Goal: Task Accomplishment & Management: Complete application form

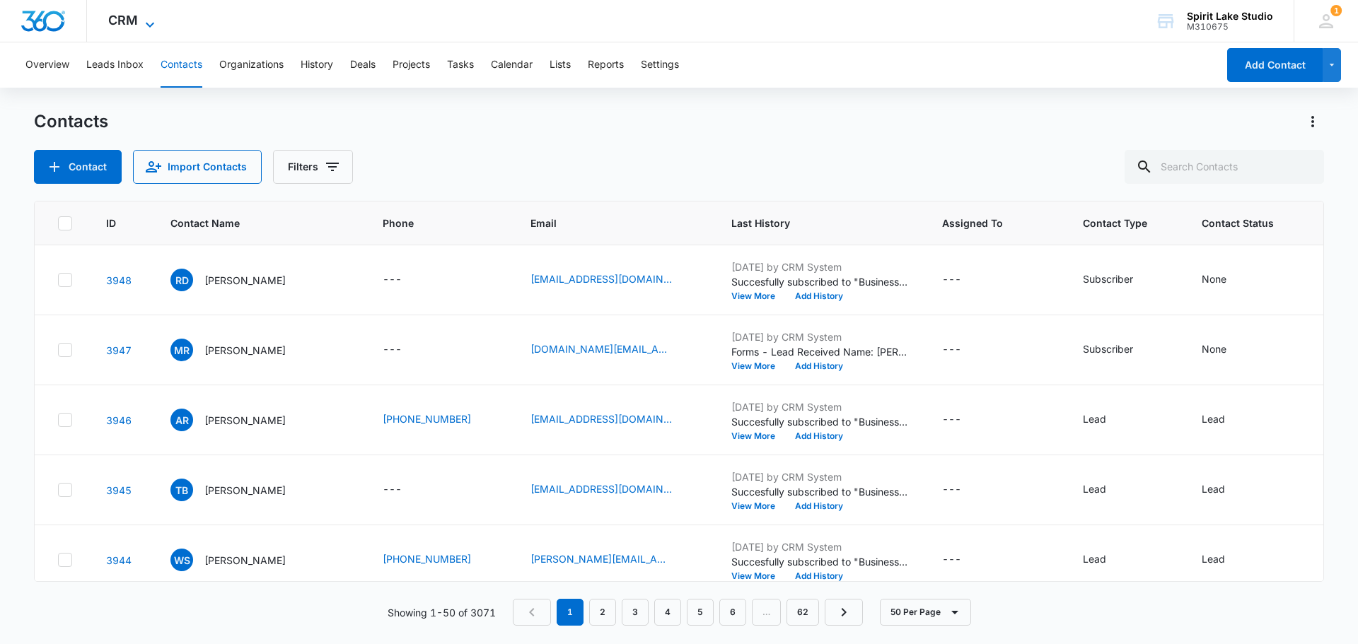
click at [151, 17] on icon at bounding box center [149, 24] width 17 height 17
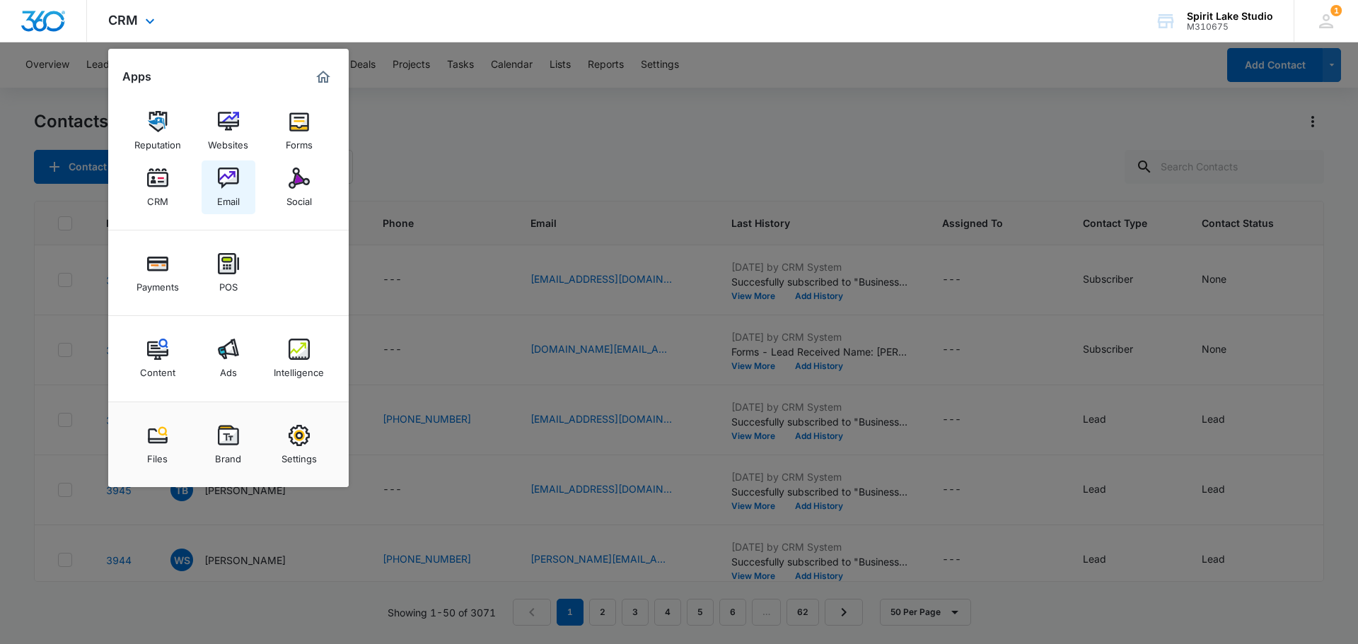
click at [230, 182] on img at bounding box center [228, 178] width 21 height 21
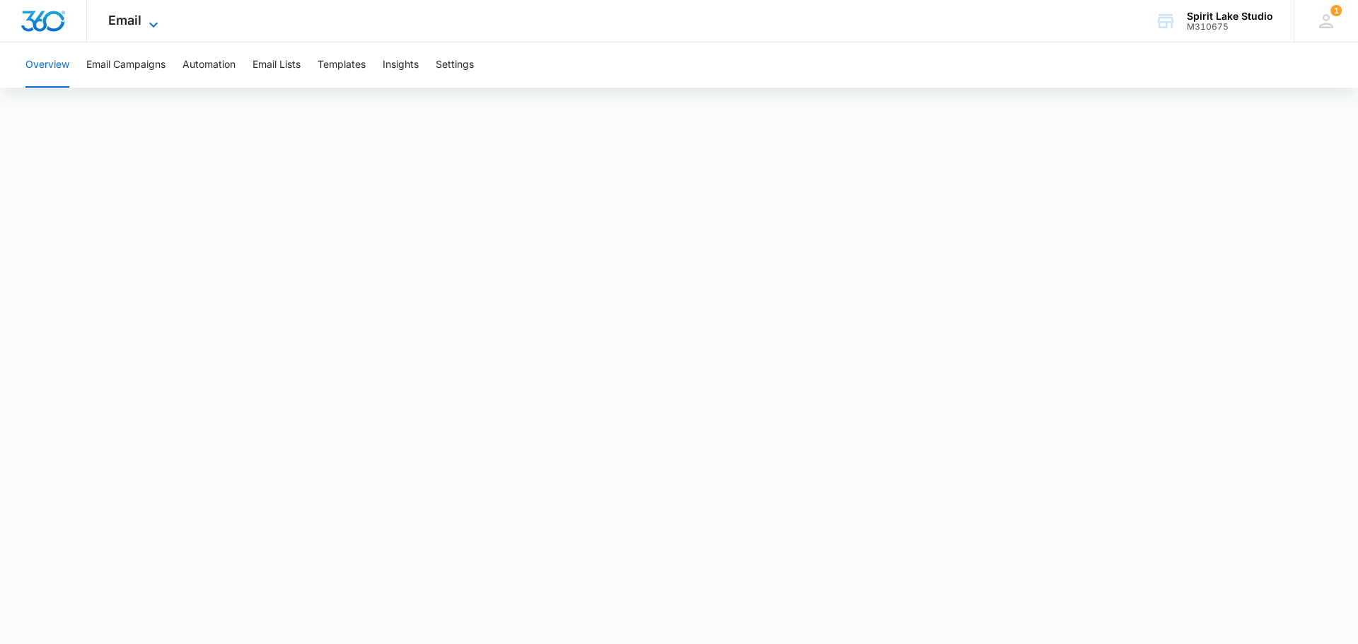
click at [151, 23] on icon at bounding box center [153, 24] width 17 height 17
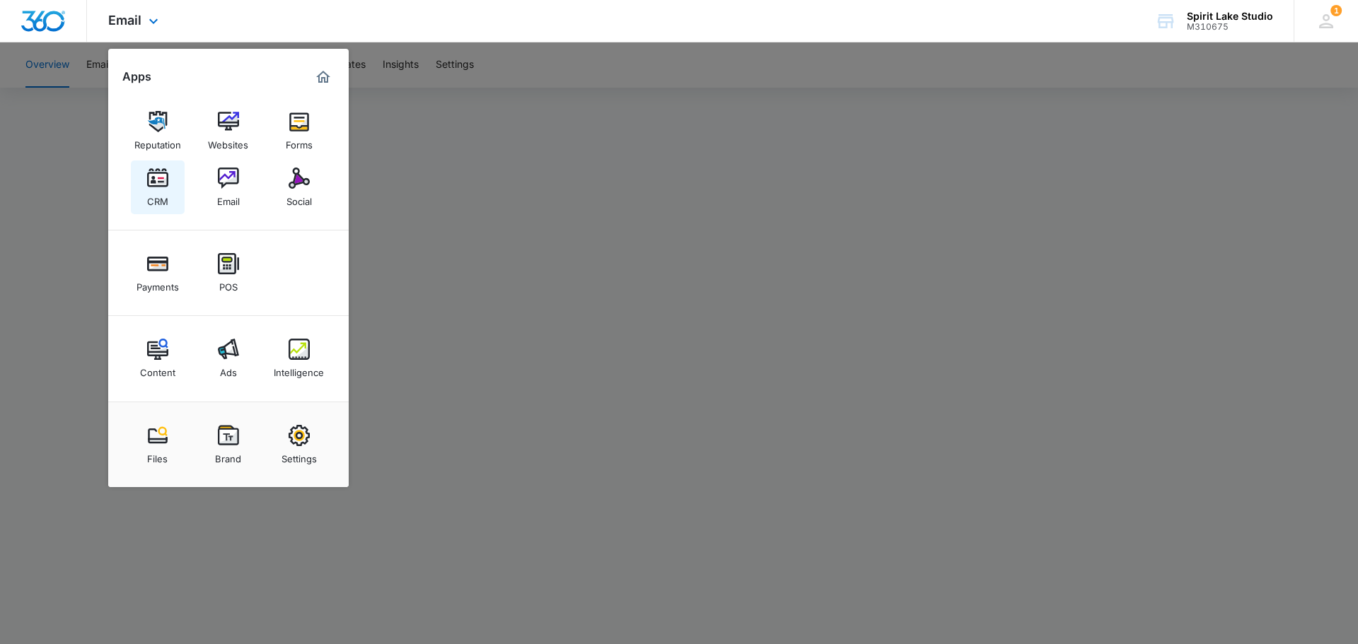
click at [164, 188] on img at bounding box center [157, 178] width 21 height 21
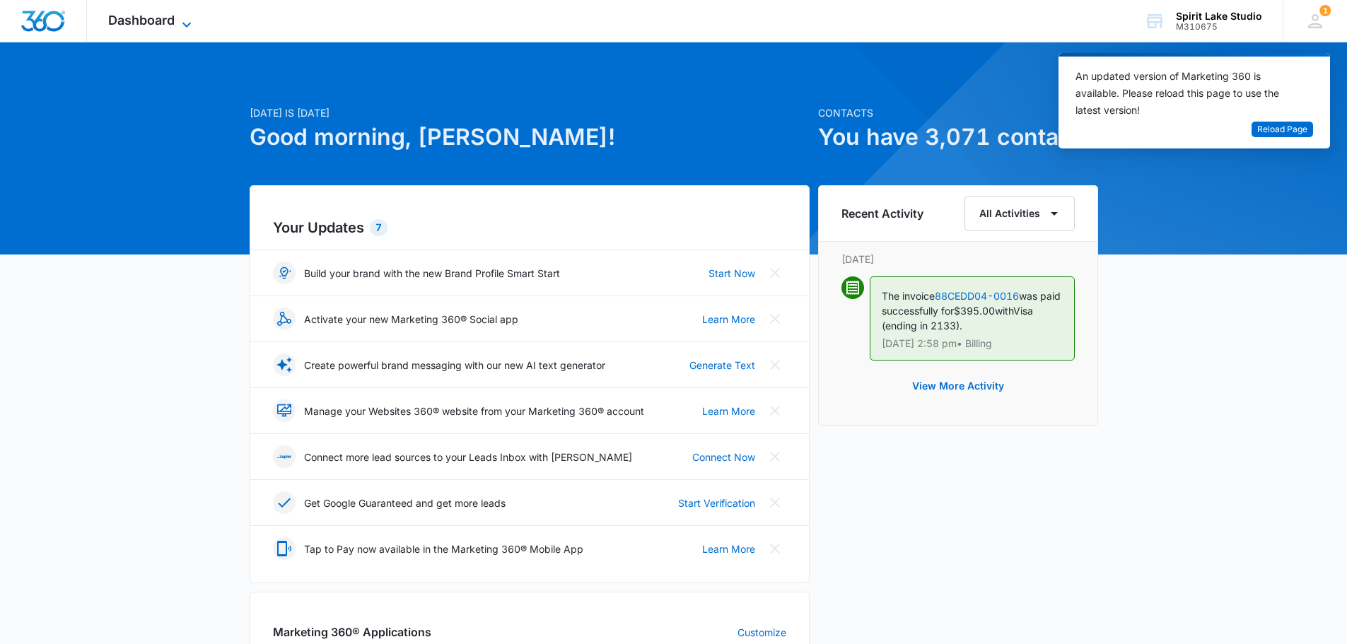
click at [180, 18] on icon at bounding box center [186, 24] width 17 height 17
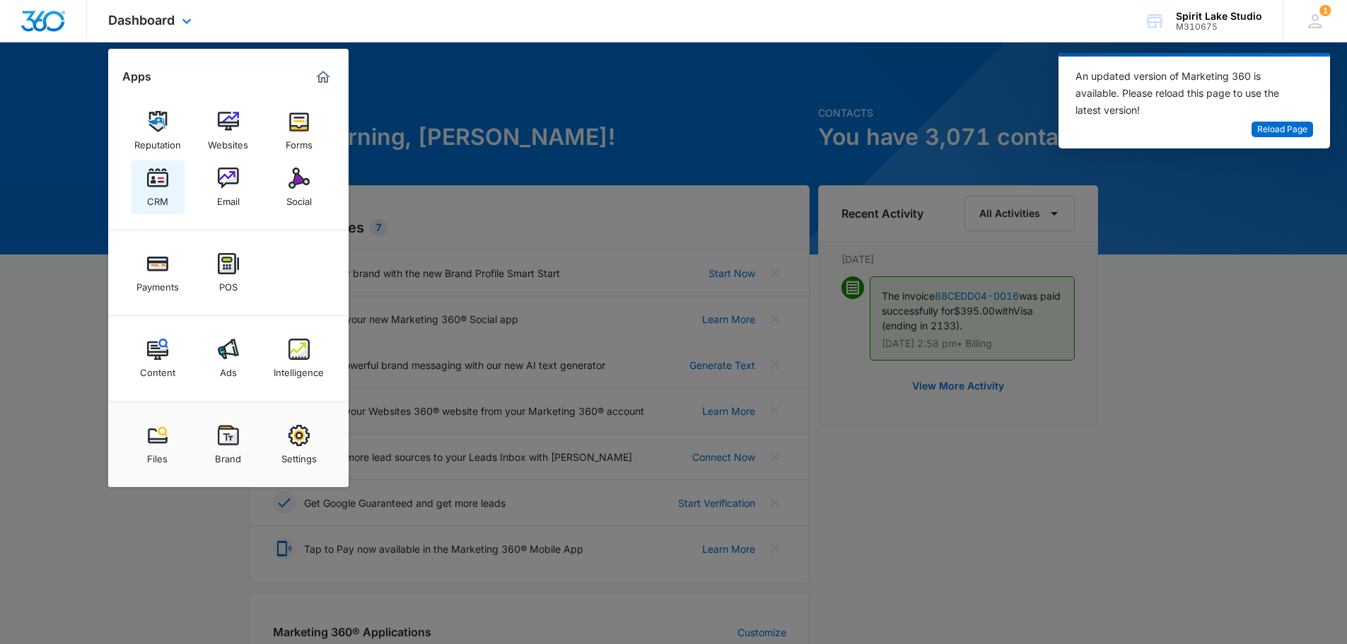
click at [156, 179] on img at bounding box center [157, 178] width 21 height 21
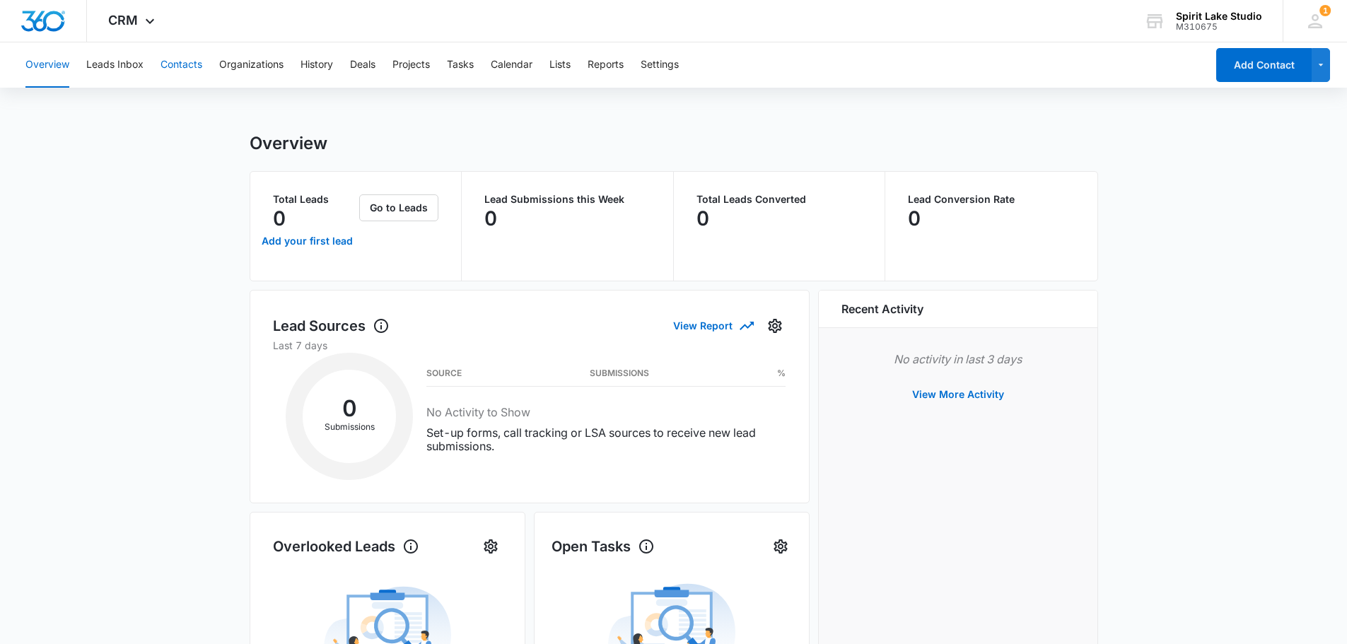
click at [172, 60] on button "Contacts" at bounding box center [182, 64] width 42 height 45
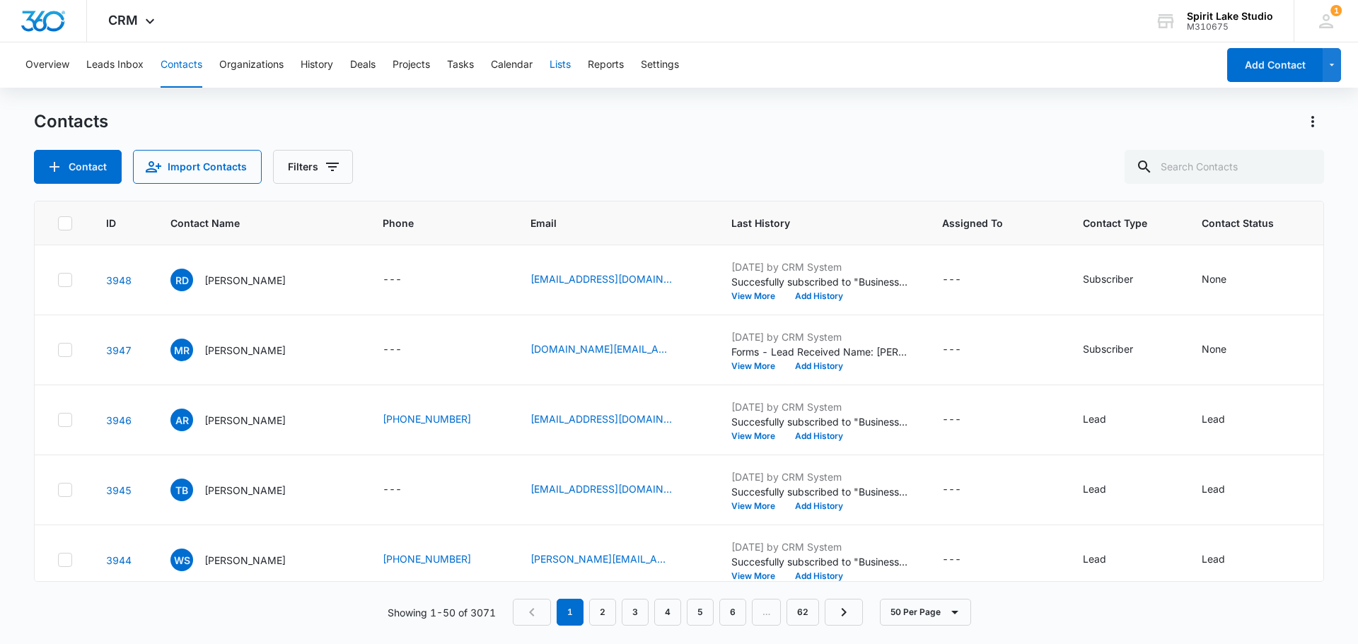
click at [555, 62] on button "Lists" at bounding box center [560, 64] width 21 height 45
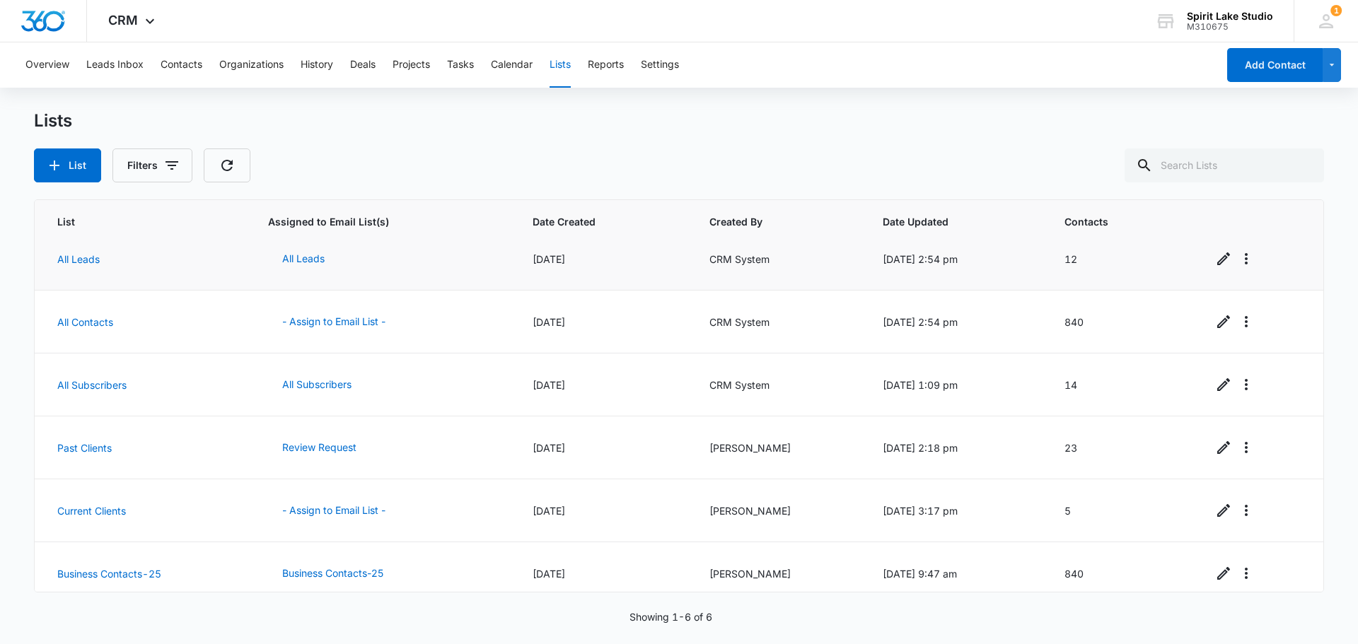
scroll to position [29, 0]
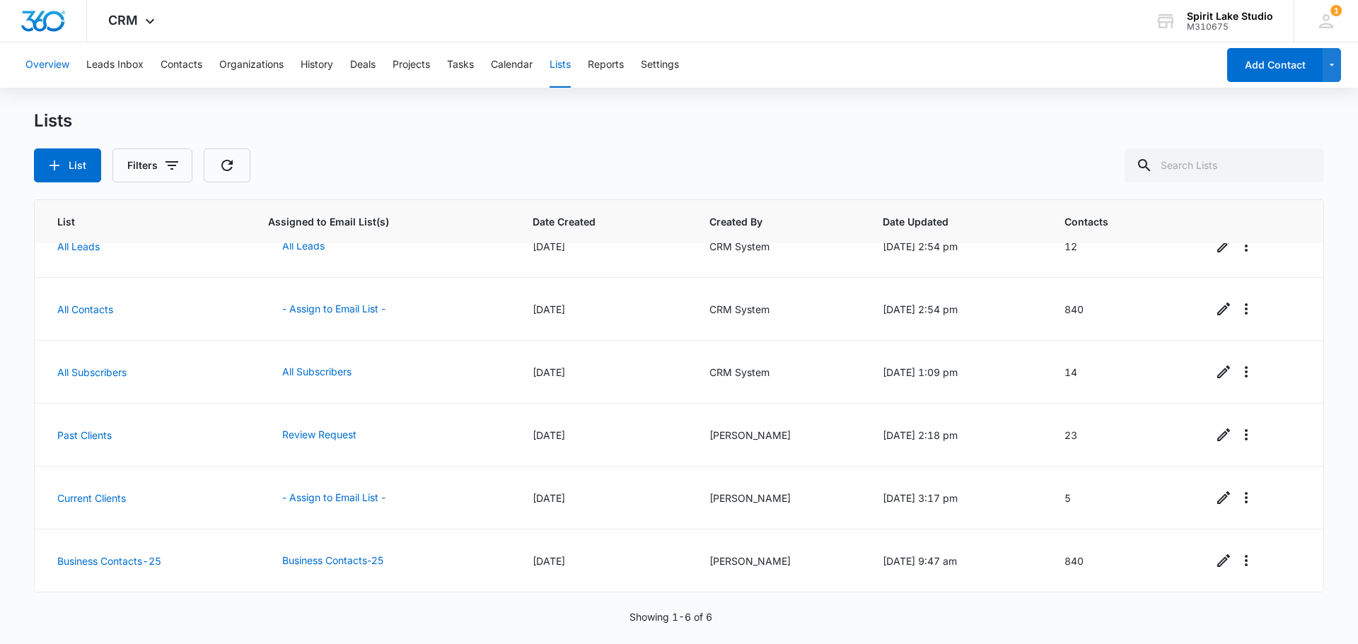
click at [50, 62] on button "Overview" at bounding box center [47, 64] width 44 height 45
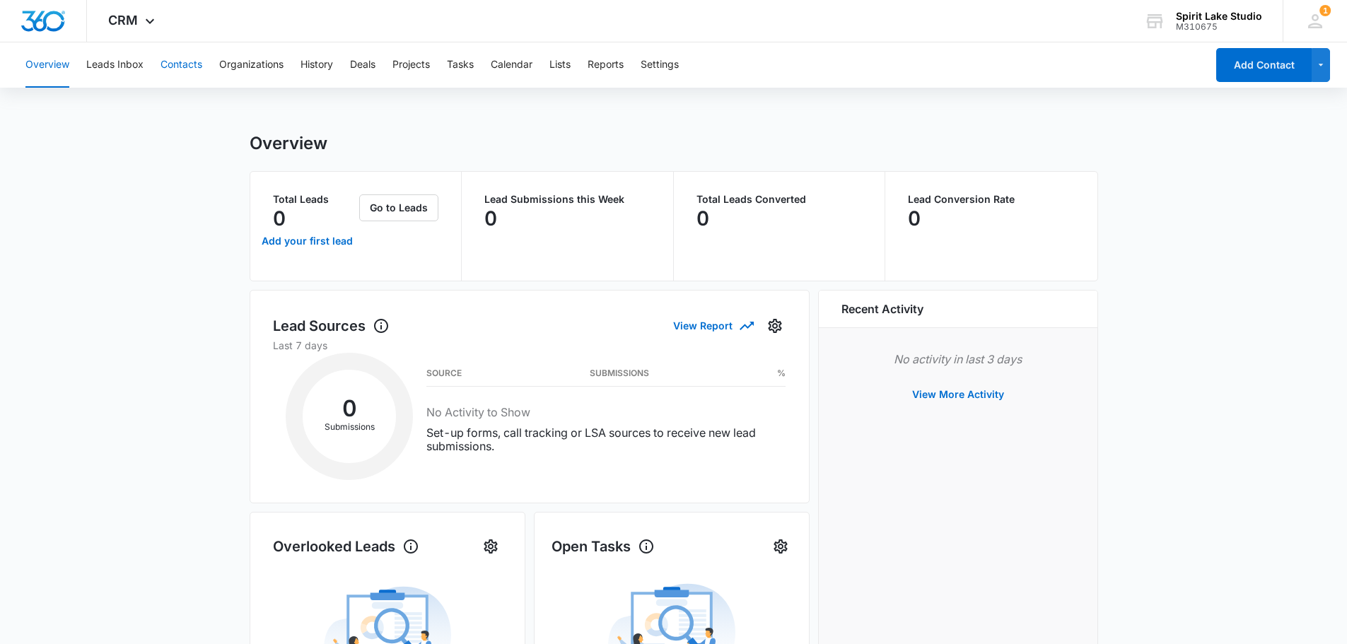
click at [194, 67] on button "Contacts" at bounding box center [182, 64] width 42 height 45
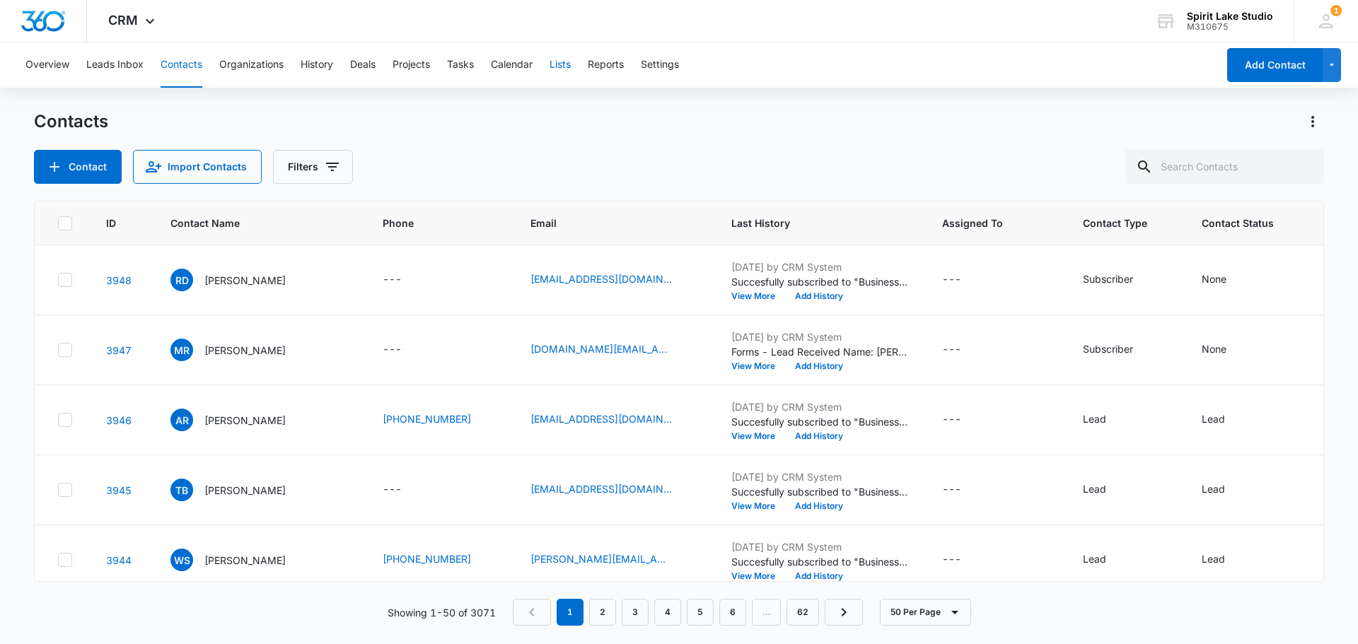
click at [554, 69] on button "Lists" at bounding box center [560, 64] width 21 height 45
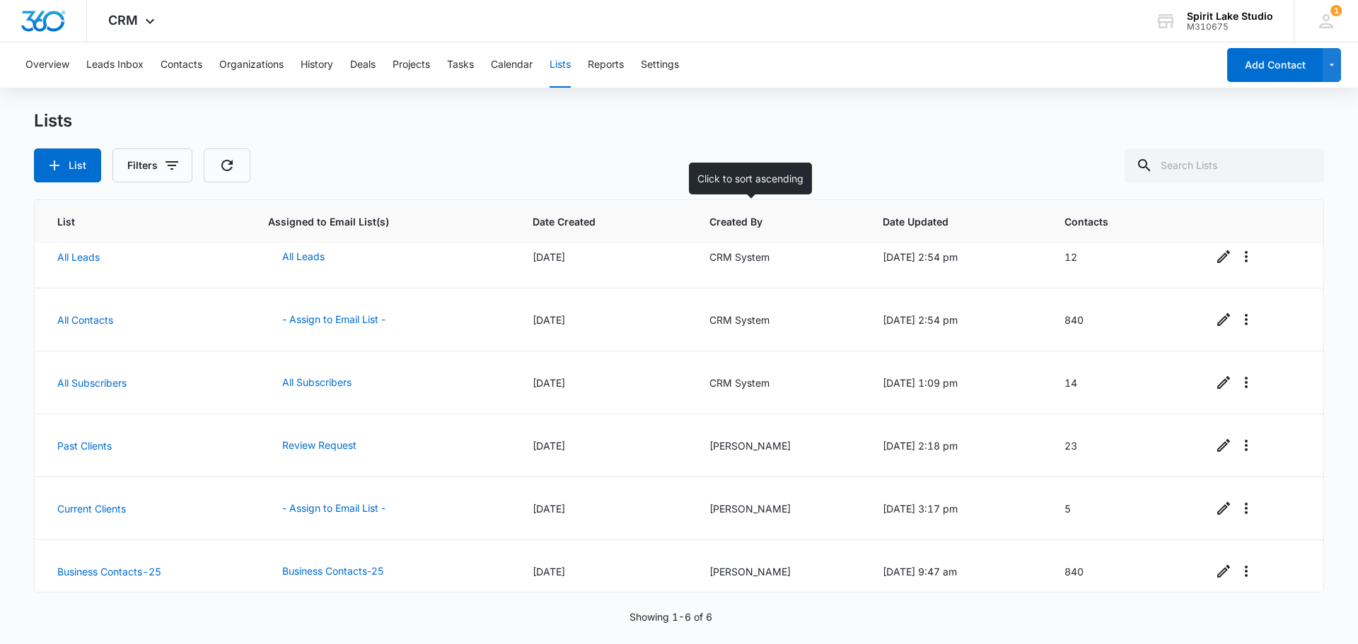
scroll to position [29, 0]
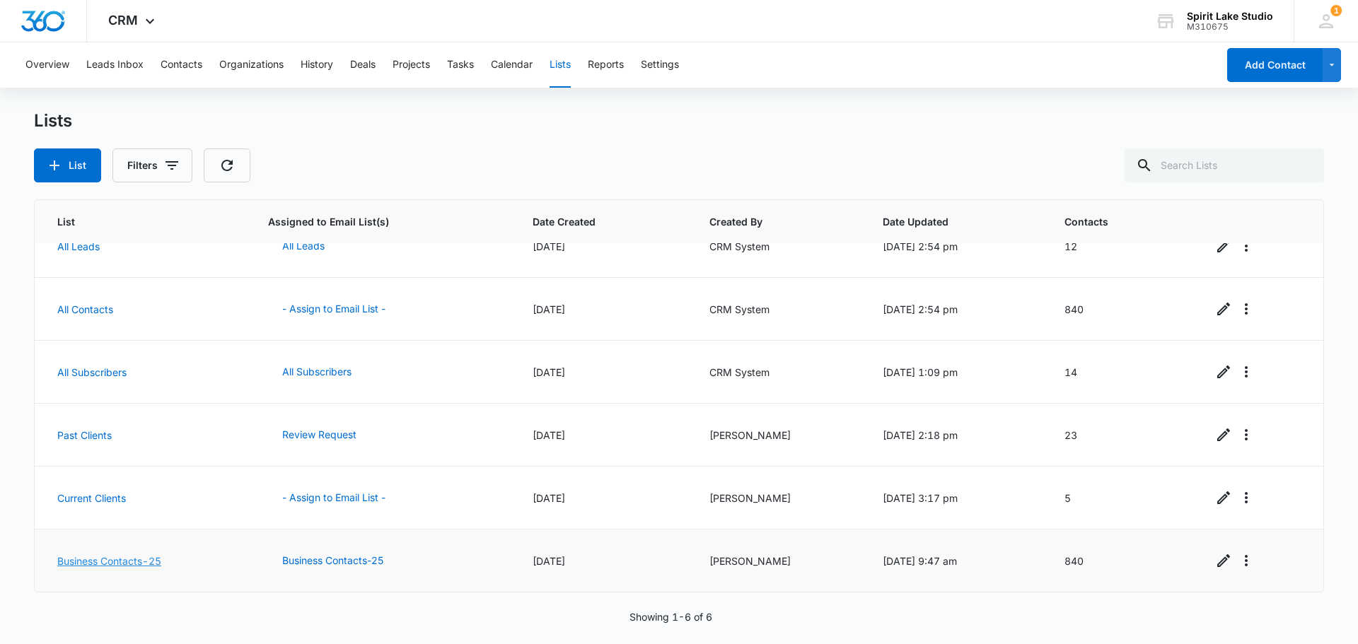
click at [124, 561] on link "Business Contacts-25" at bounding box center [109, 561] width 104 height 12
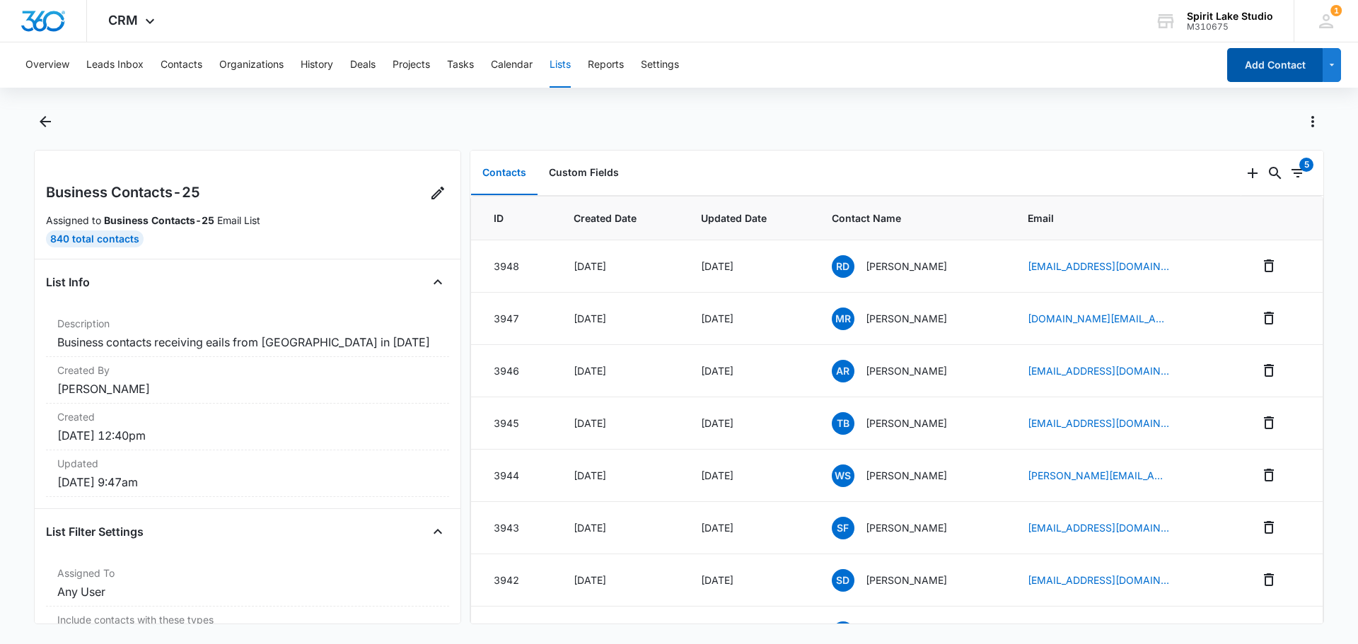
click at [1296, 69] on button "Add Contact" at bounding box center [1274, 65] width 95 height 34
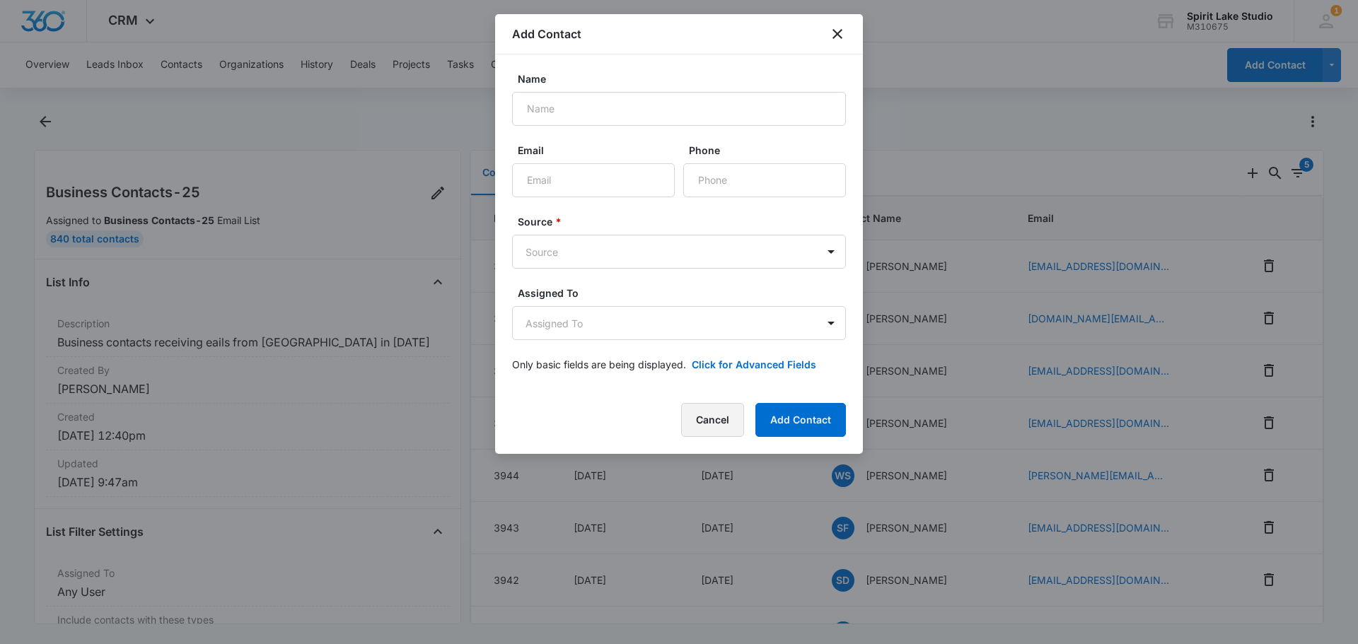
drag, startPoint x: 715, startPoint y: 414, endPoint x: 864, endPoint y: 361, distance: 158.2
click at [720, 411] on button "Cancel" at bounding box center [712, 420] width 63 height 34
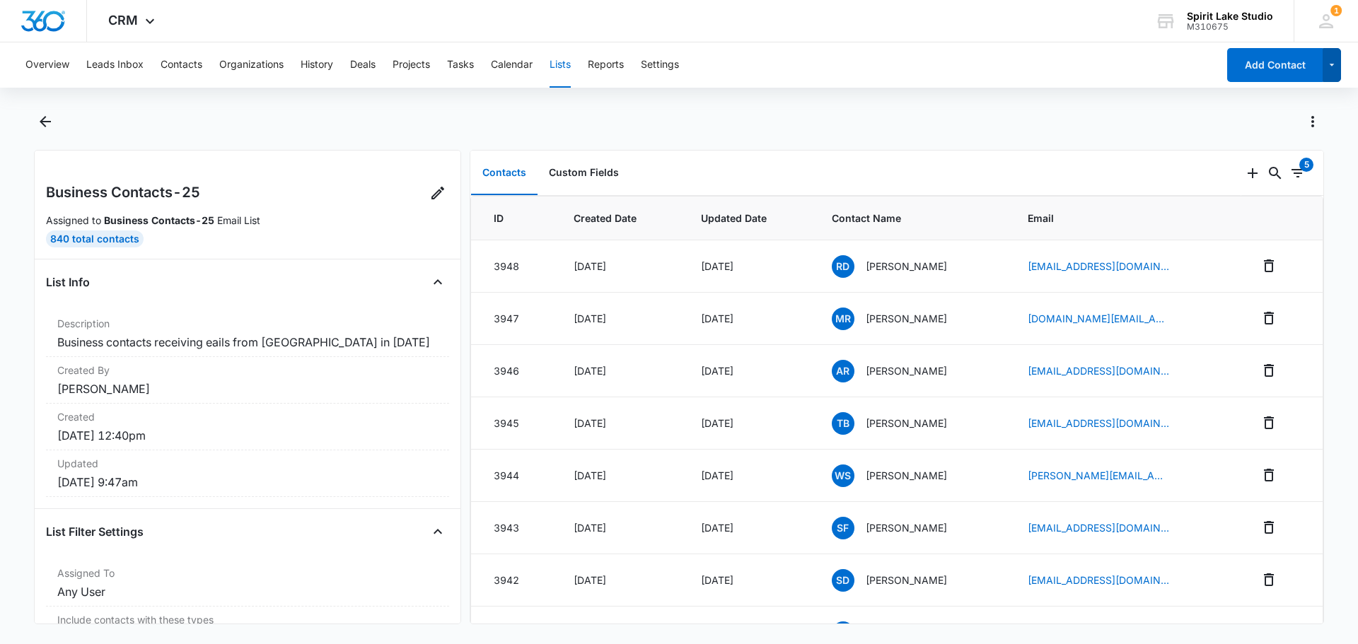
click at [1329, 64] on icon "button" at bounding box center [1332, 65] width 12 height 17
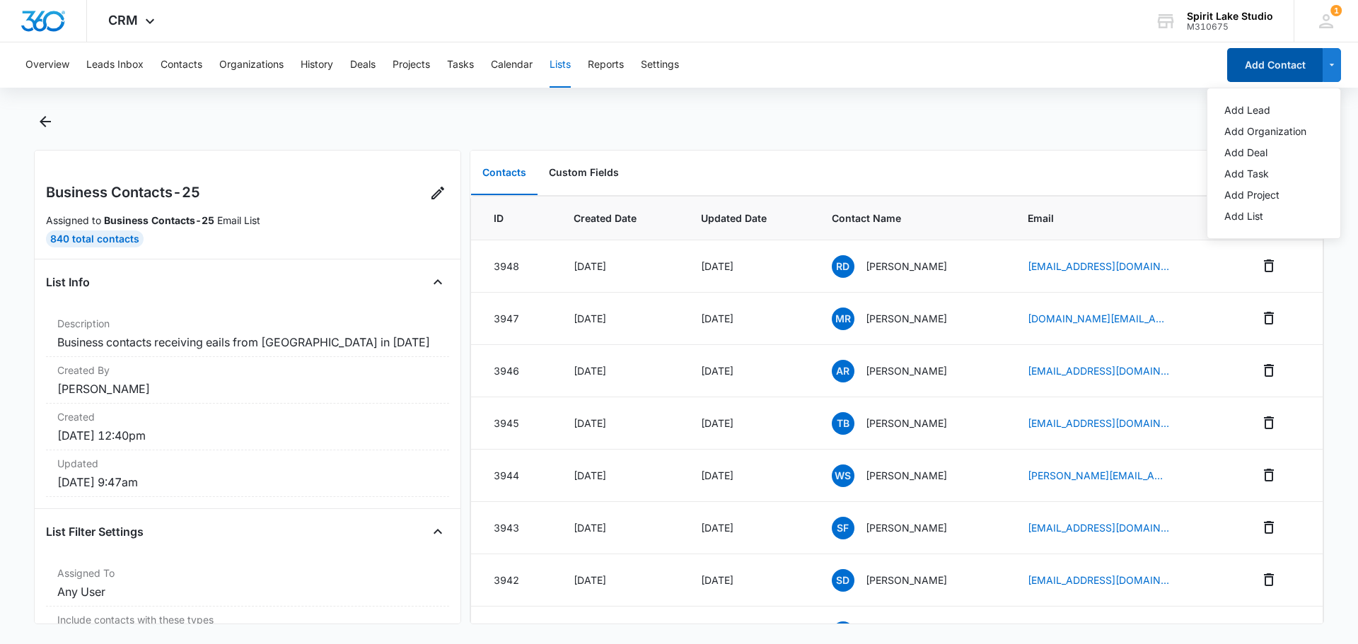
click at [1276, 56] on button "Add Contact" at bounding box center [1274, 65] width 95 height 34
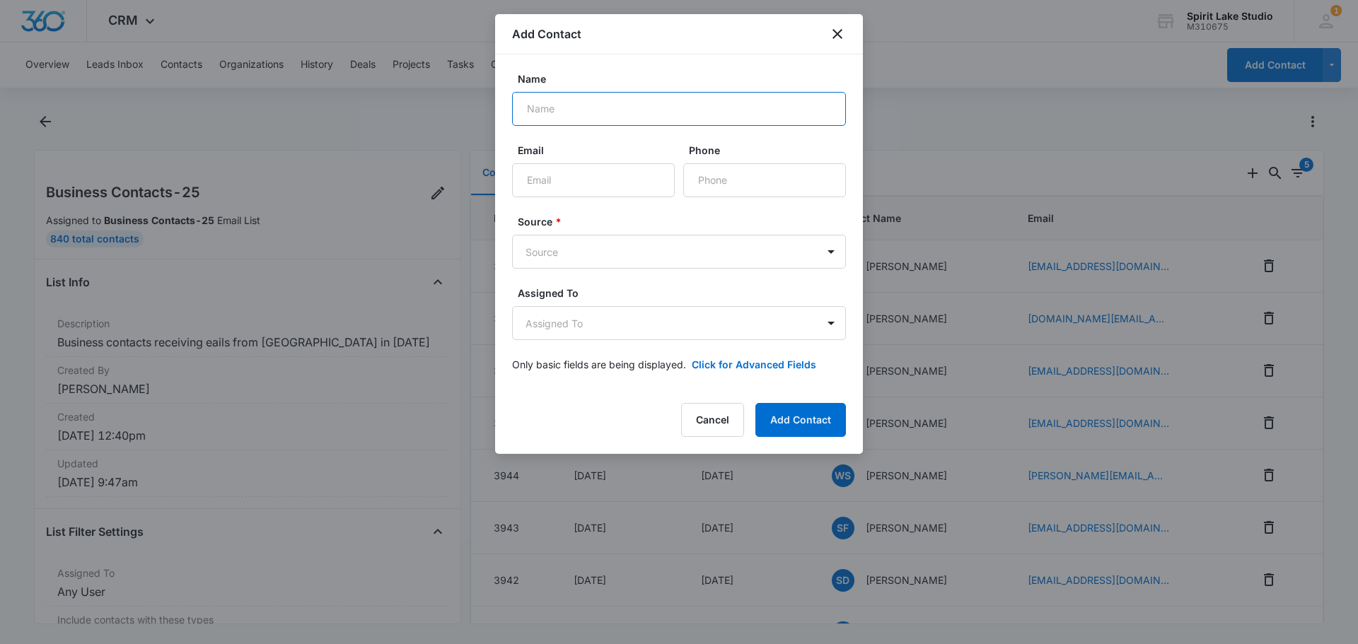
click at [717, 110] on input "Name" at bounding box center [679, 109] width 334 height 34
click at [845, 33] on icon "close" at bounding box center [837, 33] width 17 height 17
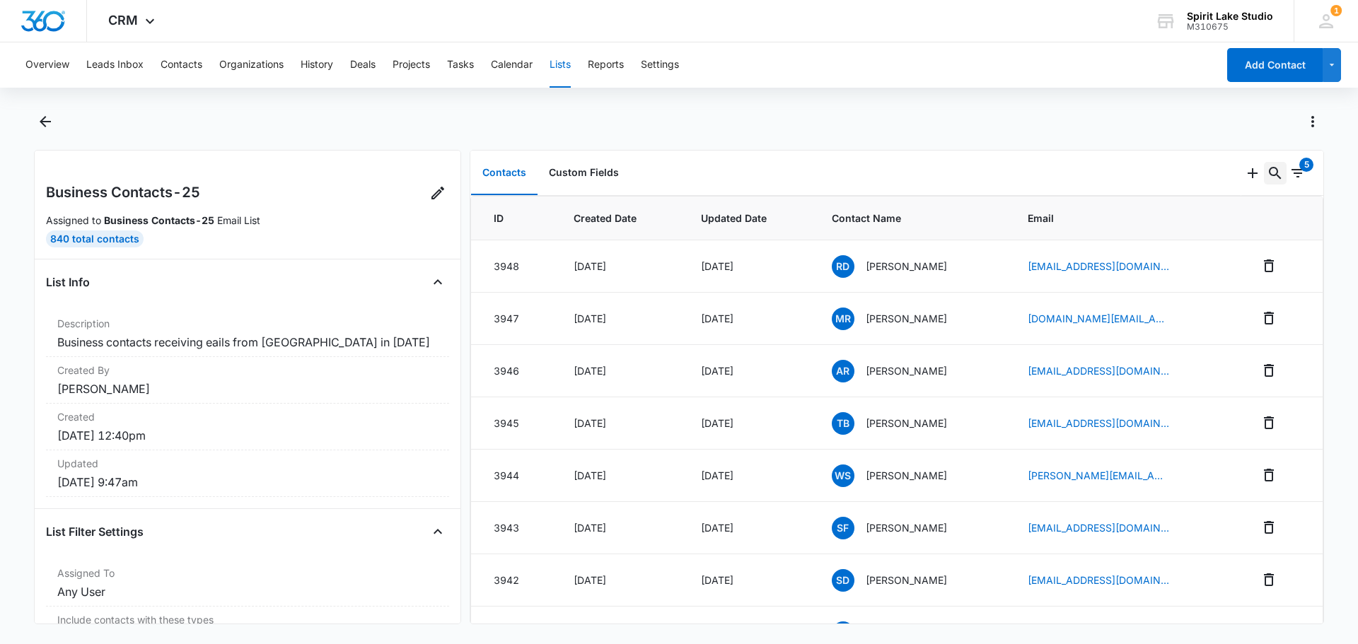
click at [1267, 170] on icon "Search..." at bounding box center [1275, 173] width 17 height 17
click at [1177, 223] on input "text" at bounding box center [1168, 219] width 199 height 34
type input "devon"
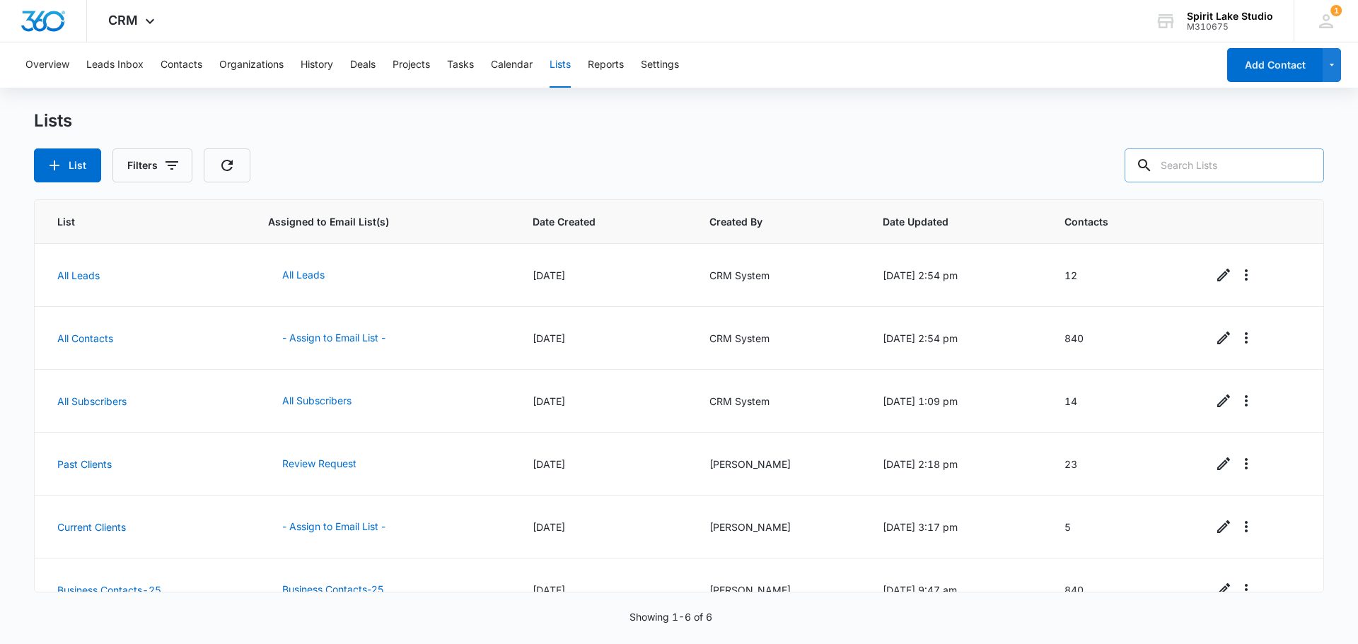
click at [1207, 160] on input "text" at bounding box center [1224, 166] width 199 height 34
type input "devon"
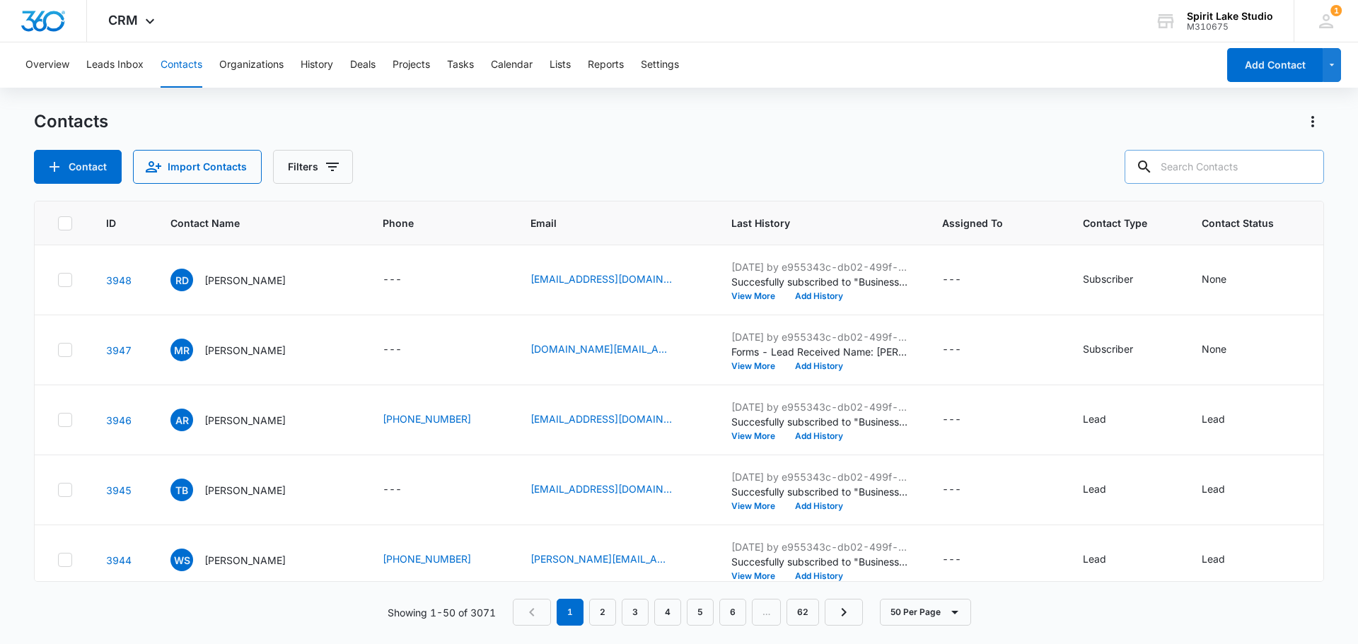
click at [1202, 169] on input "text" at bounding box center [1224, 167] width 199 height 34
type input "devin"
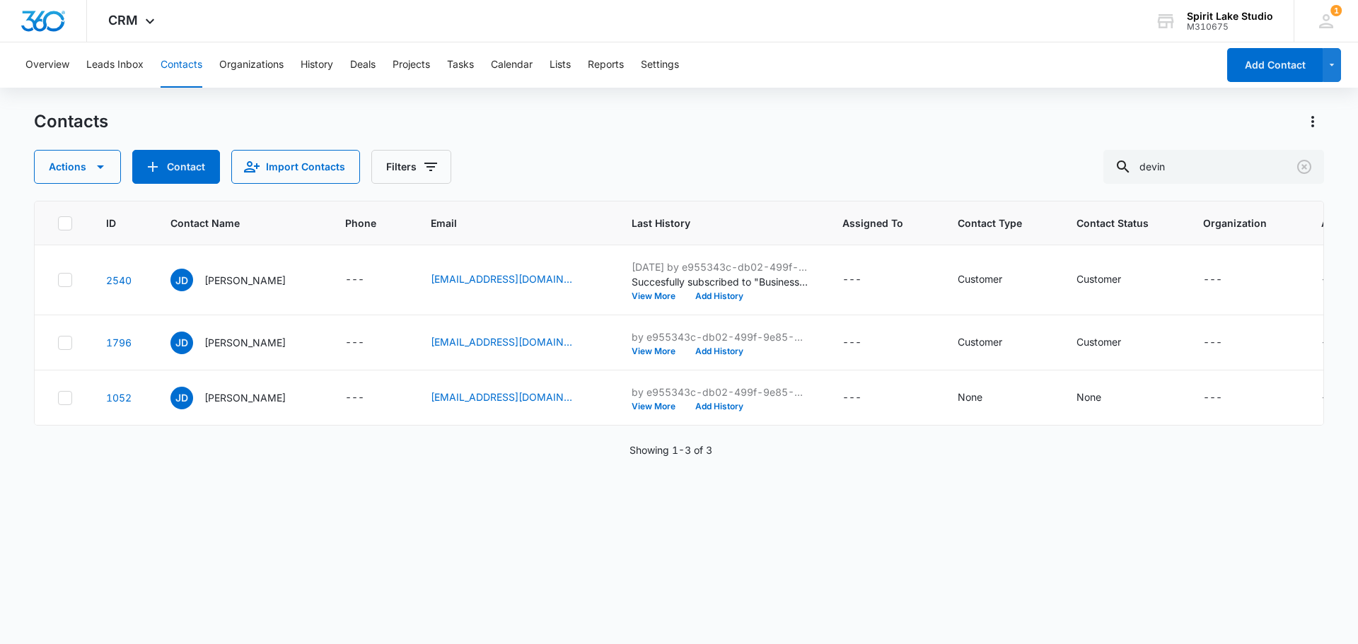
click at [724, 168] on div "Actions Contact Import Contacts Filters devin" at bounding box center [679, 167] width 1290 height 34
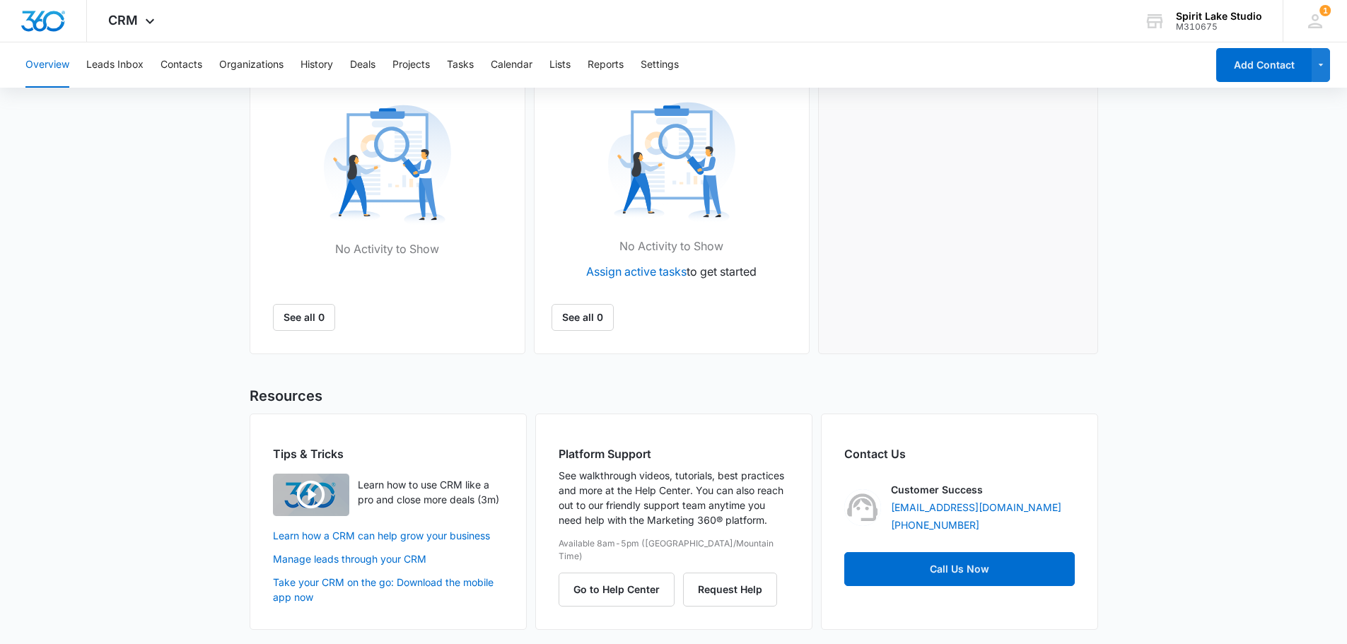
scroll to position [482, 0]
click at [638, 572] on button "Go to Help Center" at bounding box center [617, 589] width 116 height 34
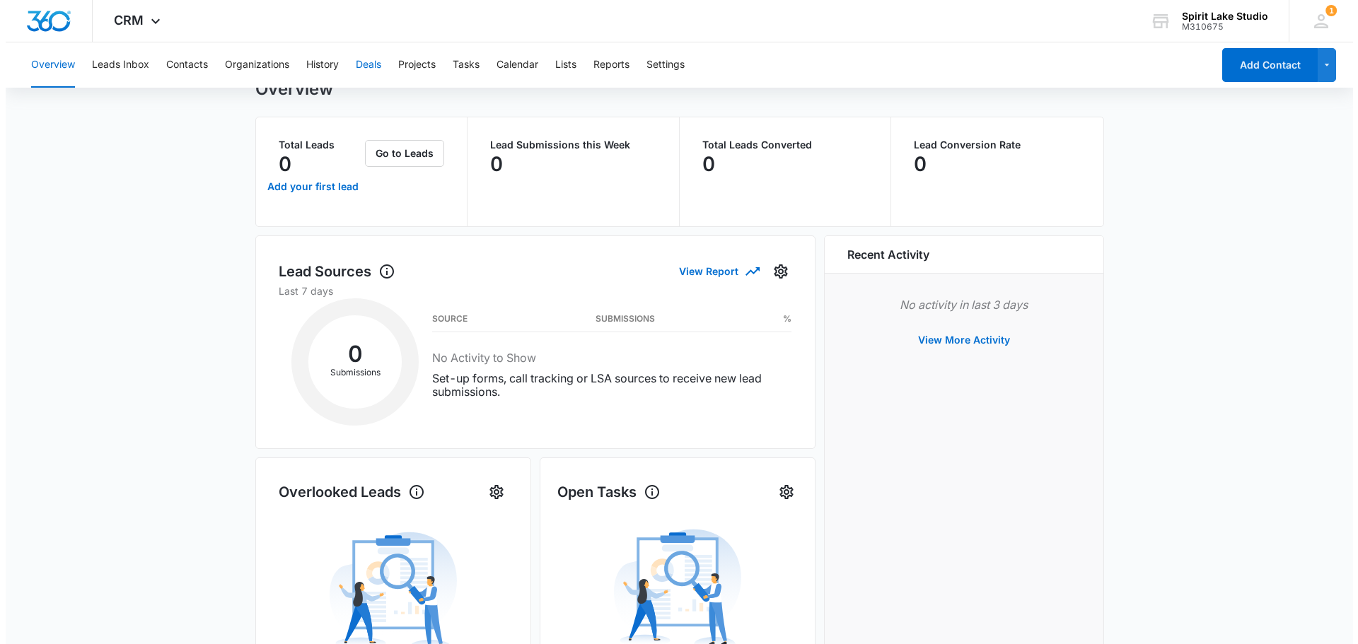
scroll to position [0, 0]
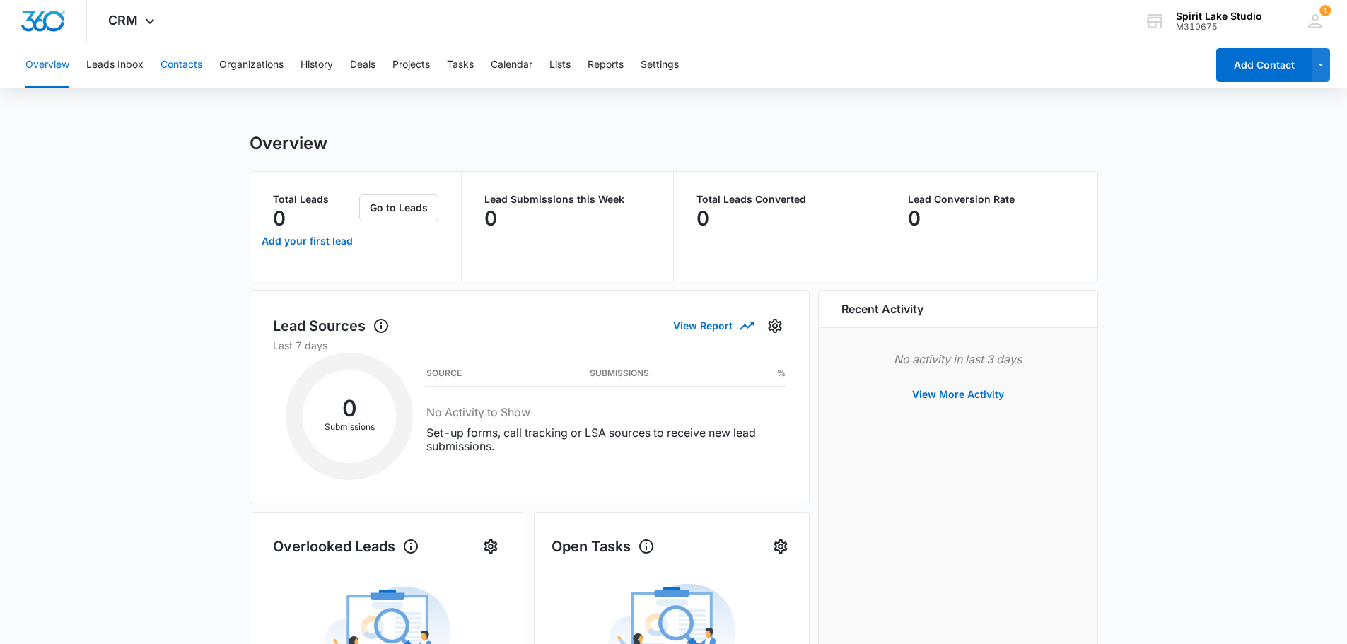
click at [180, 59] on button "Contacts" at bounding box center [182, 64] width 42 height 45
click at [190, 67] on button "Contacts" at bounding box center [182, 64] width 42 height 45
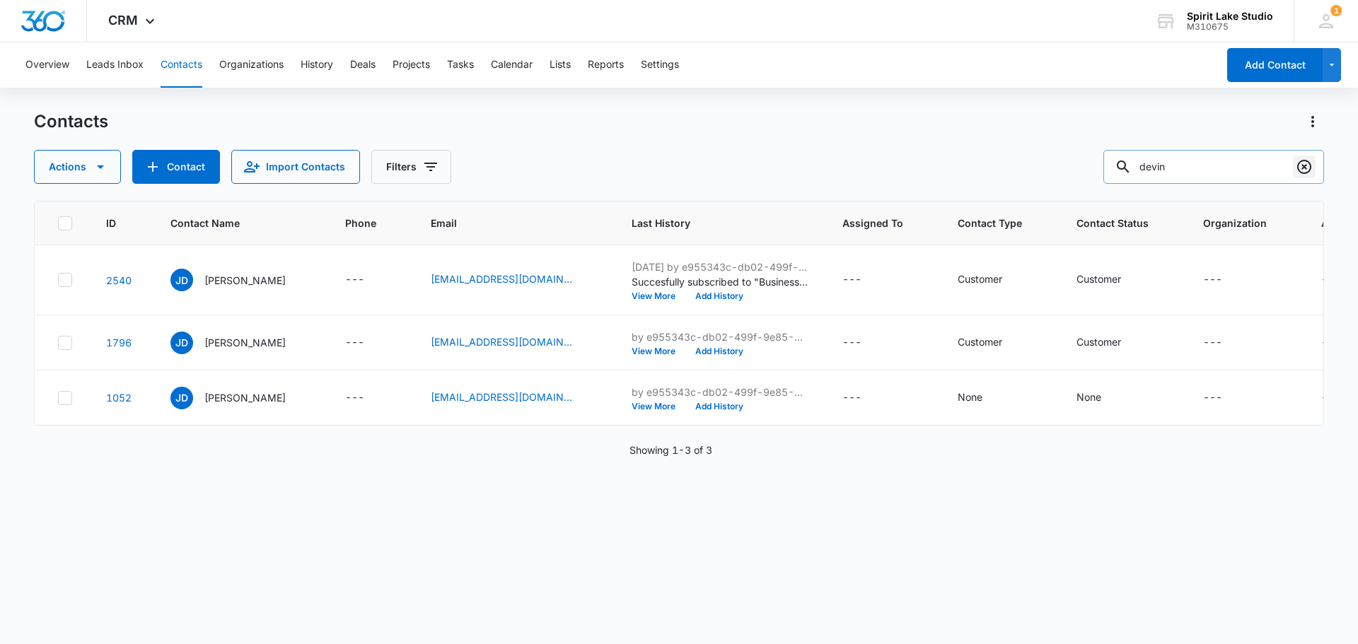
click at [1300, 169] on icon "Clear" at bounding box center [1304, 166] width 17 height 17
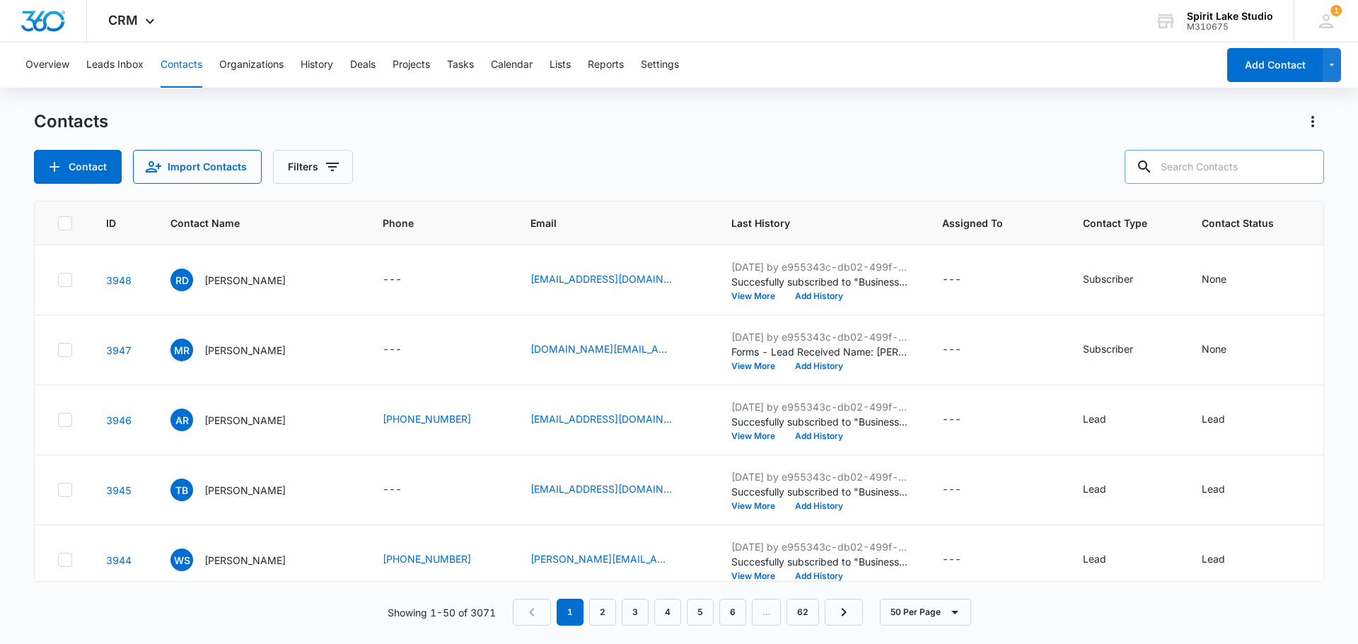
click at [1281, 172] on input "text" at bounding box center [1224, 167] width 199 height 34
click at [1268, 173] on input "kaufman" at bounding box center [1213, 167] width 221 height 34
type input "kaufman"
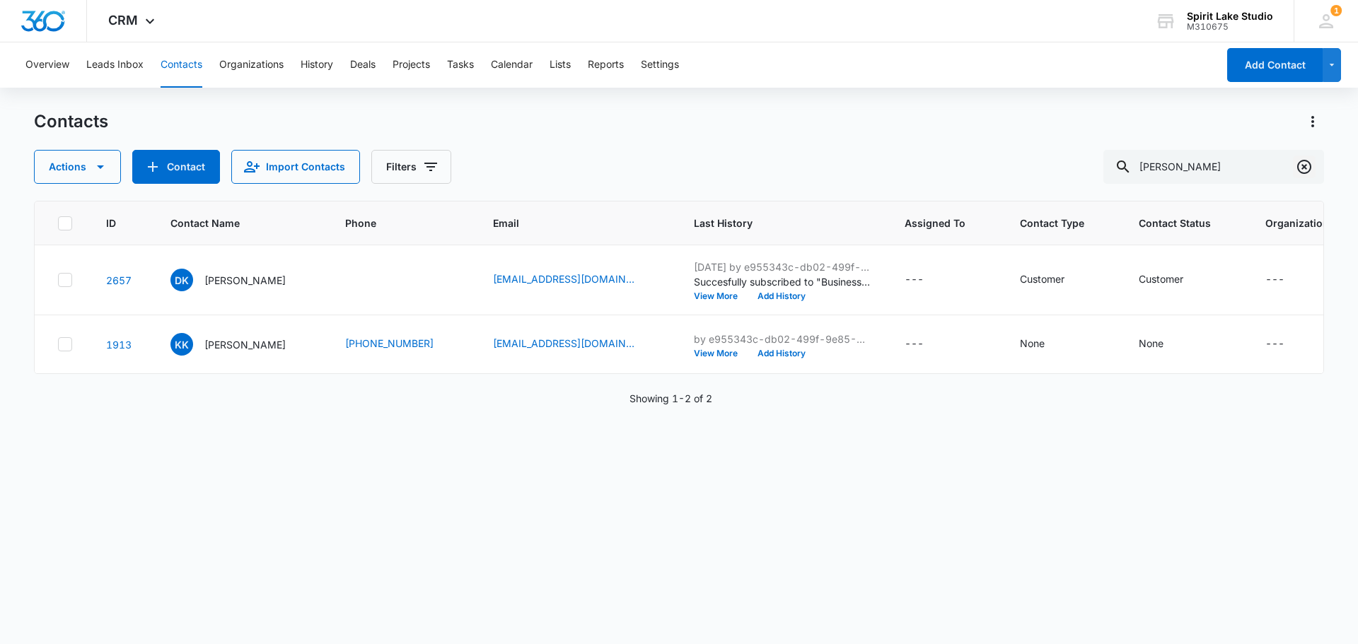
click at [1306, 169] on icon "Clear" at bounding box center [1304, 167] width 14 height 14
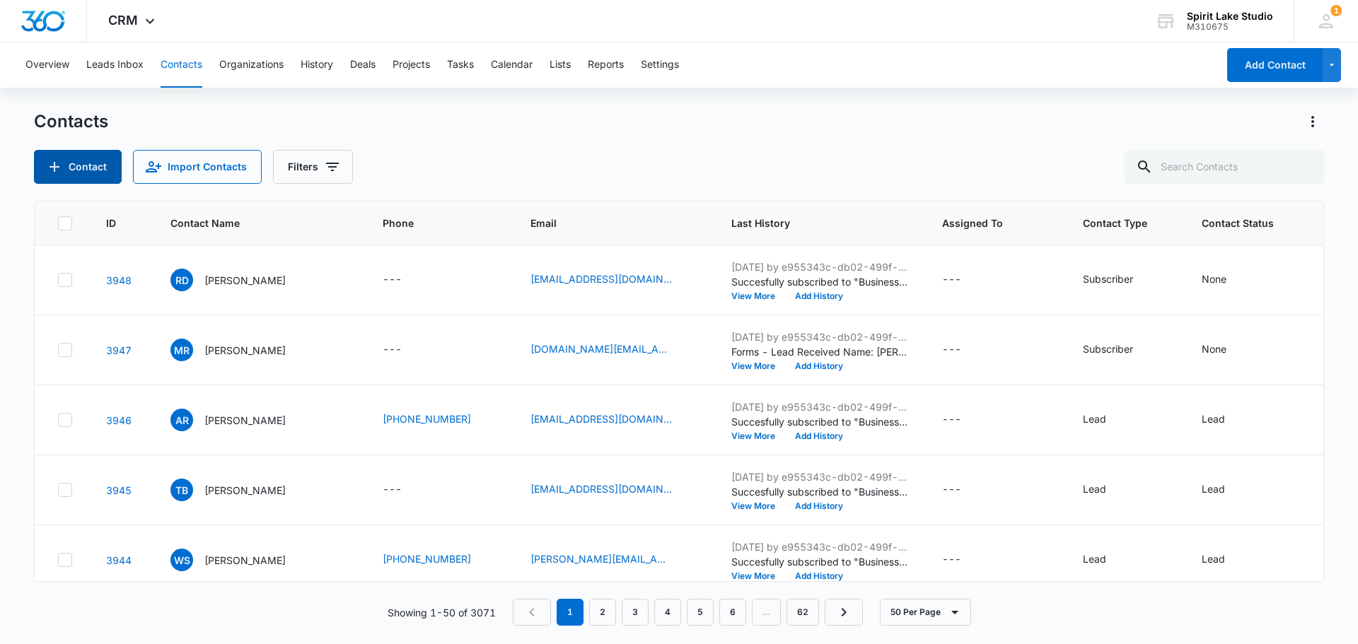
click at [96, 166] on button "Contact" at bounding box center [78, 167] width 88 height 34
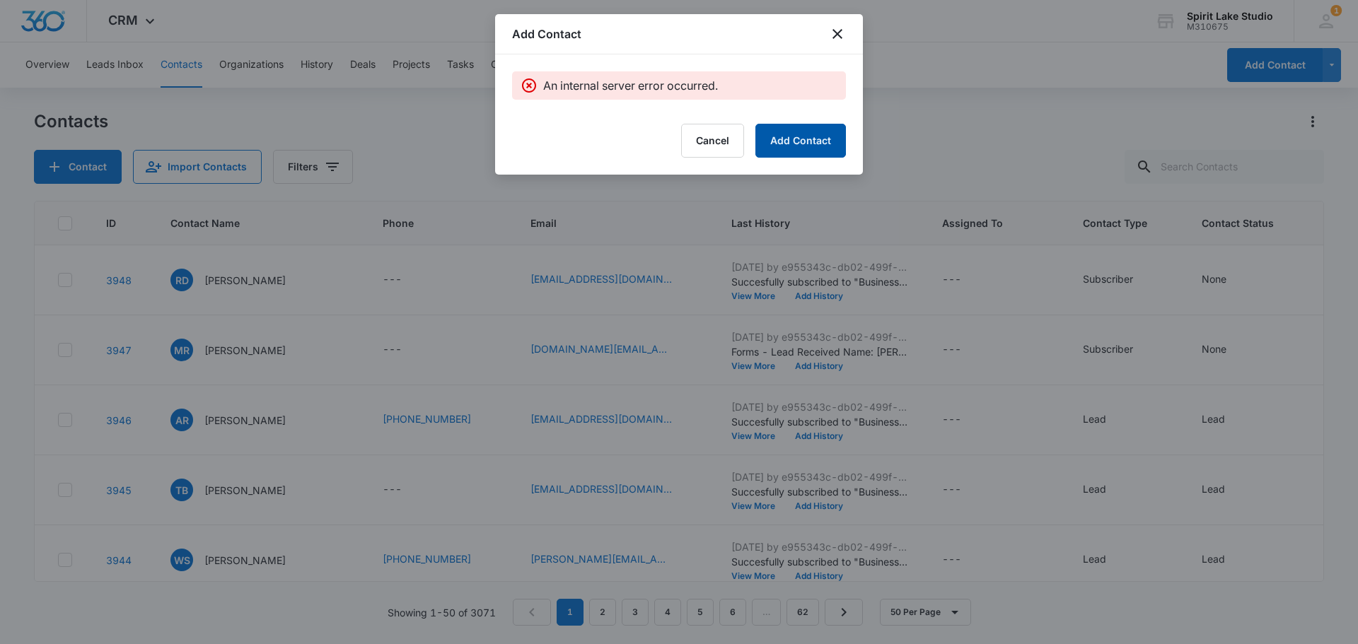
click at [804, 144] on button "Add Contact" at bounding box center [800, 141] width 91 height 34
click at [842, 34] on icon "close" at bounding box center [837, 33] width 17 height 17
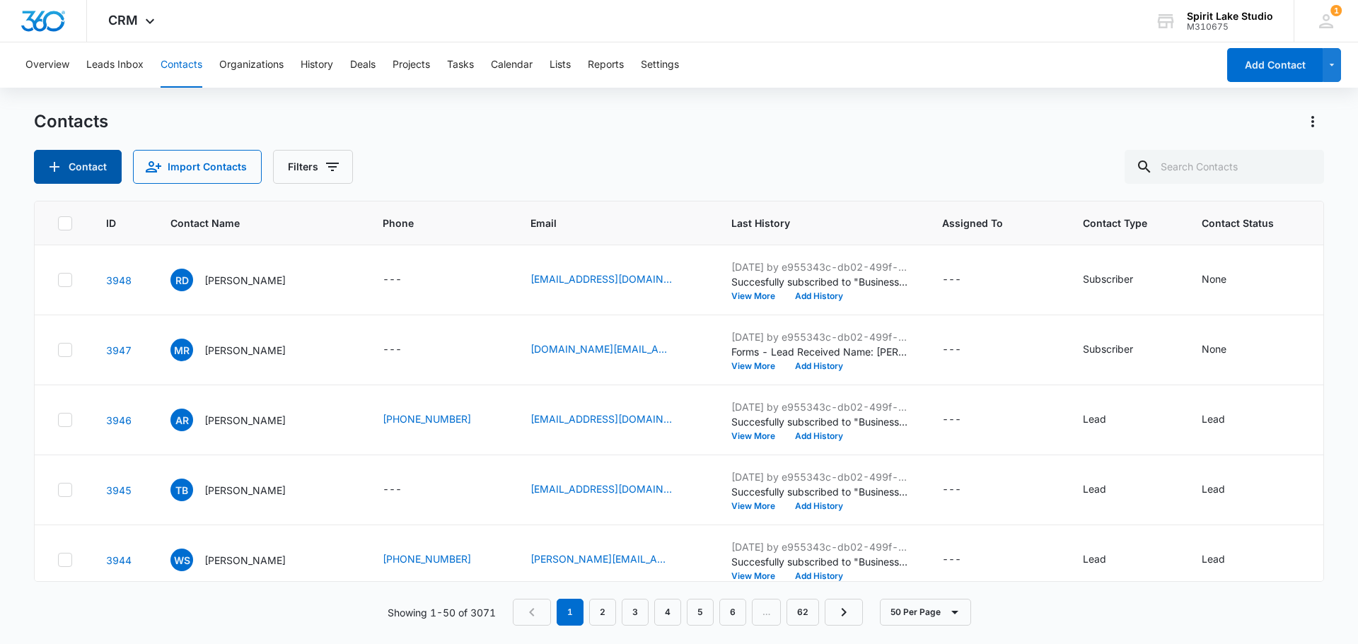
click at [91, 168] on button "Contact" at bounding box center [78, 167] width 88 height 34
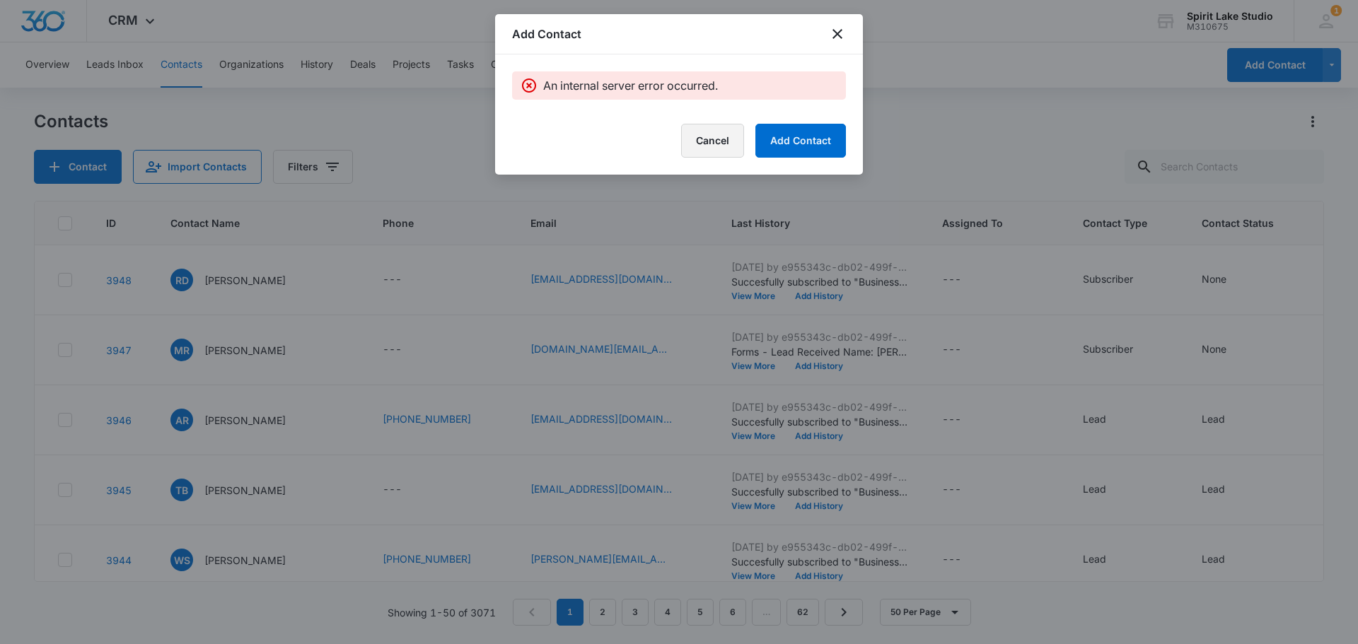
click at [696, 141] on button "Cancel" at bounding box center [712, 141] width 63 height 34
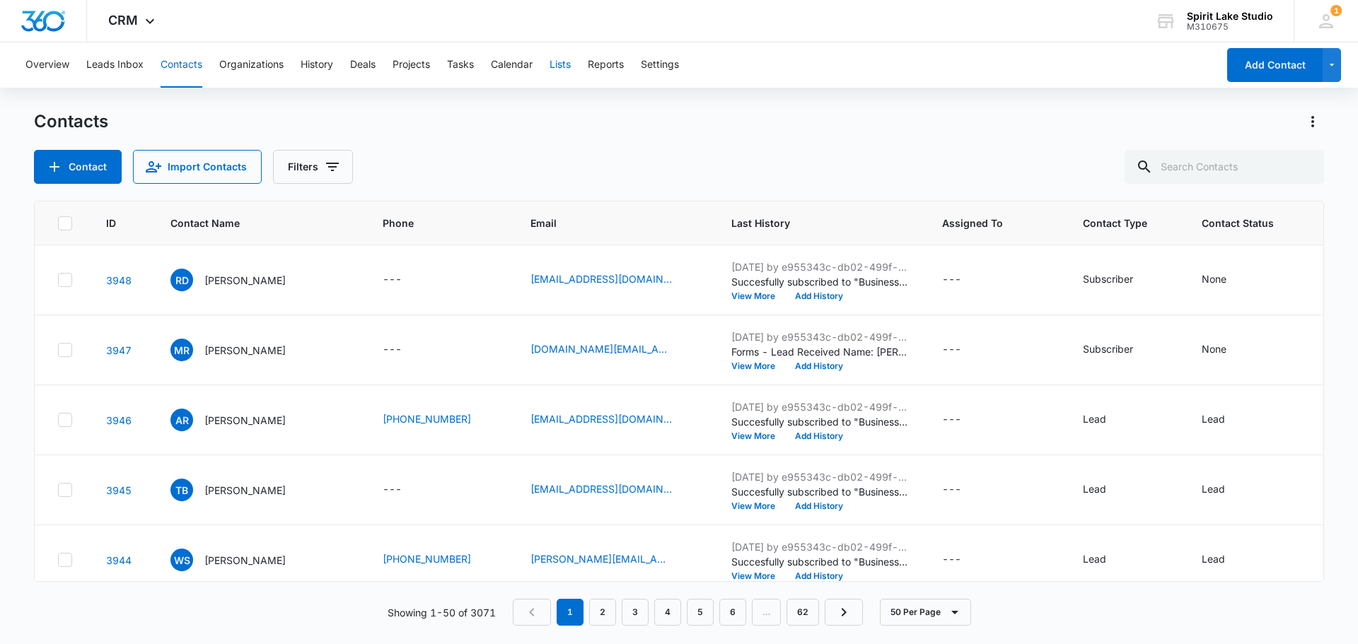
click at [559, 67] on button "Lists" at bounding box center [560, 64] width 21 height 45
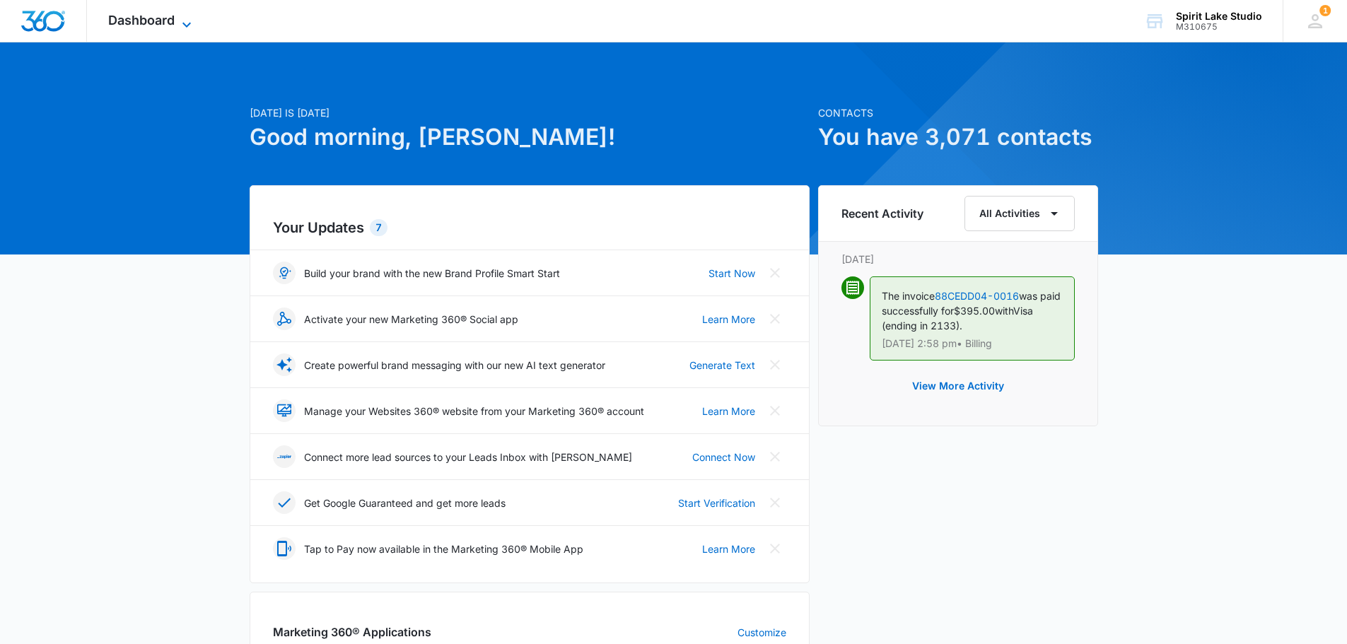
click at [187, 18] on icon at bounding box center [186, 24] width 17 height 17
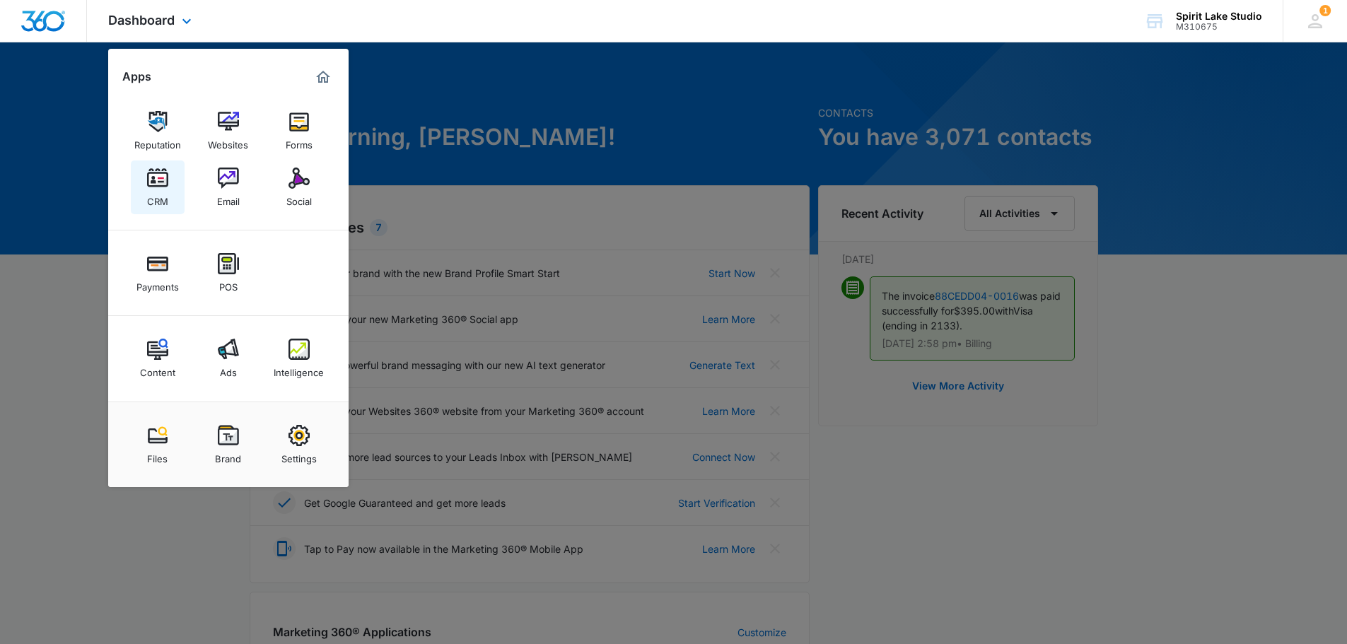
click at [157, 187] on img at bounding box center [157, 178] width 21 height 21
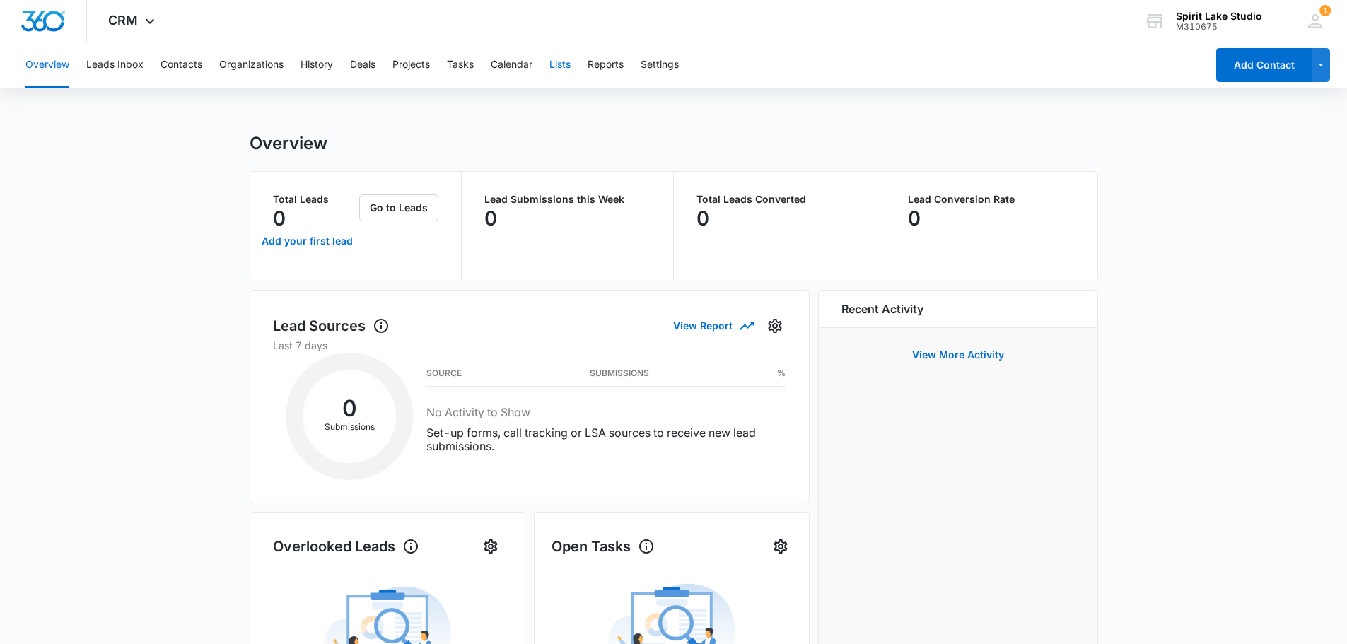
click at [557, 57] on button "Lists" at bounding box center [560, 64] width 21 height 45
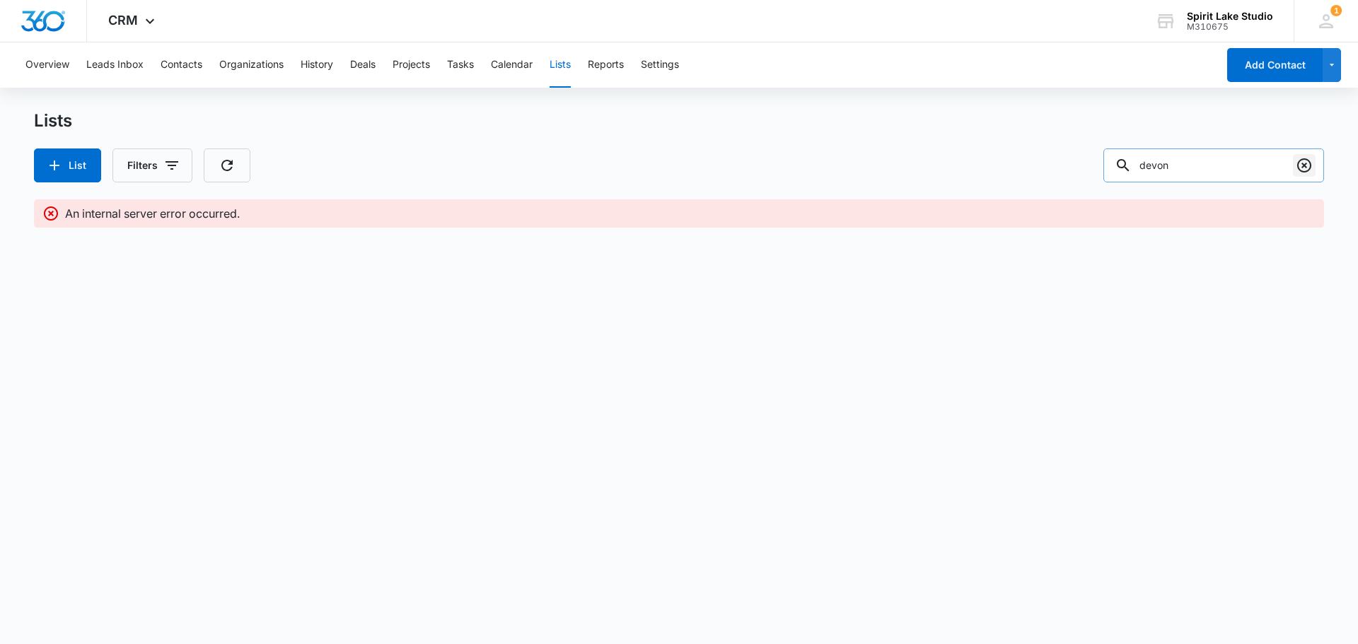
click at [1297, 172] on icon "Clear" at bounding box center [1304, 165] width 17 height 17
click at [370, 167] on div "List Filters" at bounding box center [679, 166] width 1290 height 34
click at [187, 66] on button "Contacts" at bounding box center [182, 64] width 42 height 45
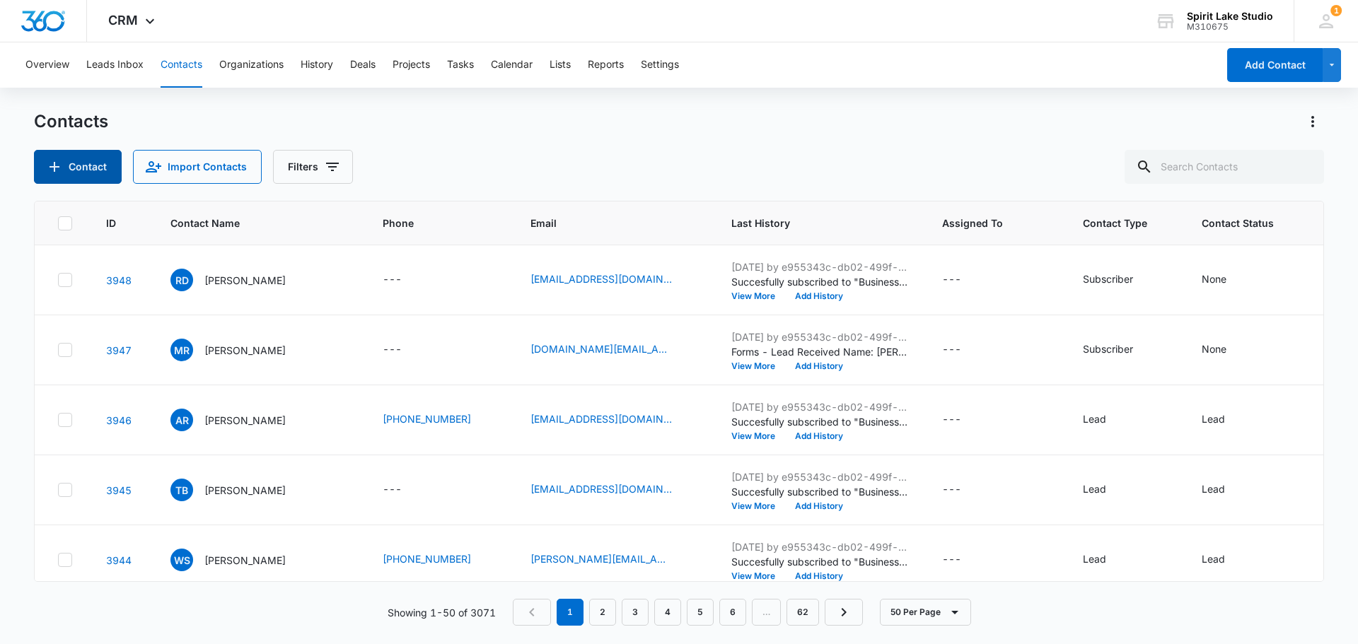
click at [98, 157] on button "Contact" at bounding box center [78, 167] width 88 height 34
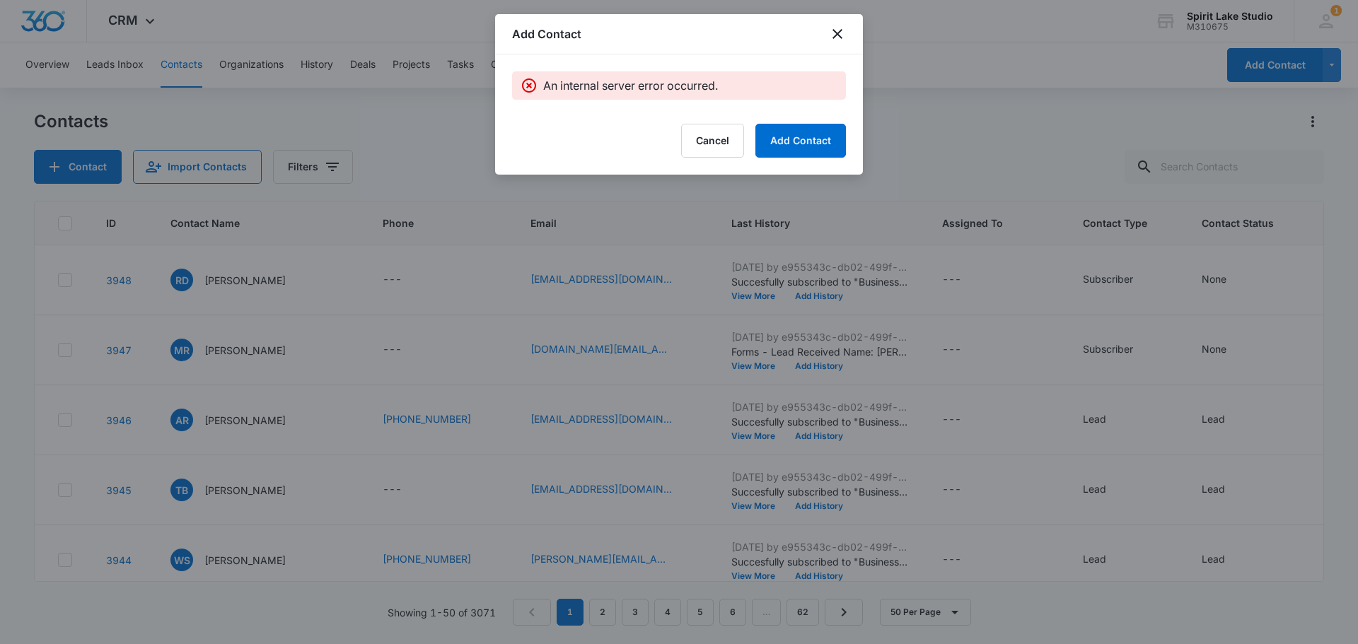
click at [531, 84] on icon at bounding box center [529, 86] width 14 height 14
click at [700, 136] on button "Cancel" at bounding box center [712, 141] width 63 height 34
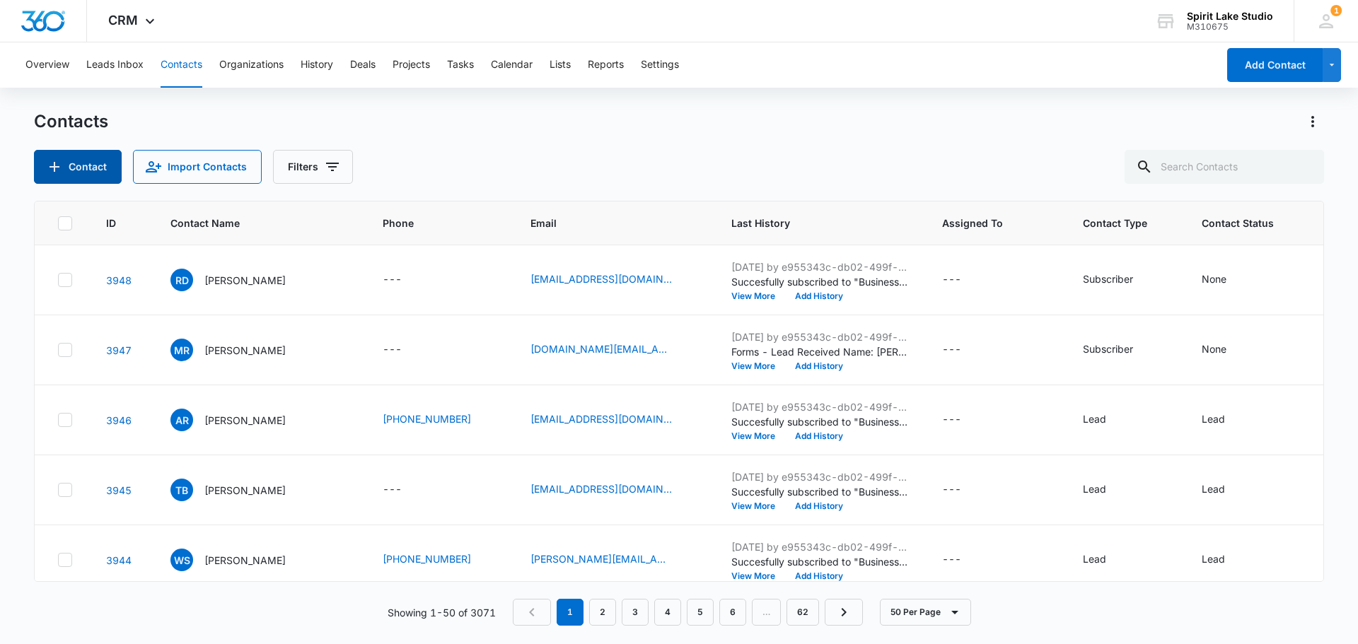
click at [91, 173] on button "Contact" at bounding box center [78, 167] width 88 height 34
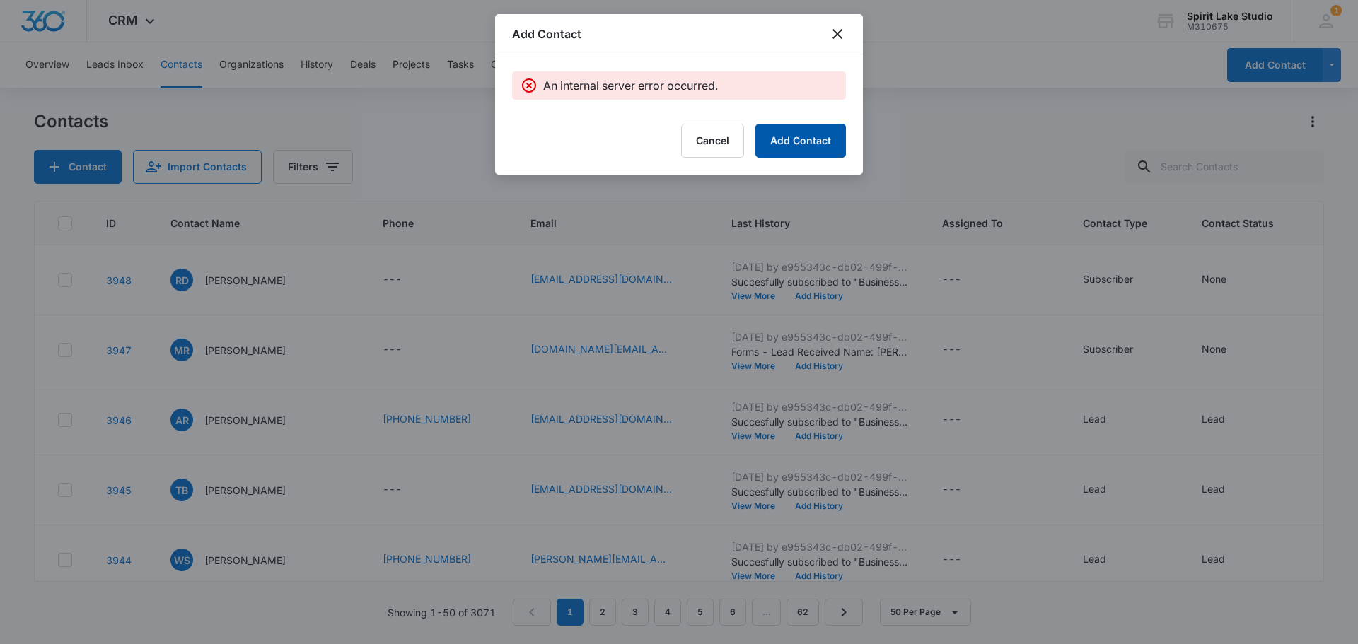
click at [799, 137] on button "Add Contact" at bounding box center [800, 141] width 91 height 34
click at [835, 32] on icon "close" at bounding box center [837, 34] width 10 height 10
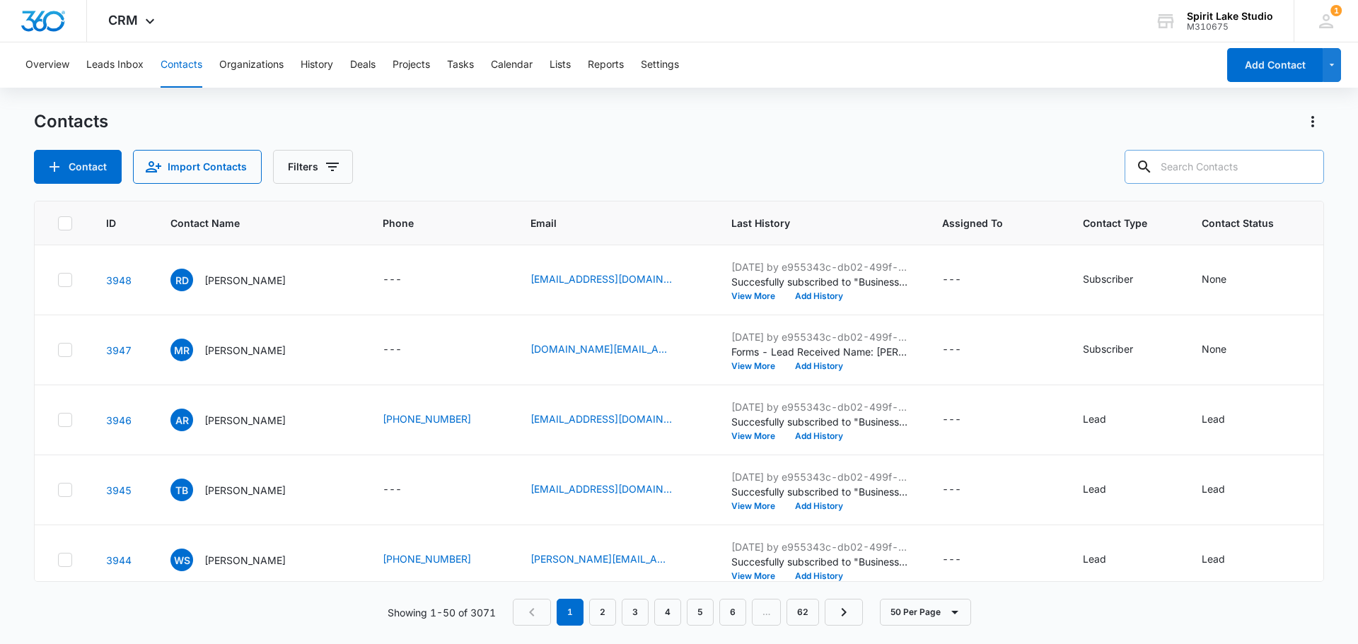
click at [1191, 170] on input "text" at bounding box center [1224, 167] width 199 height 34
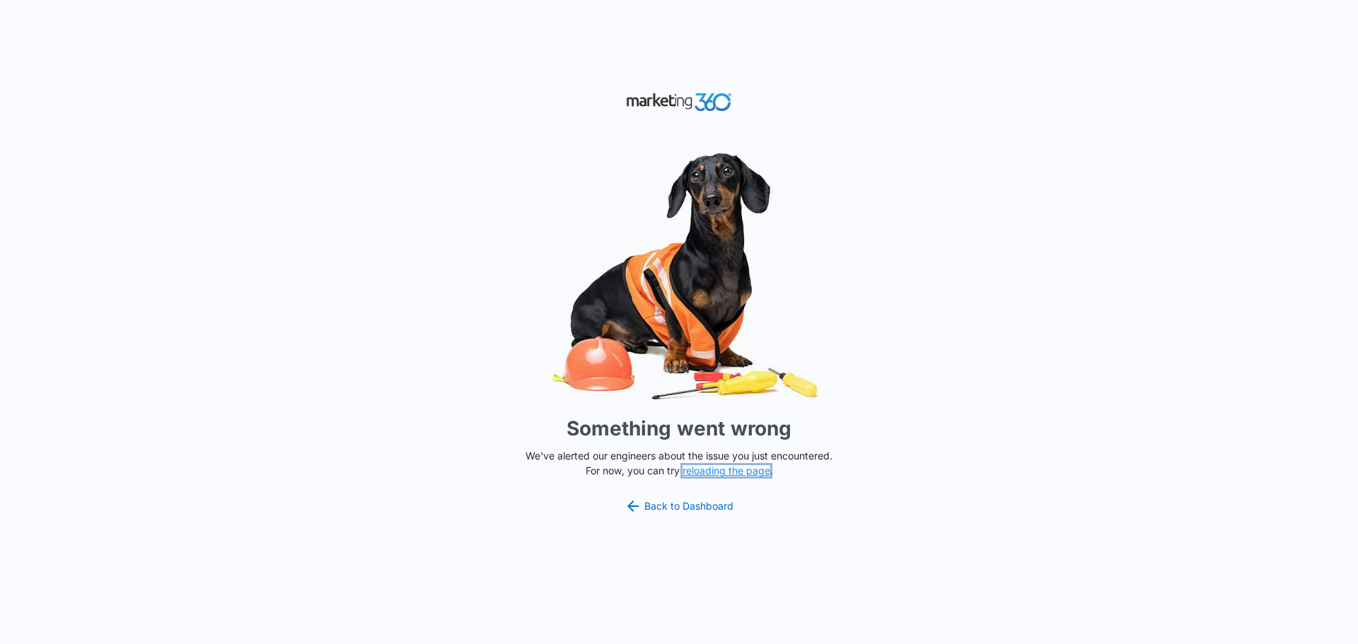
click at [712, 475] on button "reloading the page" at bounding box center [727, 470] width 88 height 11
click at [678, 509] on link "Back to Dashboard" at bounding box center [679, 506] width 109 height 17
click at [663, 507] on link "Back to Dashboard" at bounding box center [679, 506] width 109 height 17
click at [1000, 299] on div "Something went wrong We've alerted our engineers about the issue you just encou…" at bounding box center [679, 322] width 1358 height 644
click at [751, 471] on button "reloading the page" at bounding box center [727, 470] width 88 height 11
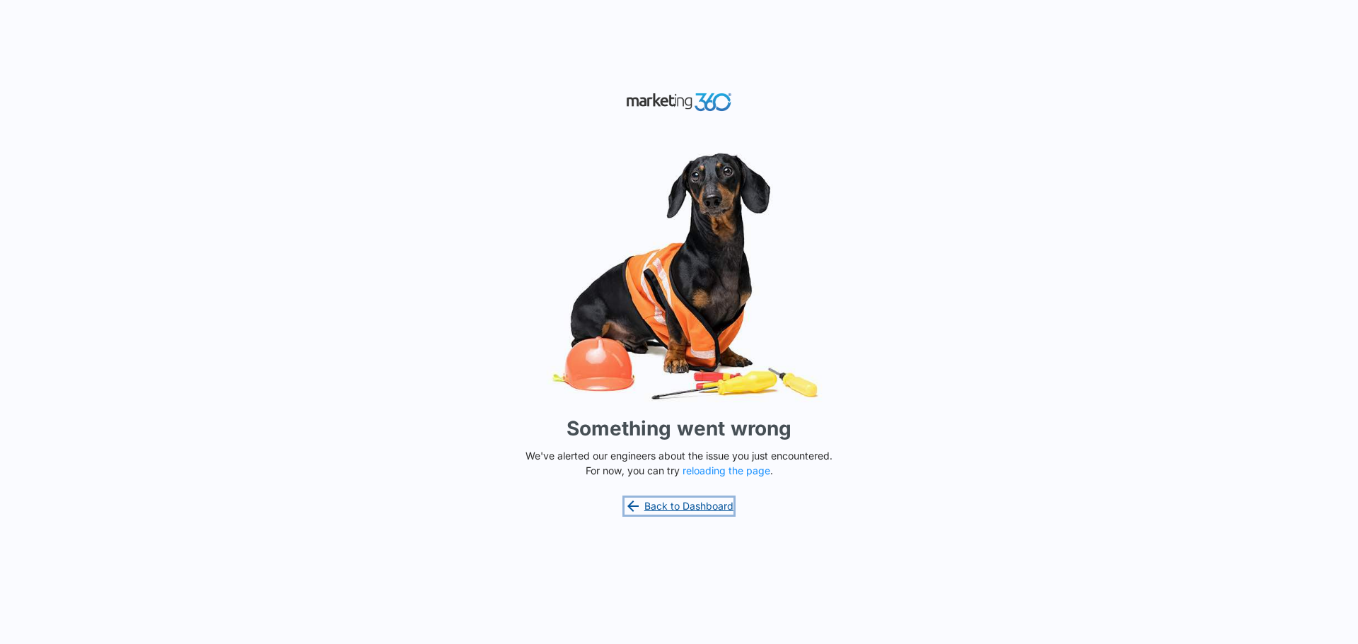
click at [706, 506] on link "Back to Dashboard" at bounding box center [679, 506] width 109 height 17
click at [721, 501] on link "Back to Dashboard" at bounding box center [679, 506] width 109 height 17
click at [966, 322] on div "Something went wrong We've alerted our engineers about the issue you just encou…" at bounding box center [679, 322] width 1358 height 644
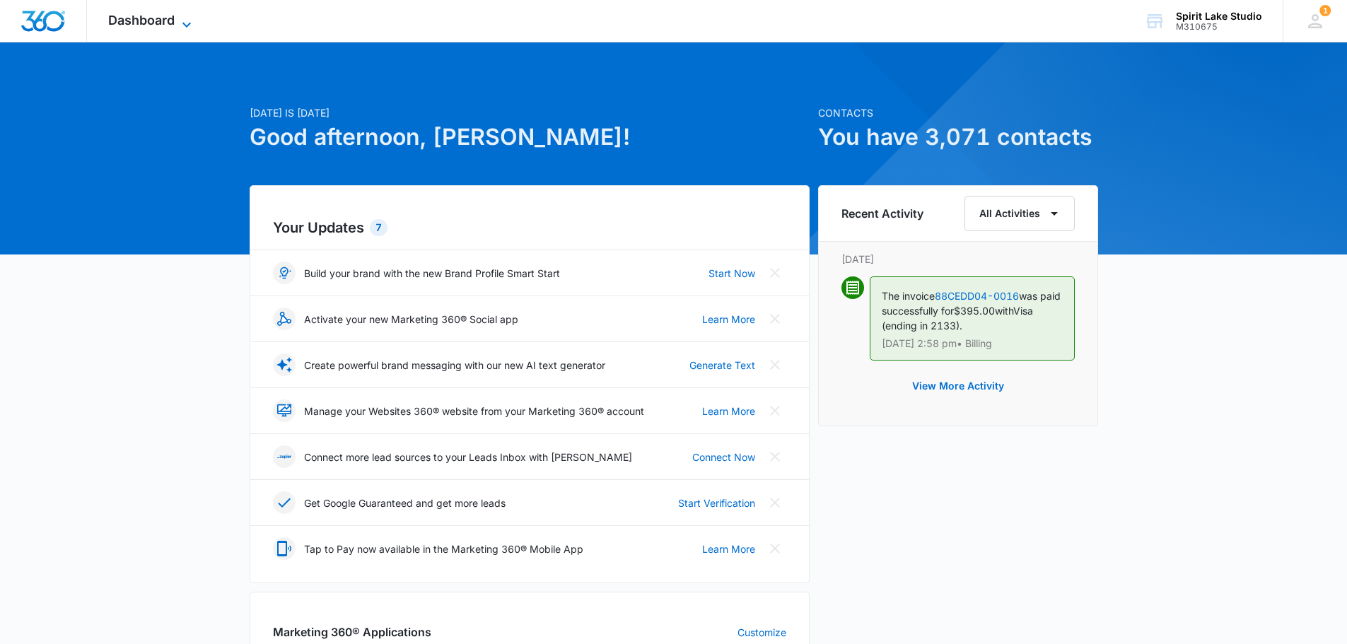
click at [180, 12] on div "Dashboard Apps Reputation Websites Forms CRM Email Social Payments POS Content …" at bounding box center [151, 21] width 129 height 42
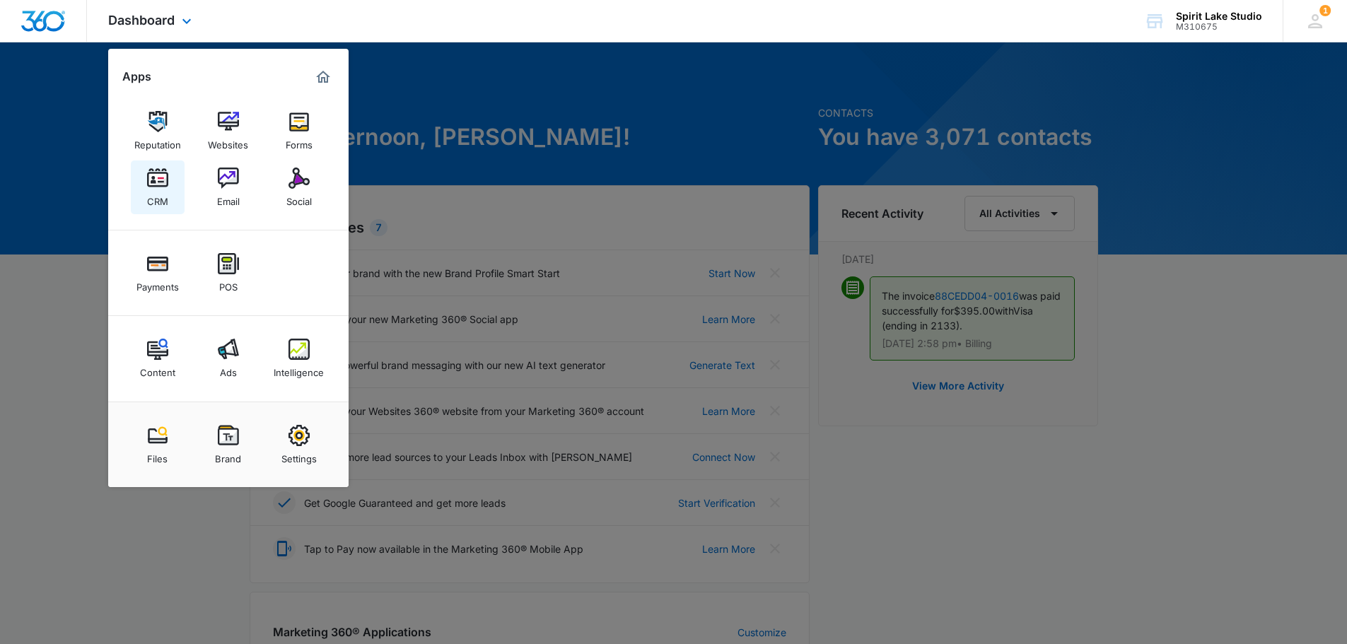
click at [158, 185] on img at bounding box center [157, 178] width 21 height 21
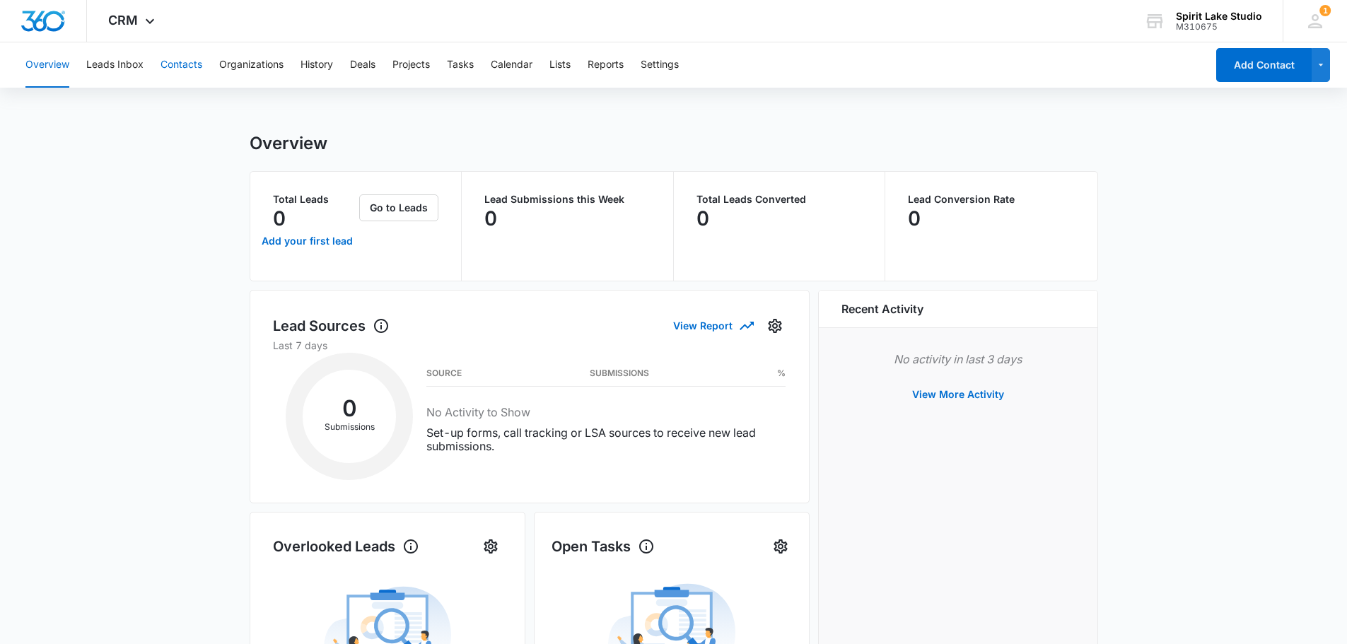
click at [184, 67] on button "Contacts" at bounding box center [182, 64] width 42 height 45
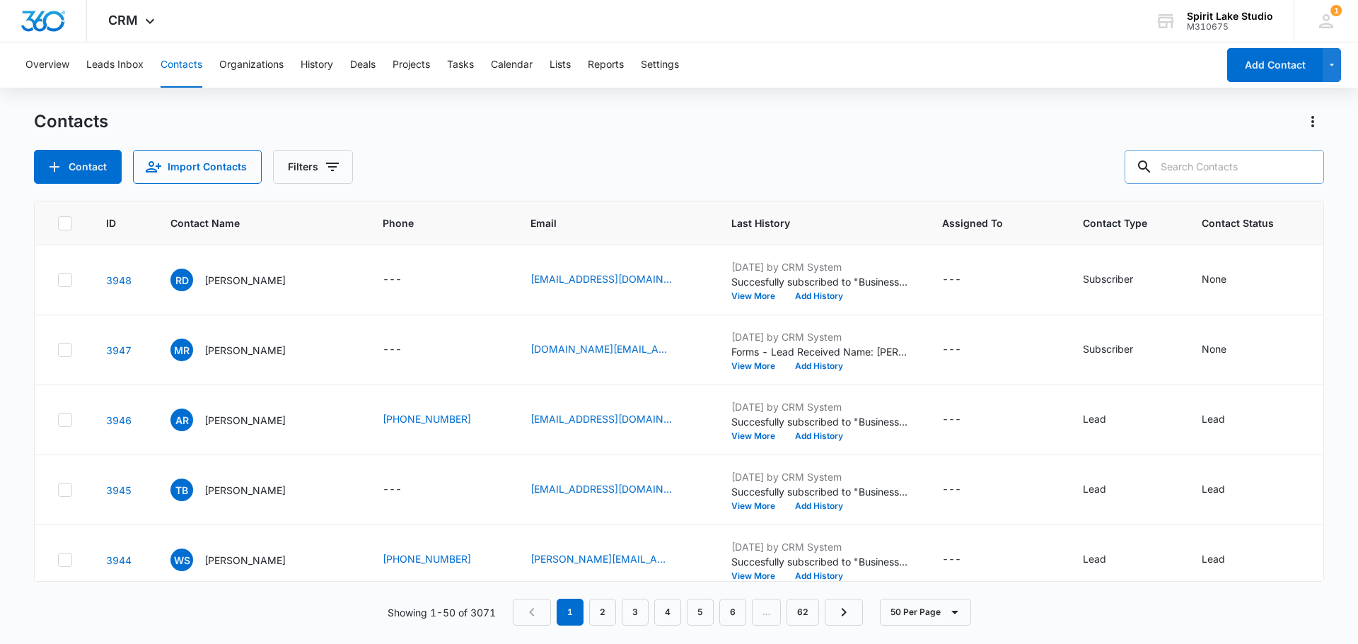
click at [1226, 169] on input "text" at bounding box center [1224, 167] width 199 height 34
type input "[PERSON_NAME]"
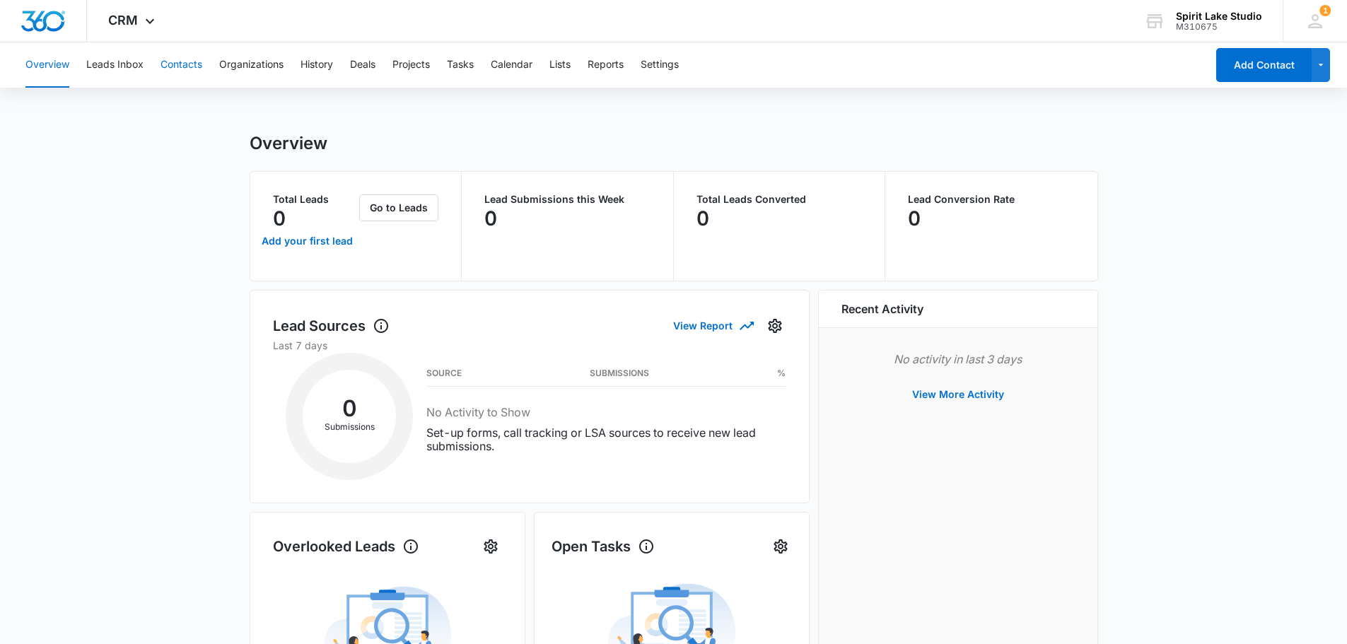
click at [175, 62] on button "Contacts" at bounding box center [182, 64] width 42 height 45
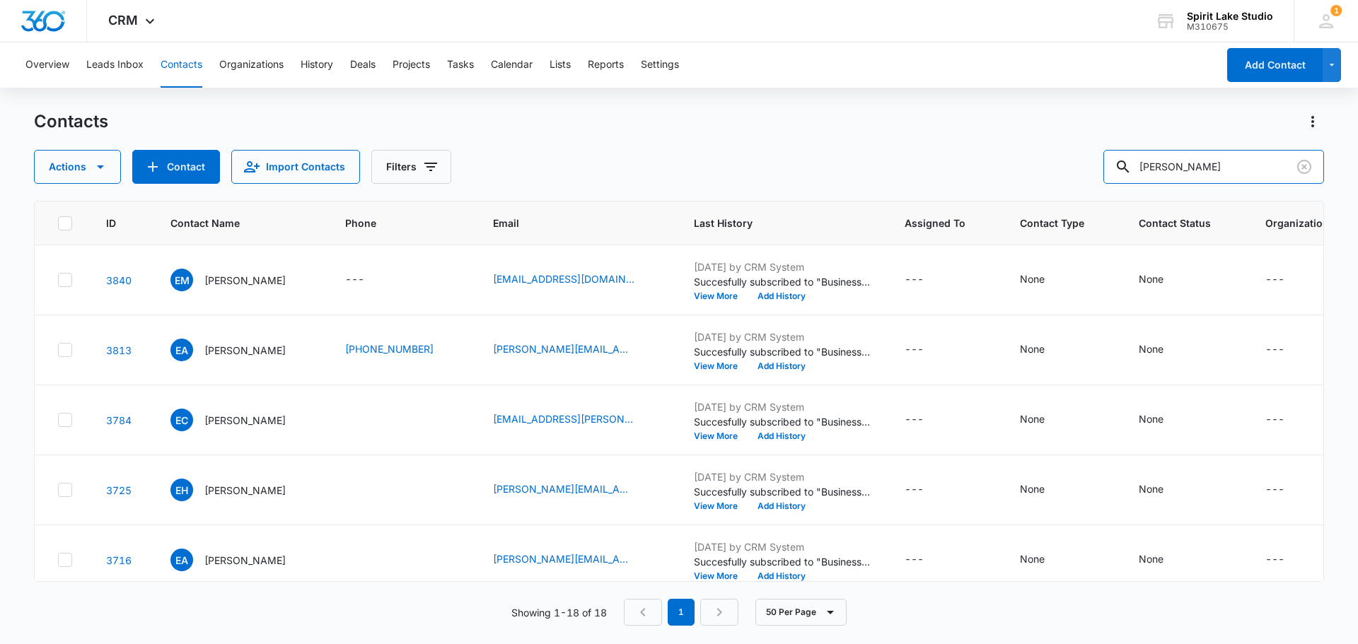
drag, startPoint x: 1184, startPoint y: 166, endPoint x: 1078, endPoint y: 174, distance: 106.4
click at [1091, 176] on div "Actions Contact Import Contacts Filters eric" at bounding box center [679, 167] width 1290 height 34
type input "j"
click at [156, 164] on icon "Add Contact" at bounding box center [152, 166] width 17 height 17
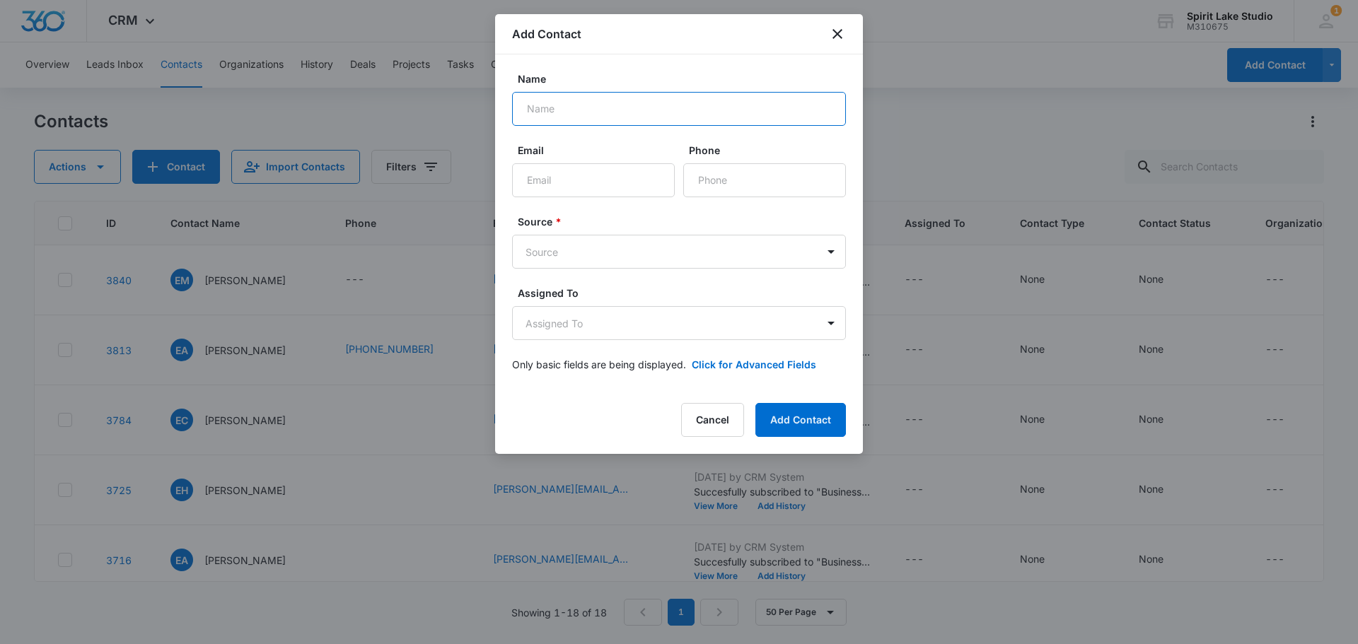
click at [537, 110] on input "Name" at bounding box center [679, 109] width 334 height 34
type input "[PERSON_NAME]"
click at [542, 180] on input "Email" at bounding box center [593, 180] width 163 height 34
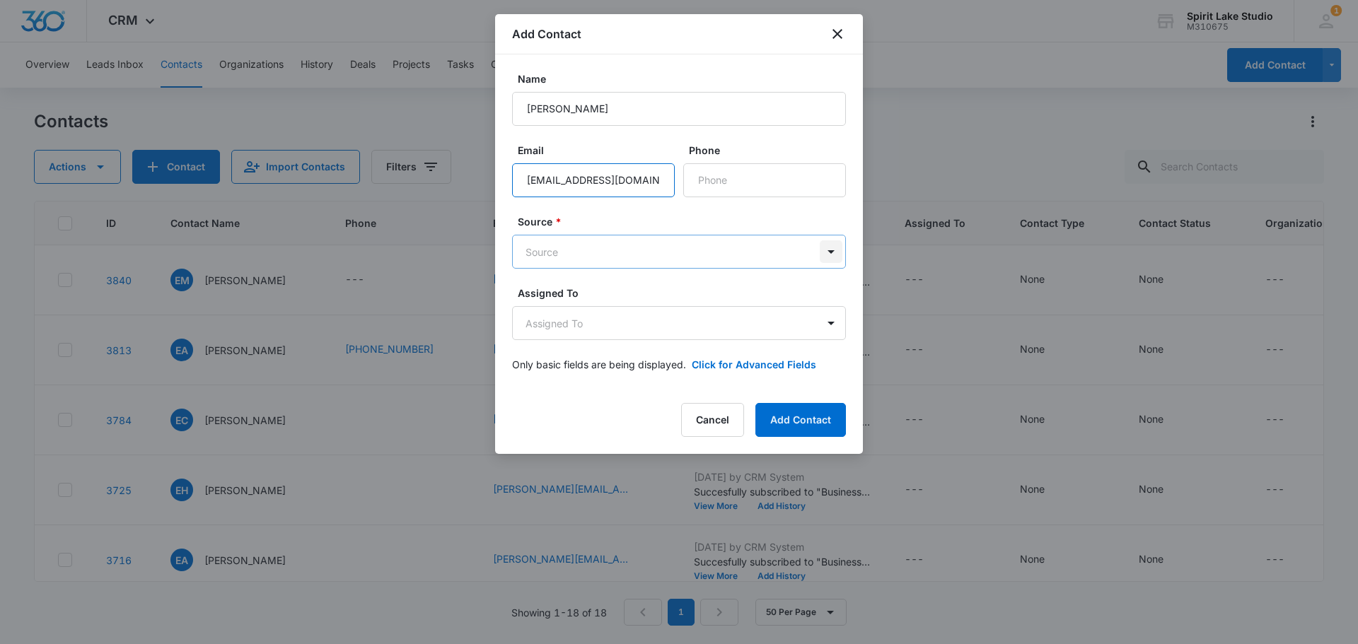
type input "[EMAIL_ADDRESS][DOMAIN_NAME]"
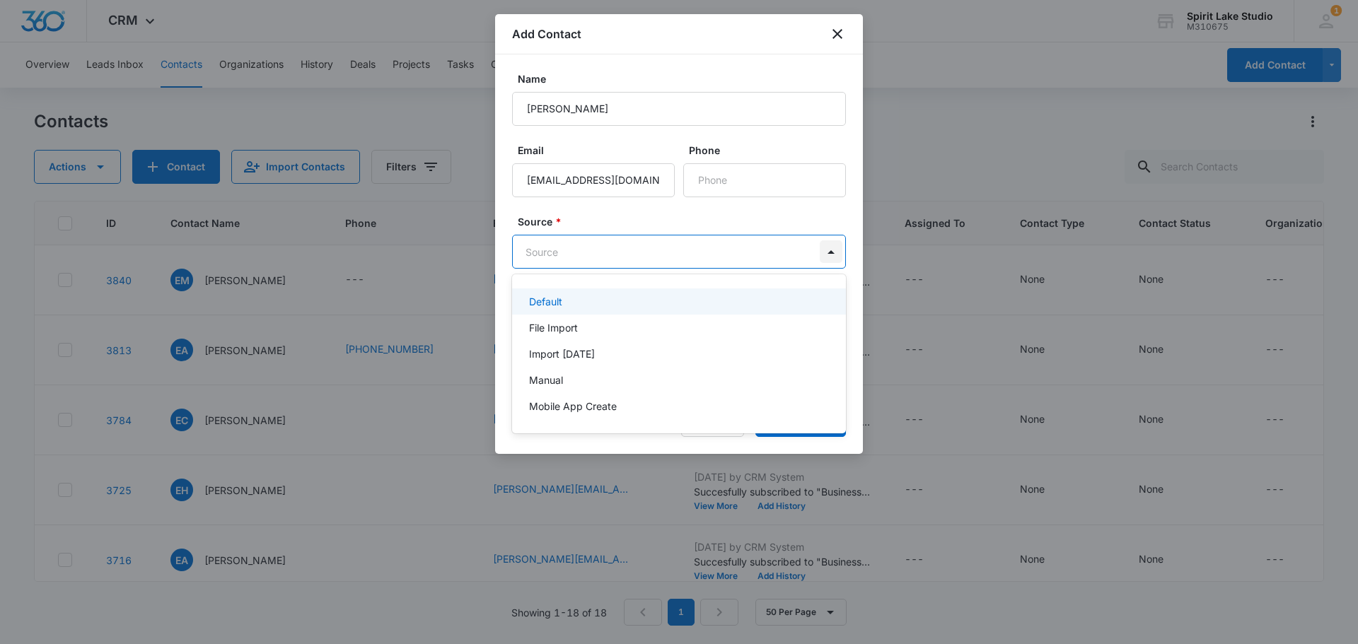
click at [823, 252] on body "CRM Apps Reputation Websites Forms CRM Email Social Payments POS Content Ads In…" at bounding box center [679, 322] width 1358 height 644
click at [823, 252] on div at bounding box center [679, 322] width 1358 height 644
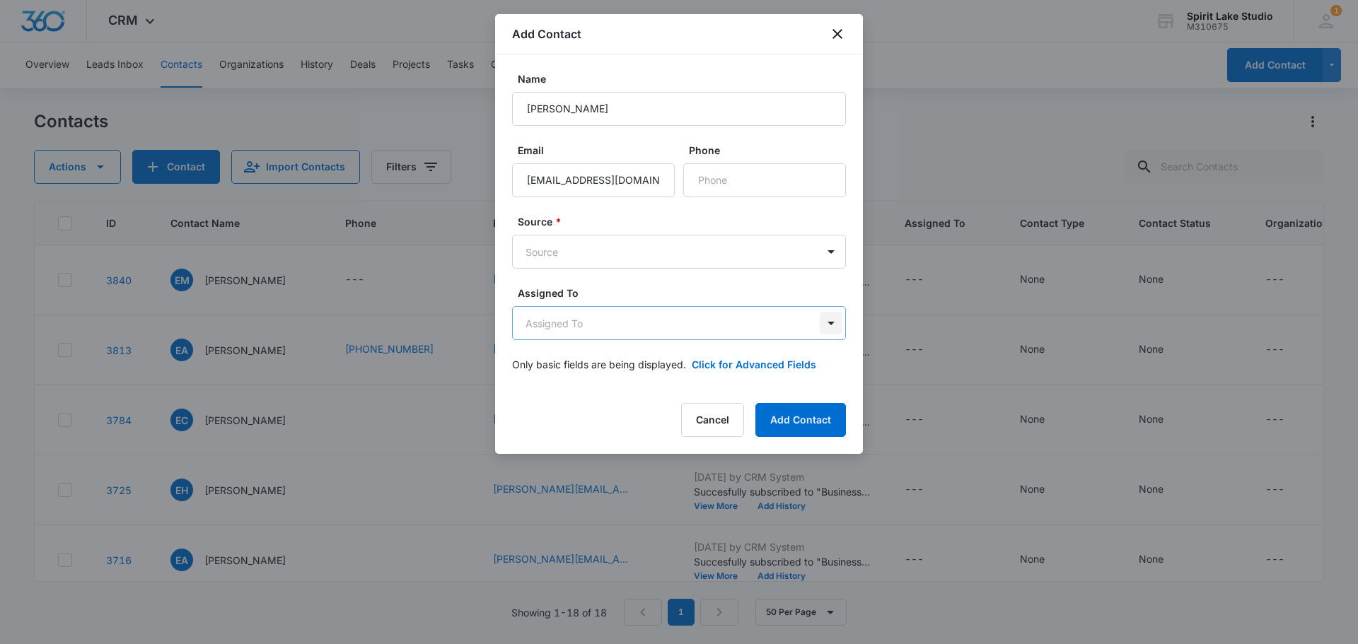
click at [830, 318] on body "CRM Apps Reputation Websites Forms CRM Email Social Payments POS Content Ads In…" at bounding box center [679, 322] width 1358 height 644
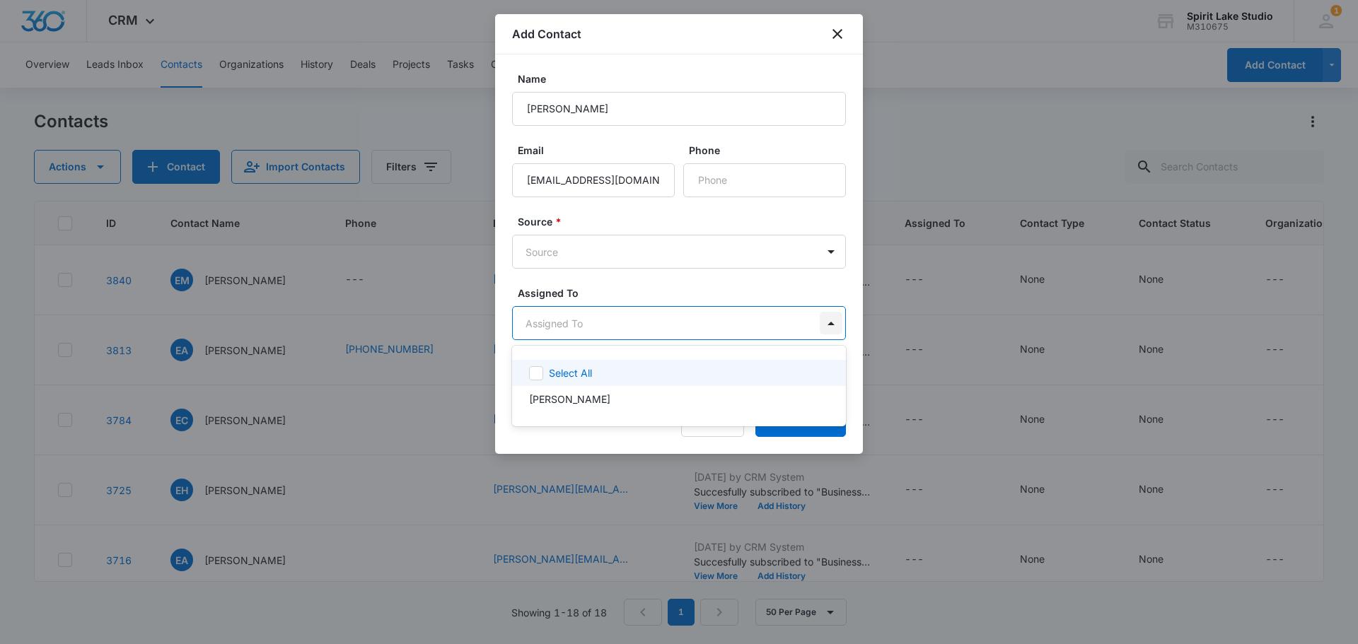
click at [830, 318] on div at bounding box center [679, 322] width 1358 height 644
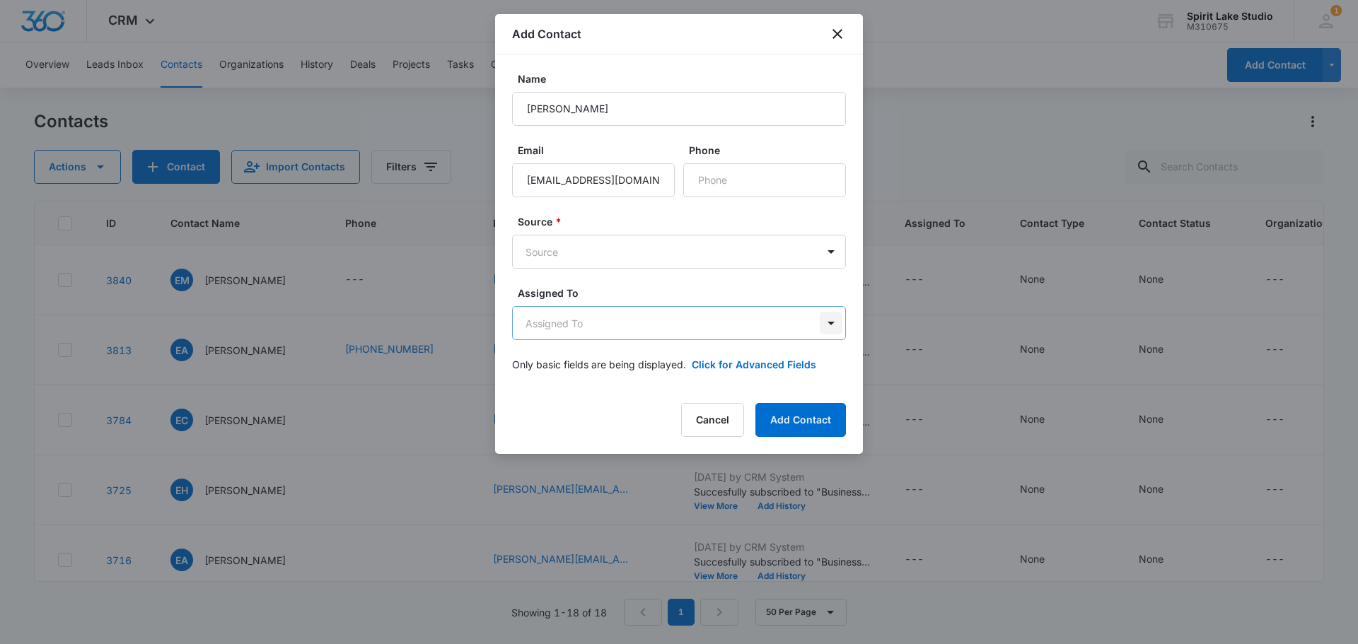
click at [830, 318] on body "CRM Apps Reputation Websites Forms CRM Email Social Payments POS Content Ads In…" at bounding box center [679, 322] width 1358 height 644
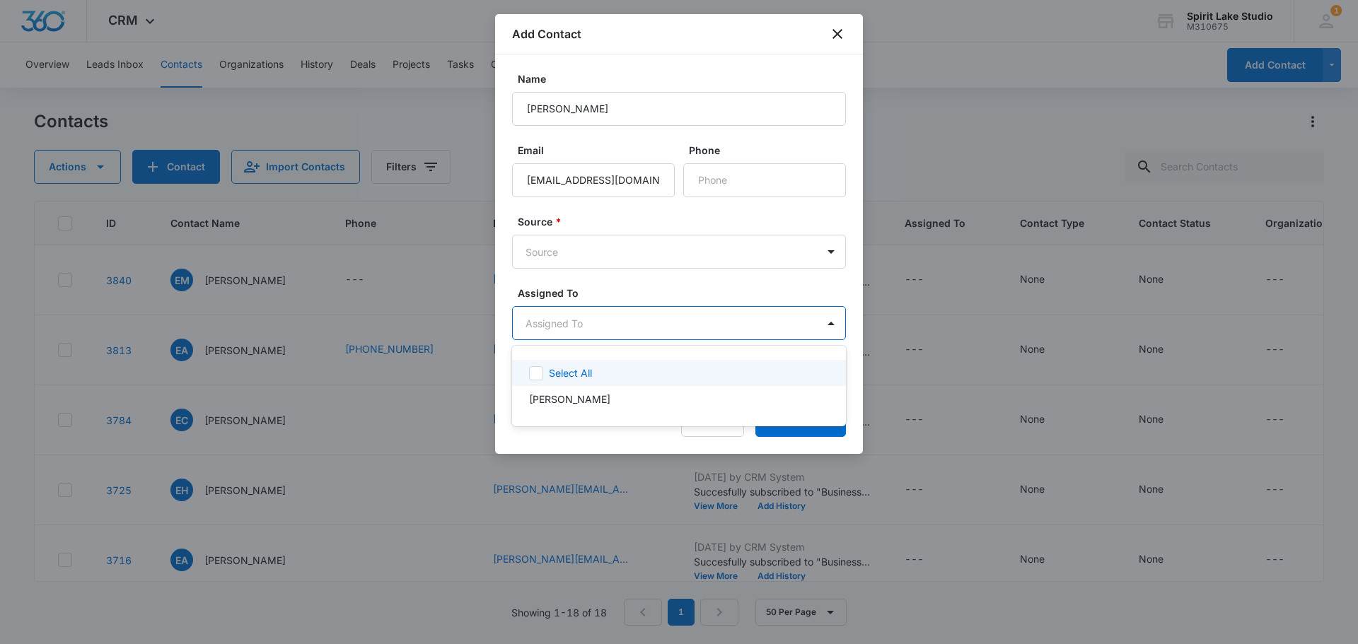
click at [668, 326] on div at bounding box center [679, 322] width 1358 height 644
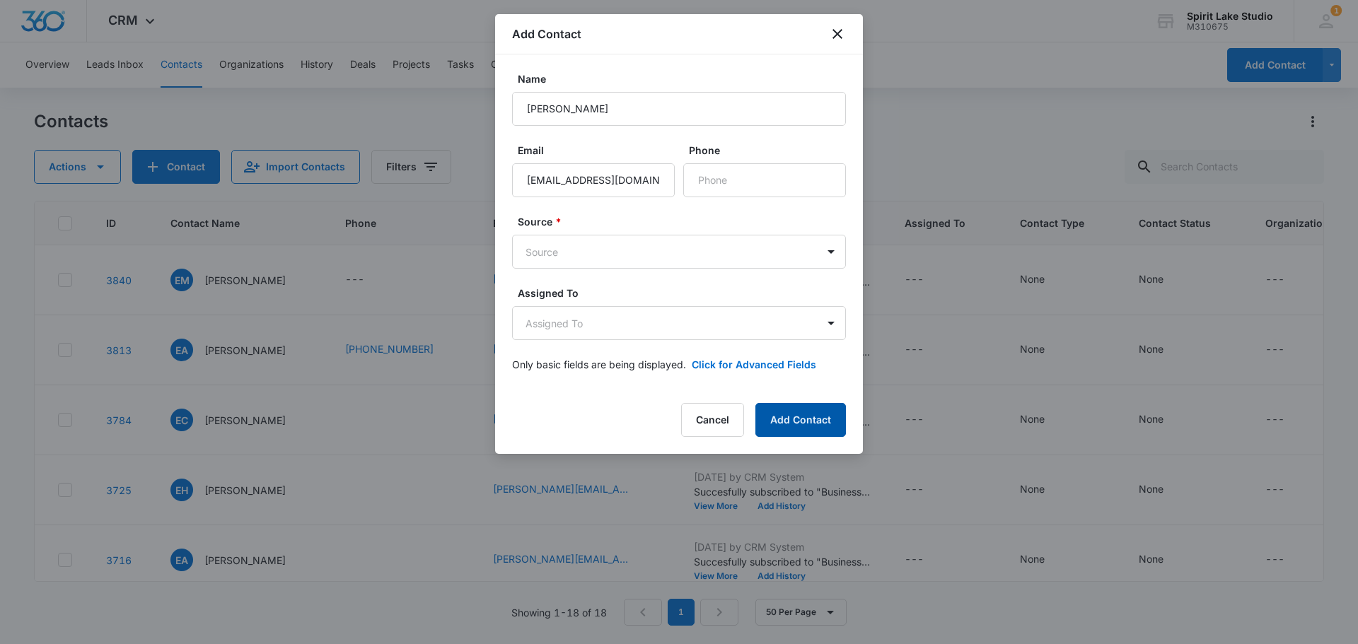
click at [799, 422] on button "Add Contact" at bounding box center [800, 420] width 91 height 34
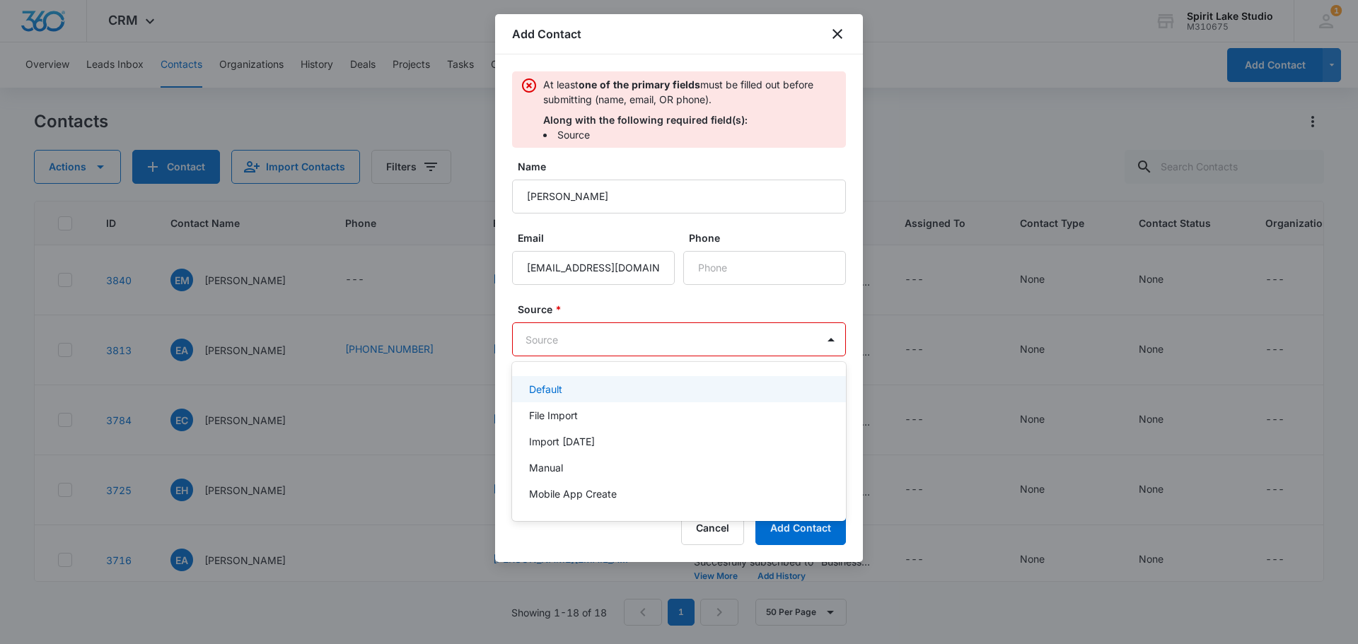
click at [614, 331] on body "CRM Apps Reputation Websites Forms CRM Email Social Payments POS Content Ads In…" at bounding box center [679, 322] width 1358 height 644
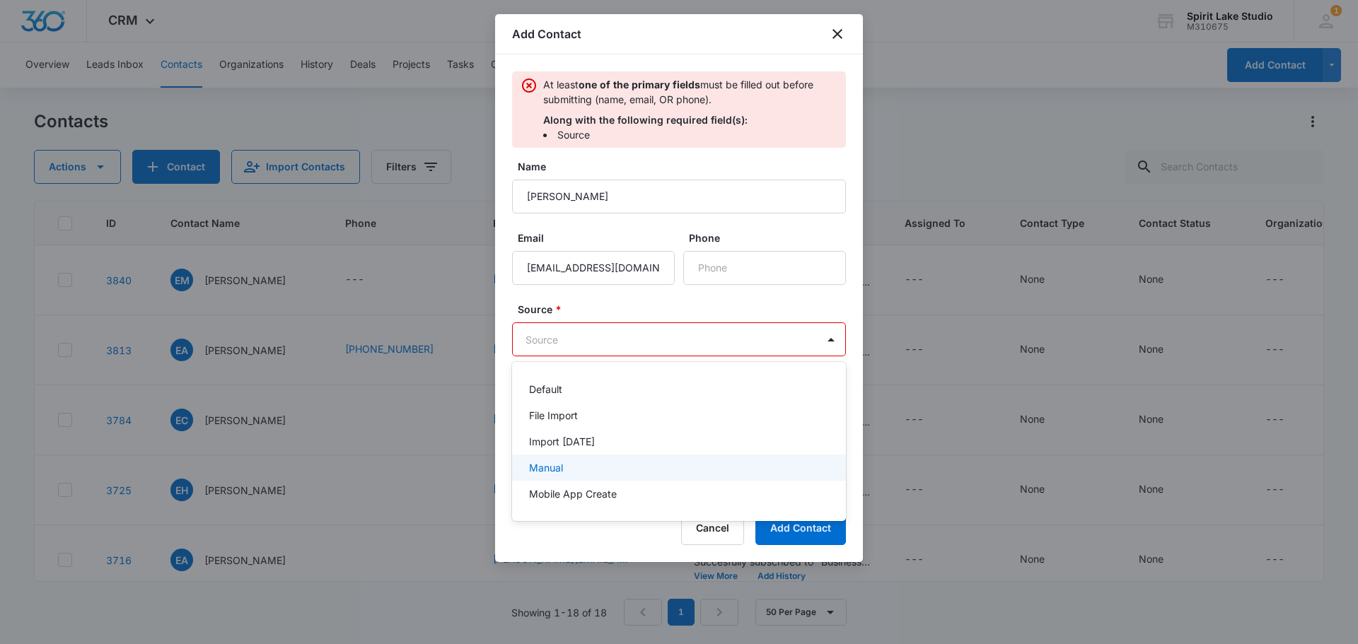
click at [563, 463] on p "Manual" at bounding box center [546, 467] width 34 height 15
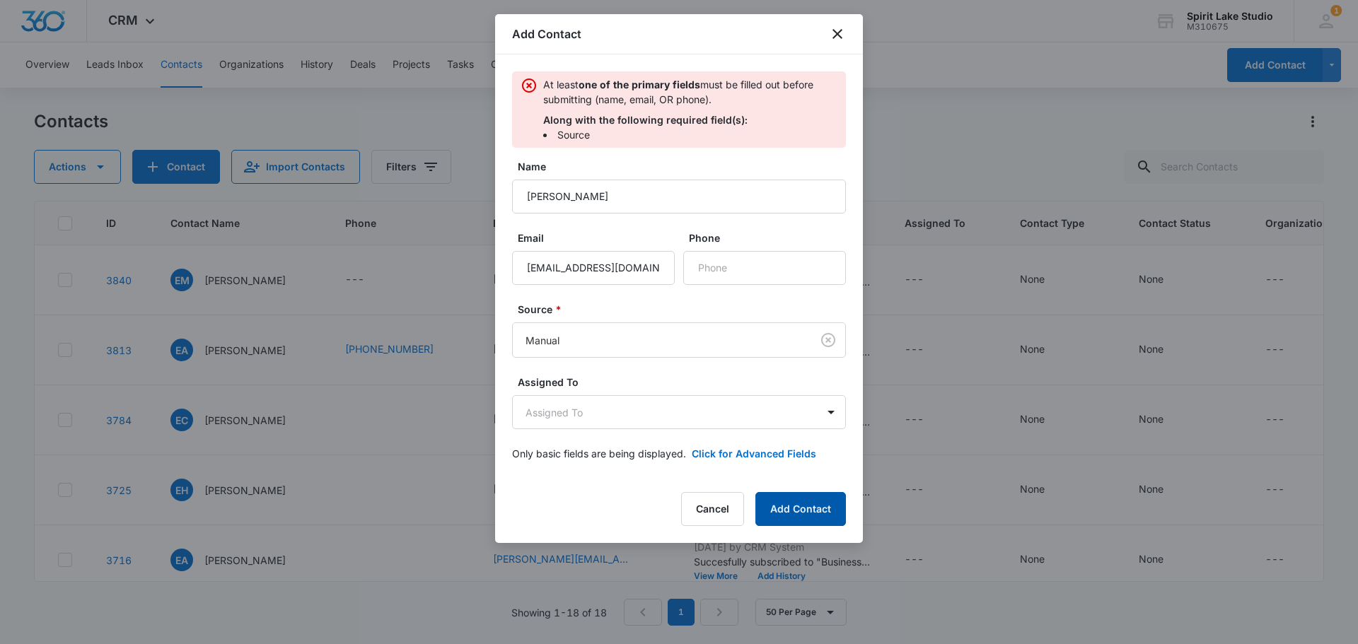
click at [805, 509] on button "Add Contact" at bounding box center [800, 509] width 91 height 34
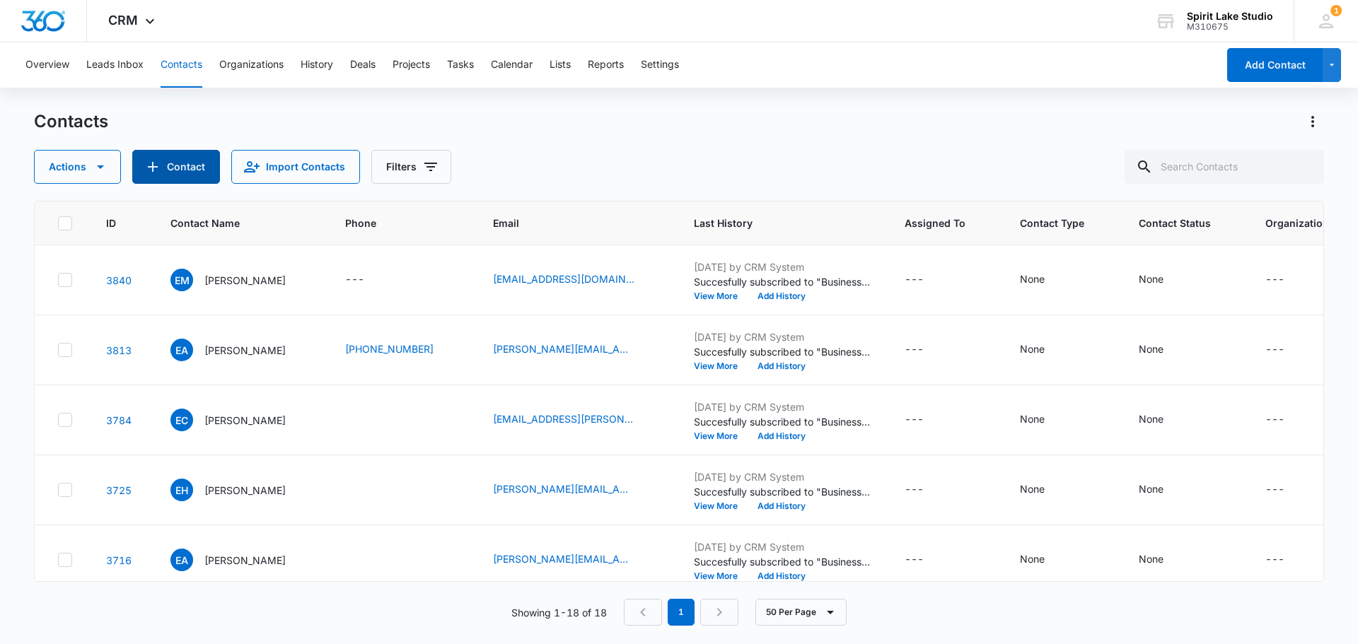
click at [185, 161] on button "Contact" at bounding box center [176, 167] width 88 height 34
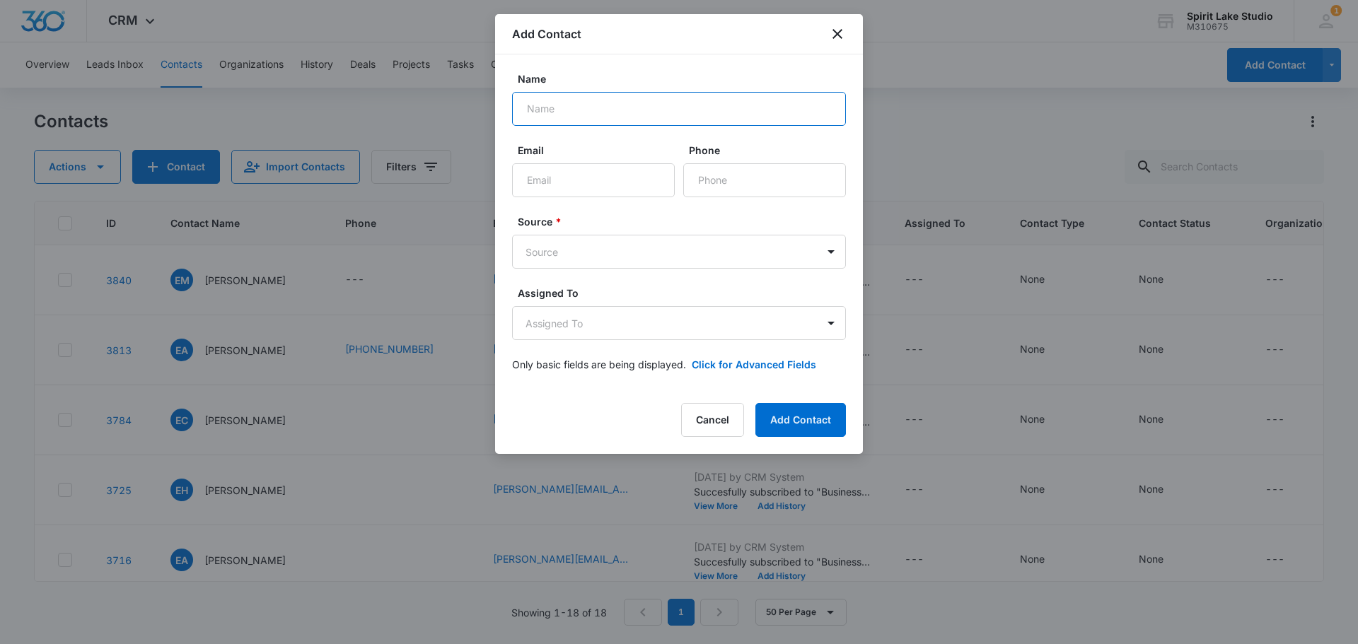
click at [541, 111] on input "Name" at bounding box center [679, 109] width 334 height 34
type input "[PERSON_NAME]"
click at [552, 180] on input "Email" at bounding box center [593, 180] width 163 height 34
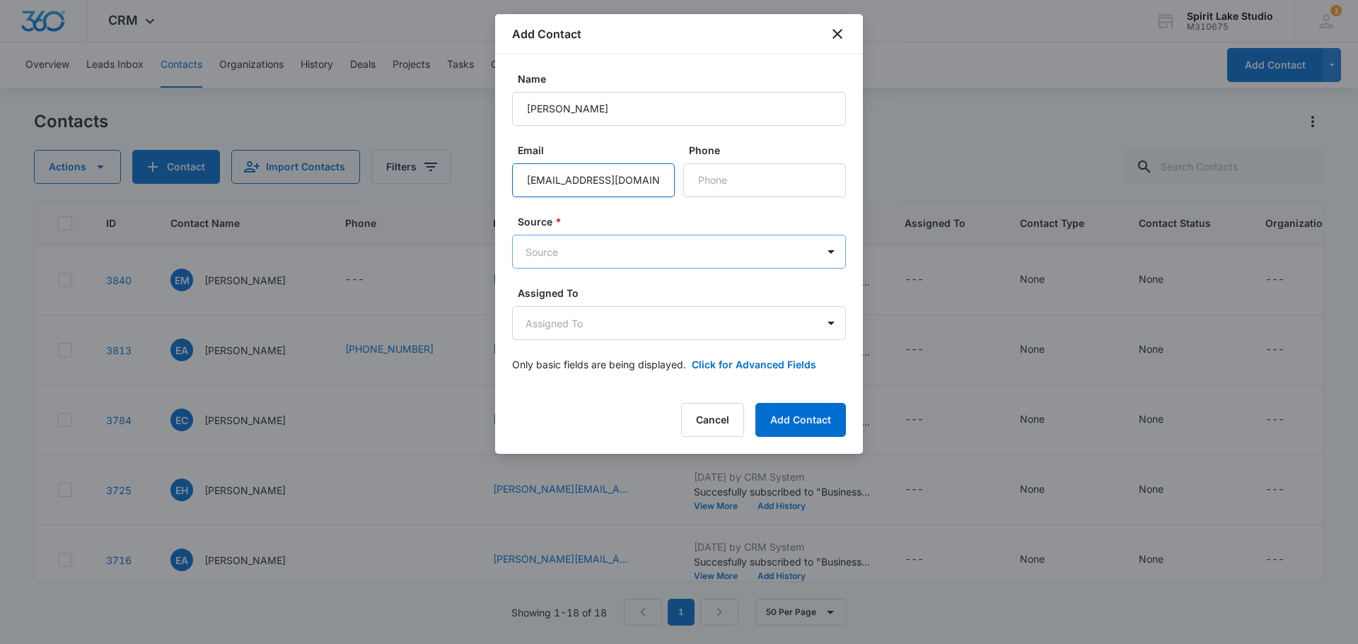
type input "[EMAIL_ADDRESS][DOMAIN_NAME]"
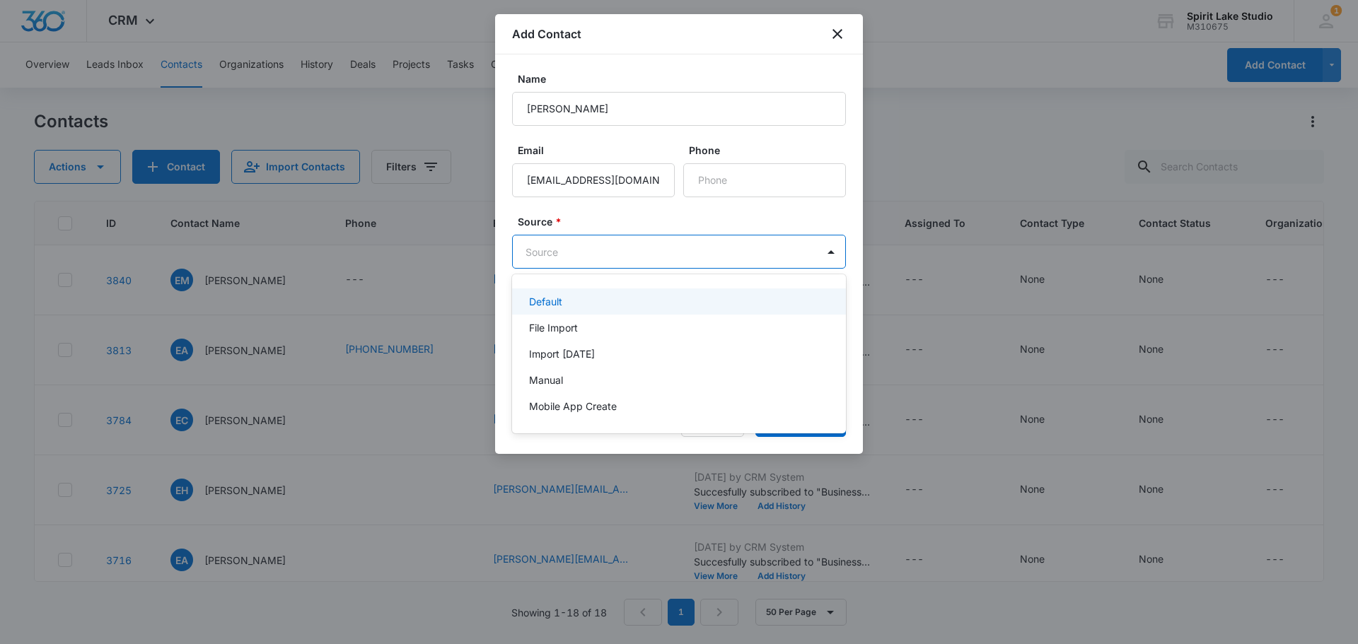
click at [805, 250] on body "CRM Apps Reputation Websites Forms CRM Email Social Payments POS Content Ads In…" at bounding box center [679, 322] width 1358 height 644
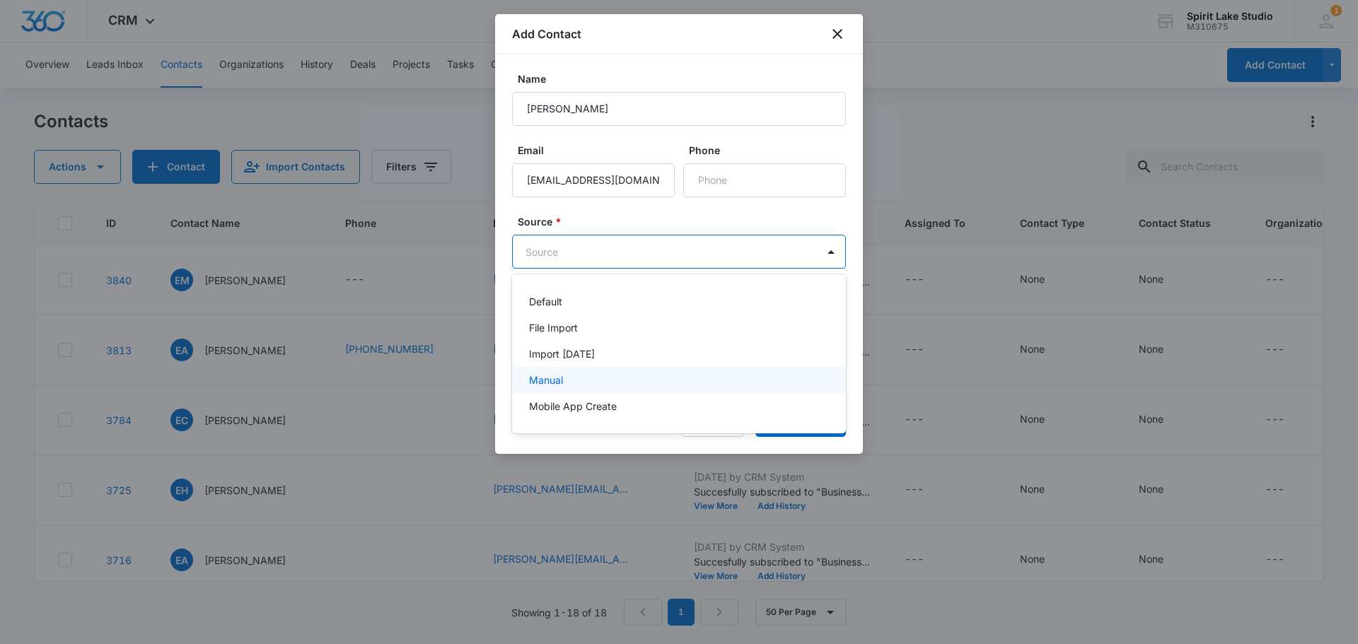
click at [702, 377] on div "Manual" at bounding box center [677, 380] width 297 height 15
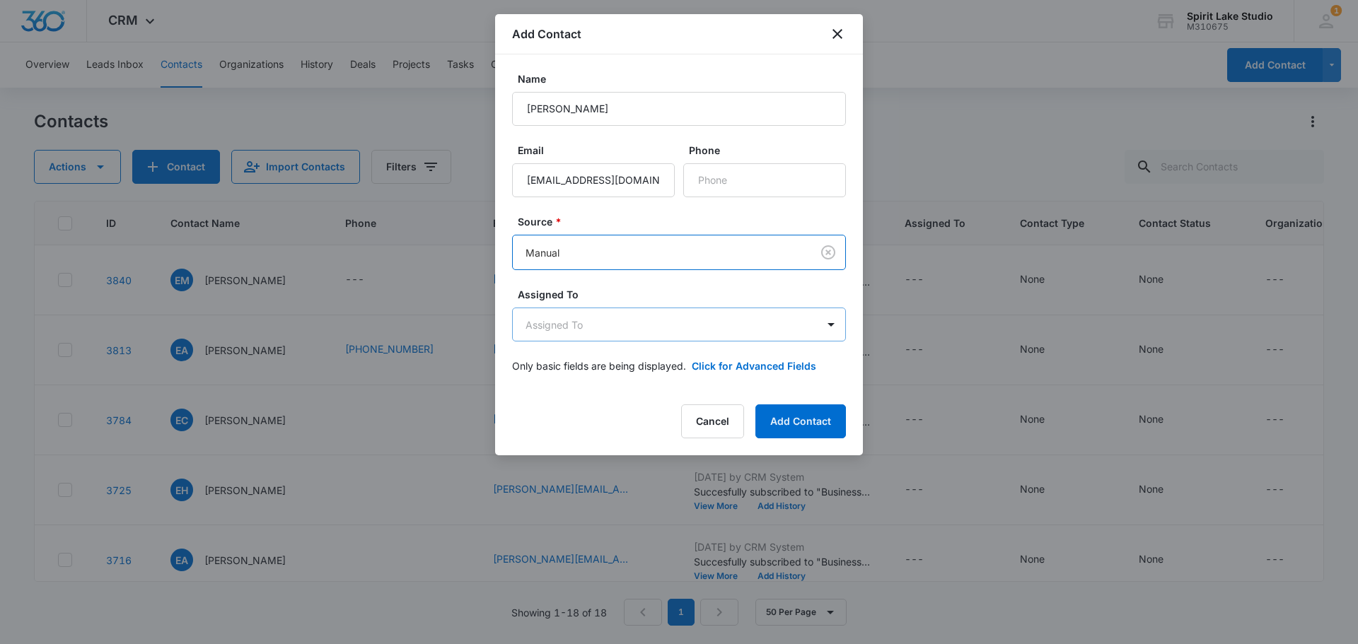
click at [808, 323] on body "CRM Apps Reputation Websites Forms CRM Email Social Payments POS Content Ads In…" at bounding box center [679, 322] width 1358 height 644
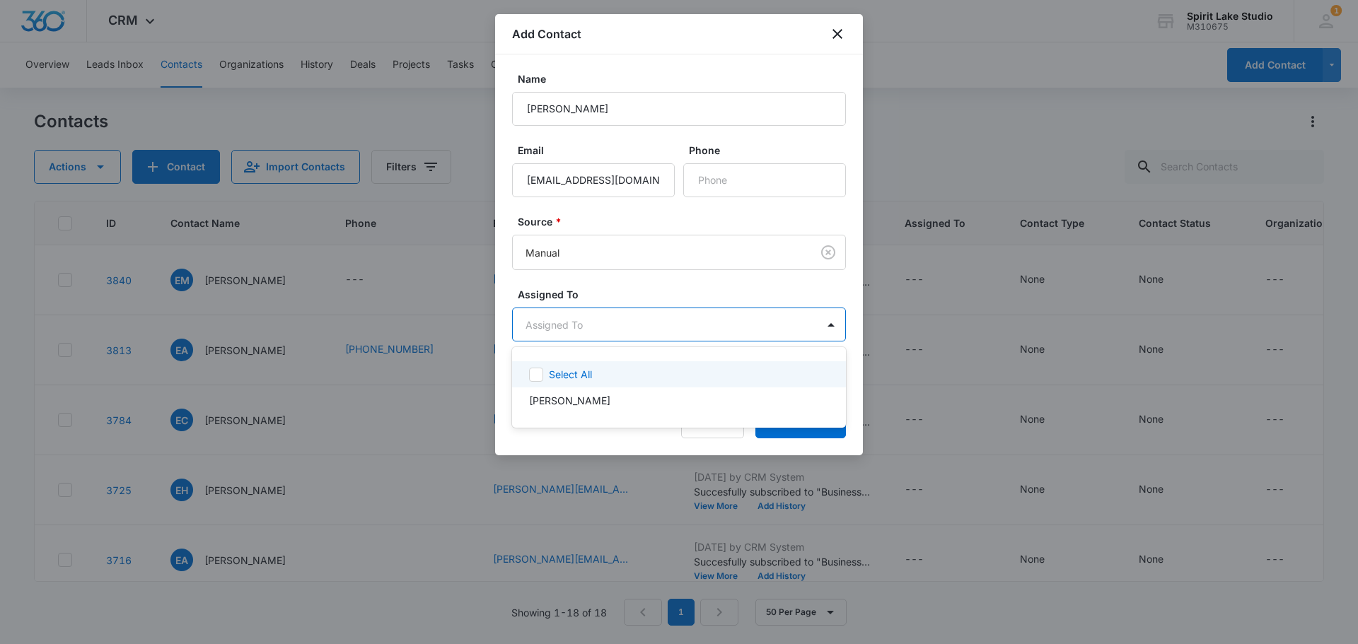
click at [540, 376] on icon at bounding box center [536, 375] width 13 height 13
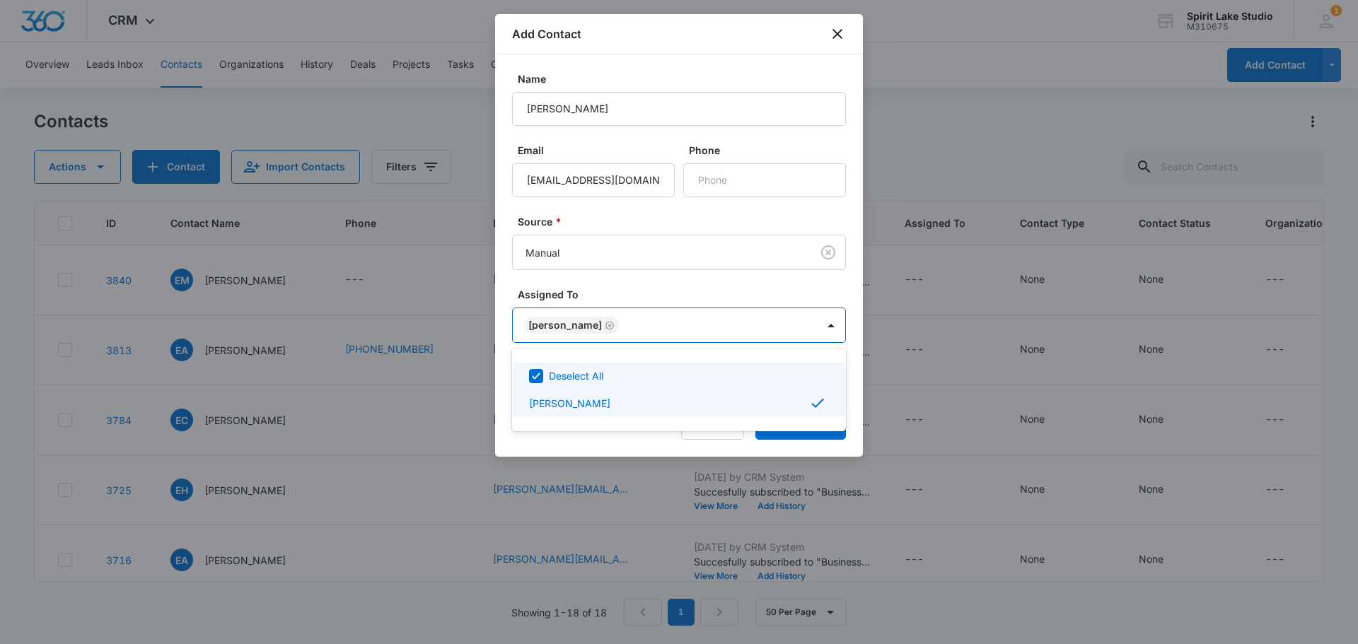
click at [729, 359] on div at bounding box center [679, 322] width 1358 height 644
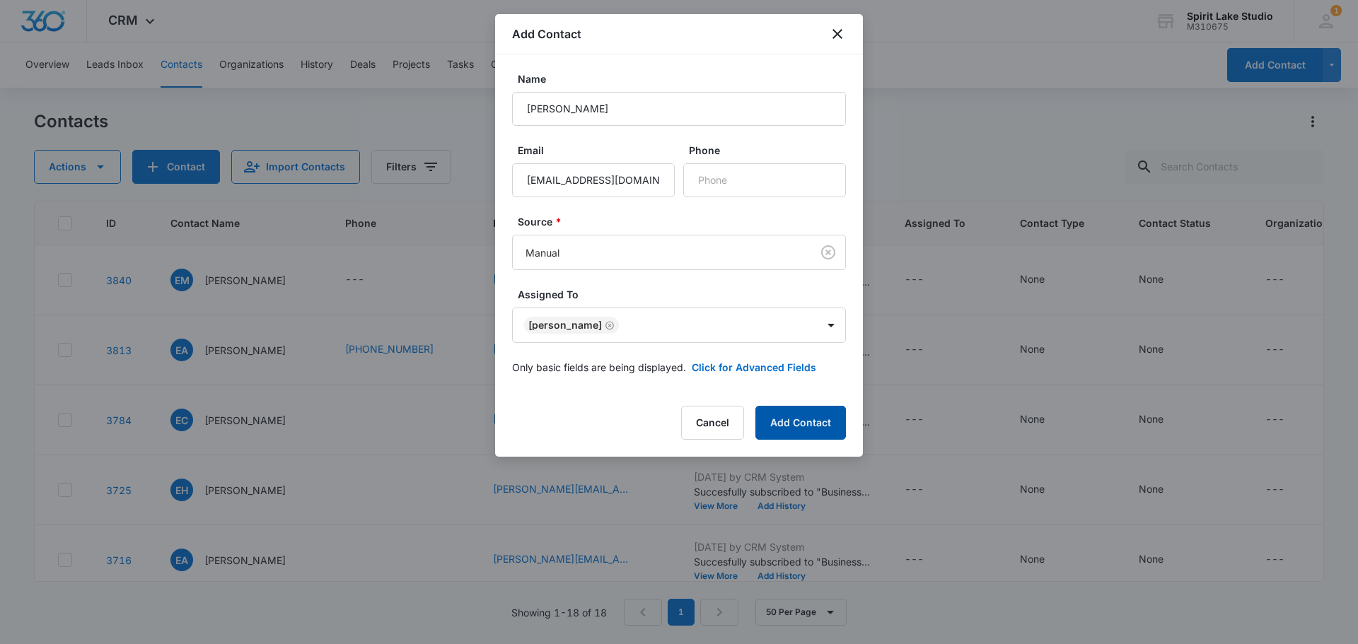
click at [793, 421] on button "Add Contact" at bounding box center [800, 423] width 91 height 34
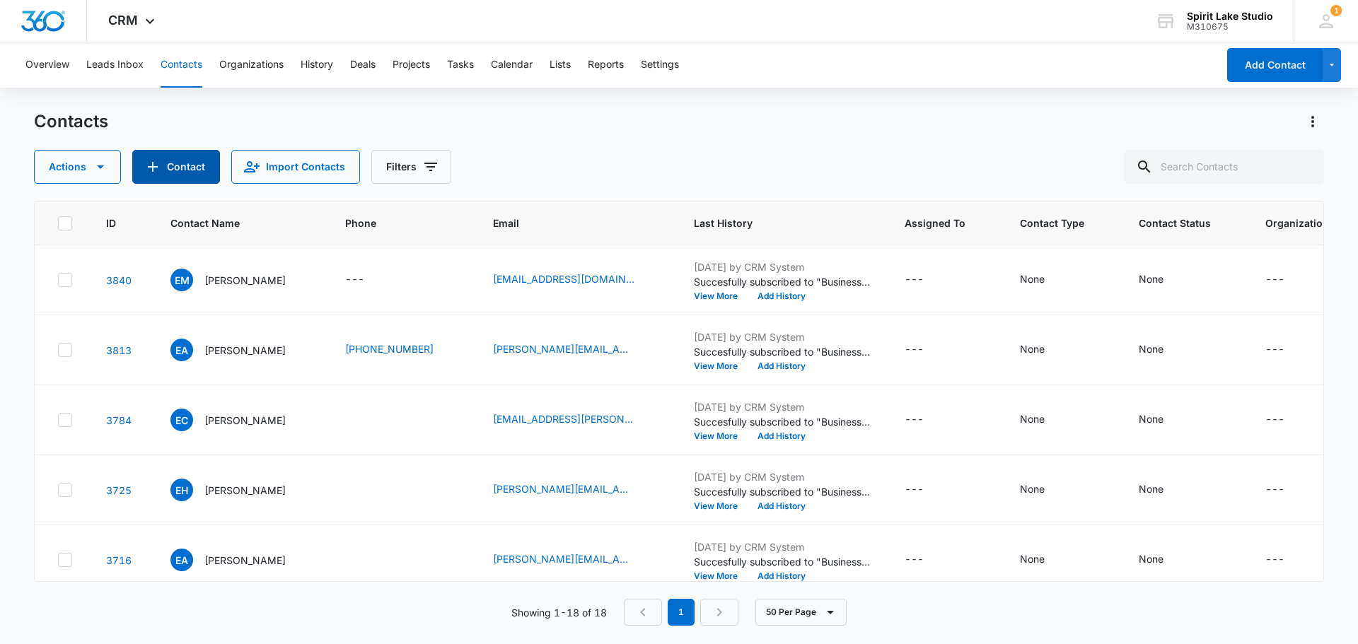
click at [179, 165] on button "Contact" at bounding box center [176, 167] width 88 height 34
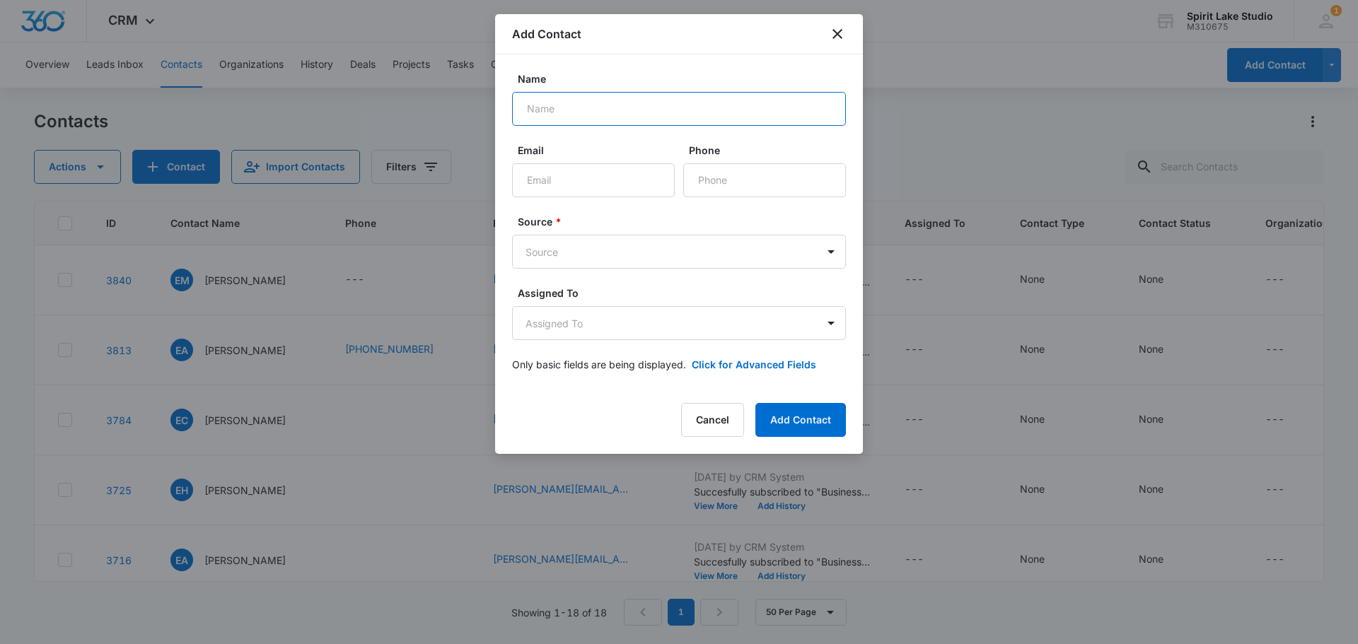
click at [550, 111] on input "Name" at bounding box center [679, 109] width 334 height 34
drag, startPoint x: 604, startPoint y: 113, endPoint x: 468, endPoint y: 121, distance: 136.7
click at [468, 121] on body "CRM Apps Reputation Websites Forms CRM Email Social Payments POS Content Ads In…" at bounding box center [679, 322] width 1358 height 644
type input "[PERSON_NAME]"
click at [552, 177] on input "Email" at bounding box center [593, 180] width 163 height 34
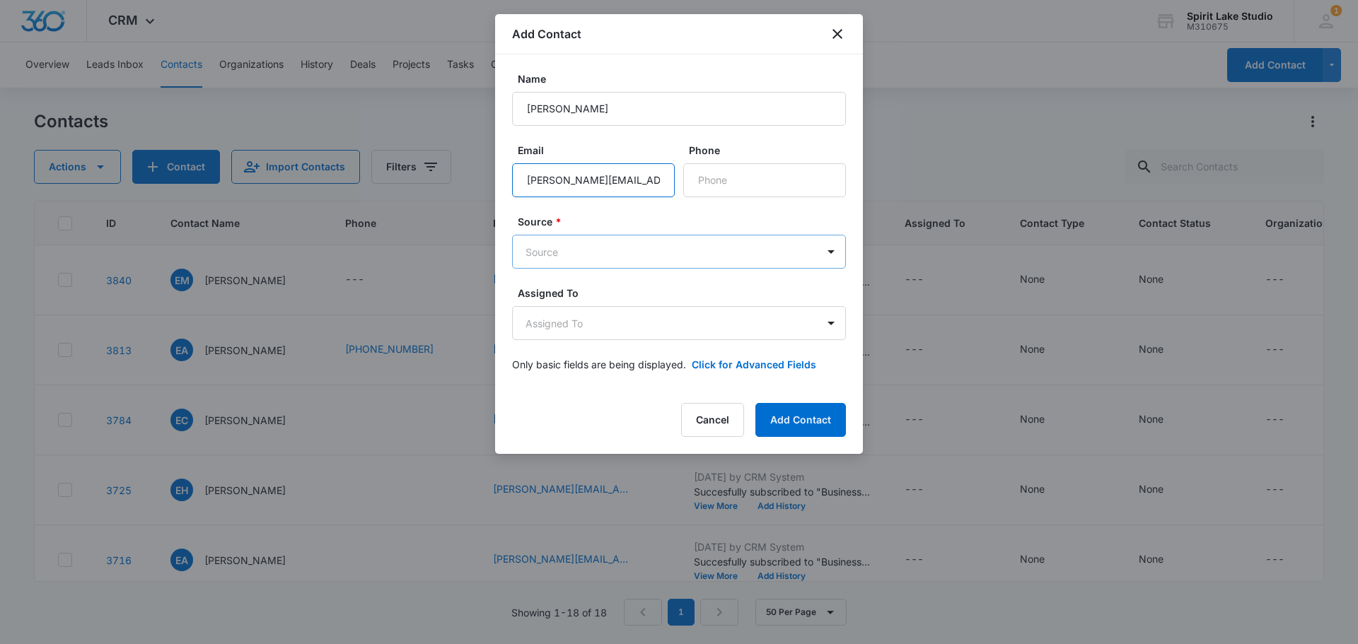
type input "[PERSON_NAME][EMAIL_ADDRESS][DOMAIN_NAME]"
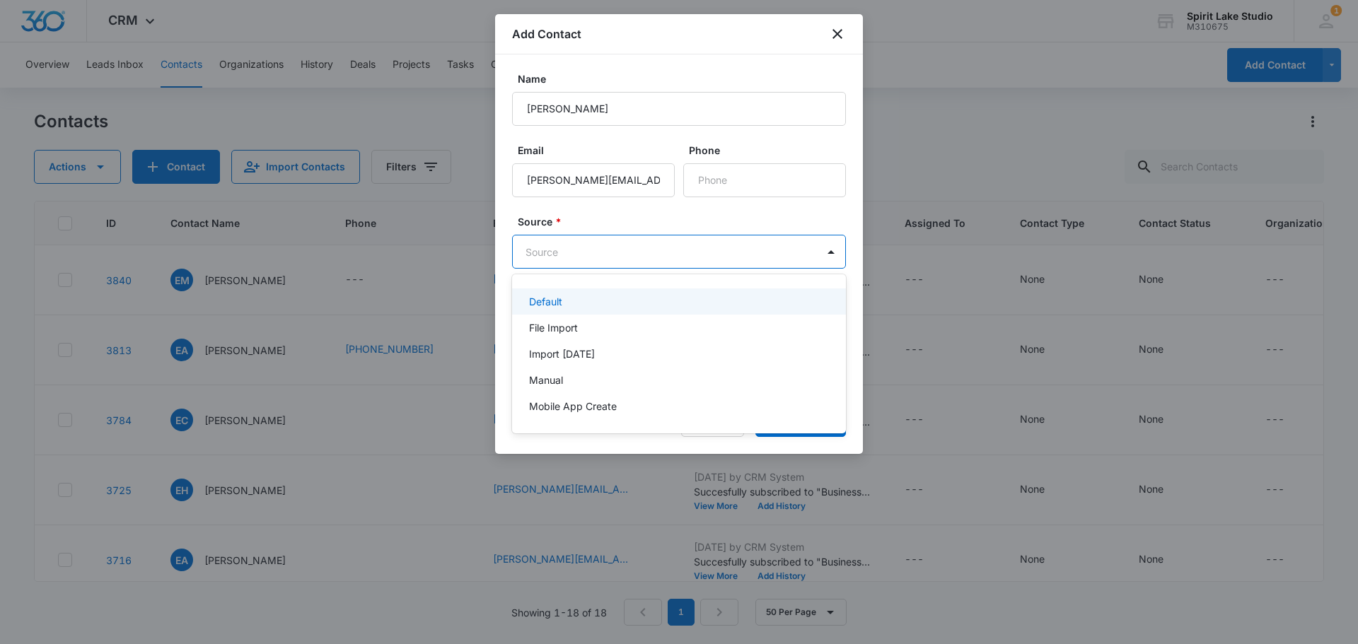
click at [617, 250] on body "CRM Apps Reputation Websites Forms CRM Email Social Payments POS Content Ads In…" at bounding box center [679, 322] width 1358 height 644
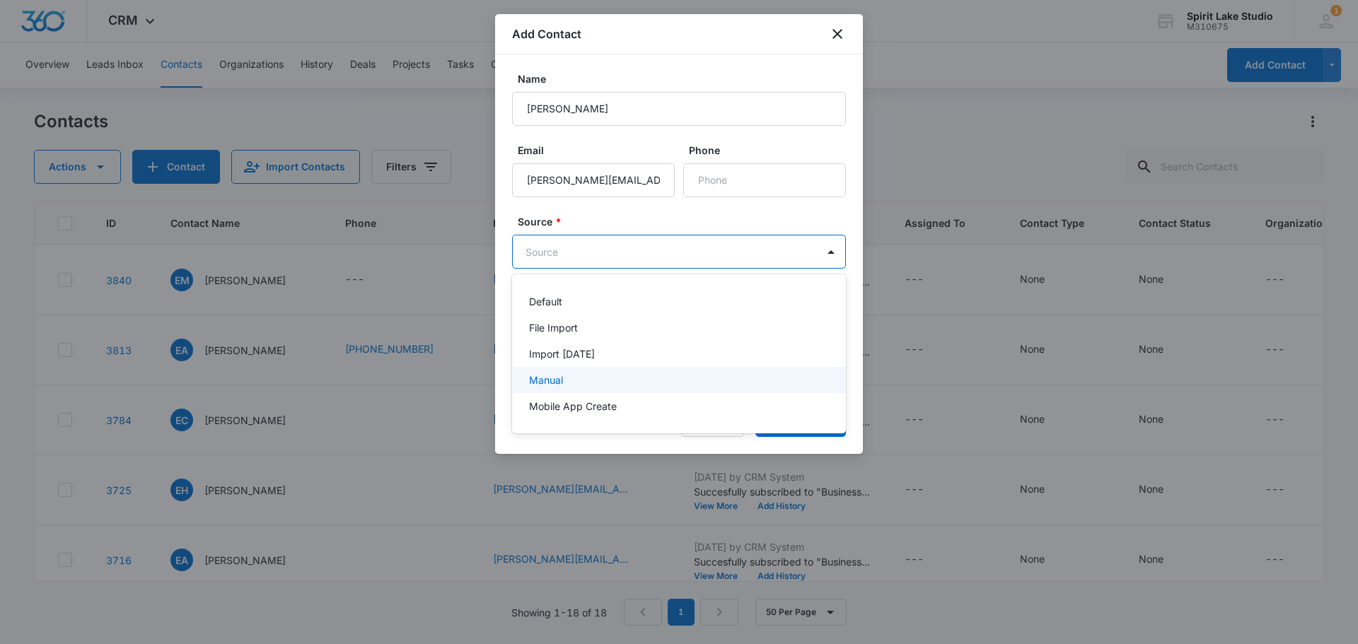
click at [547, 384] on p "Manual" at bounding box center [546, 380] width 34 height 15
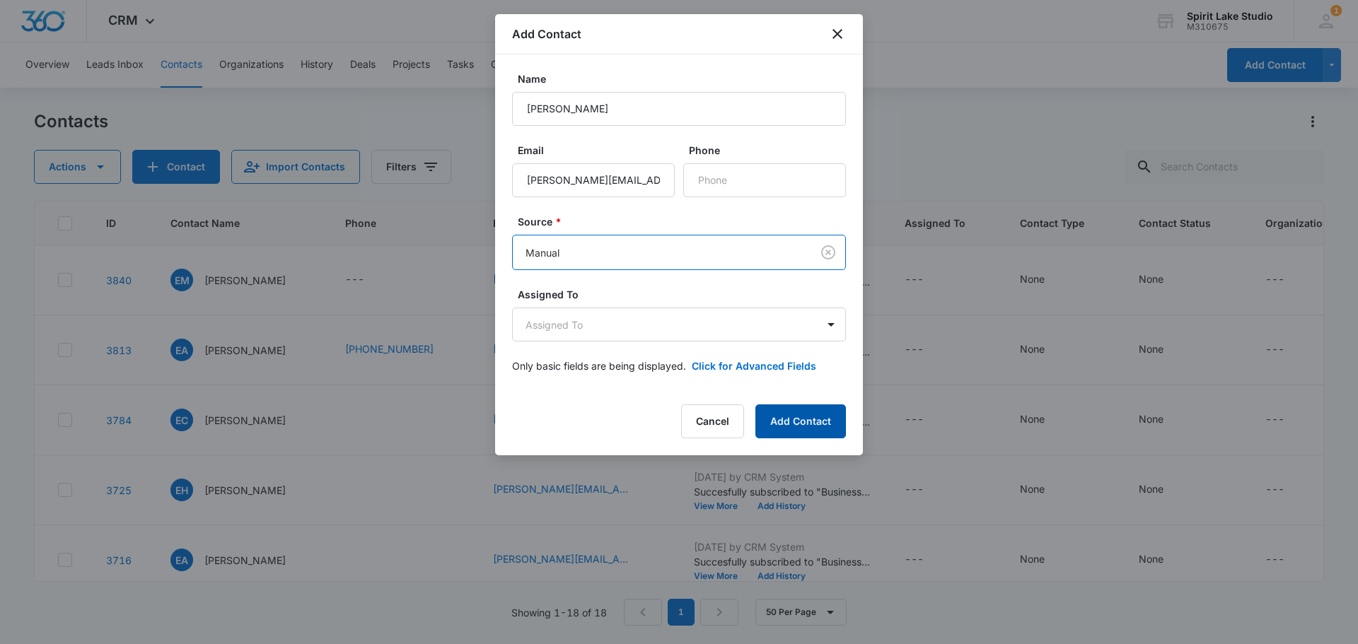
click at [806, 420] on button "Add Contact" at bounding box center [800, 422] width 91 height 34
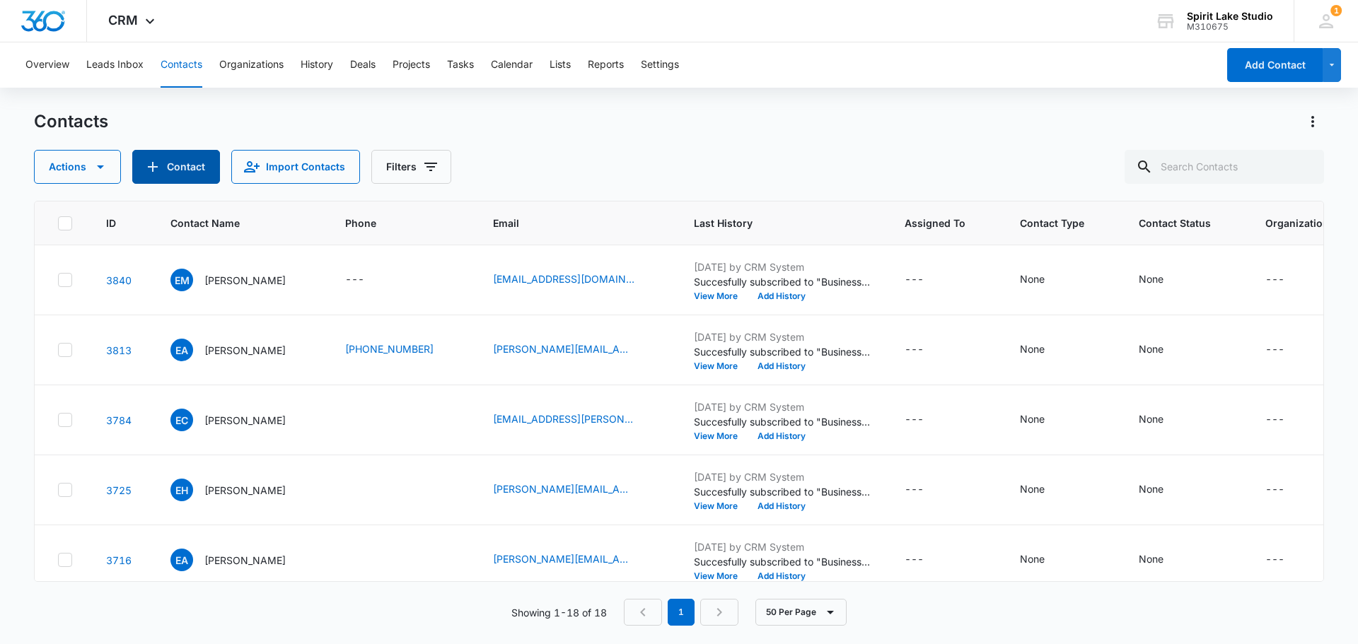
click at [167, 163] on button "Contact" at bounding box center [176, 167] width 88 height 34
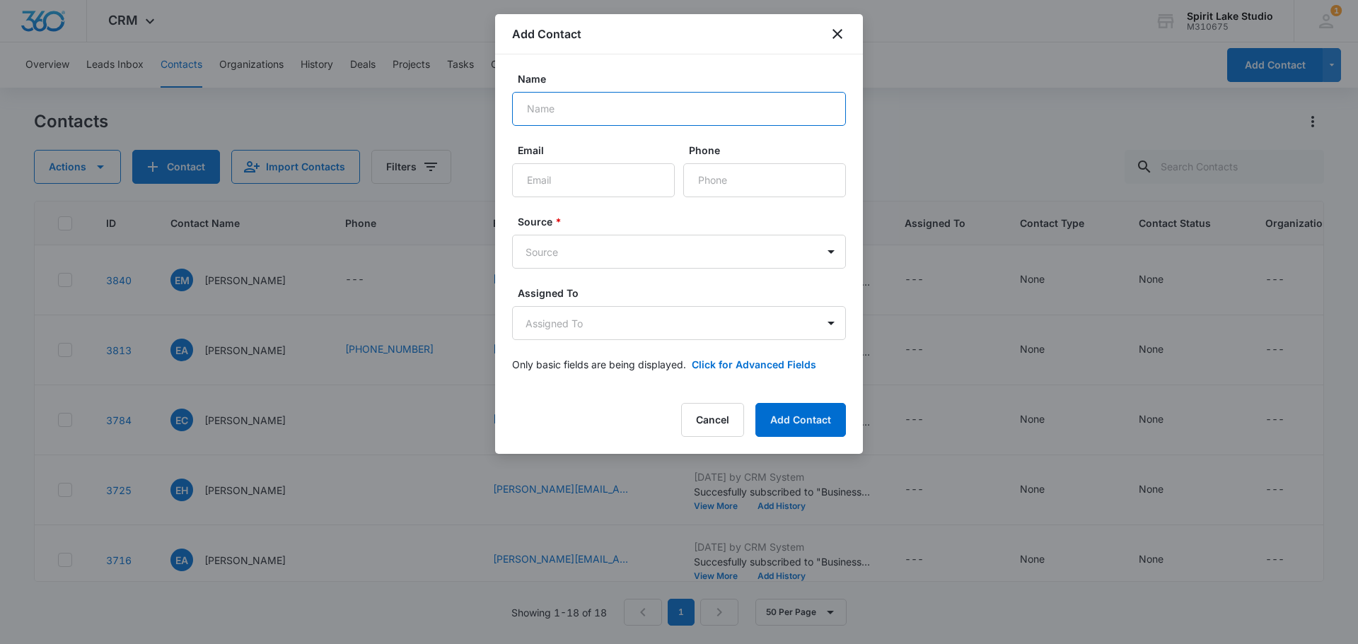
click at [596, 112] on input "Name" at bounding box center [679, 109] width 334 height 34
type input "Dallas Lucht"
click at [600, 182] on input "Email" at bounding box center [593, 180] width 163 height 34
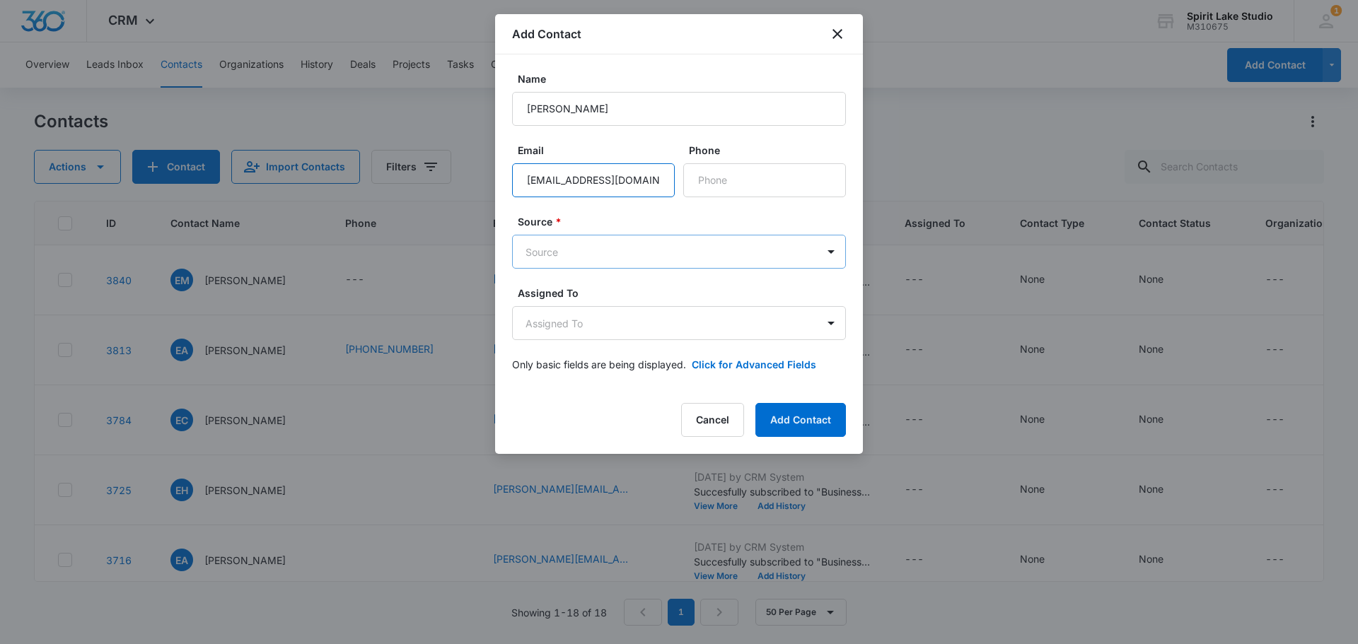
type input "dallaslucht@gmail.com"
click at [740, 259] on body "CRM Apps Reputation Websites Forms CRM Email Social Payments POS Content Ads In…" at bounding box center [679, 322] width 1358 height 644
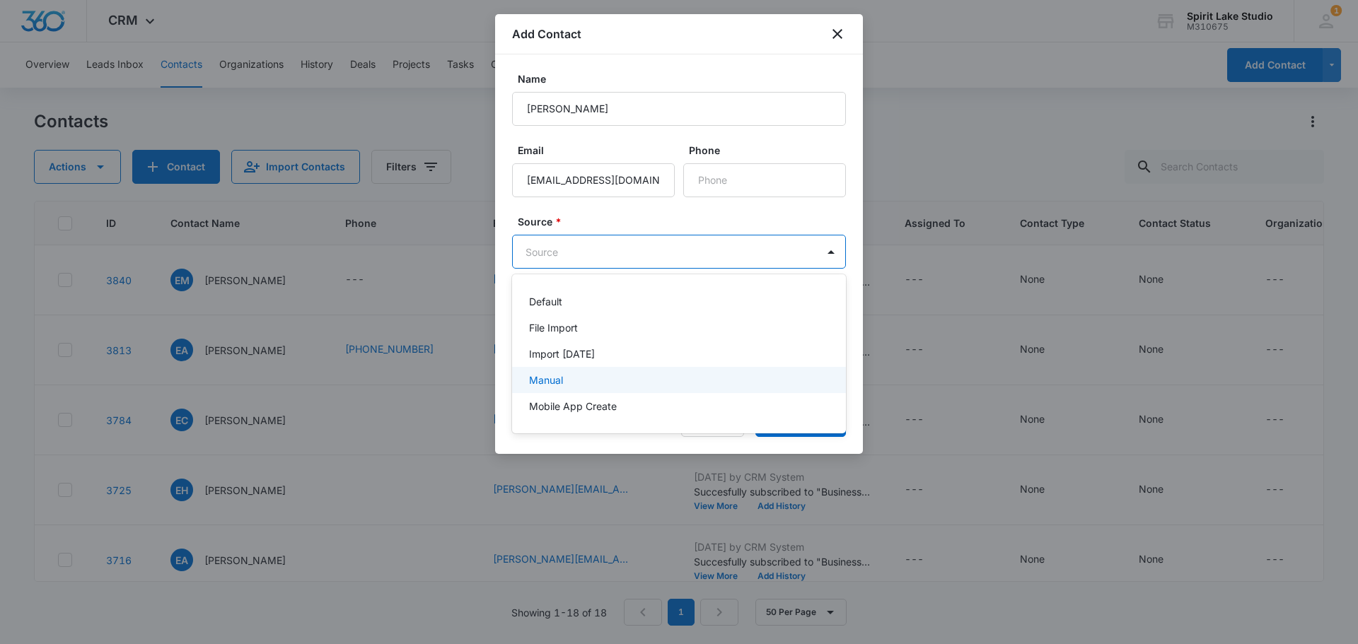
click at [644, 378] on div "Manual" at bounding box center [677, 380] width 297 height 15
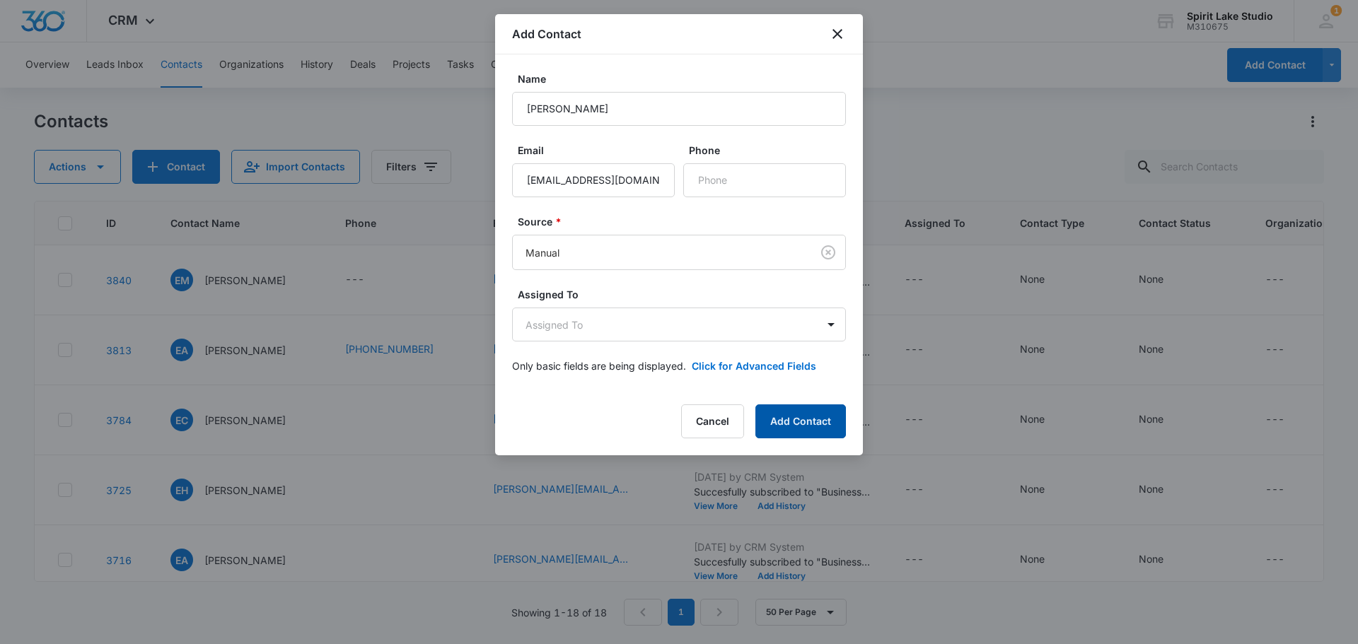
click at [799, 429] on button "Add Contact" at bounding box center [800, 422] width 91 height 34
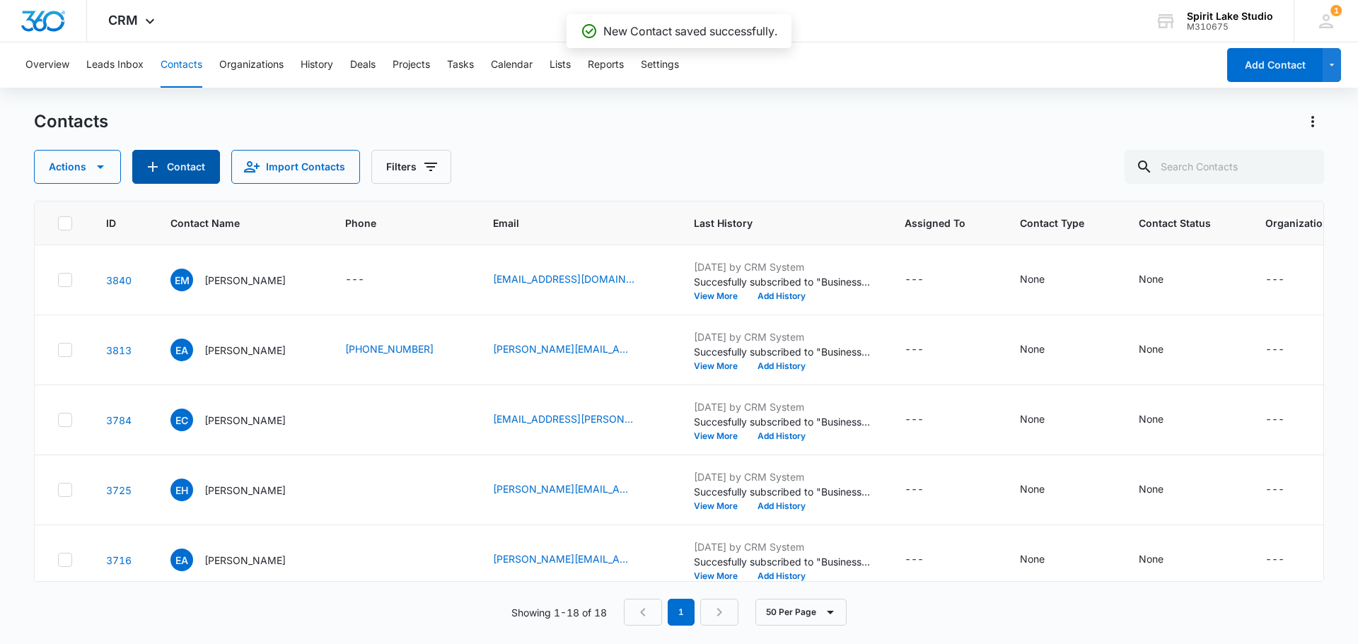
click at [191, 168] on button "Contact" at bounding box center [176, 167] width 88 height 34
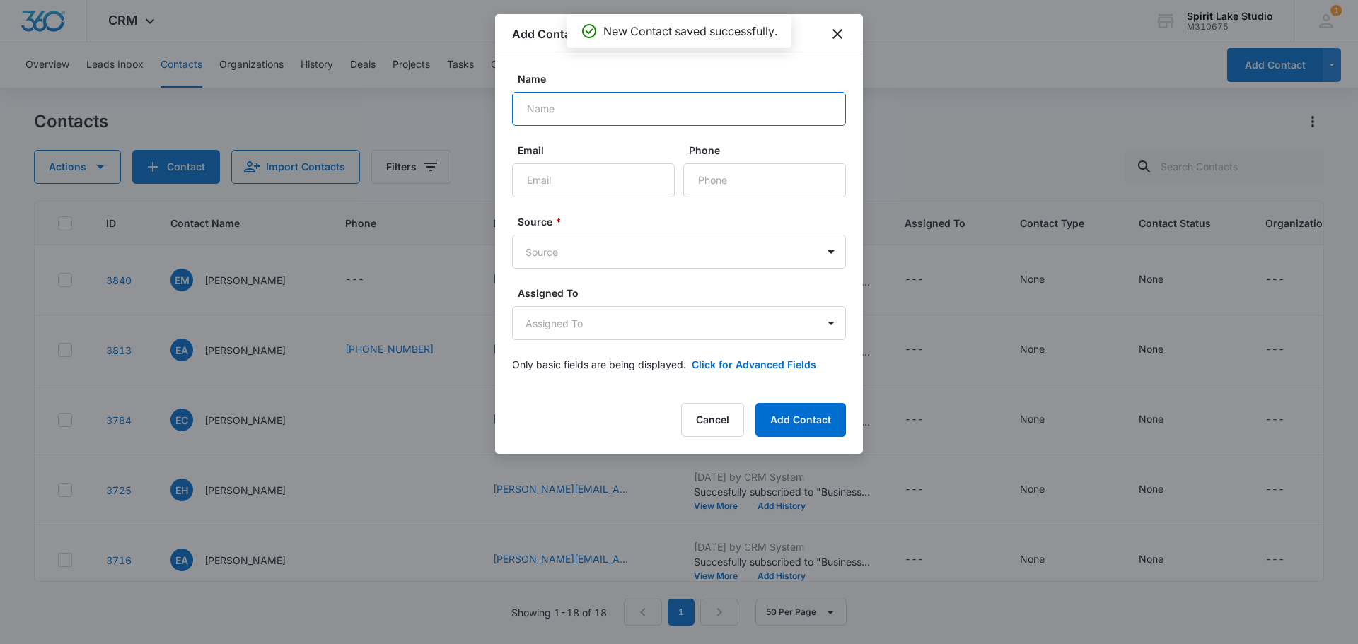
click at [767, 112] on input "Name" at bounding box center [679, 109] width 334 height 34
type input "Jamie Hanson"
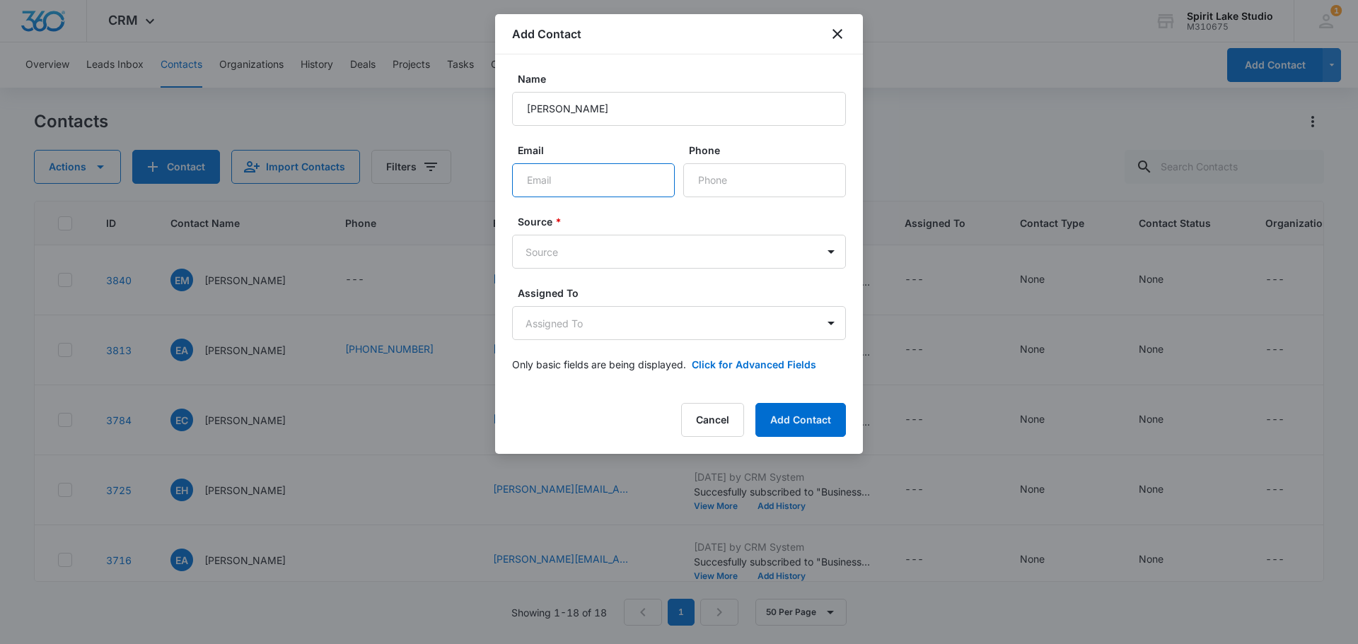
click at [623, 191] on input "Email" at bounding box center [593, 180] width 163 height 34
type input "jhanson@plumbsupply.com"
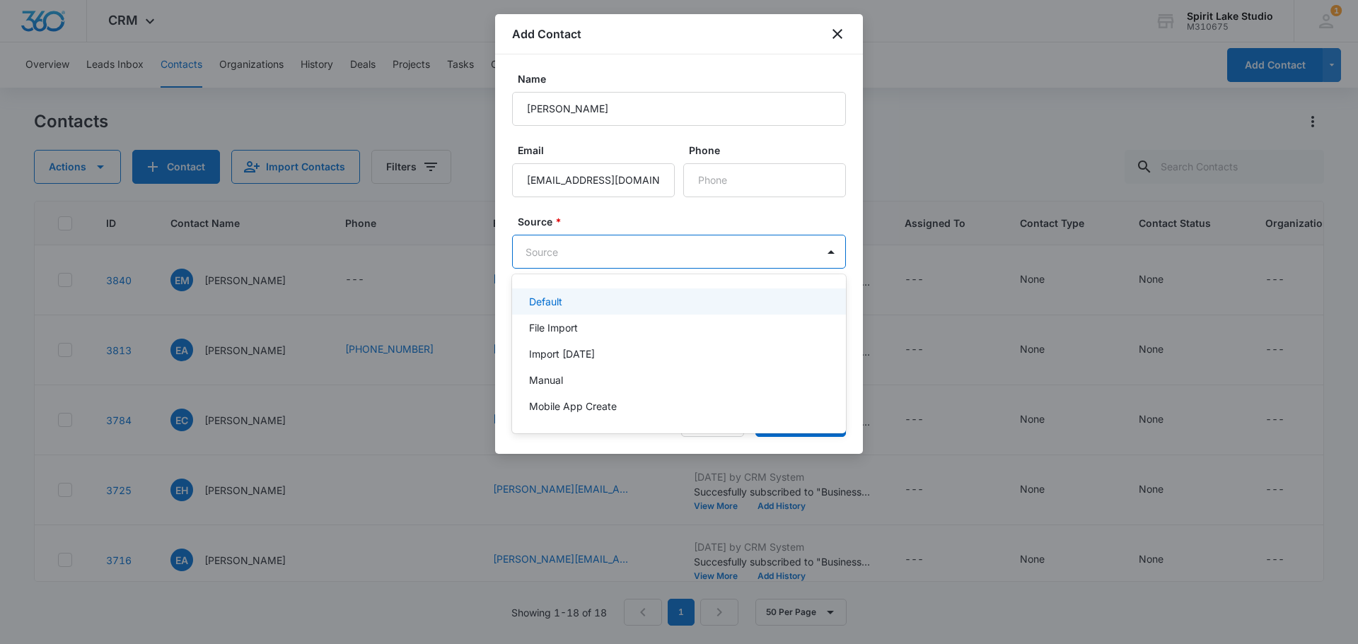
click at [584, 245] on body "CRM Apps Reputation Websites Forms CRM Email Social Payments POS Content Ads In…" at bounding box center [679, 322] width 1358 height 644
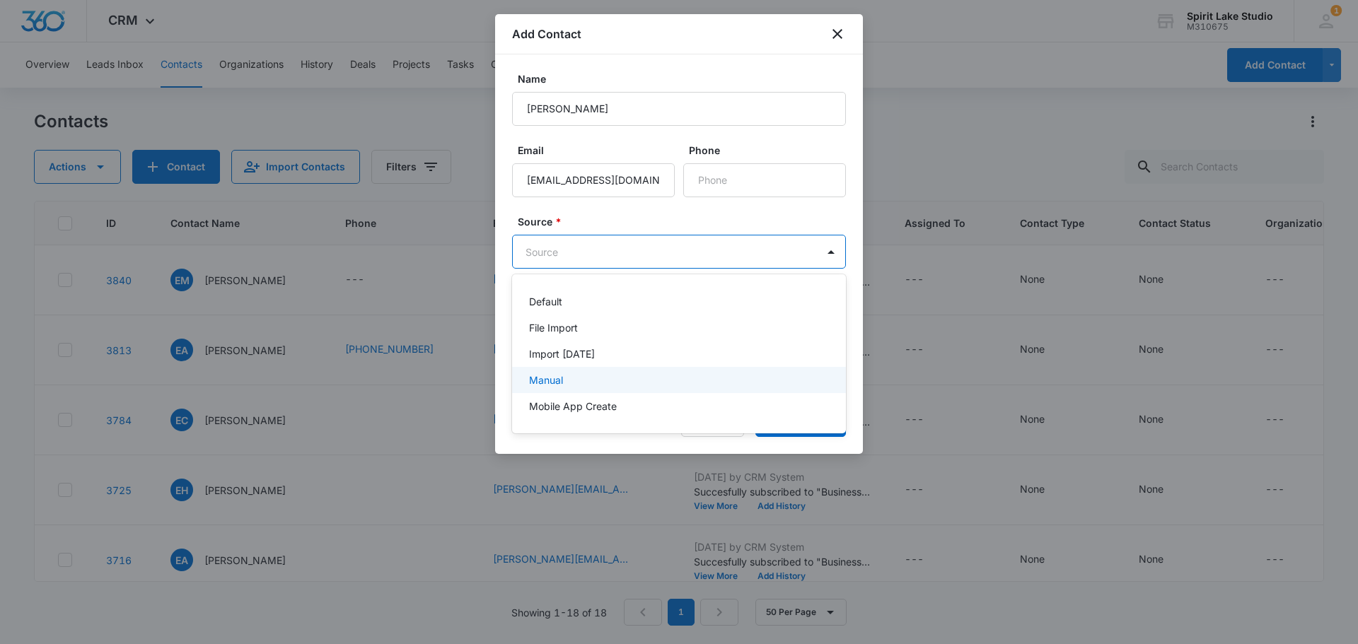
click at [542, 376] on p "Manual" at bounding box center [546, 380] width 34 height 15
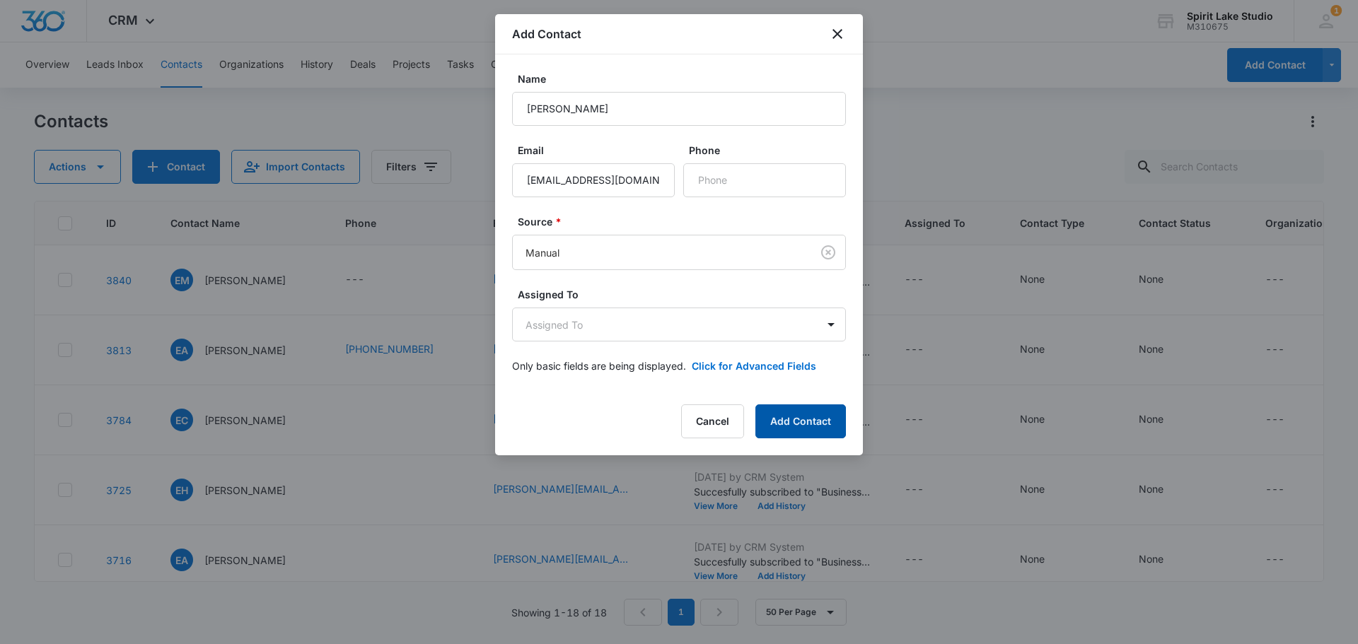
click at [817, 422] on button "Add Contact" at bounding box center [800, 422] width 91 height 34
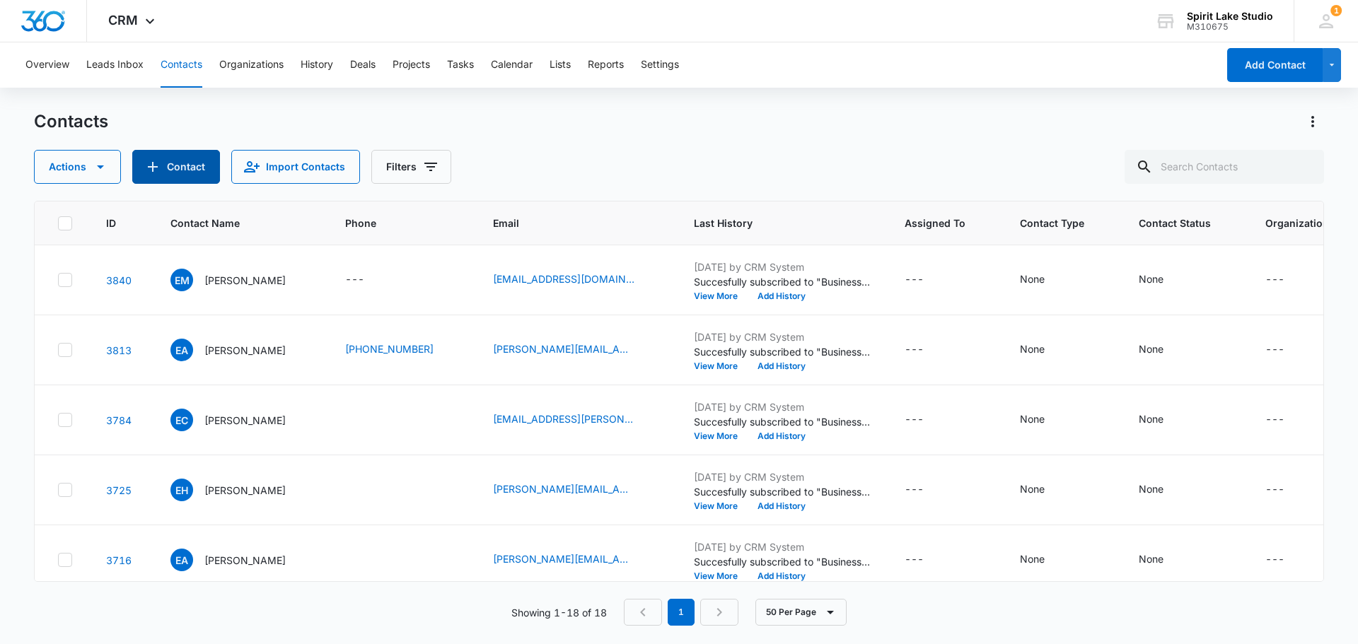
click at [187, 161] on button "Contact" at bounding box center [176, 167] width 88 height 34
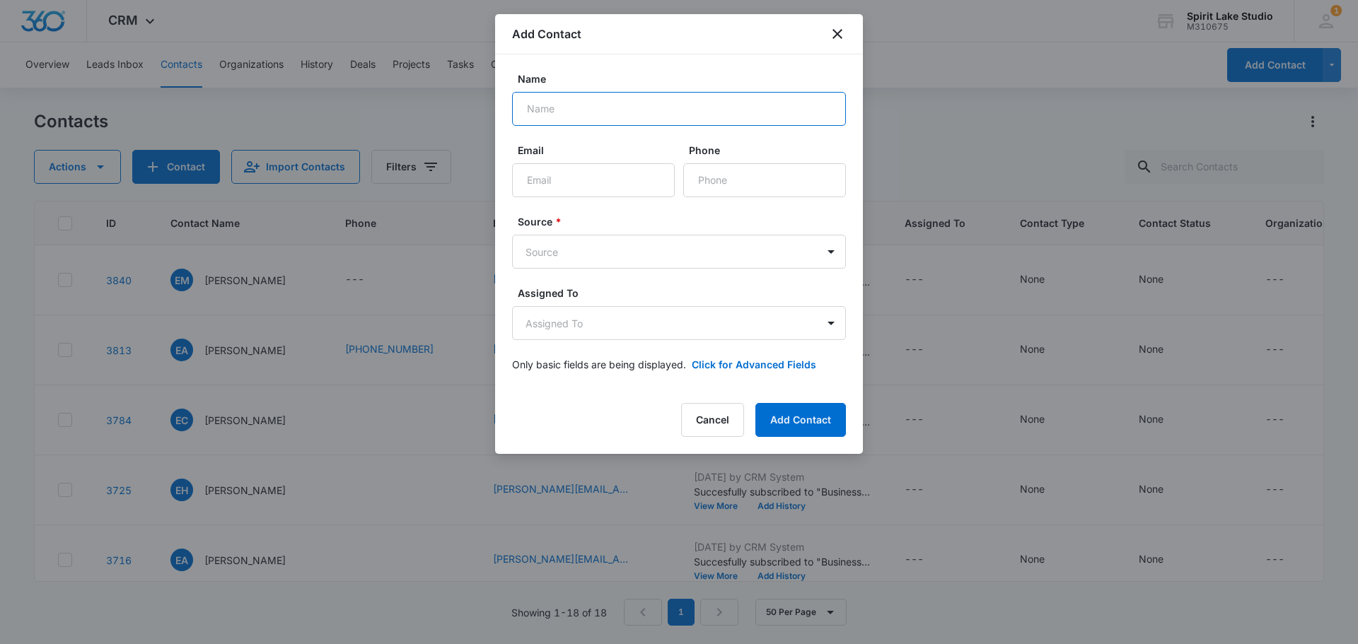
click at [619, 98] on input "Name" at bounding box center [679, 109] width 334 height 34
type input "Michael Jansen"
click at [569, 175] on input "Email" at bounding box center [593, 180] width 163 height 34
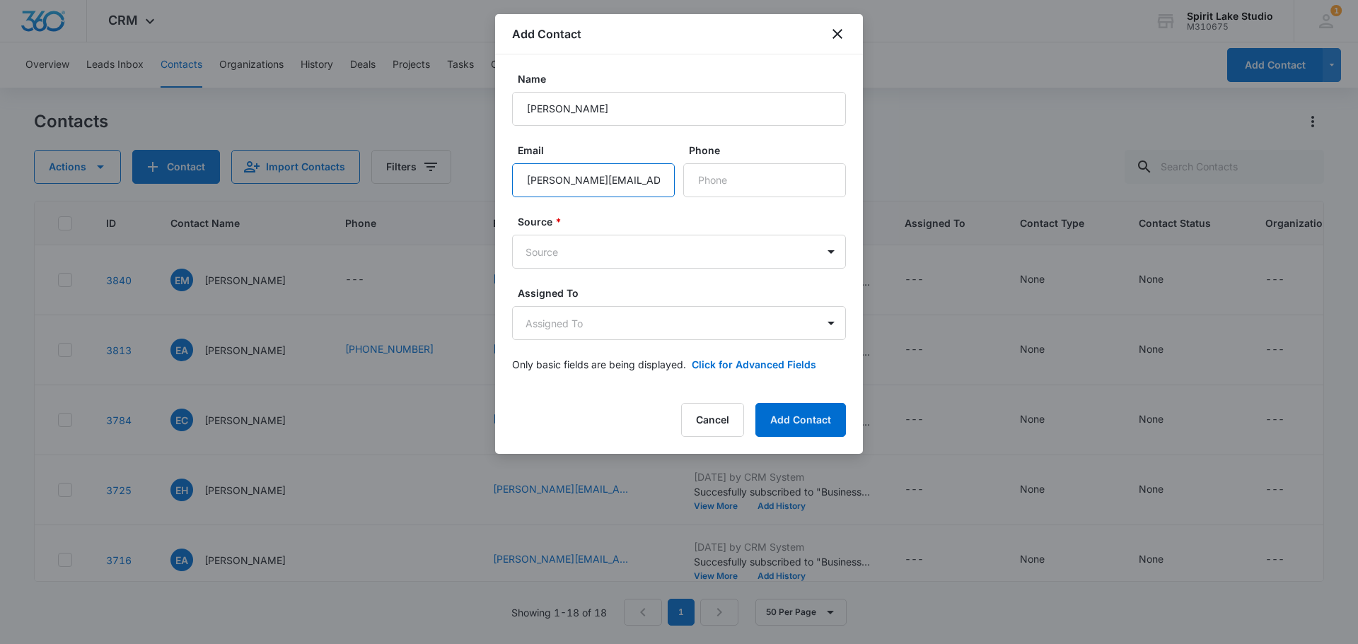
scroll to position [0, 6]
type input "michael@BuyGreatLakes.com"
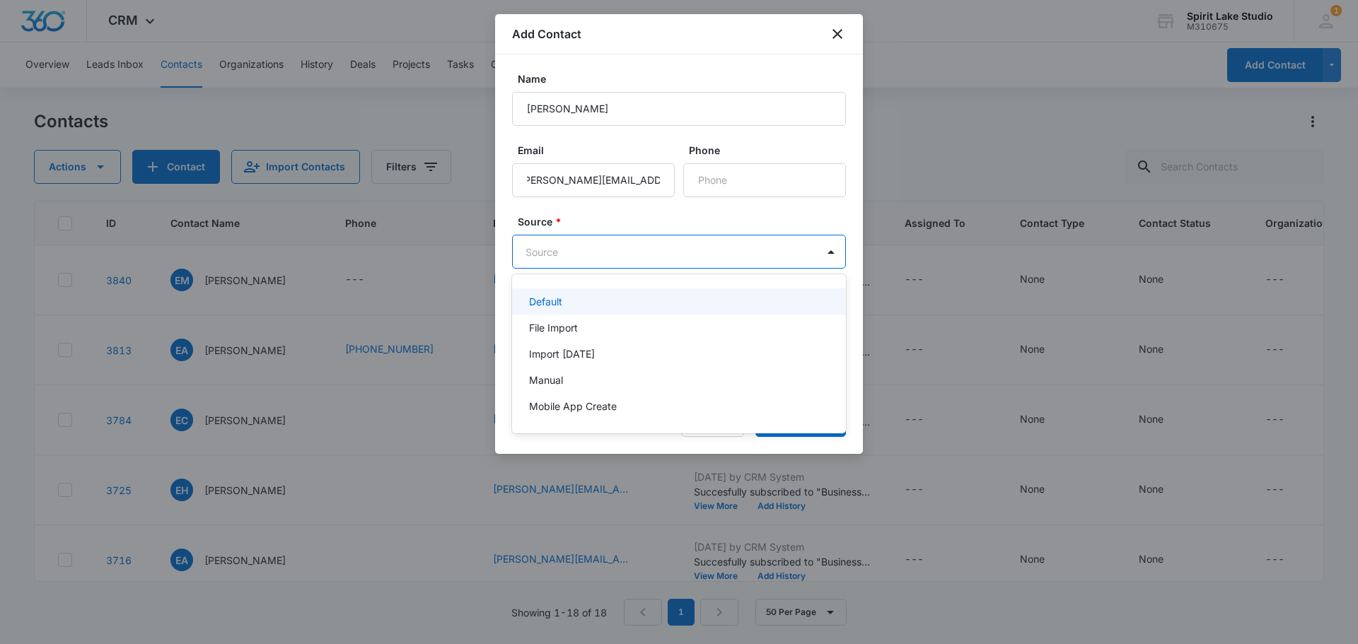
scroll to position [0, 0]
click at [582, 255] on body "CRM Apps Reputation Websites Forms CRM Email Social Payments POS Content Ads In…" at bounding box center [679, 322] width 1358 height 644
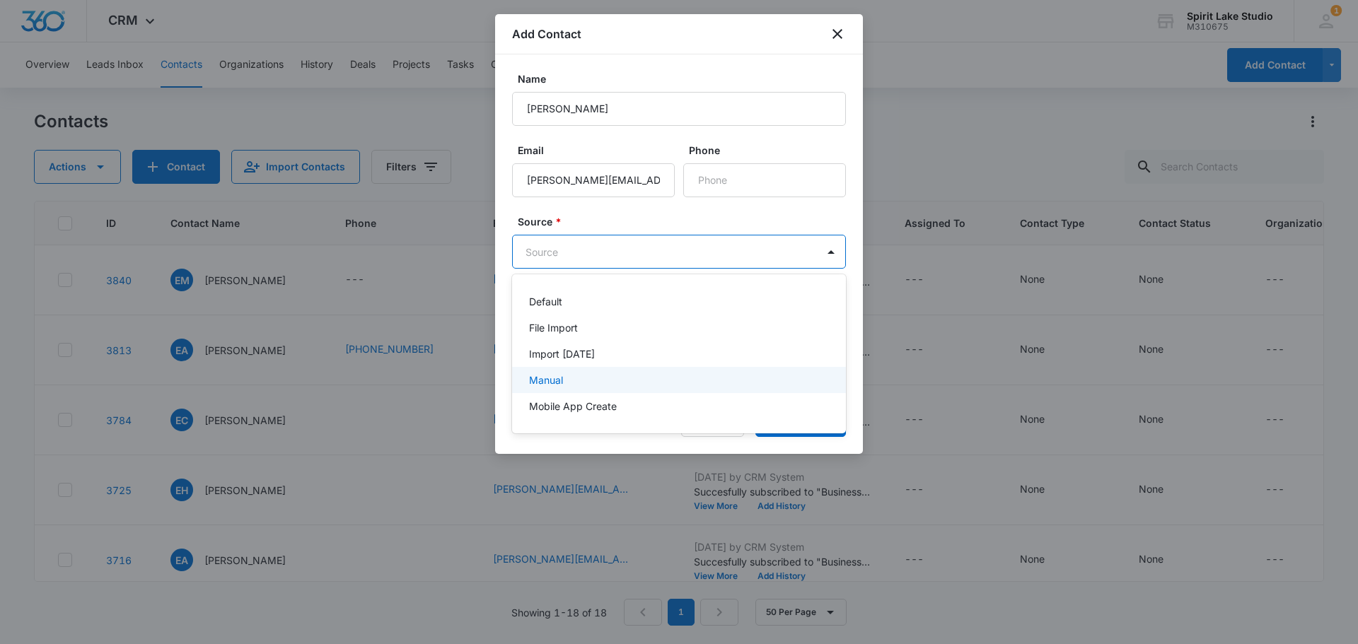
click at [533, 378] on p "Manual" at bounding box center [546, 380] width 34 height 15
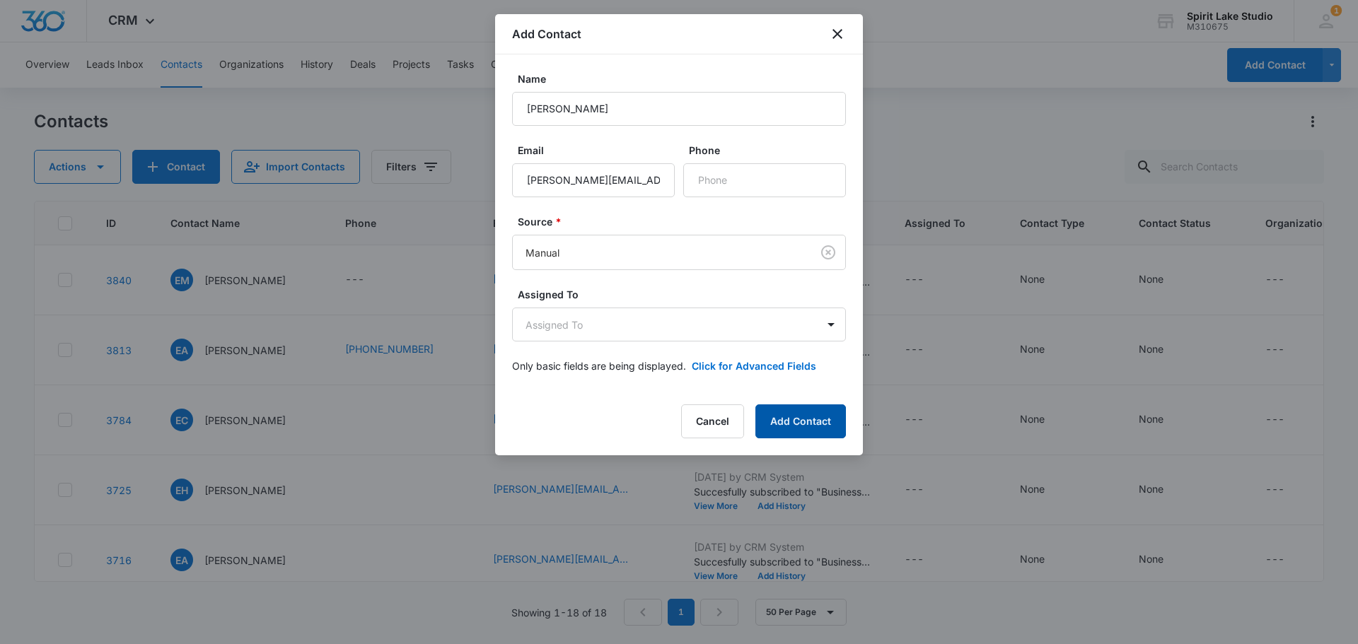
click at [784, 414] on button "Add Contact" at bounding box center [800, 422] width 91 height 34
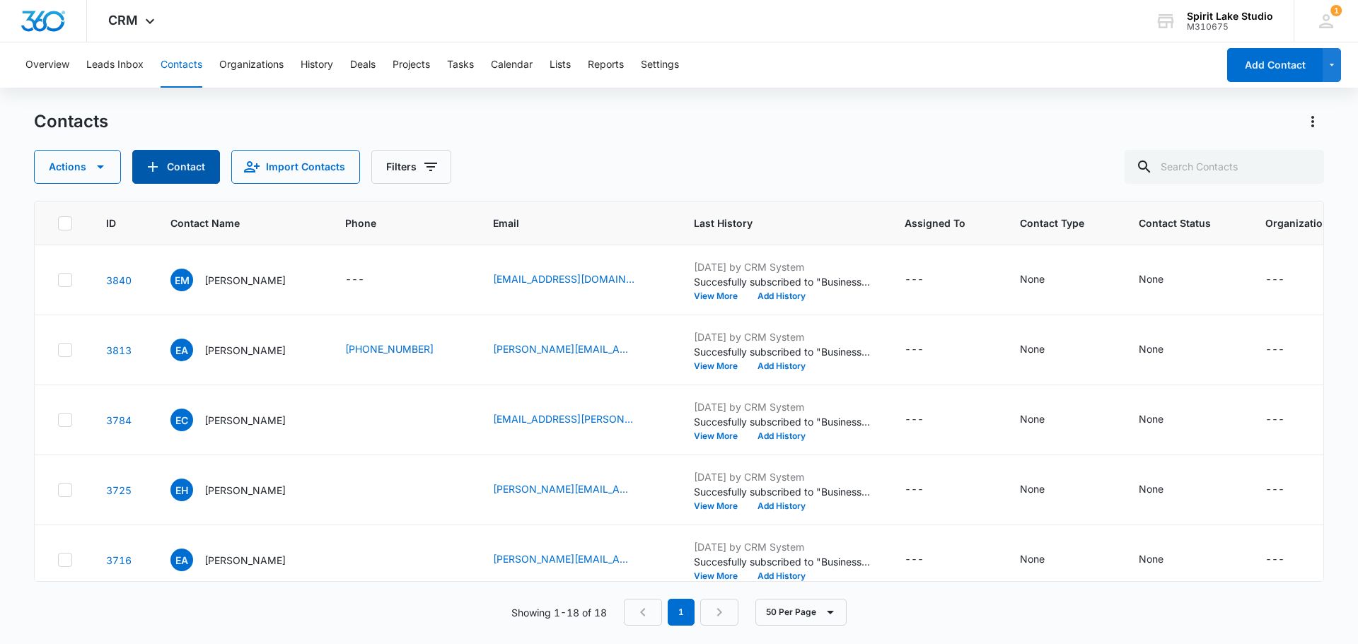
click at [166, 165] on button "Contact" at bounding box center [176, 167] width 88 height 34
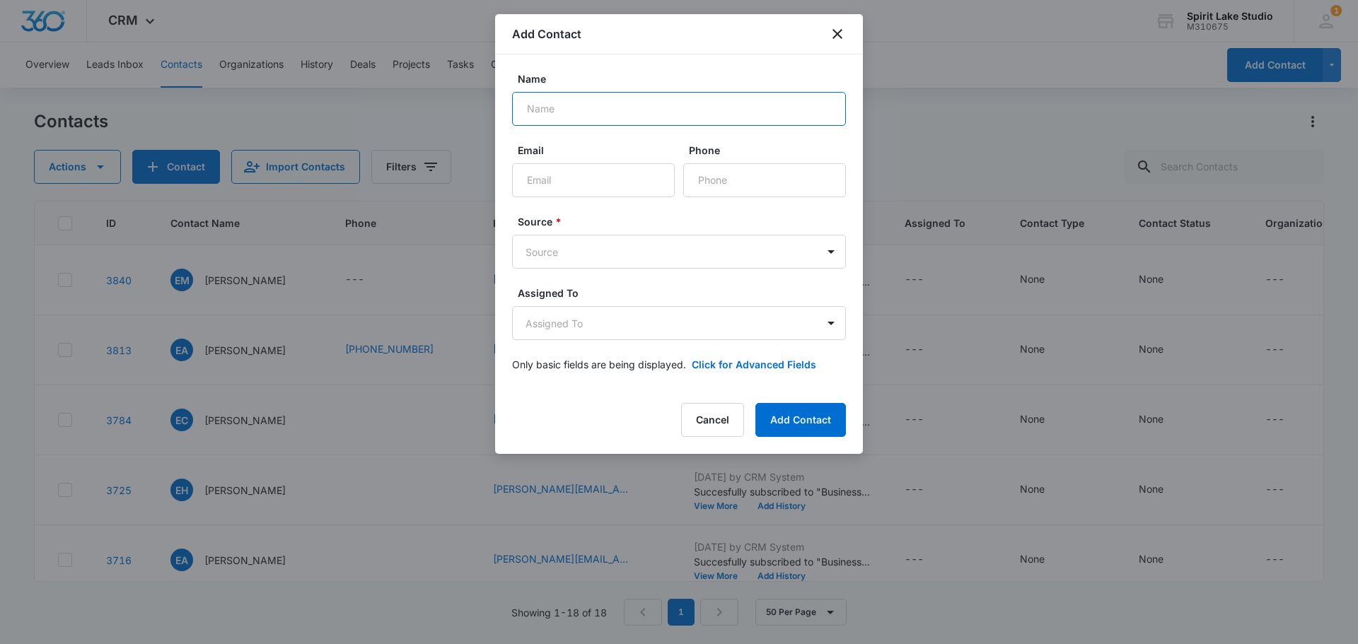
click at [565, 104] on input "Name" at bounding box center [679, 109] width 334 height 34
type input "Kevin Zadow"
click at [571, 178] on input "Email" at bounding box center [593, 180] width 163 height 34
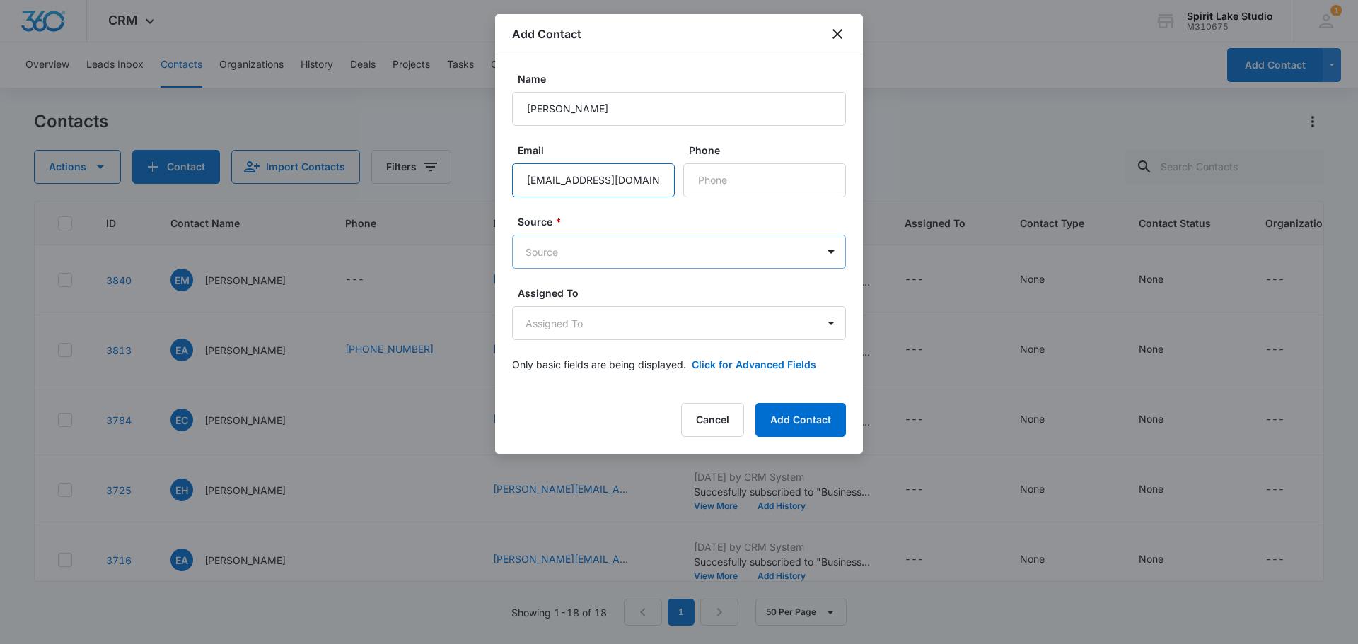
type input "kzadow@epsbuildings.com"
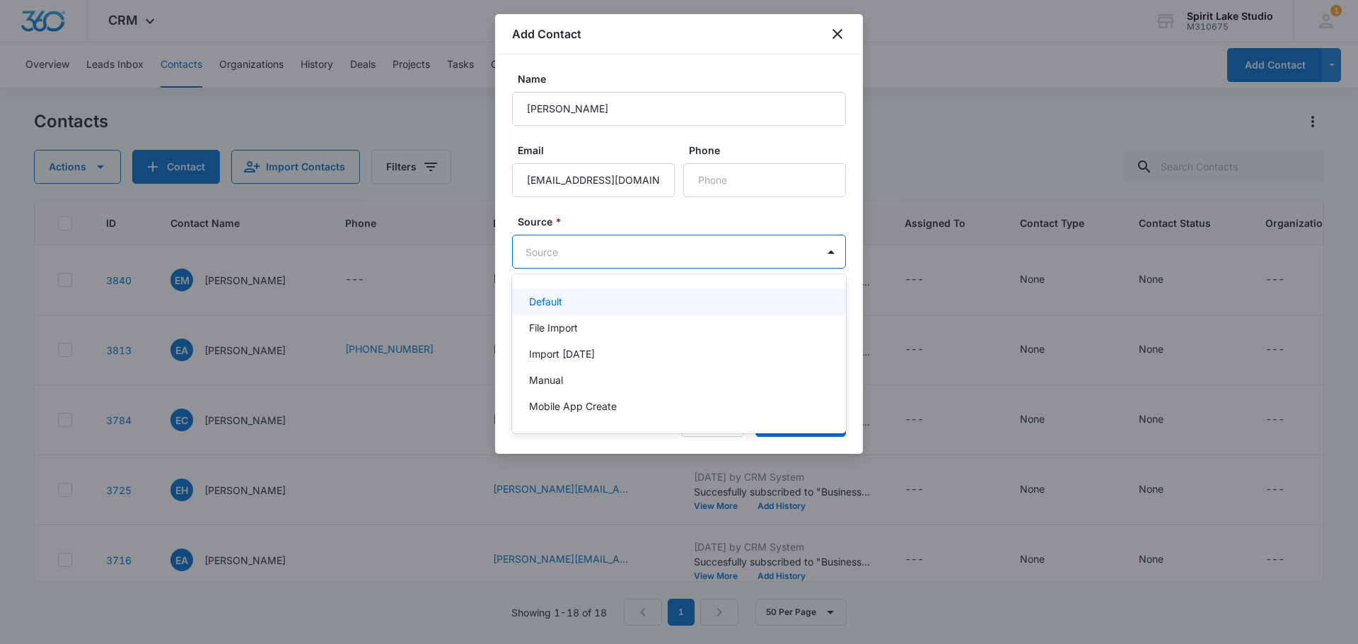
click at [683, 248] on body "CRM Apps Reputation Websites Forms CRM Email Social Payments POS Content Ads In…" at bounding box center [679, 322] width 1358 height 644
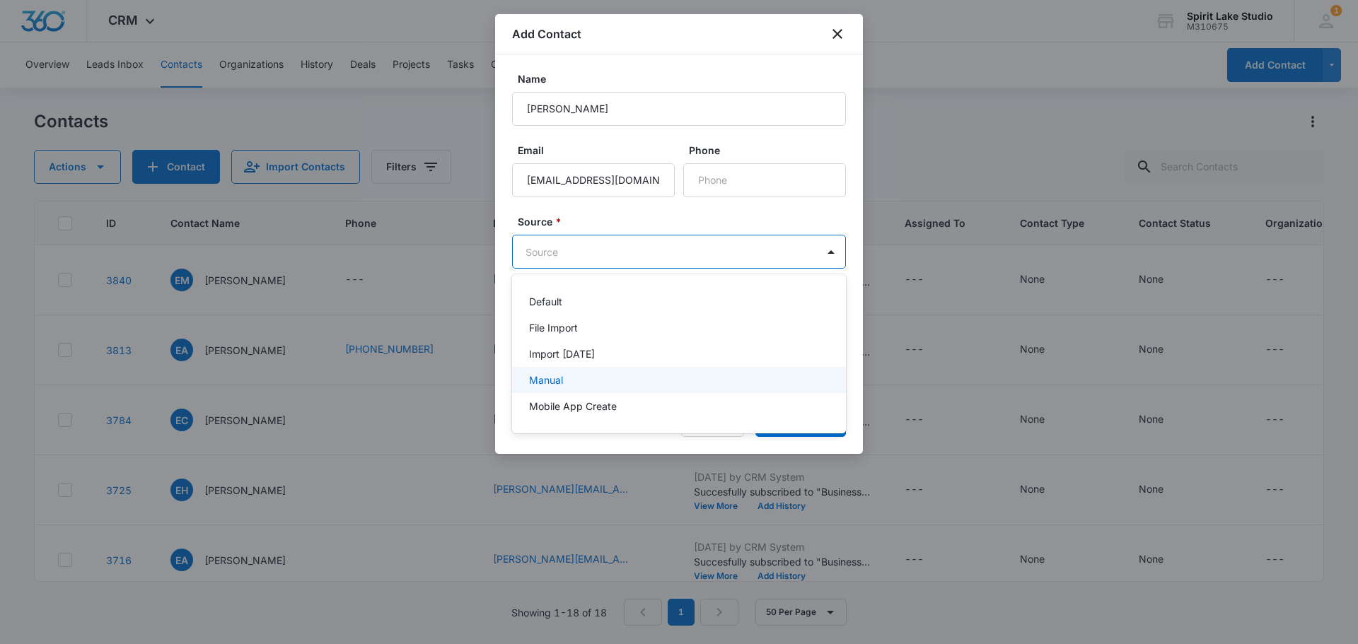
click at [605, 379] on div "Manual" at bounding box center [677, 380] width 297 height 15
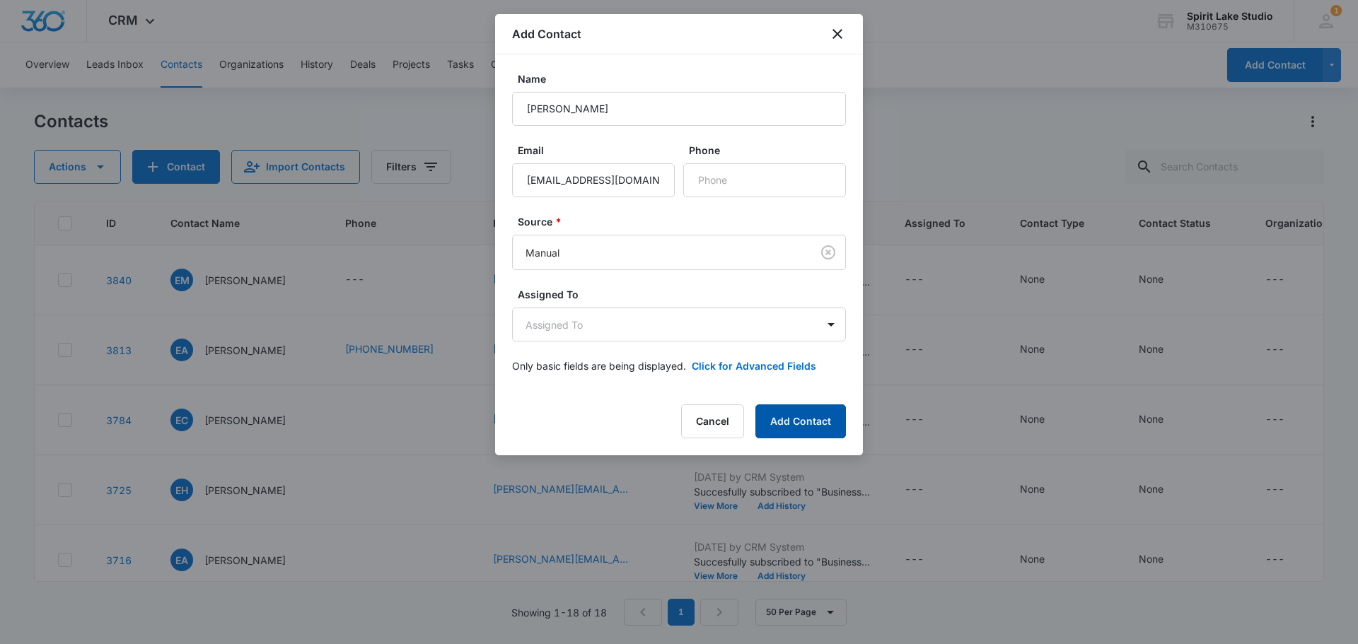
click at [793, 427] on button "Add Contact" at bounding box center [800, 422] width 91 height 34
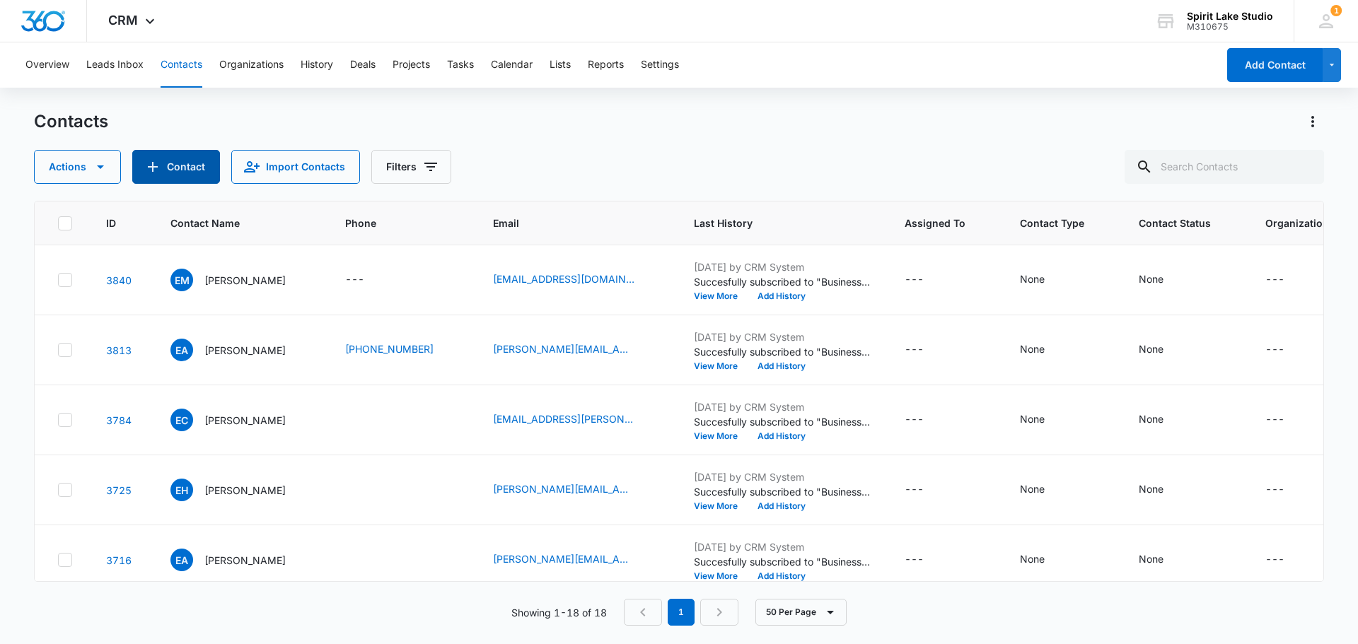
click at [169, 166] on button "Contact" at bounding box center [176, 167] width 88 height 34
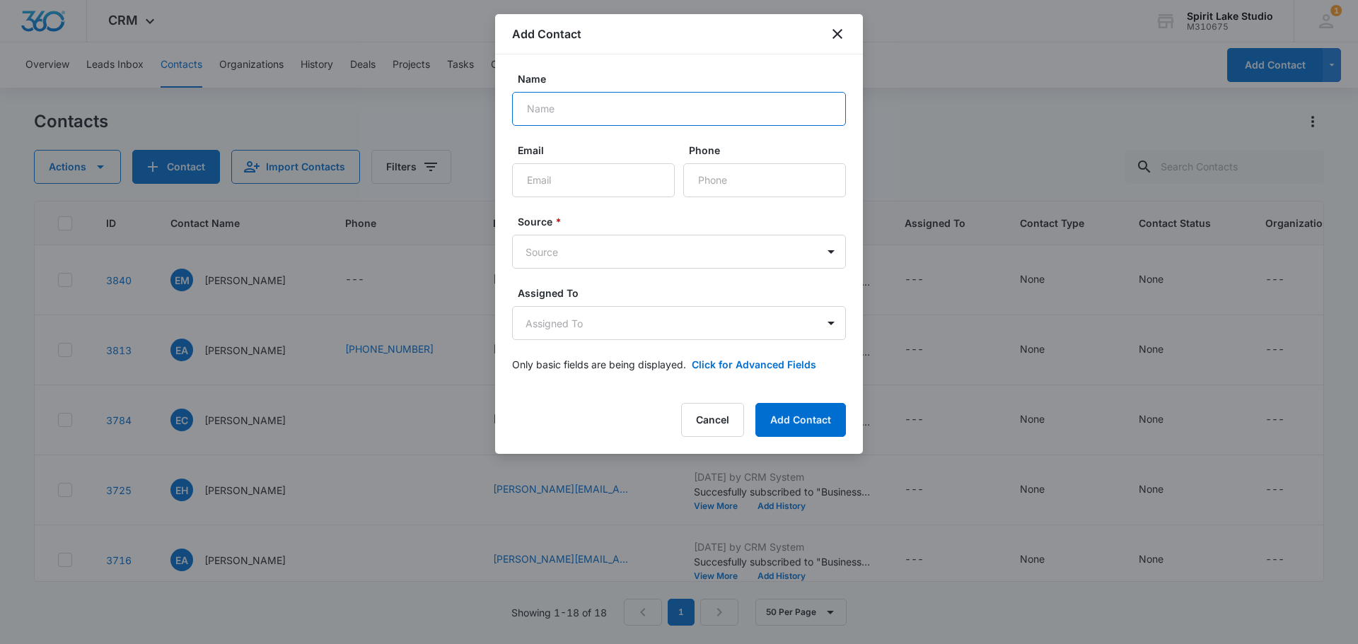
click at [528, 112] on input "Name" at bounding box center [679, 109] width 334 height 34
type input "Kirt Kelsey"
click at [553, 185] on input "Email" at bounding box center [593, 180] width 163 height 34
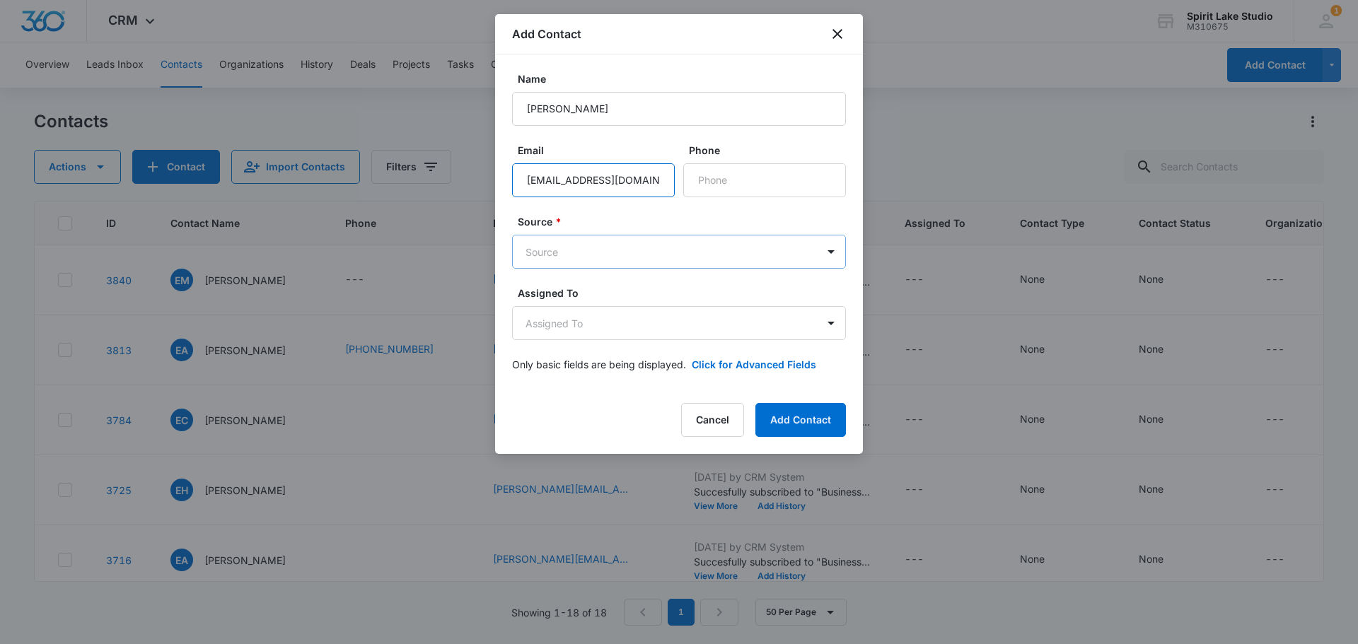
type input "kirtkelsey@yahoo.com"
click at [608, 246] on body "CRM Apps Reputation Websites Forms CRM Email Social Payments POS Content Ads In…" at bounding box center [679, 322] width 1358 height 644
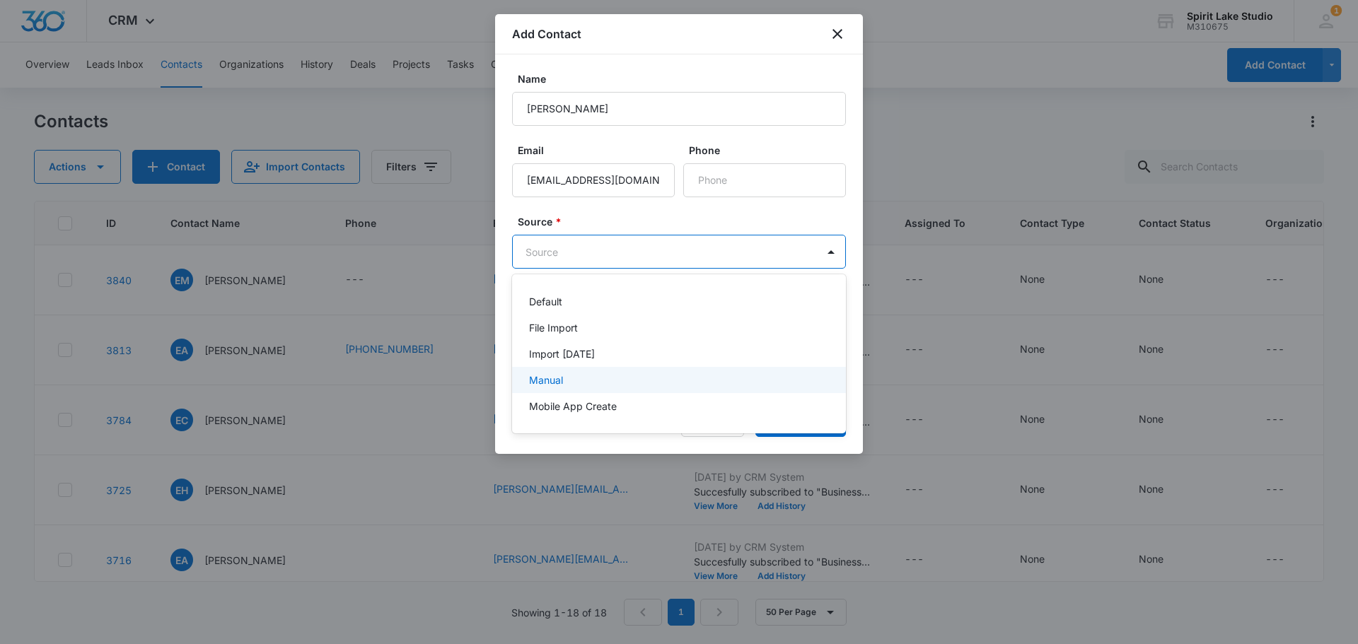
click at [552, 377] on p "Manual" at bounding box center [546, 380] width 34 height 15
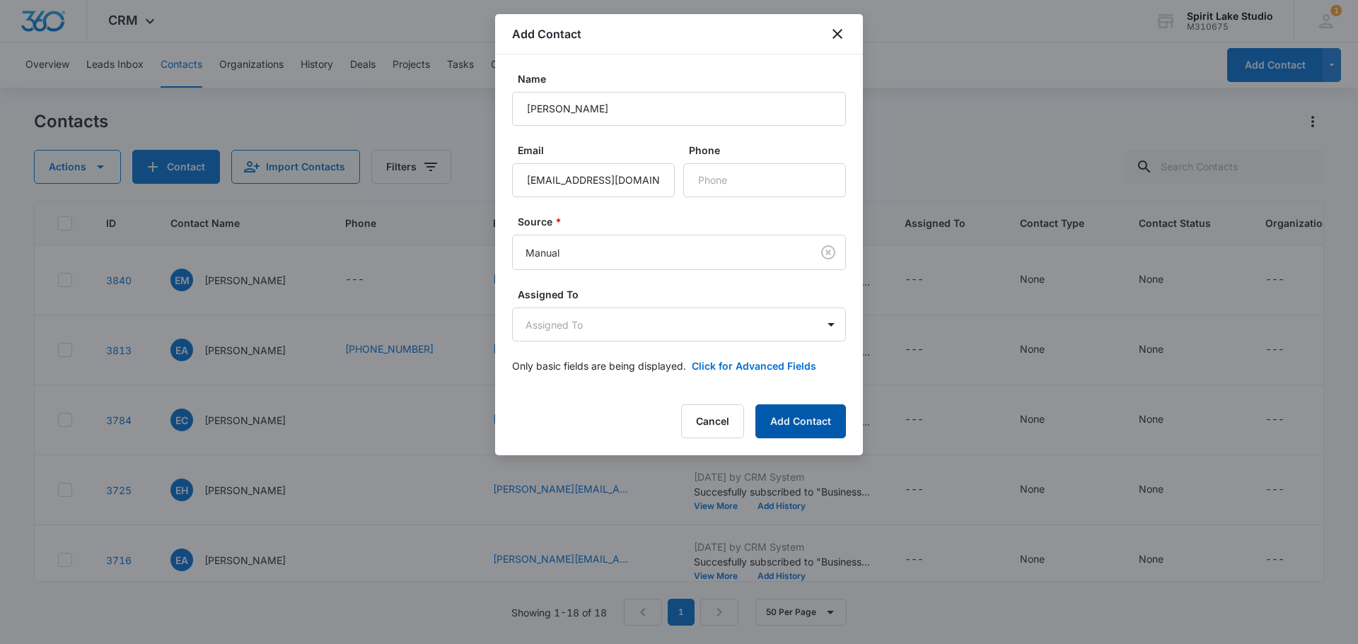
click at [793, 415] on button "Add Contact" at bounding box center [800, 422] width 91 height 34
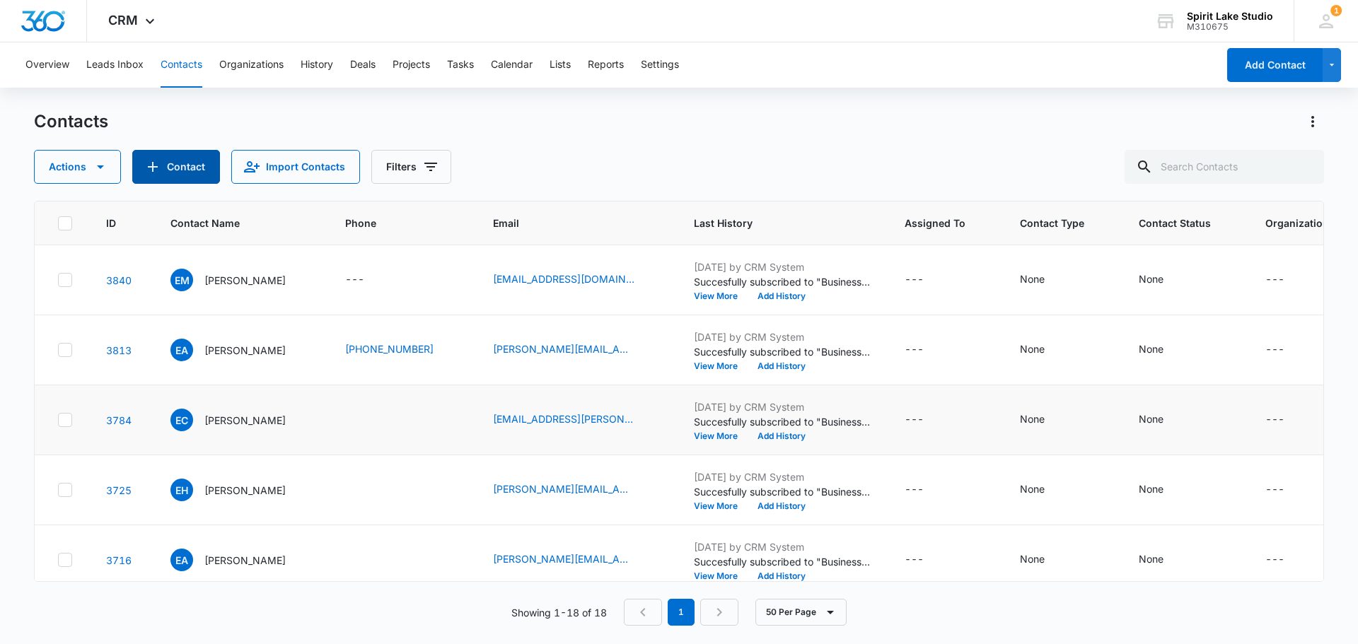
click at [202, 161] on button "Contact" at bounding box center [176, 167] width 88 height 34
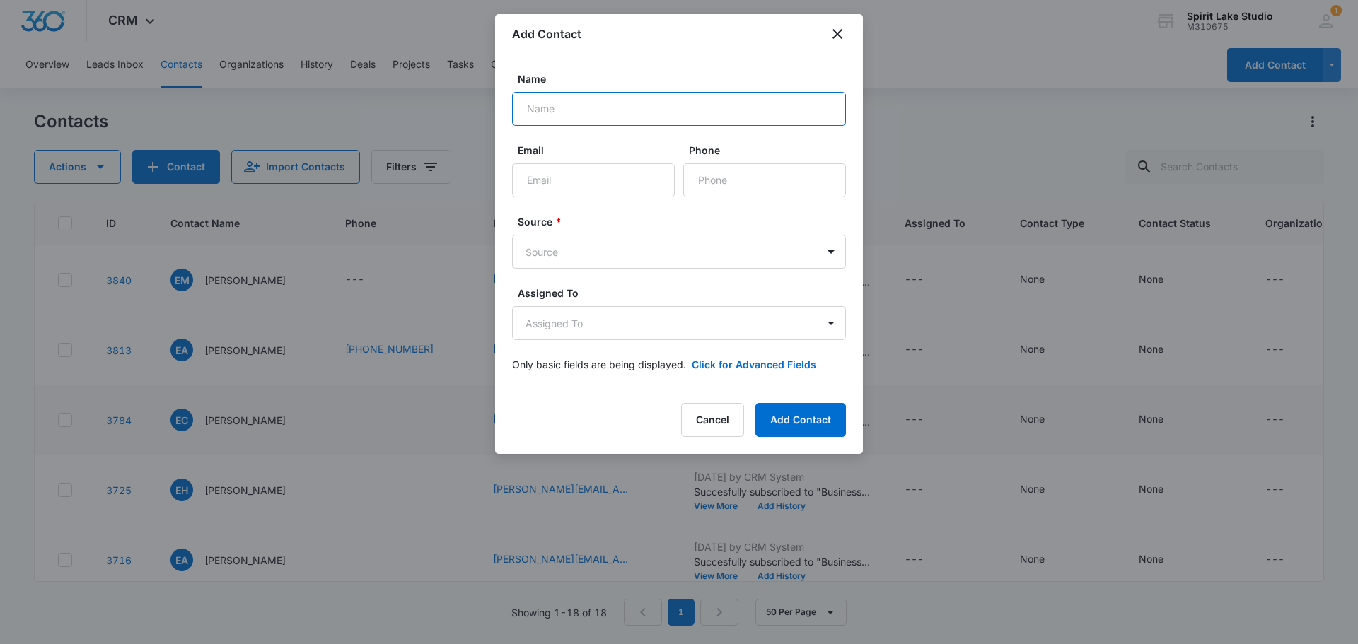
click at [598, 114] on input "Name" at bounding box center [679, 109] width 334 height 34
type input "M"
type input "Mark Kramer"
click at [618, 177] on input "Email" at bounding box center [593, 180] width 163 height 34
click at [573, 182] on input "kramerlanscape" at bounding box center [593, 180] width 163 height 34
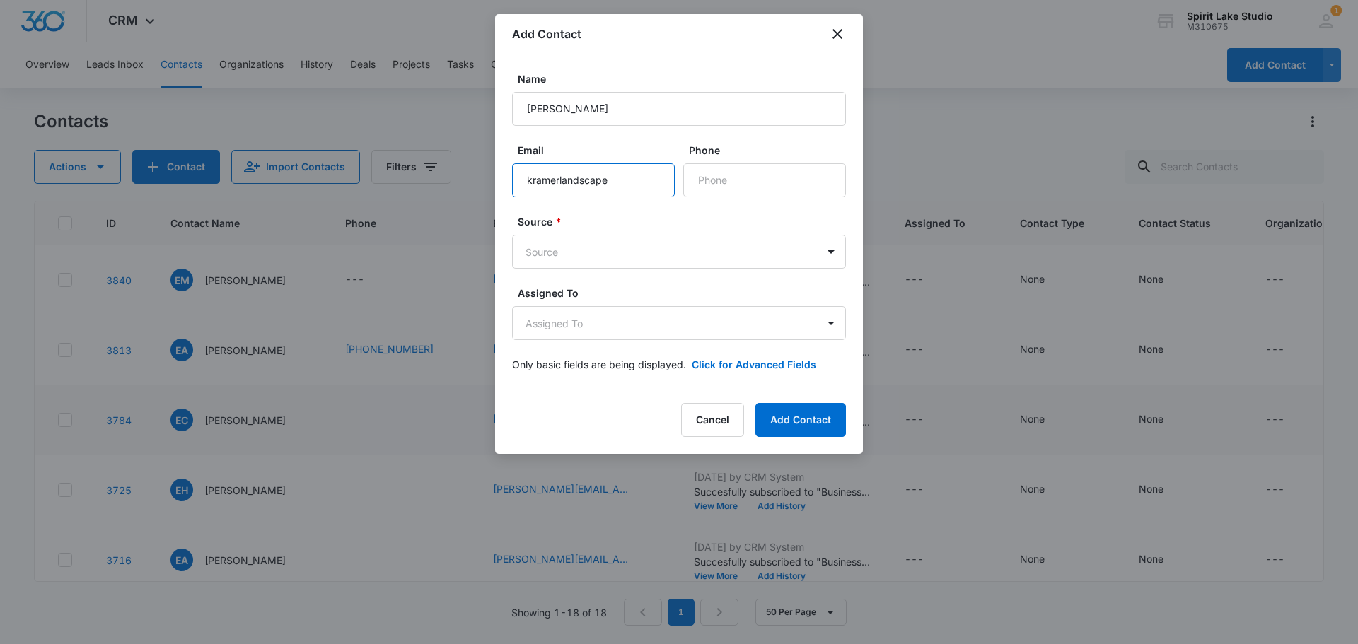
click at [643, 180] on input "kramerlandscape" at bounding box center [593, 180] width 163 height 34
click at [539, 180] on input "kramerlandscape09@gmail.com" at bounding box center [593, 180] width 163 height 34
type input "kramerlandscape09@gmail.com"
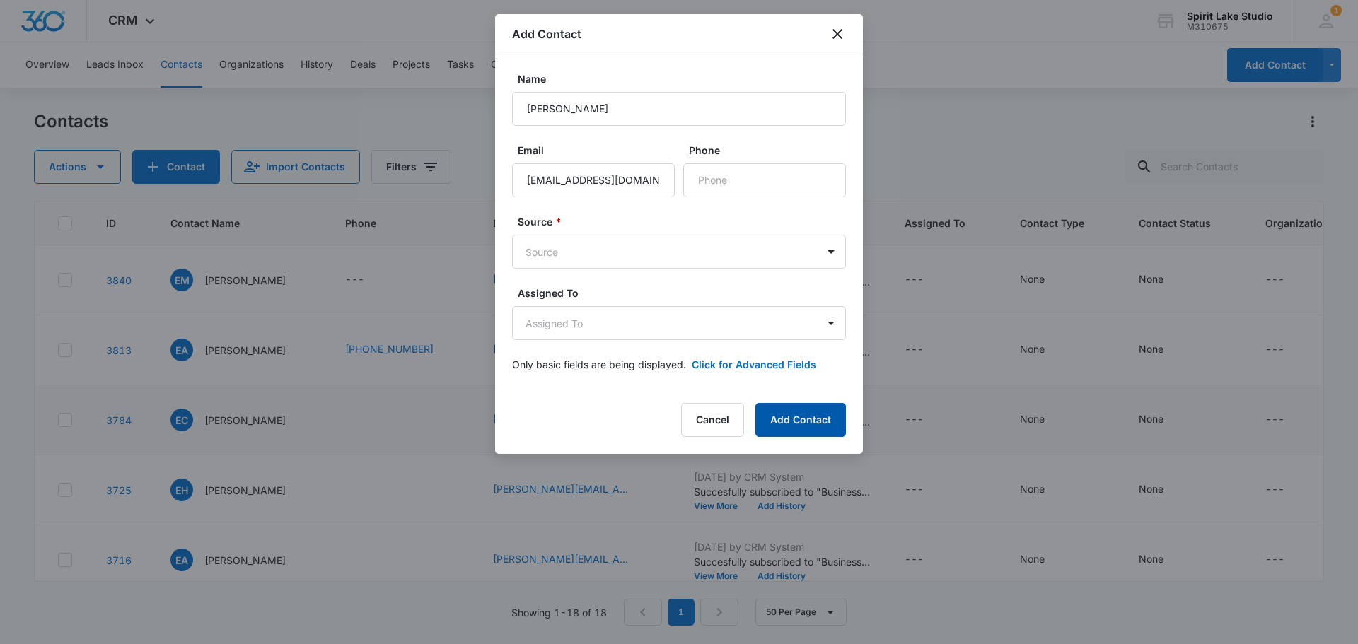
click at [808, 424] on button "Add Contact" at bounding box center [800, 420] width 91 height 34
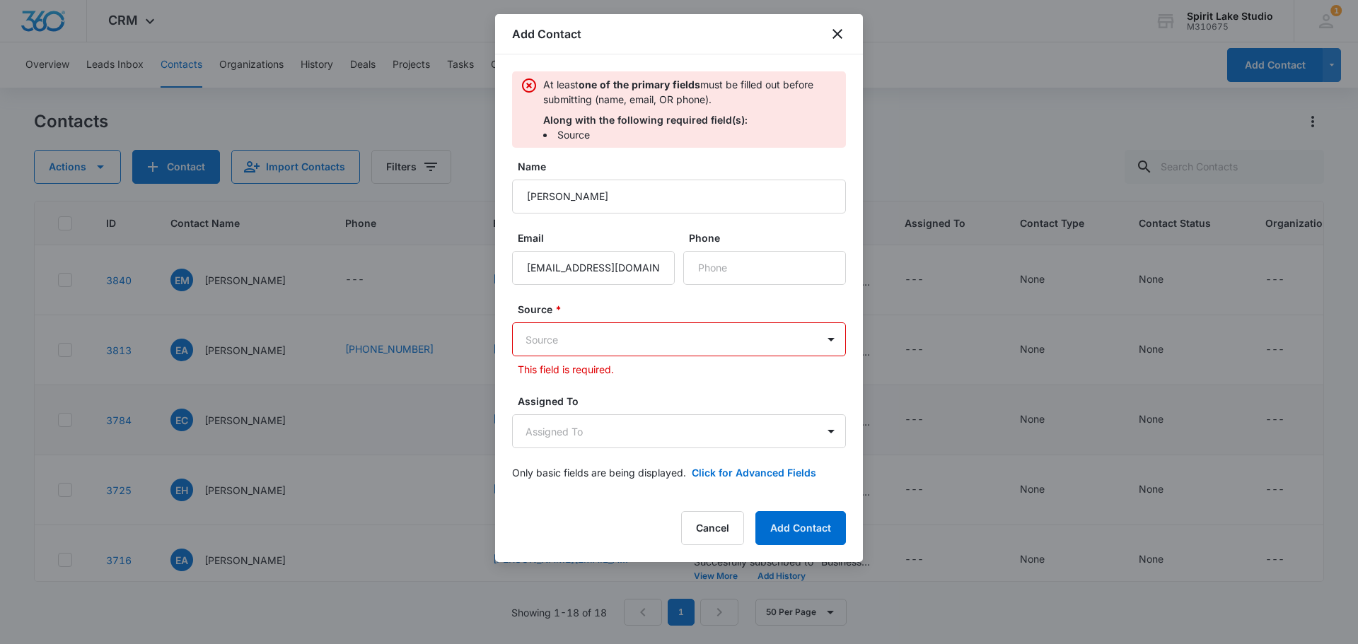
click at [767, 329] on body "CRM Apps Reputation Websites Forms CRM Email Social Payments POS Content Ads In…" at bounding box center [679, 322] width 1358 height 644
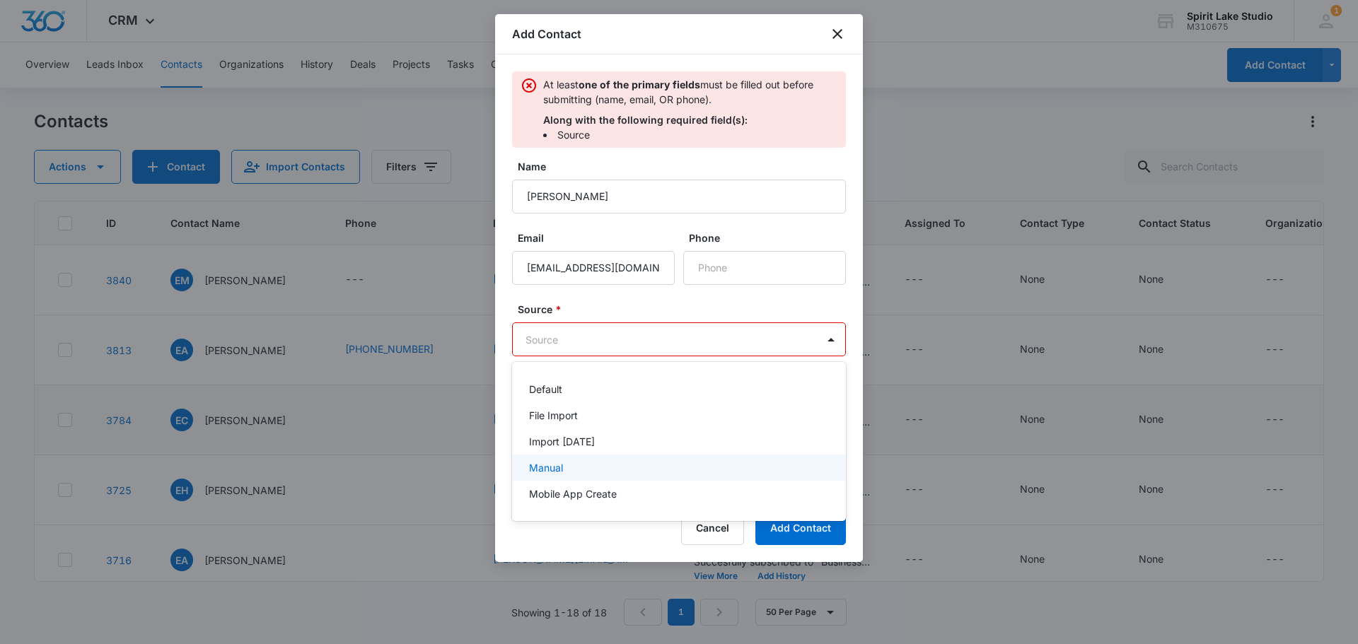
click at [715, 466] on div "Manual" at bounding box center [677, 467] width 297 height 15
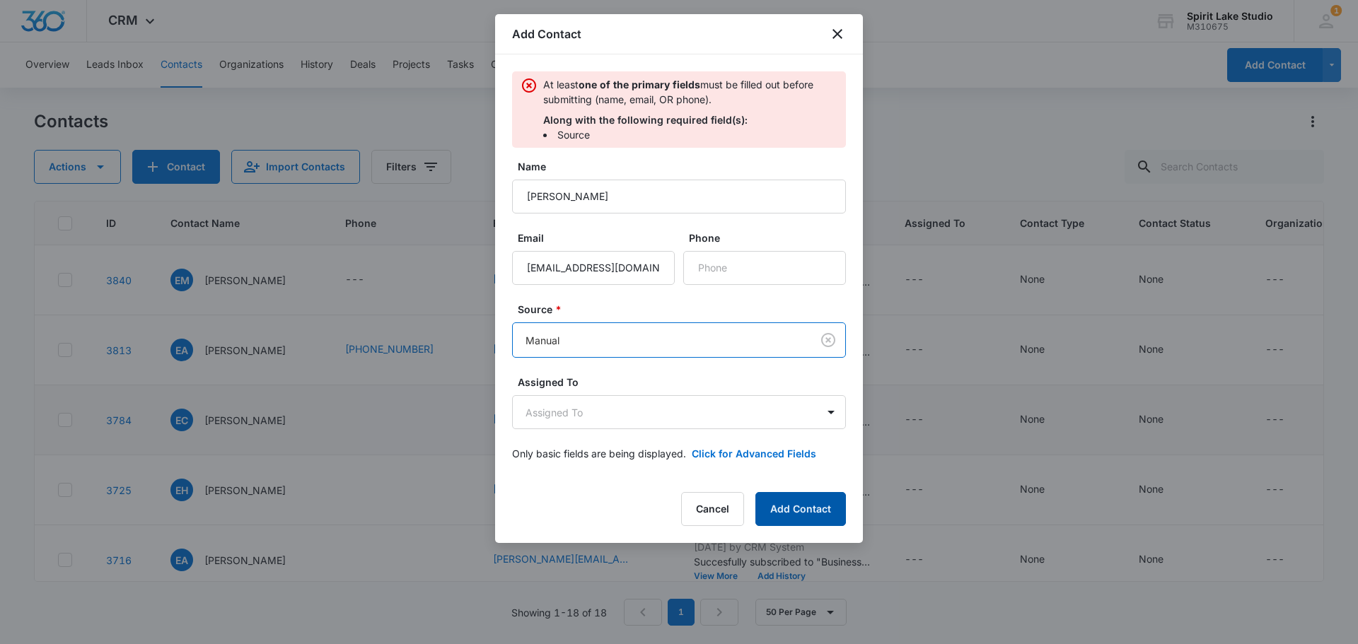
click at [788, 506] on button "Add Contact" at bounding box center [800, 509] width 91 height 34
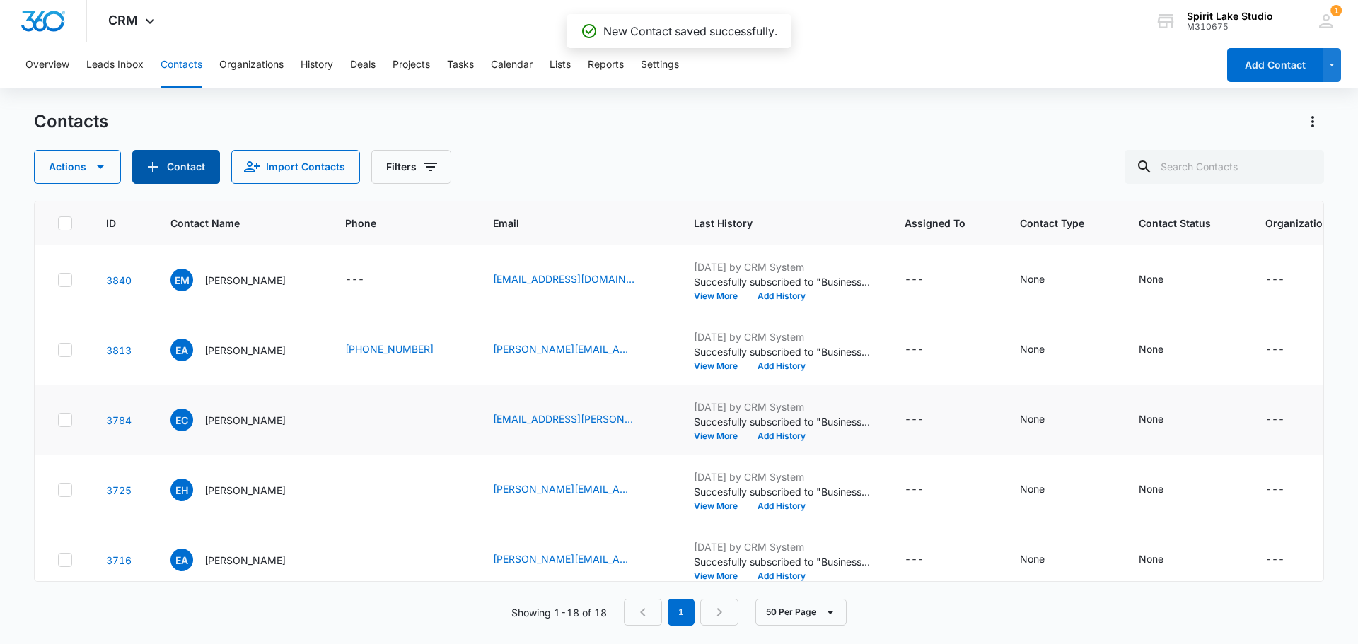
click at [166, 171] on button "Contact" at bounding box center [176, 167] width 88 height 34
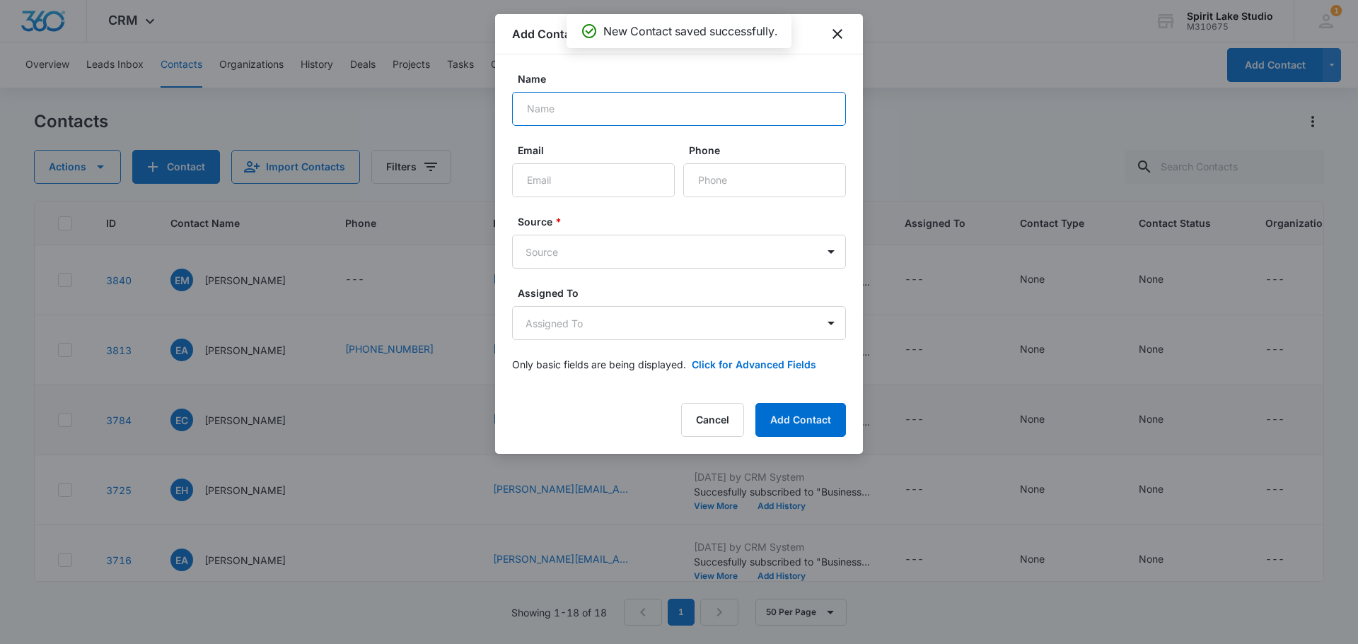
click at [549, 100] on input "Name" at bounding box center [679, 109] width 334 height 34
type input "Blain Andera"
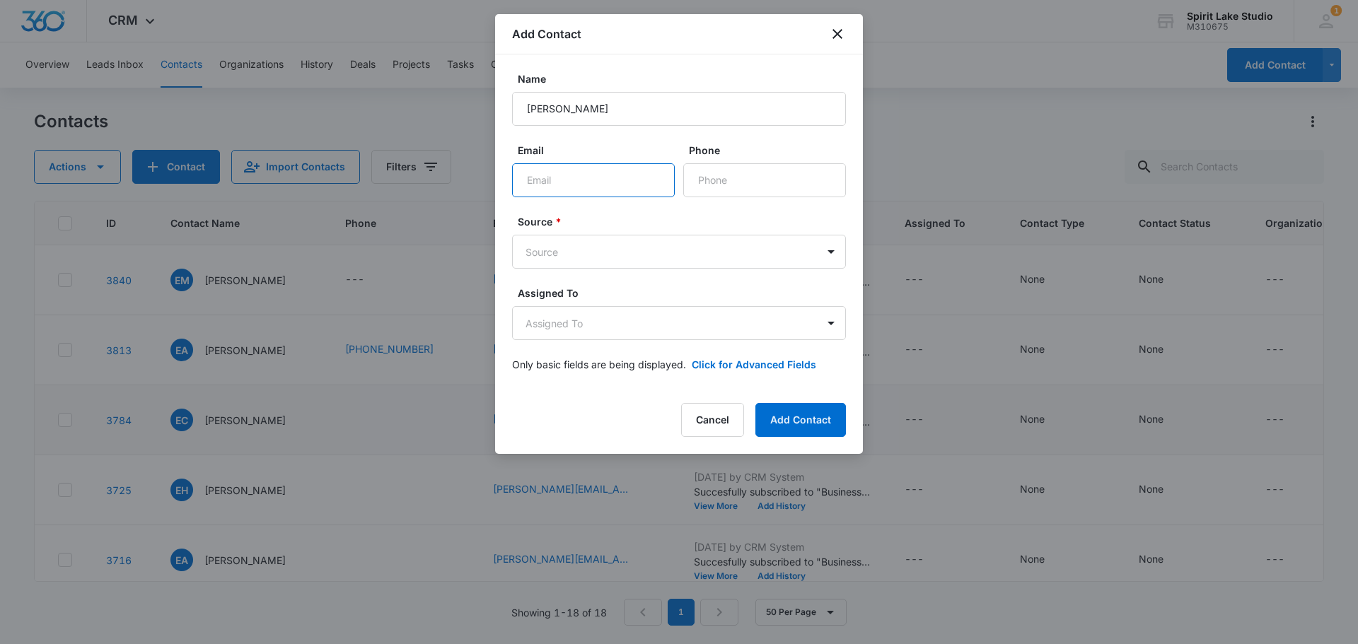
click at [528, 180] on input "Email" at bounding box center [593, 180] width 163 height 34
type input "blain@okobojichamber.com"
click at [574, 253] on body "CRM Apps Reputation Websites Forms CRM Email Social Payments POS Content Ads In…" at bounding box center [679, 322] width 1358 height 644
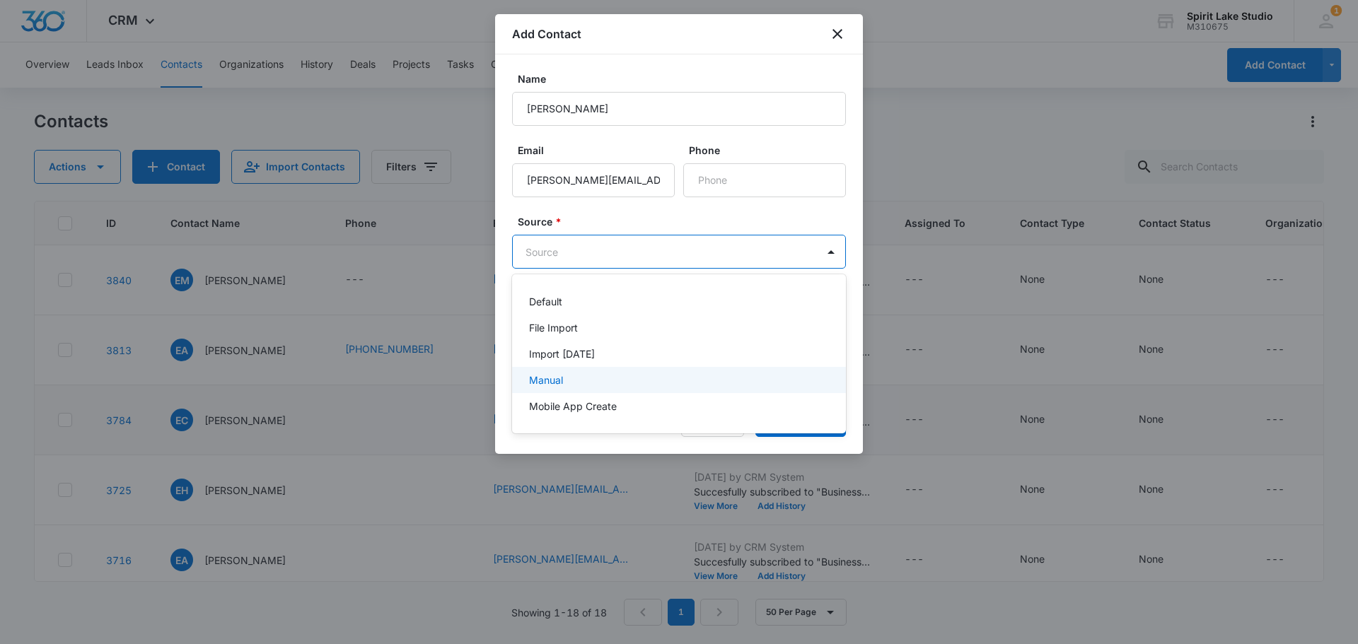
click at [543, 378] on p "Manual" at bounding box center [546, 380] width 34 height 15
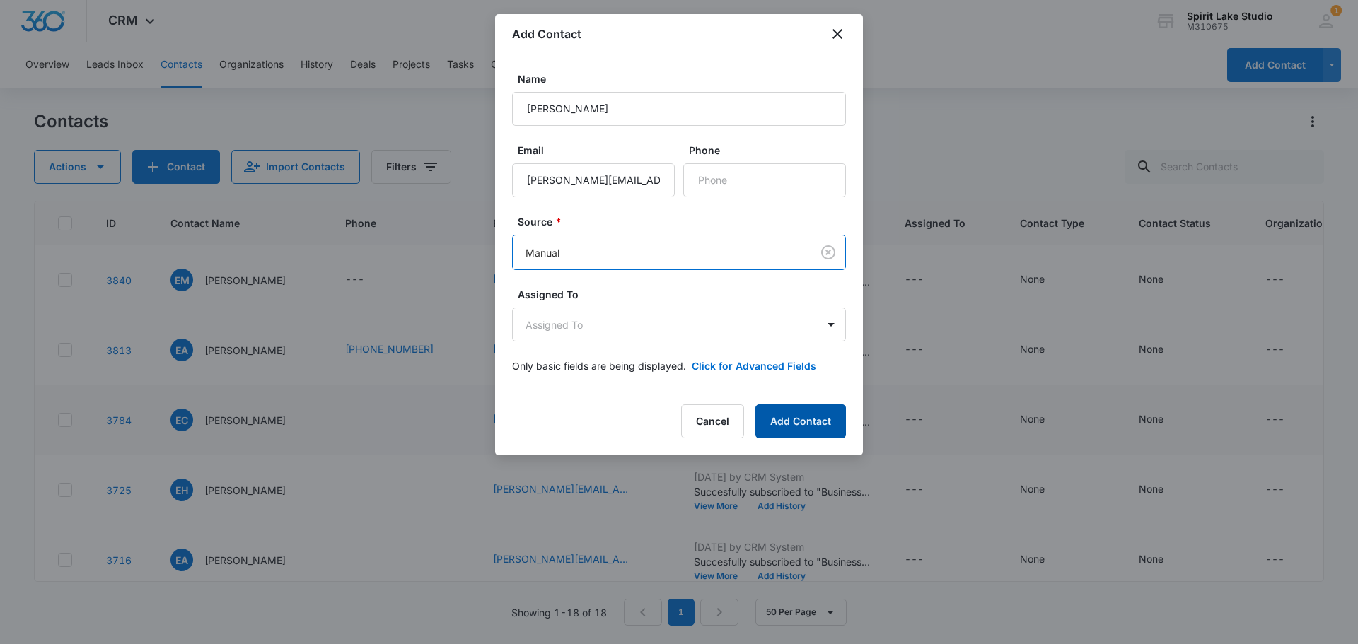
click at [806, 430] on button "Add Contact" at bounding box center [800, 422] width 91 height 34
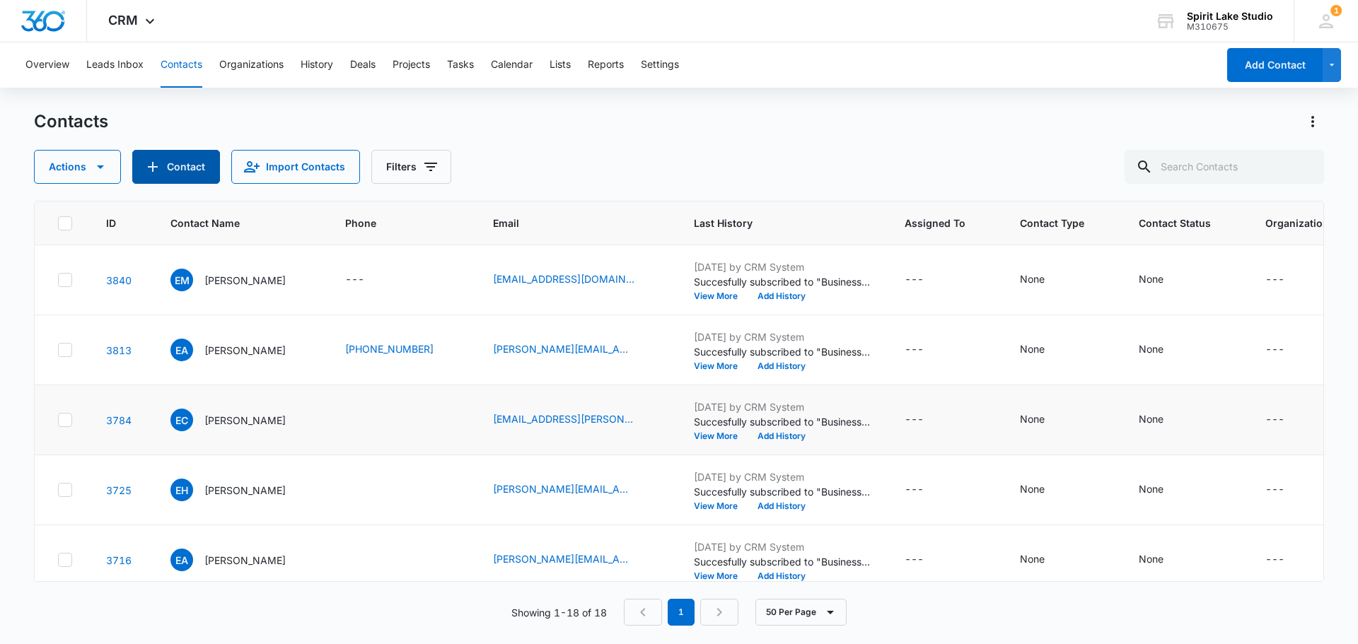
click at [184, 166] on button "Contact" at bounding box center [176, 167] width 88 height 34
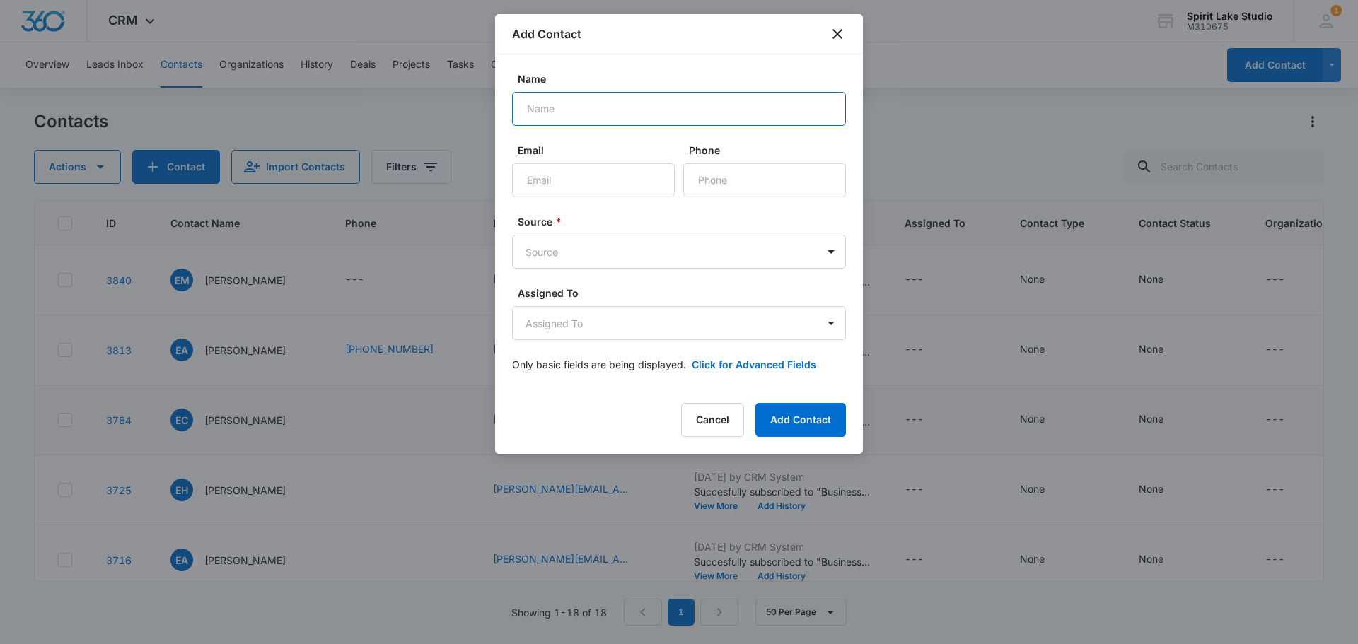
click at [545, 115] on input "Name" at bounding box center [679, 109] width 334 height 34
type input "Mary Lynn Ingvall"
click at [584, 186] on input "Email" at bounding box center [593, 180] width 163 height 34
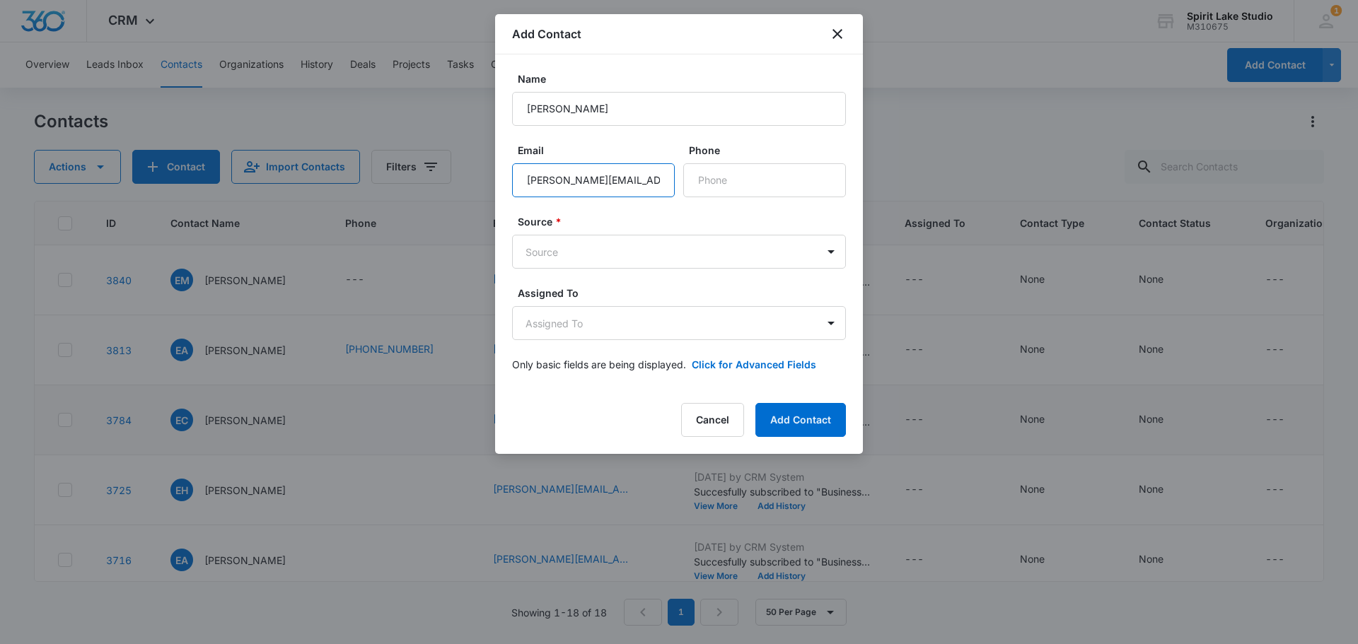
scroll to position [0, 6]
type input "marylynn@theokobojilife.com"
click at [600, 248] on body "CRM Apps Reputation Websites Forms CRM Email Social Payments POS Content Ads In…" at bounding box center [679, 322] width 1358 height 644
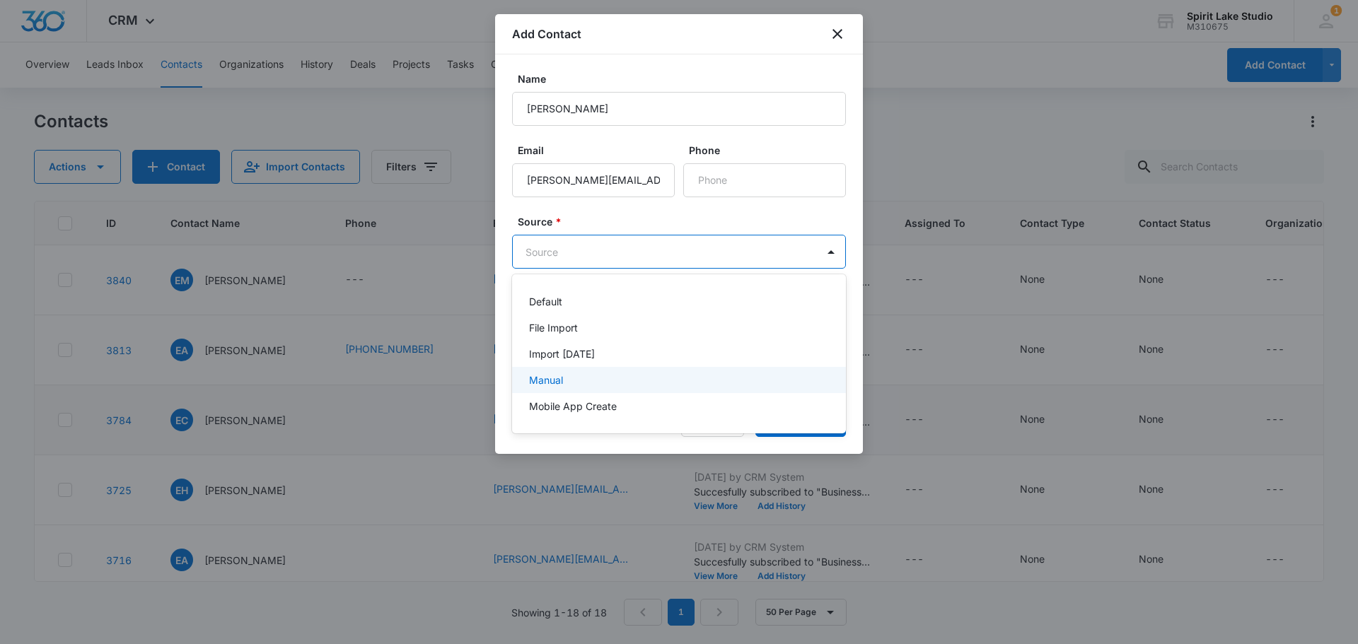
click at [579, 381] on div "Manual" at bounding box center [677, 380] width 297 height 15
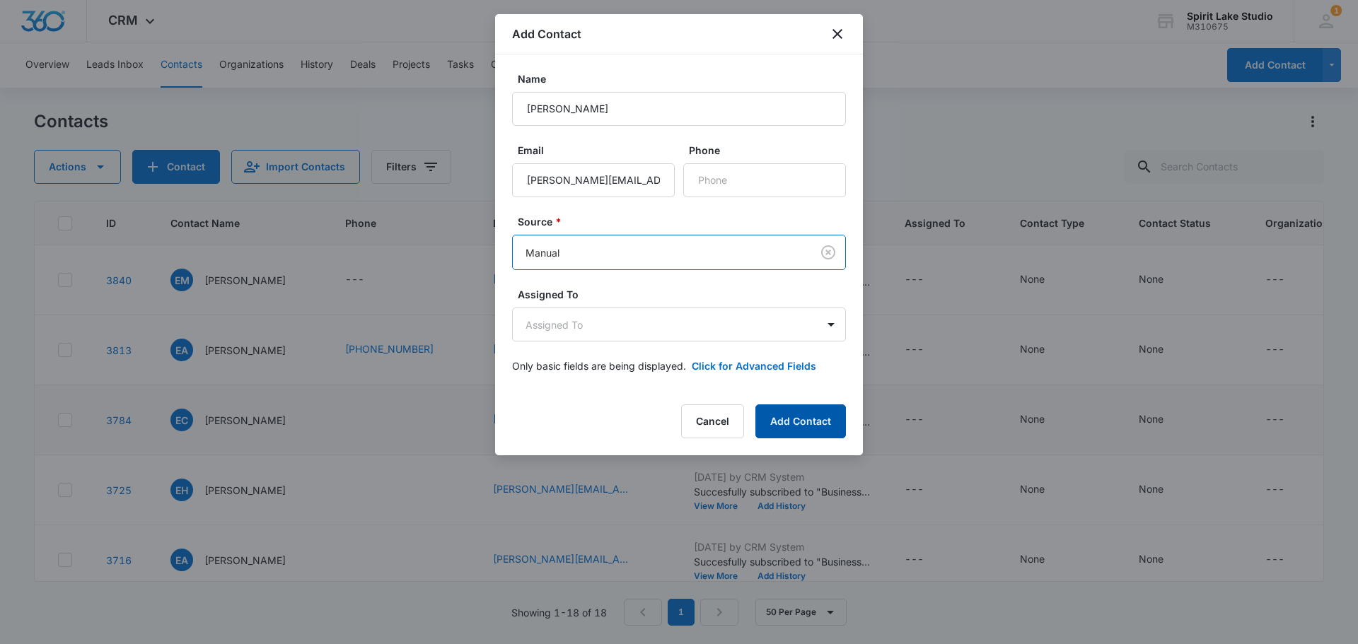
click at [790, 419] on button "Add Contact" at bounding box center [800, 422] width 91 height 34
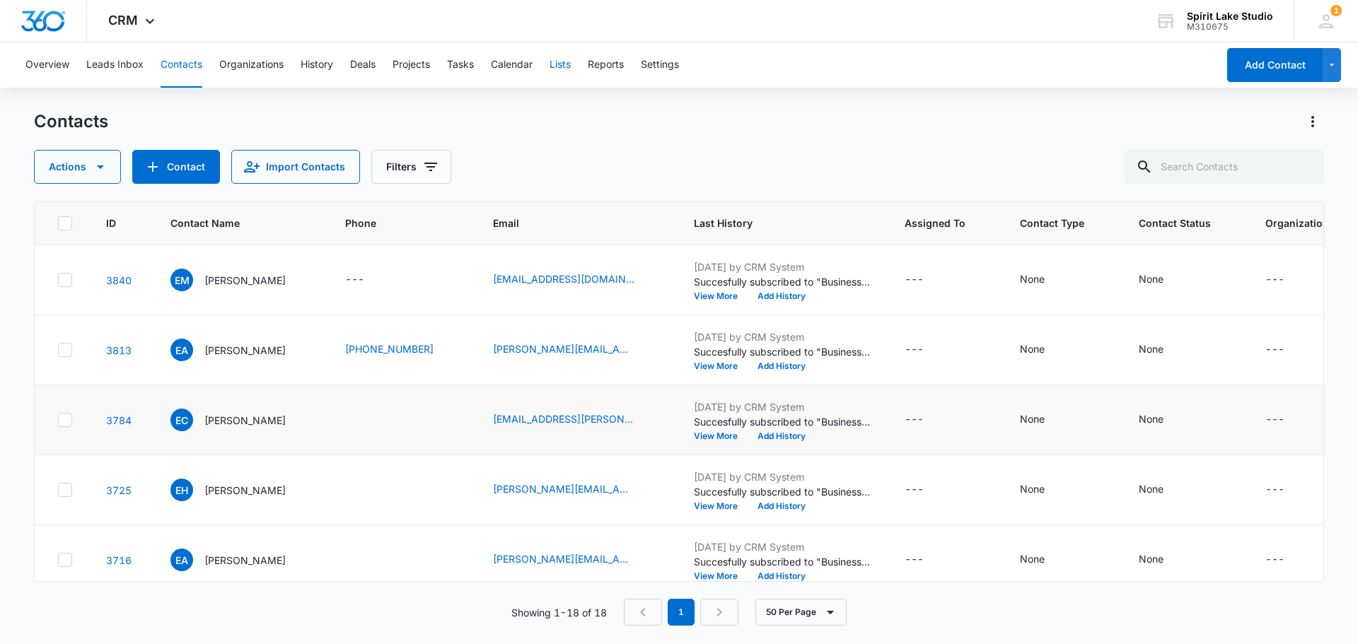
click at [571, 61] on button "Lists" at bounding box center [560, 64] width 21 height 45
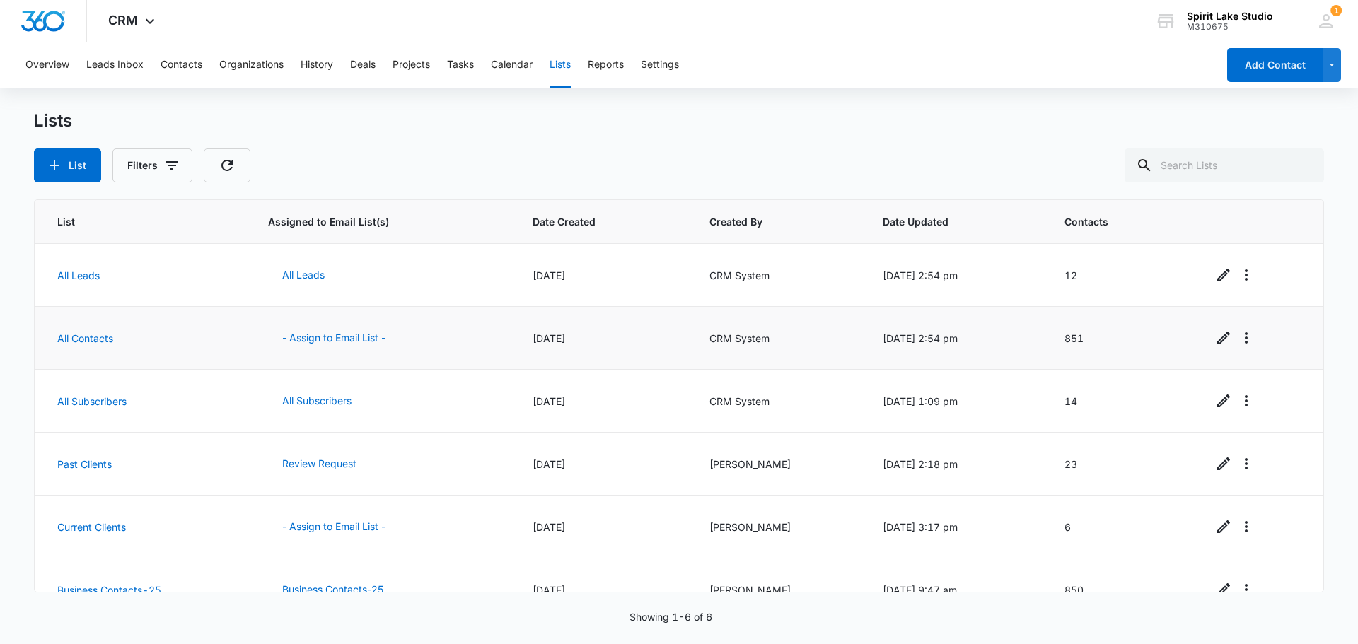
scroll to position [29, 0]
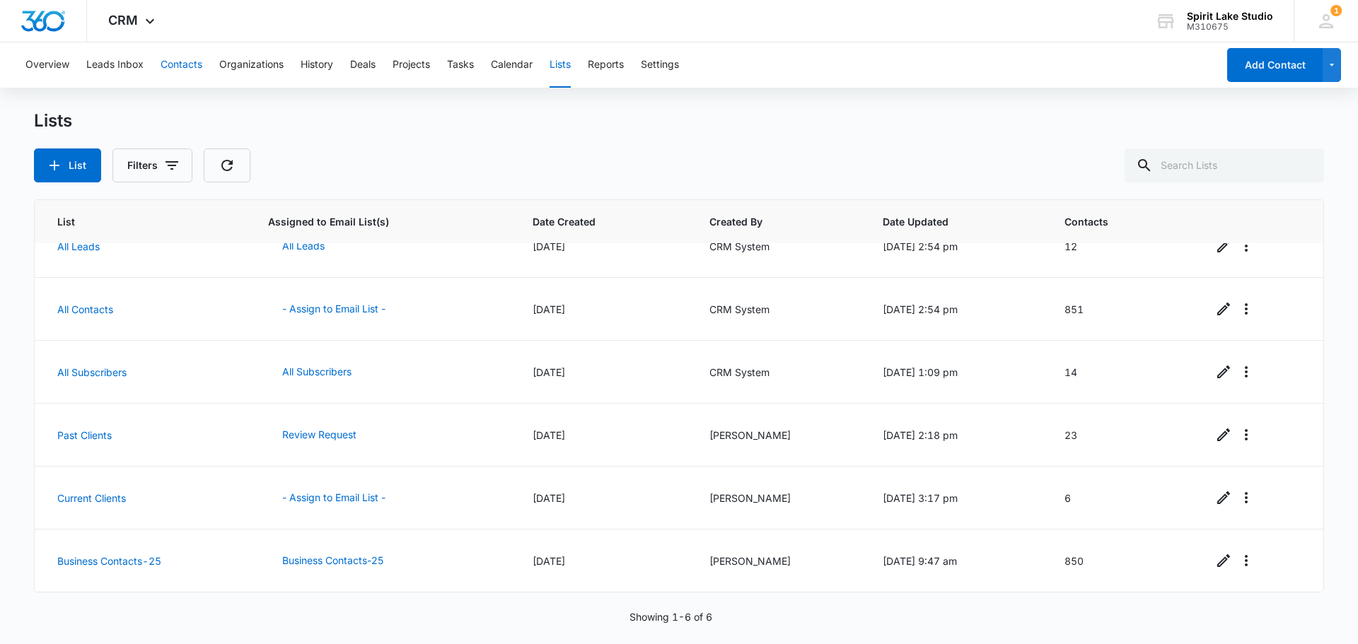
click at [180, 60] on button "Contacts" at bounding box center [182, 64] width 42 height 45
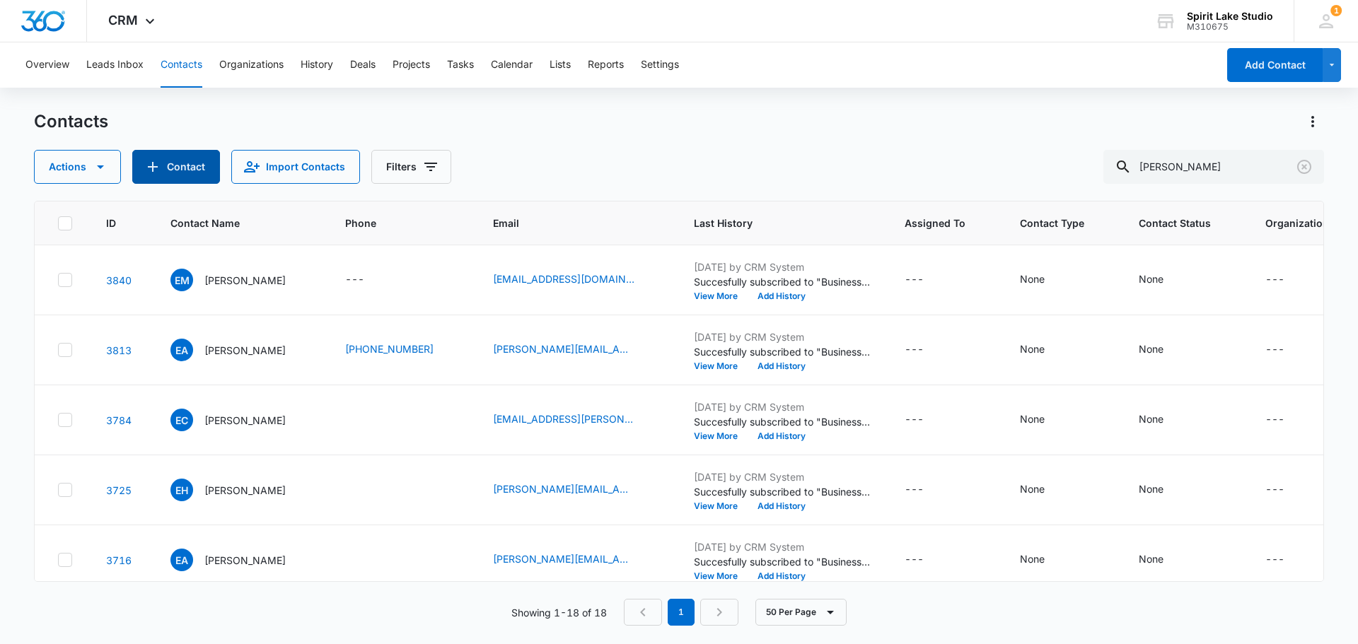
click at [161, 168] on button "Contact" at bounding box center [176, 167] width 88 height 34
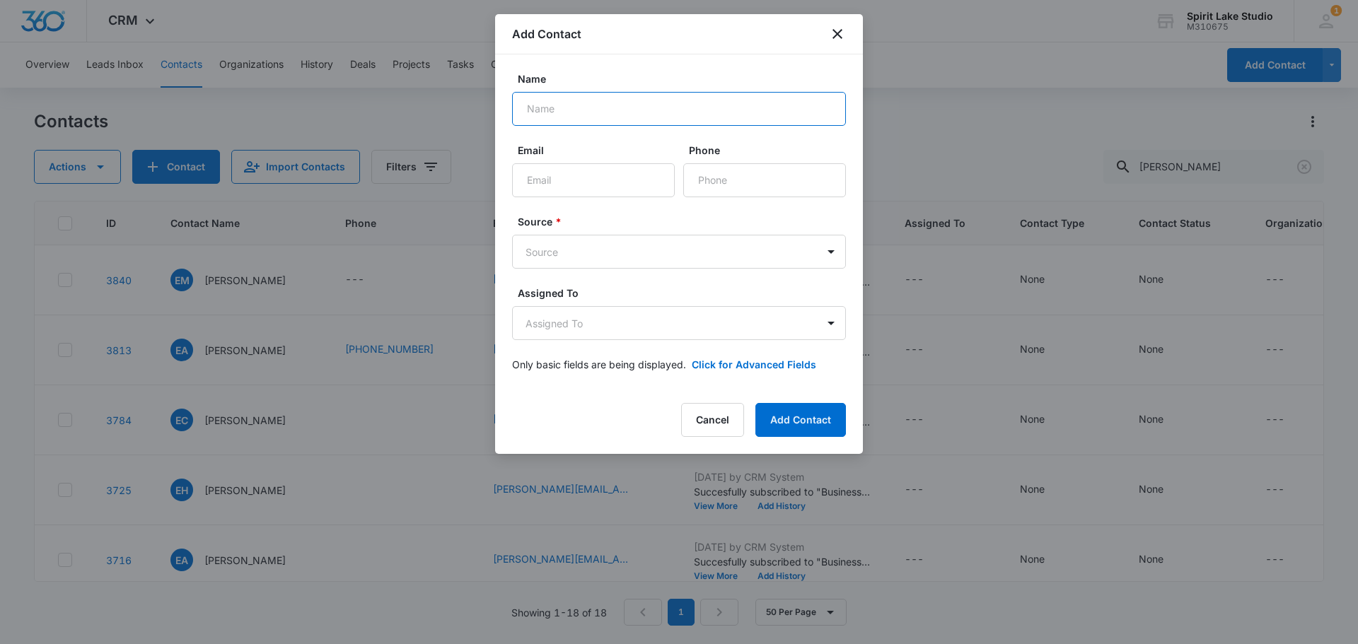
click at [583, 111] on input "Name" at bounding box center [679, 109] width 334 height 34
type input "Tom Noah"
click at [574, 184] on input "Email" at bounding box center [593, 180] width 163 height 34
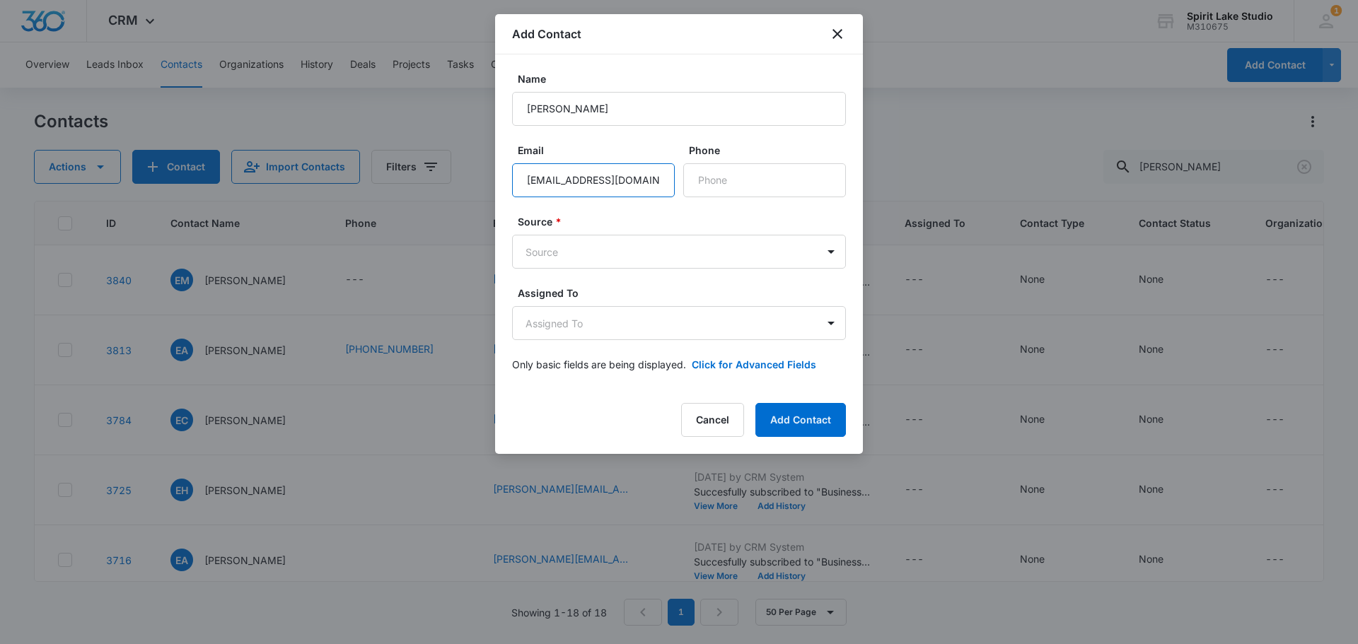
scroll to position [0, 14]
type input "t&msafetystystems@gmail.com"
click at [569, 245] on body "CRM Apps Reputation Websites Forms CRM Email Social Payments POS Content Ads In…" at bounding box center [679, 322] width 1358 height 644
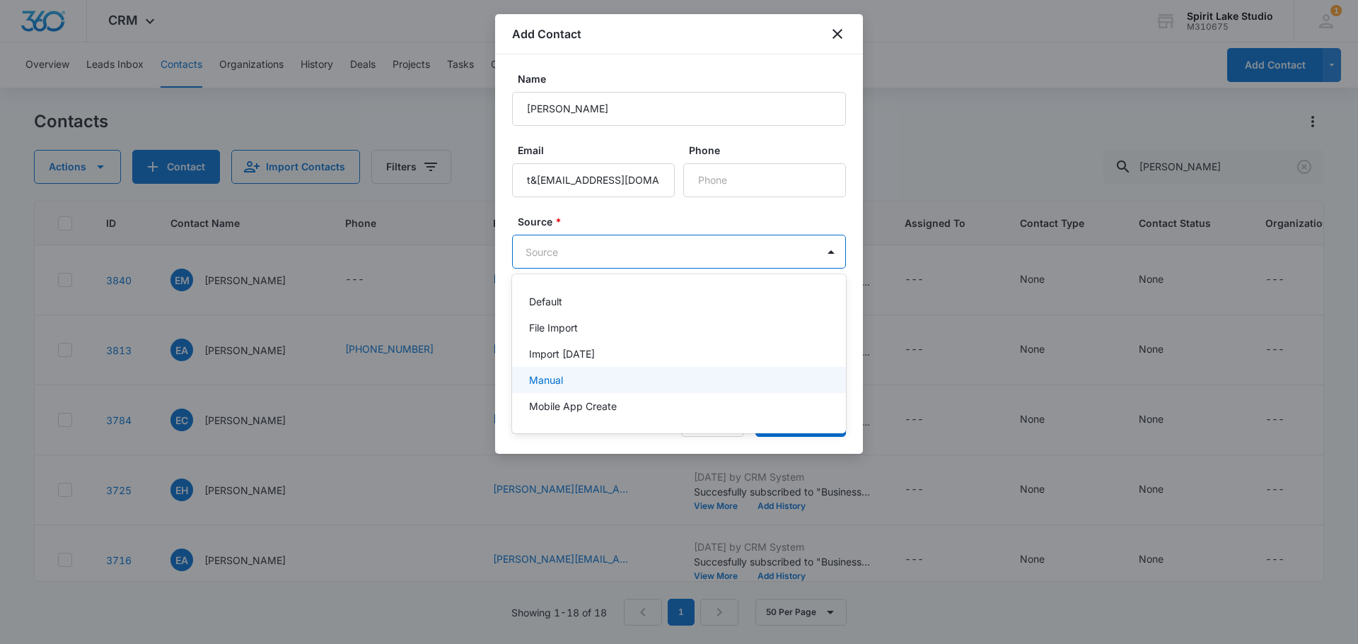
click at [551, 381] on p "Manual" at bounding box center [546, 380] width 34 height 15
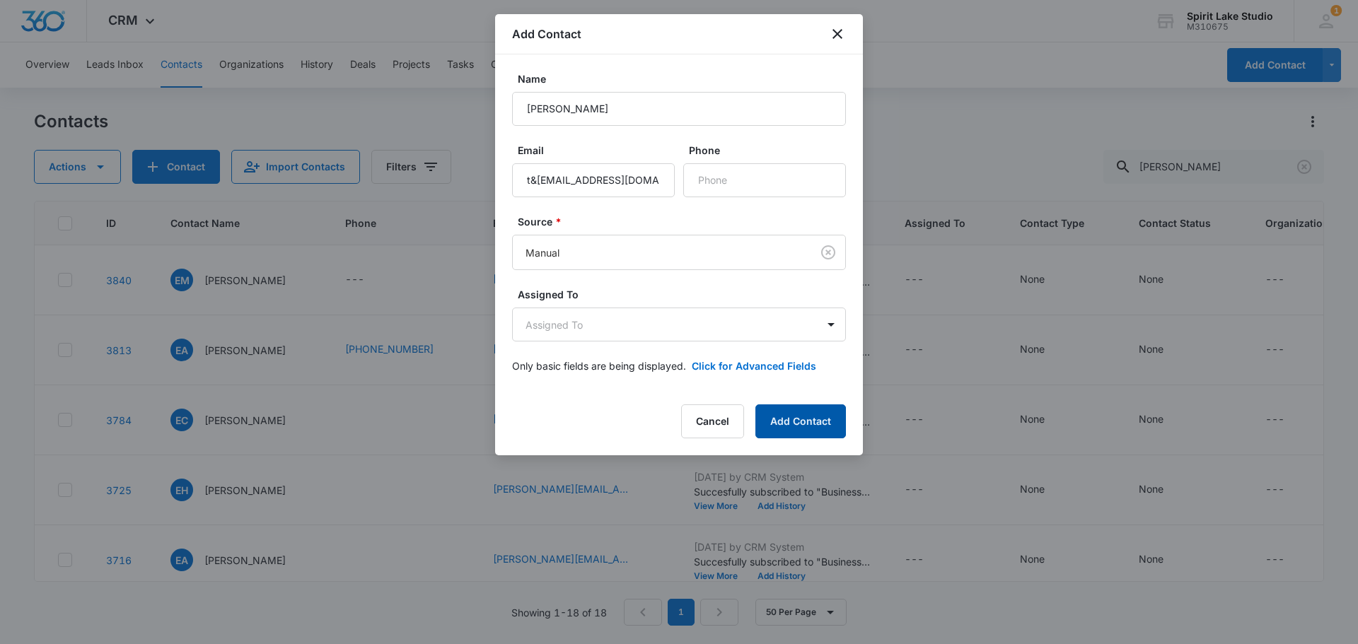
click at [791, 419] on button "Add Contact" at bounding box center [800, 422] width 91 height 34
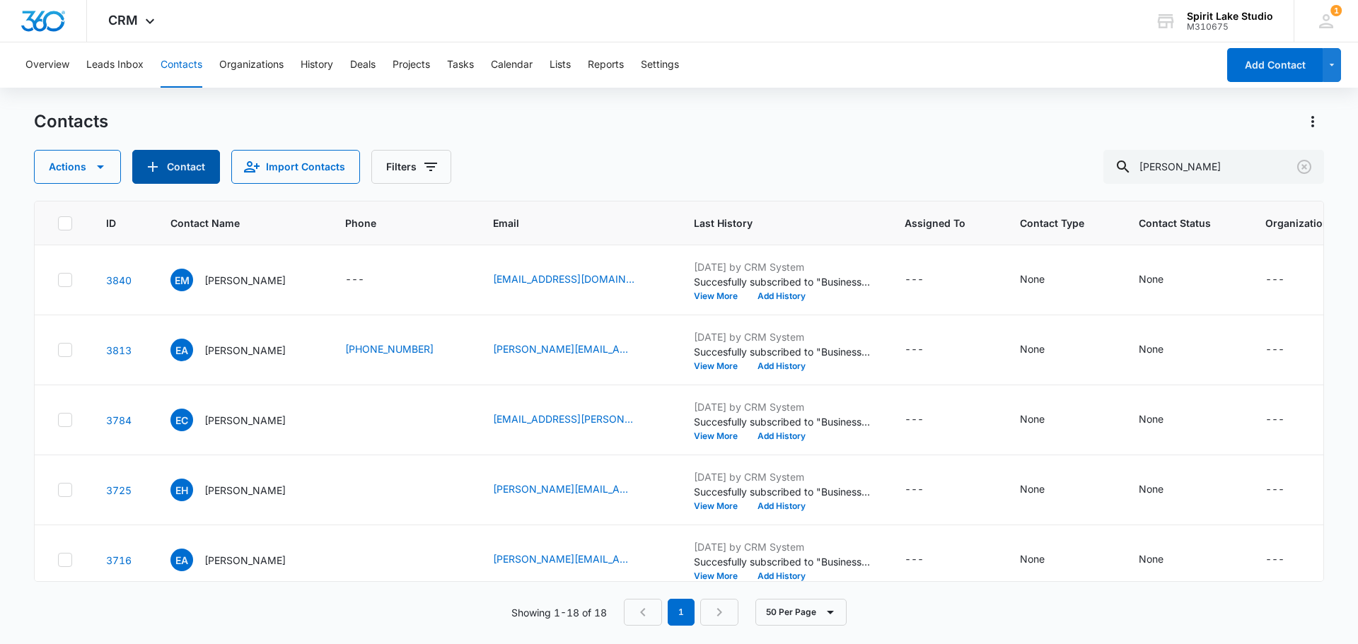
click at [188, 171] on button "Contact" at bounding box center [176, 167] width 88 height 34
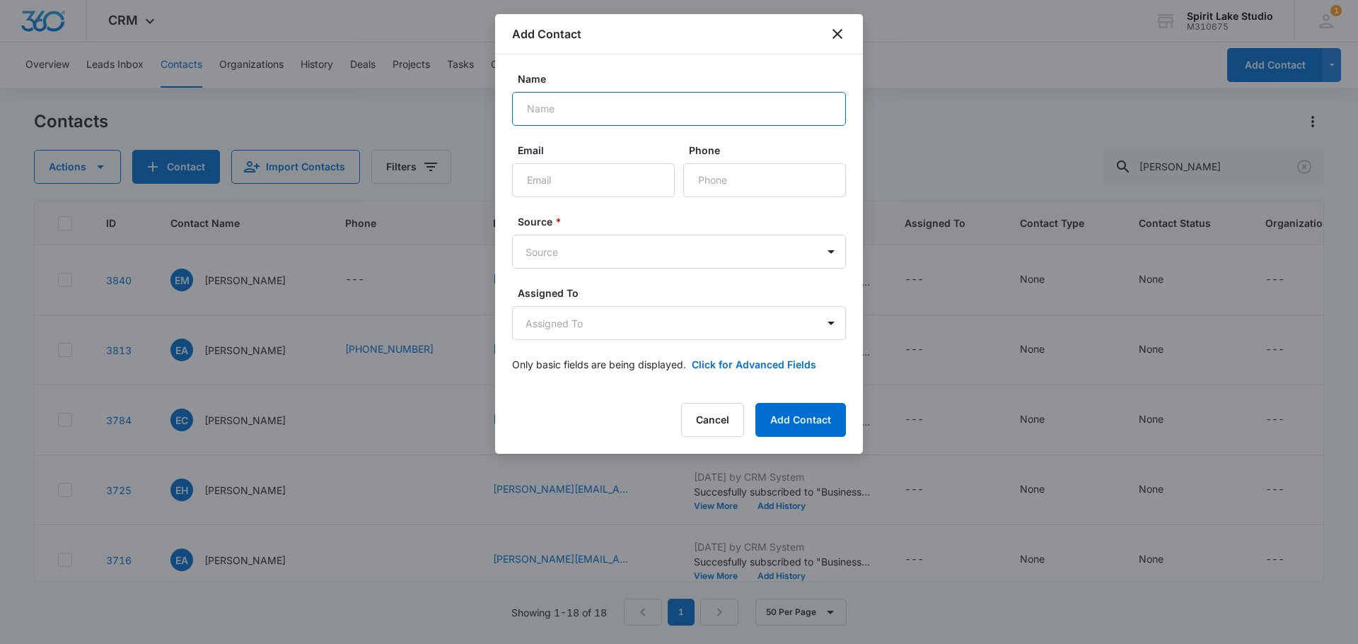
click at [585, 96] on input "Name" at bounding box center [679, 109] width 334 height 34
type input "Blair Martyr"
click at [552, 181] on input "Email" at bounding box center [593, 180] width 163 height 34
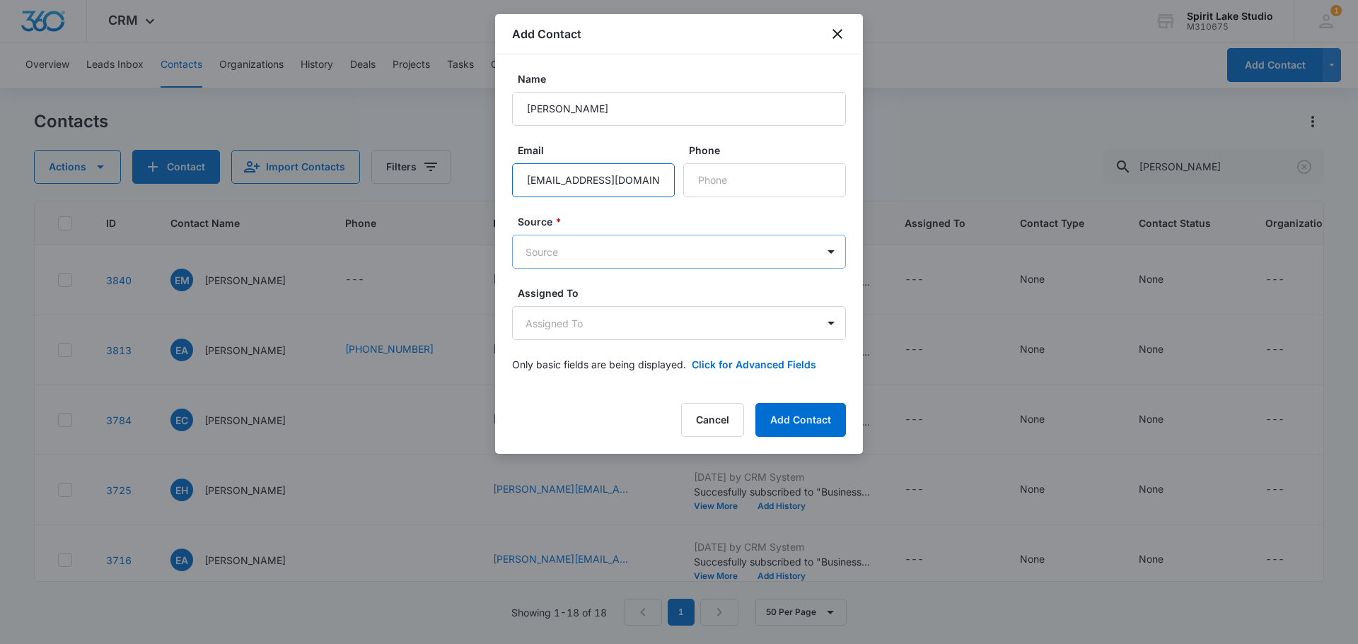
type input "bmartyr@mycentral.bank"
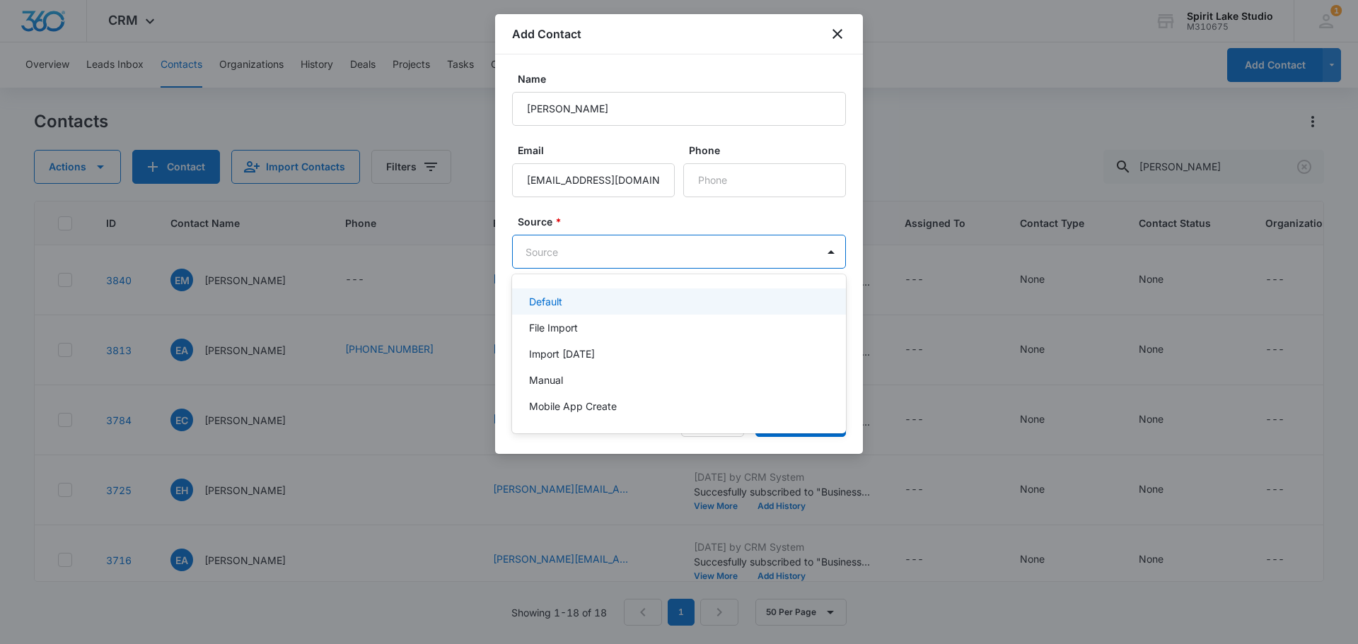
click at [608, 248] on body "CRM Apps Reputation Websites Forms CRM Email Social Payments POS Content Ads In…" at bounding box center [679, 322] width 1358 height 644
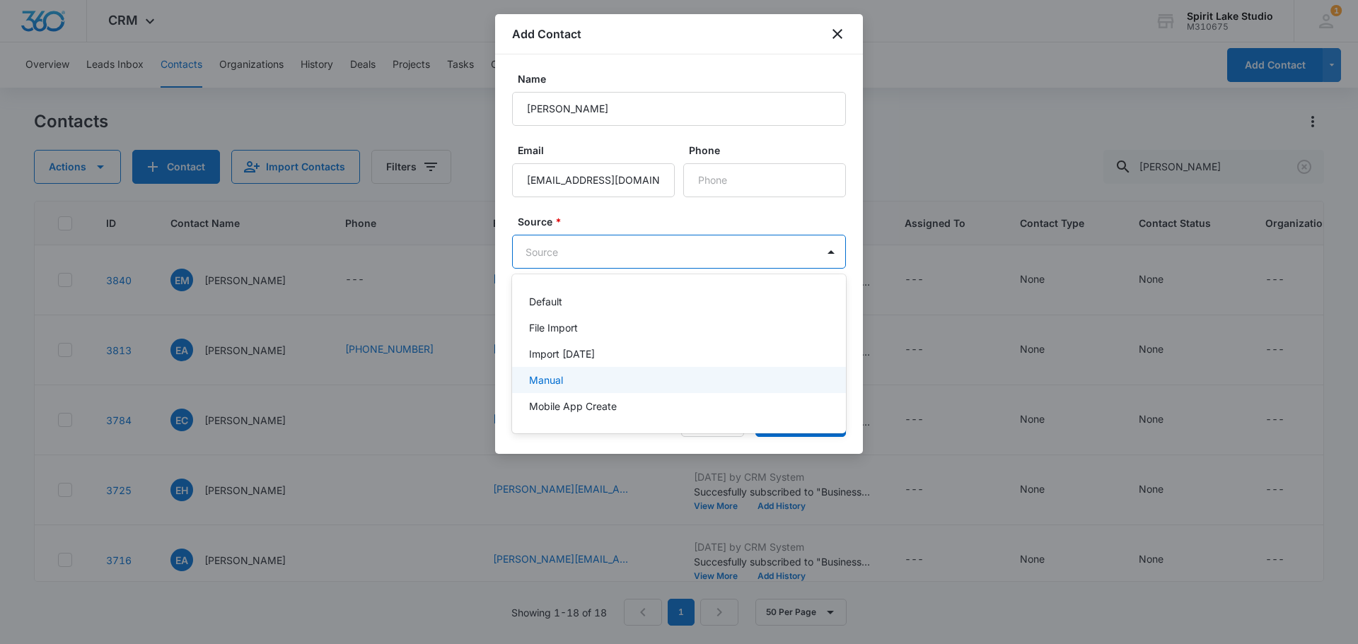
click at [562, 382] on p "Manual" at bounding box center [546, 380] width 34 height 15
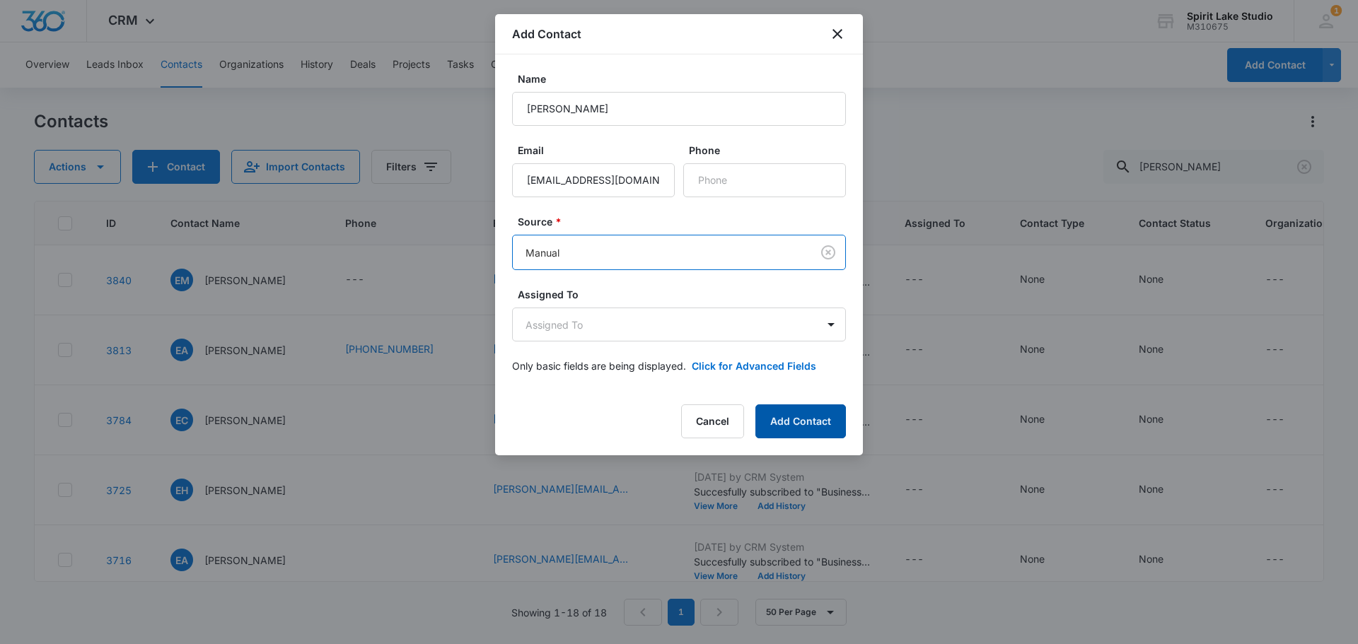
click at [776, 414] on button "Add Contact" at bounding box center [800, 422] width 91 height 34
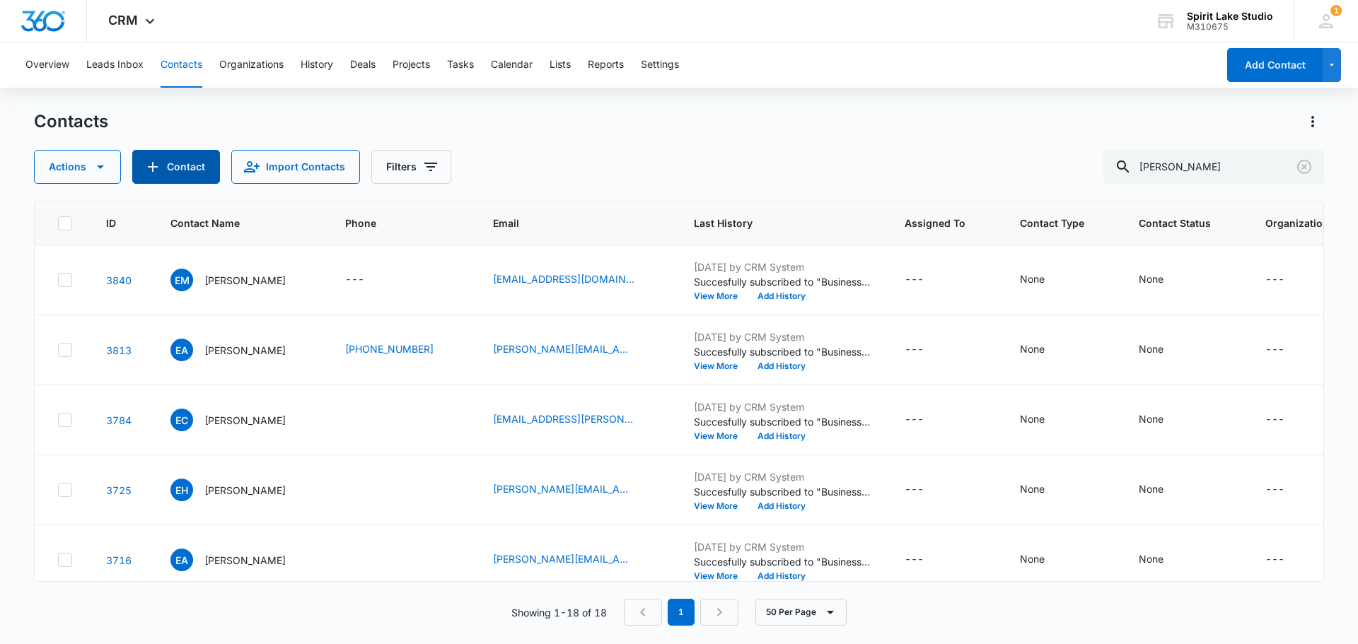
click at [190, 170] on button "Contact" at bounding box center [176, 167] width 88 height 34
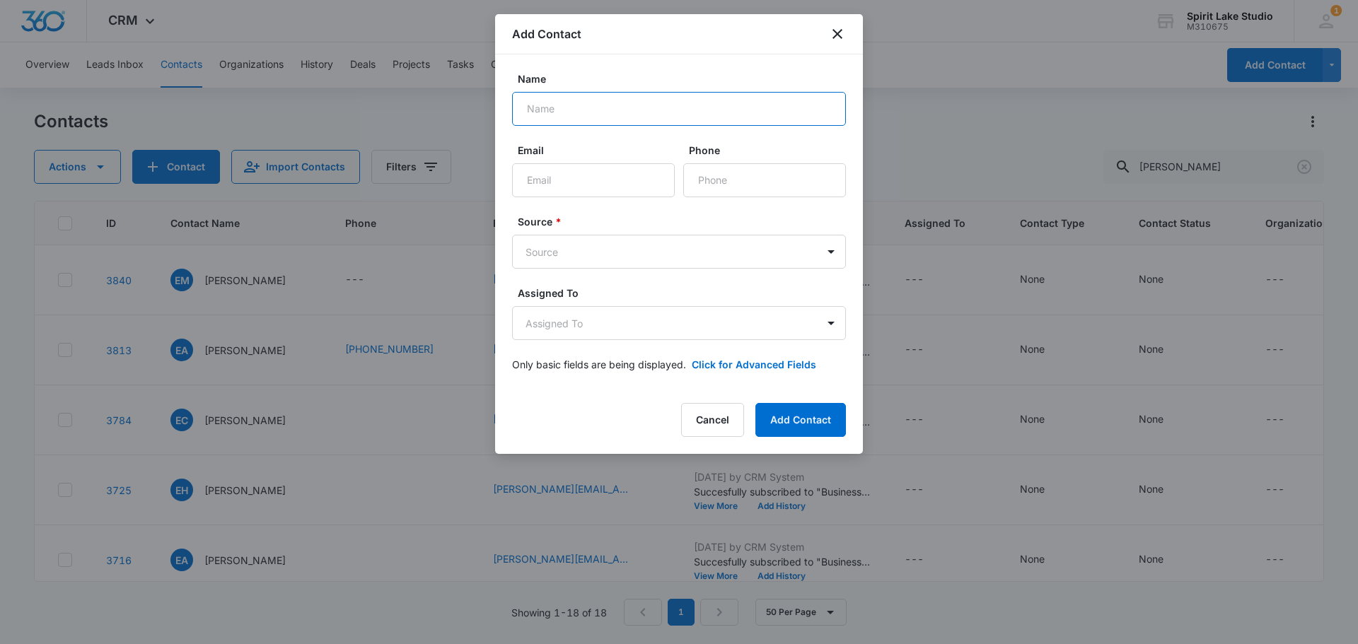
click at [720, 117] on input "Name" at bounding box center [679, 109] width 334 height 34
type input "Cail Donkersloot"
click at [593, 182] on input "Email" at bounding box center [593, 180] width 163 height 34
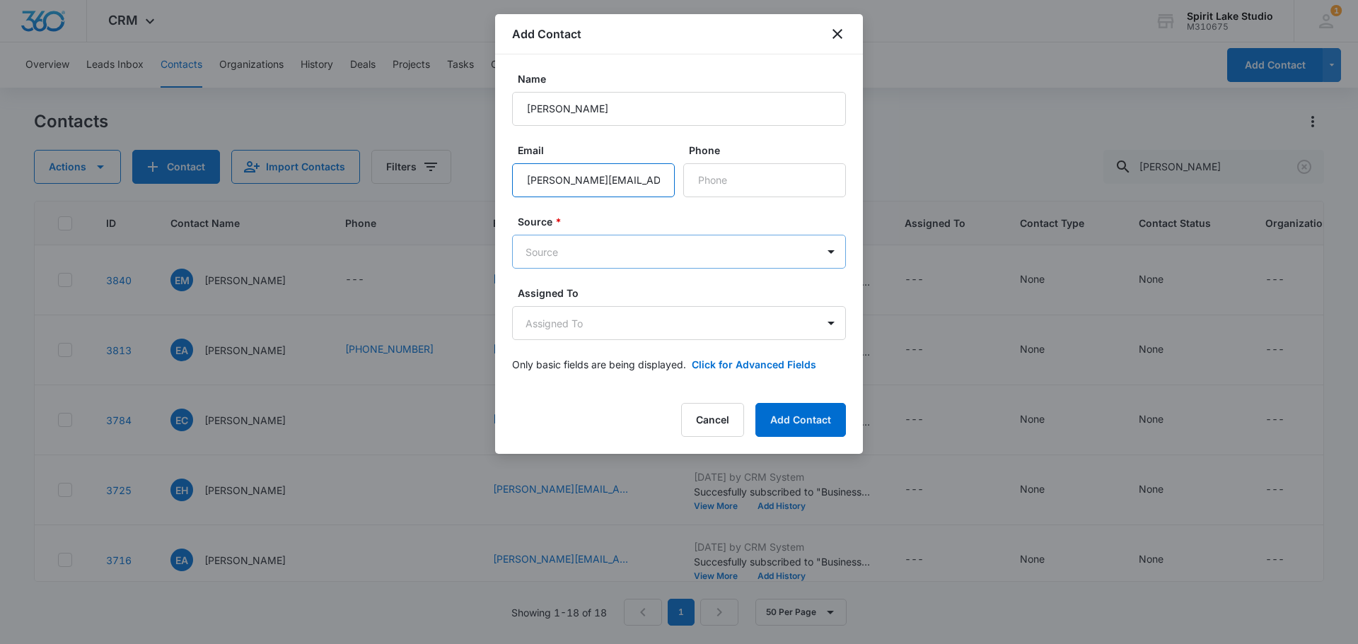
type input "Cail.donkersloot@fbfs.com"
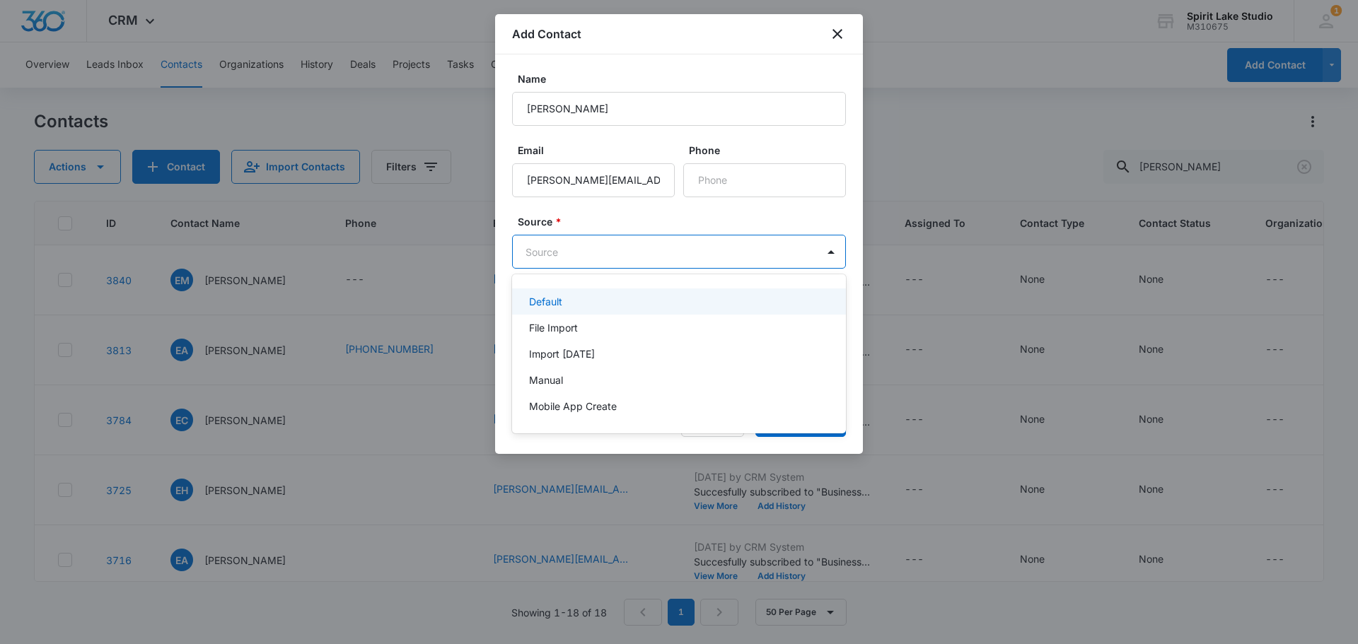
click at [555, 259] on body "CRM Apps Reputation Websites Forms CRM Email Social Payments POS Content Ads In…" at bounding box center [679, 322] width 1358 height 644
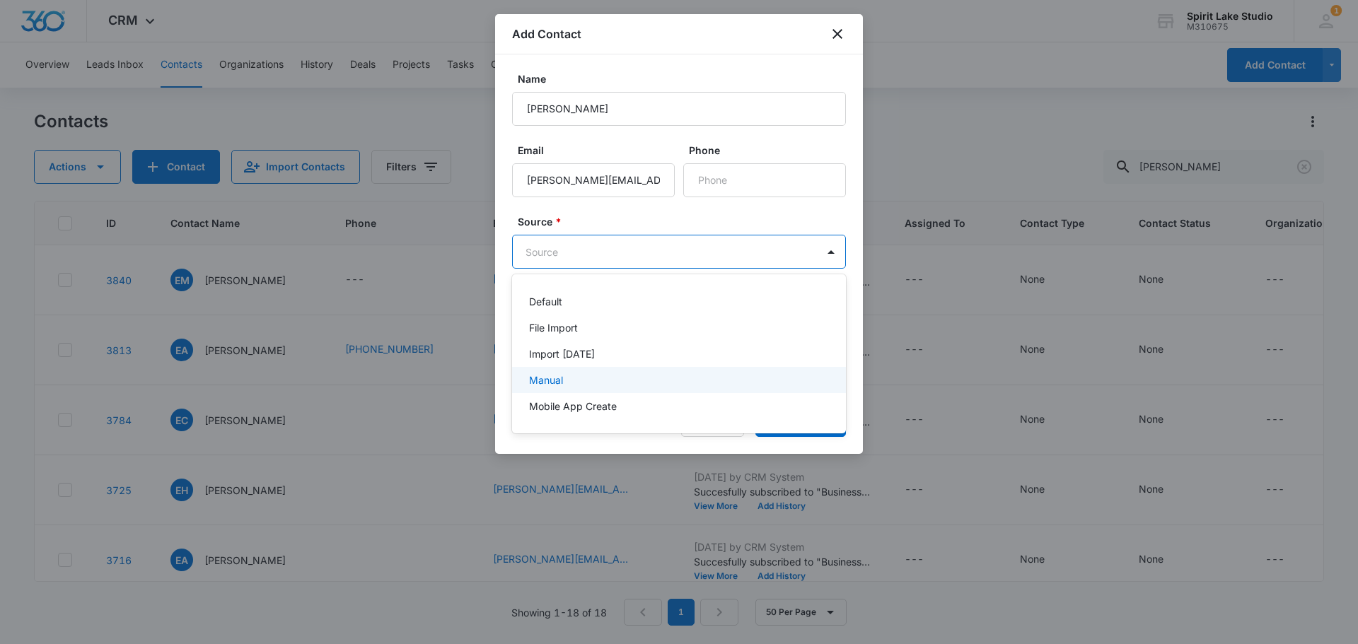
click at [550, 376] on p "Manual" at bounding box center [546, 380] width 34 height 15
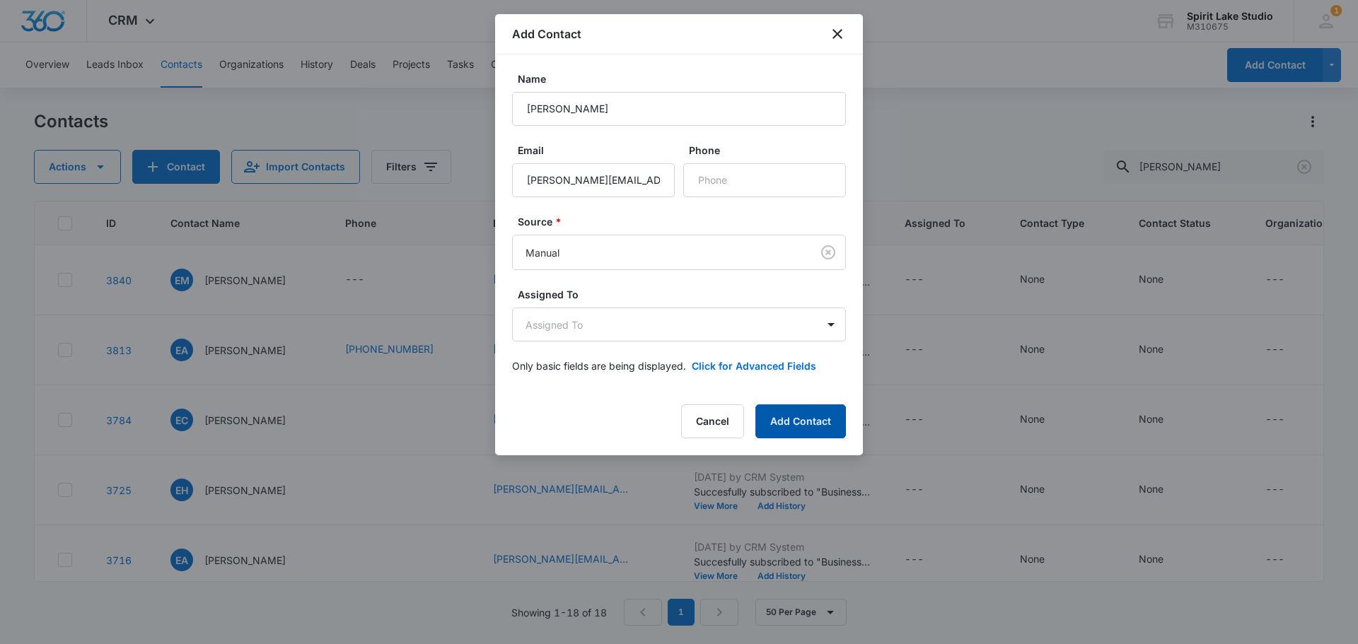
click at [801, 424] on button "Add Contact" at bounding box center [800, 422] width 91 height 34
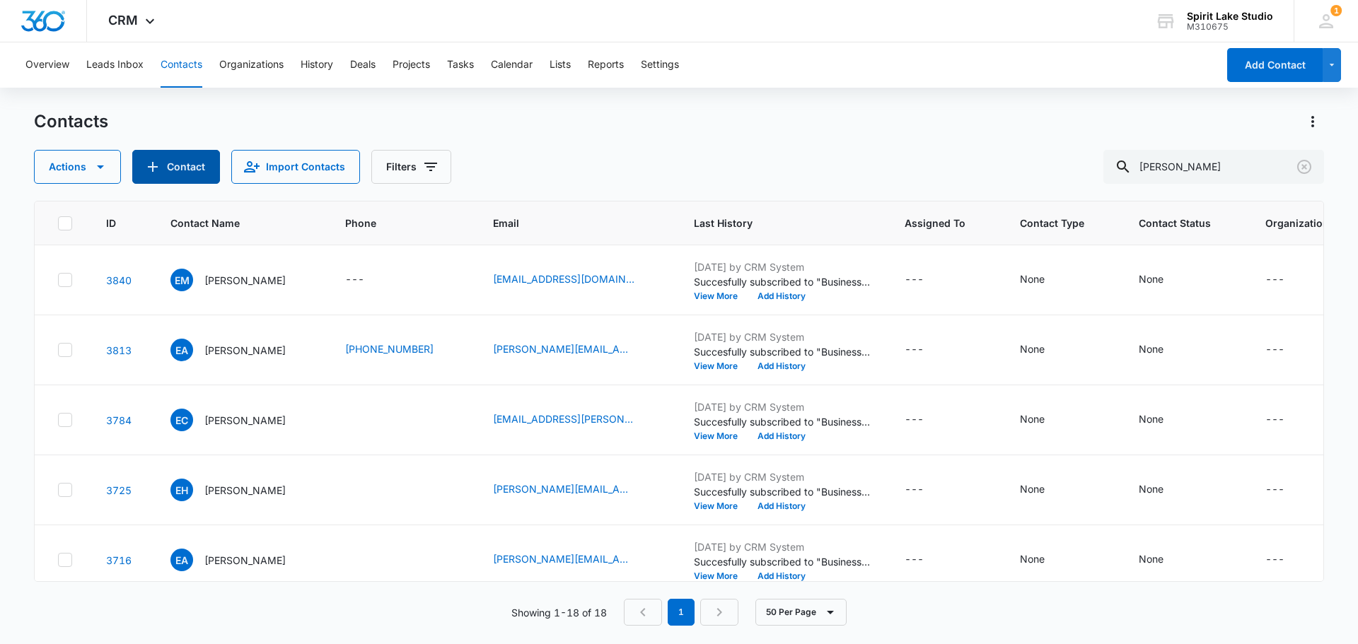
click at [192, 158] on button "Contact" at bounding box center [176, 167] width 88 height 34
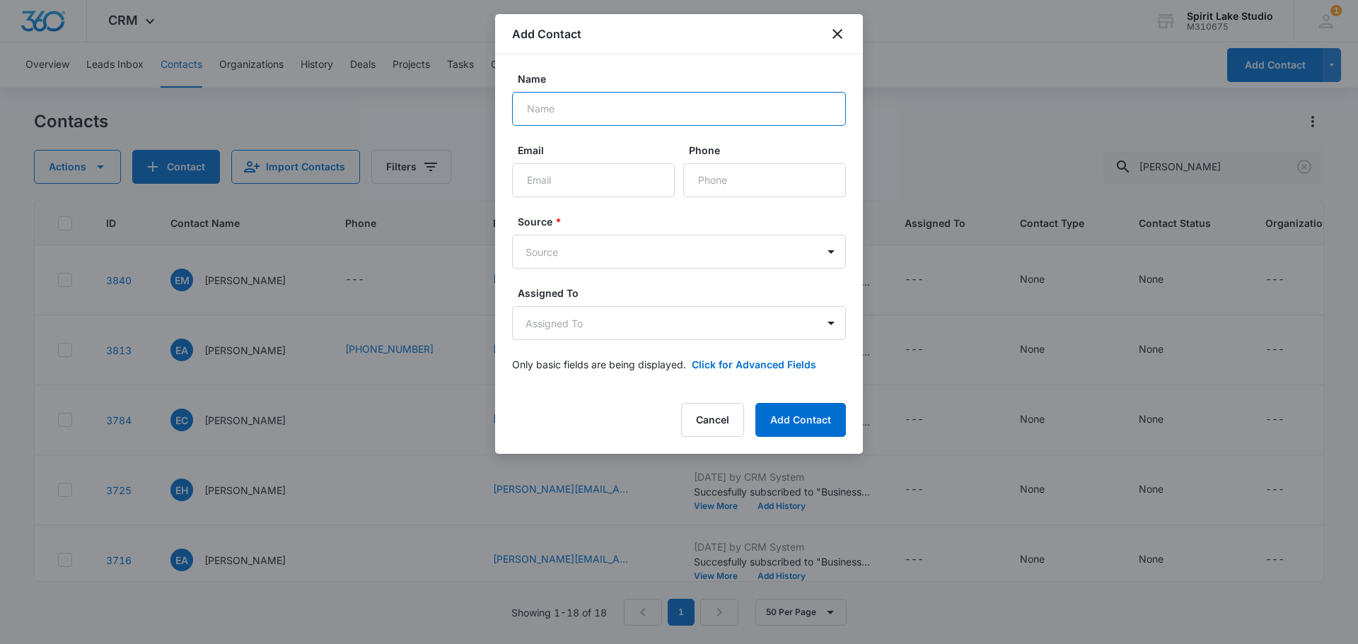
click at [546, 107] on input "Name" at bounding box center [679, 109] width 334 height 34
type input "mpretaskyjr@skipperbuds.com"
drag, startPoint x: 695, startPoint y: 103, endPoint x: 431, endPoint y: 86, distance: 264.4
click at [432, 86] on body "CRM Apps Reputation Websites Forms CRM Email Social Payments POS Content Ads In…" at bounding box center [679, 322] width 1358 height 644
click at [539, 186] on input "Email" at bounding box center [593, 180] width 163 height 34
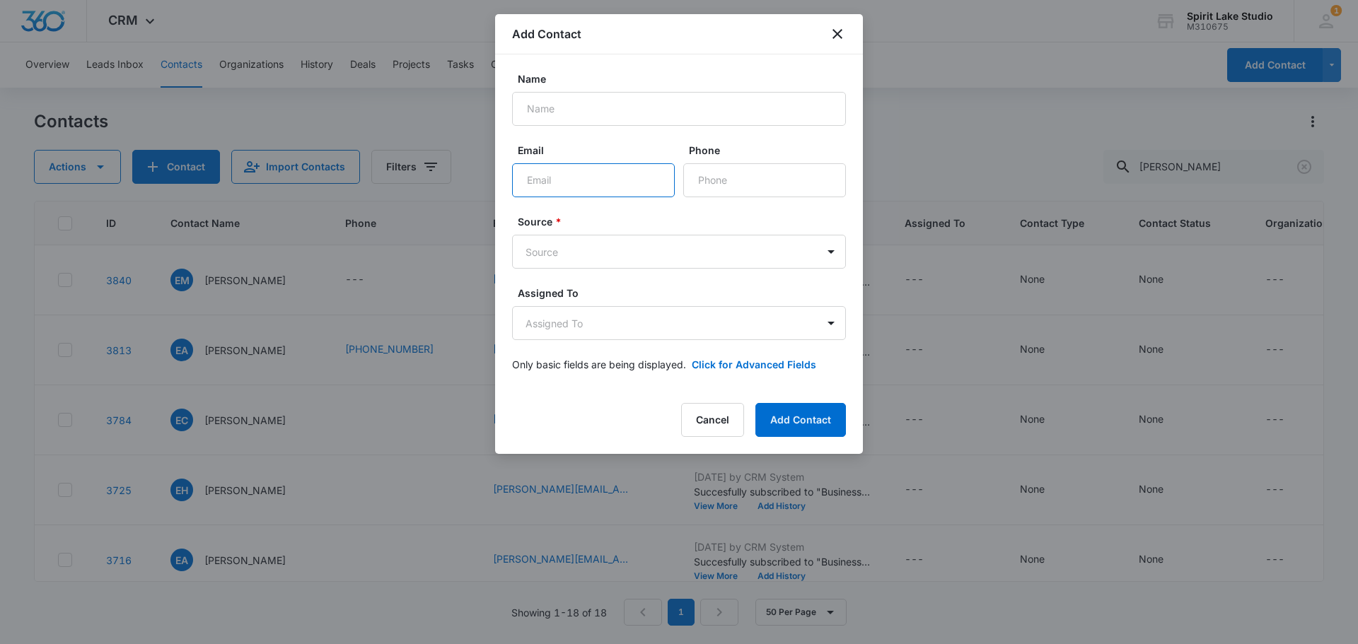
paste input "mpretaskyjr@skipperbuds.com"
type input "mpretaskyjr@skipperbuds.com"
click at [558, 105] on input "Name" at bounding box center [679, 109] width 334 height 34
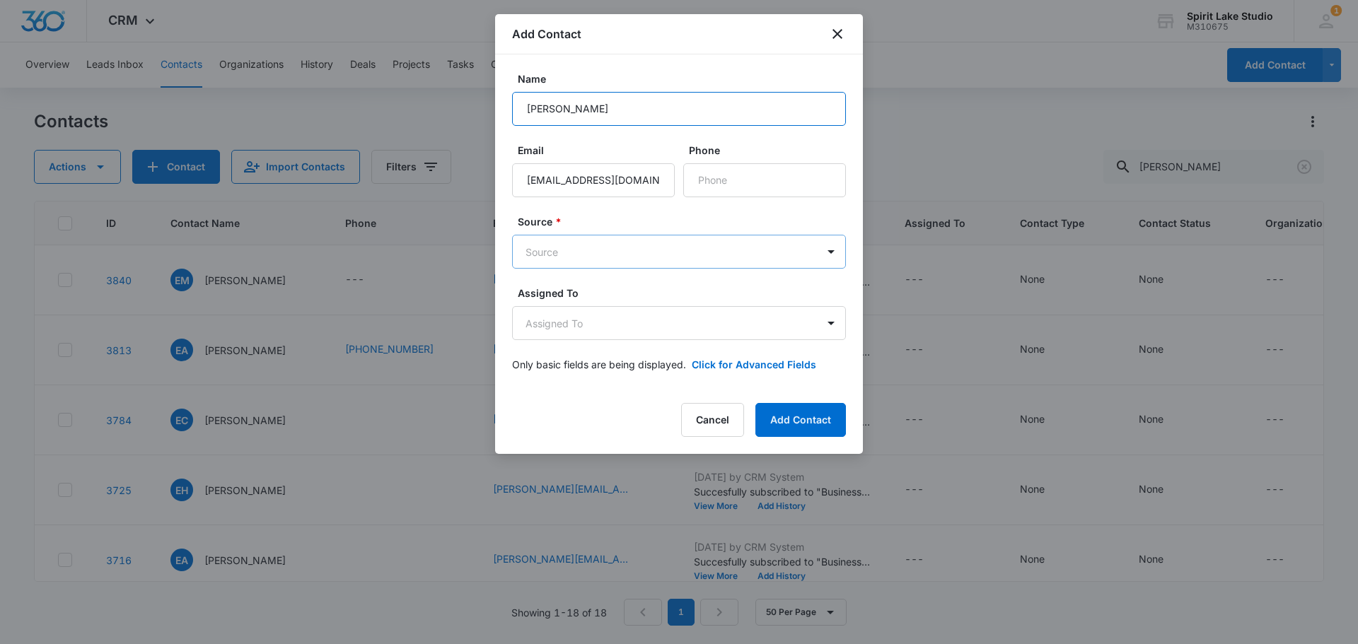
type input "Mike Pretasky"
click at [609, 248] on body "CRM Apps Reputation Websites Forms CRM Email Social Payments POS Content Ads In…" at bounding box center [679, 322] width 1358 height 644
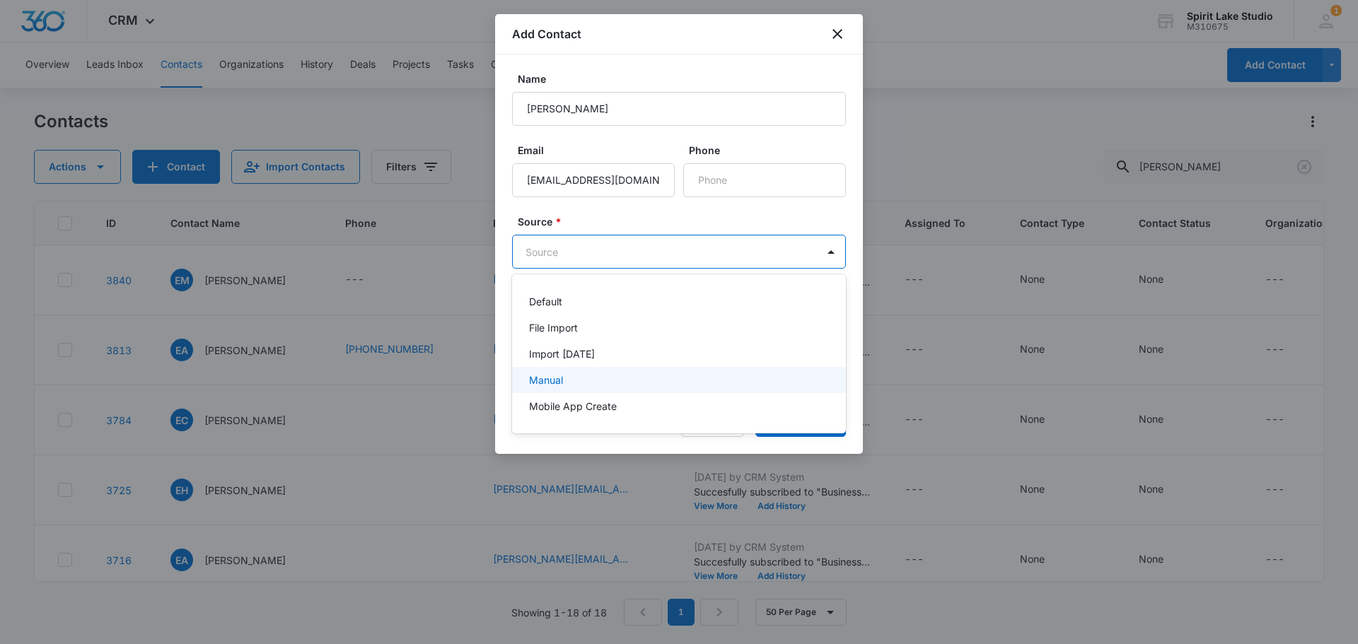
click at [546, 380] on p "Manual" at bounding box center [546, 380] width 34 height 15
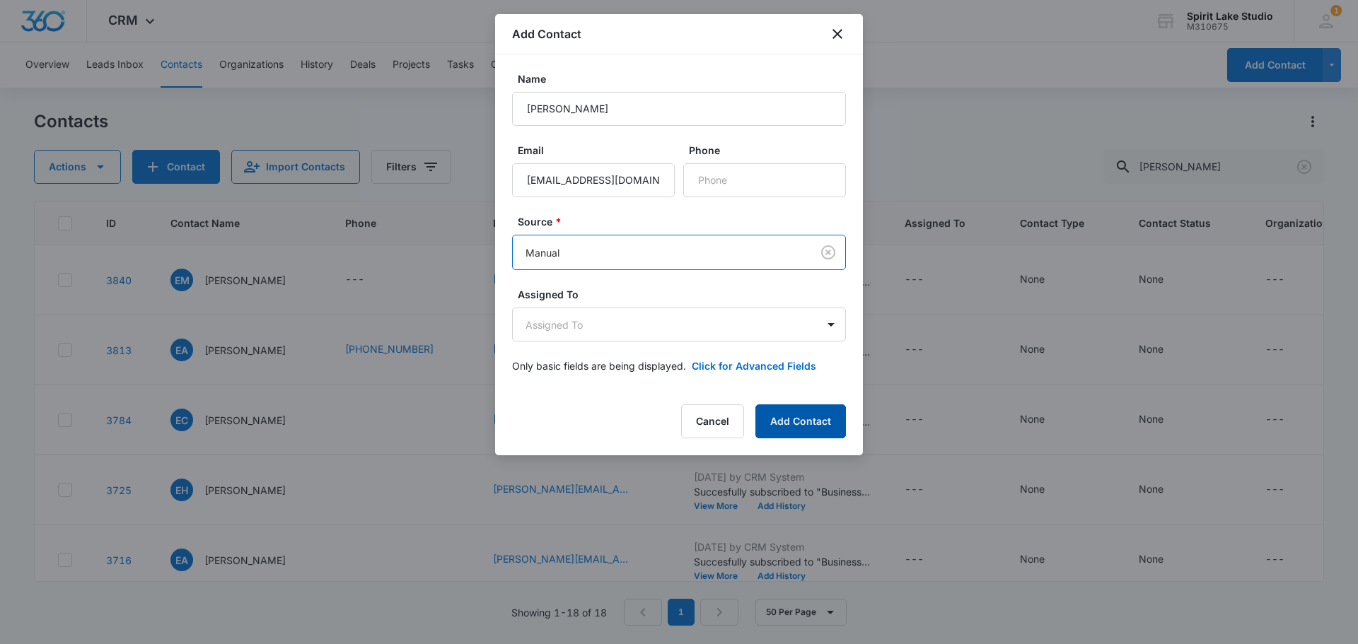
click at [783, 421] on button "Add Contact" at bounding box center [800, 422] width 91 height 34
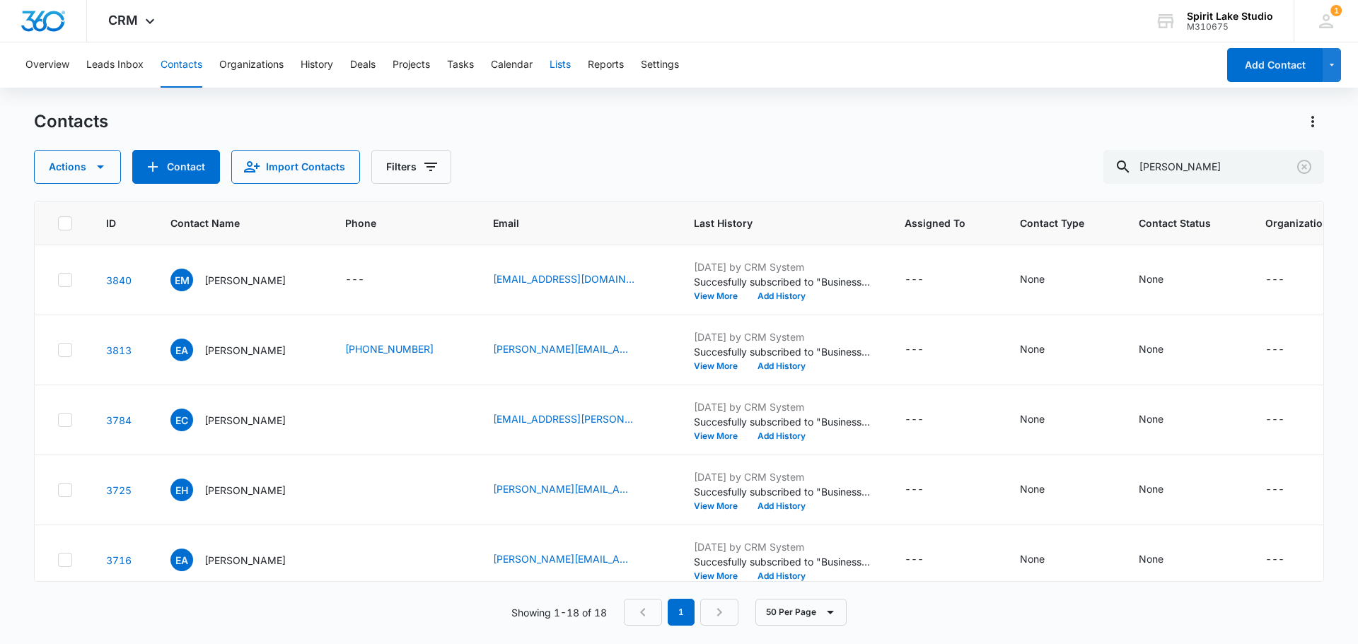
click at [561, 61] on button "Lists" at bounding box center [560, 64] width 21 height 45
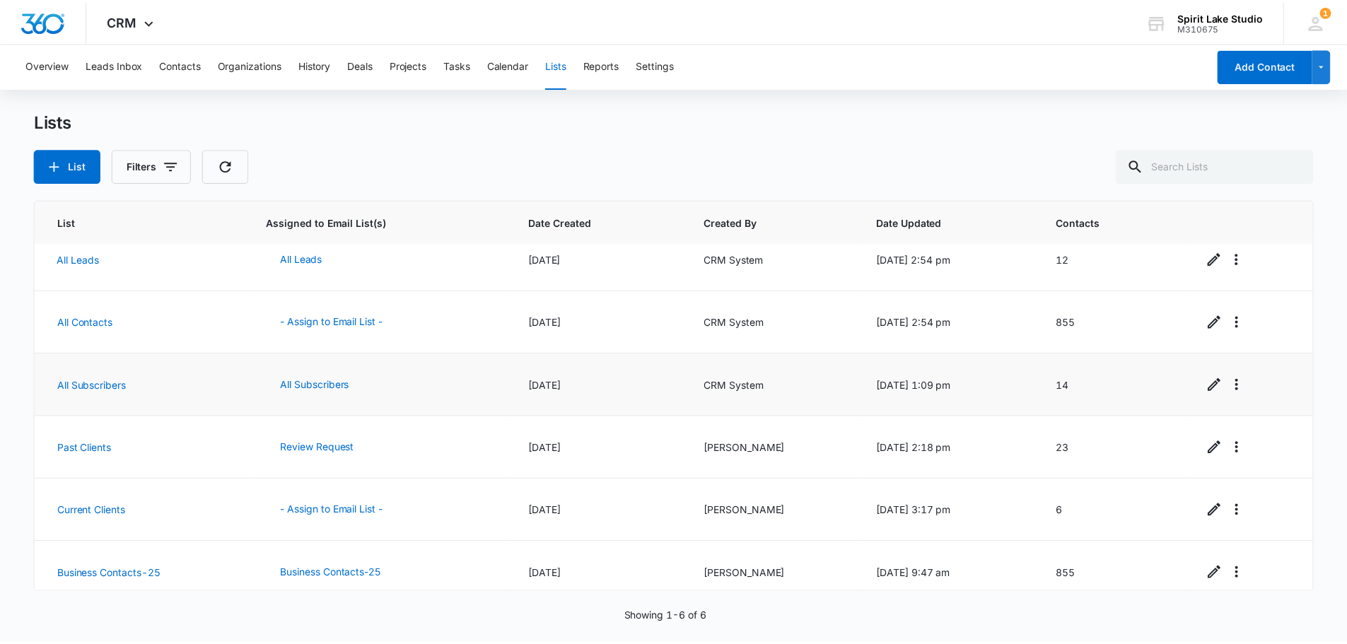
scroll to position [29, 0]
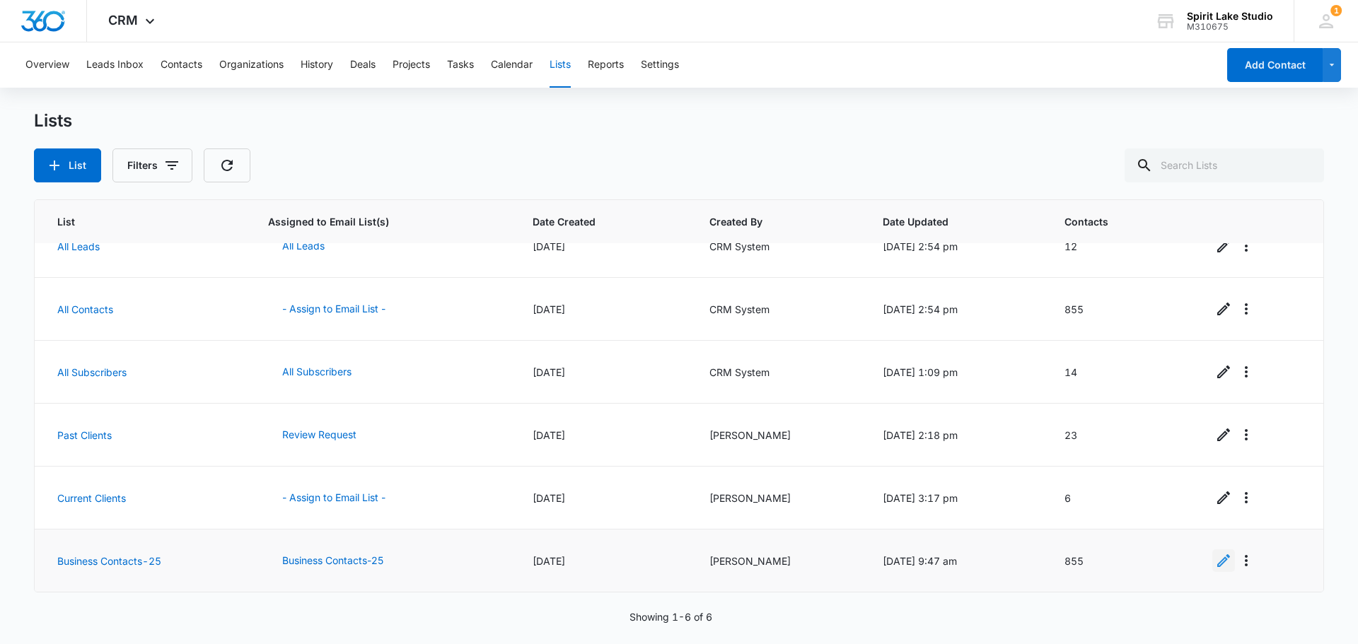
click at [1215, 565] on icon "Edit" at bounding box center [1223, 560] width 17 height 17
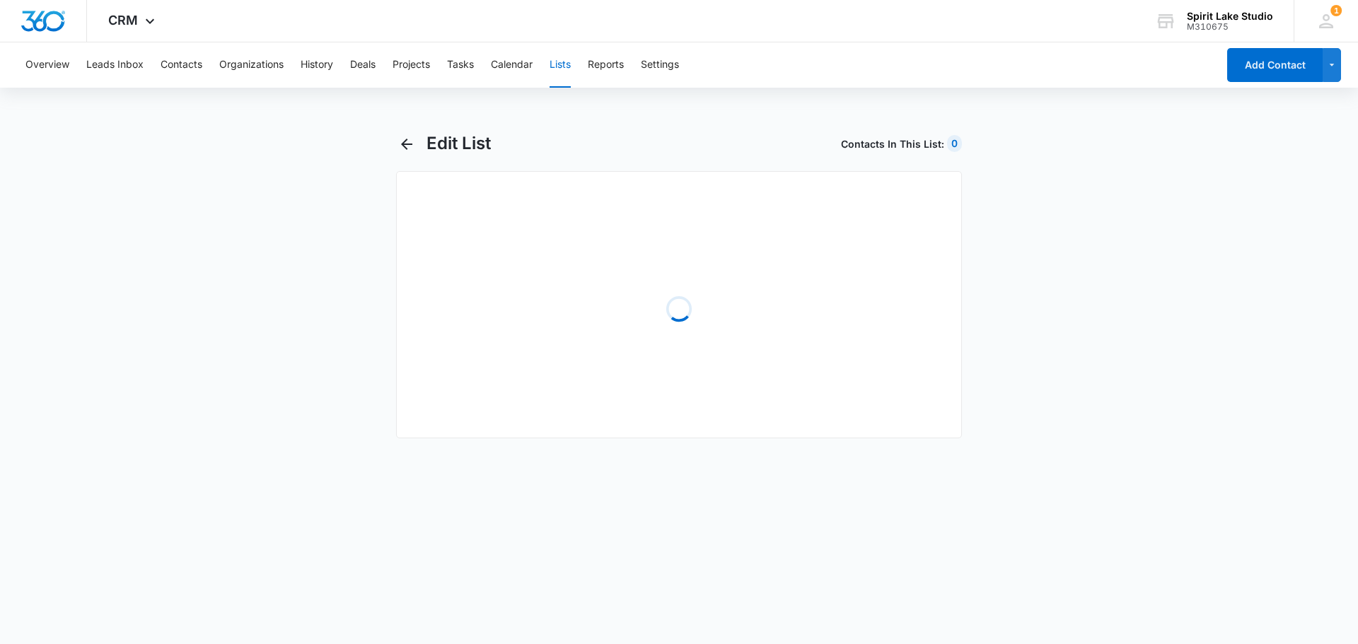
select select "31"
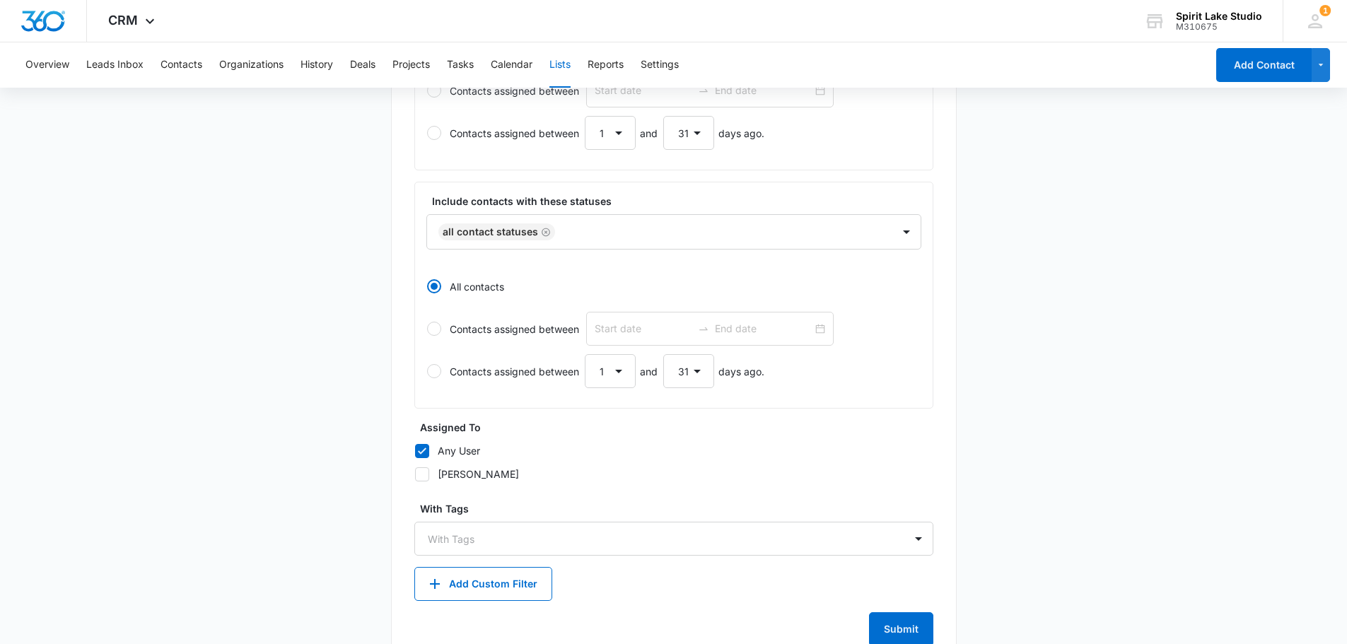
scroll to position [480, 0]
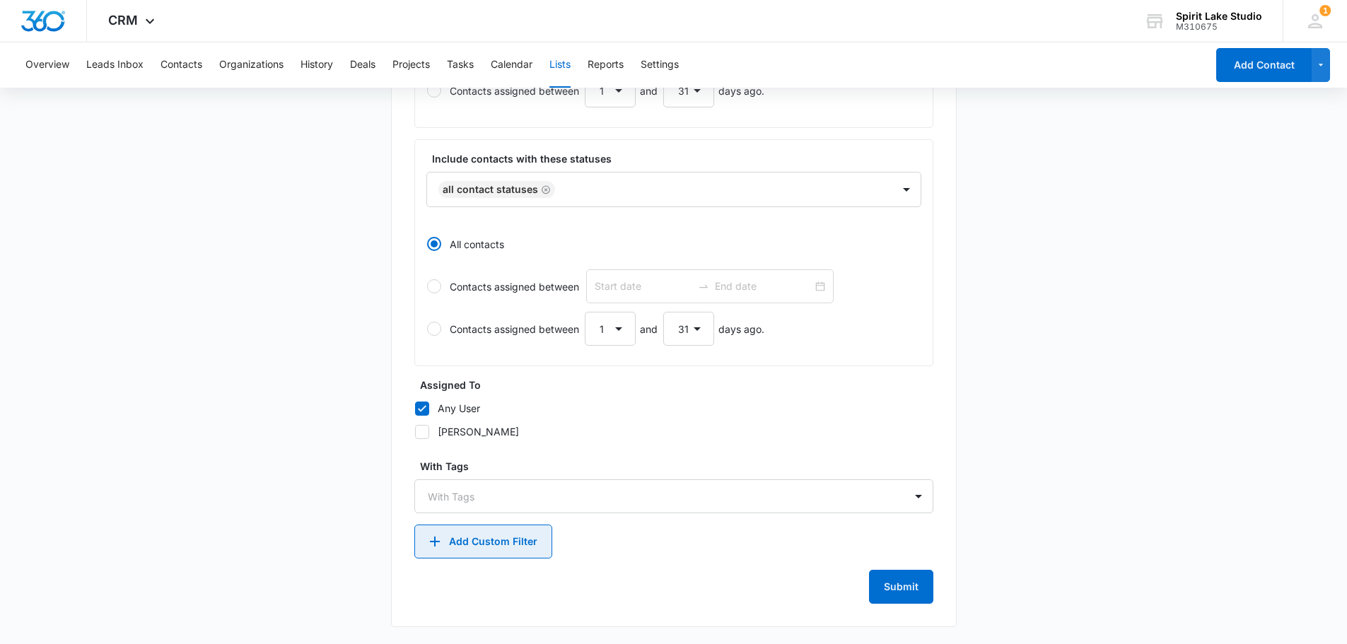
click at [437, 542] on icon "button" at bounding box center [435, 542] width 10 height 10
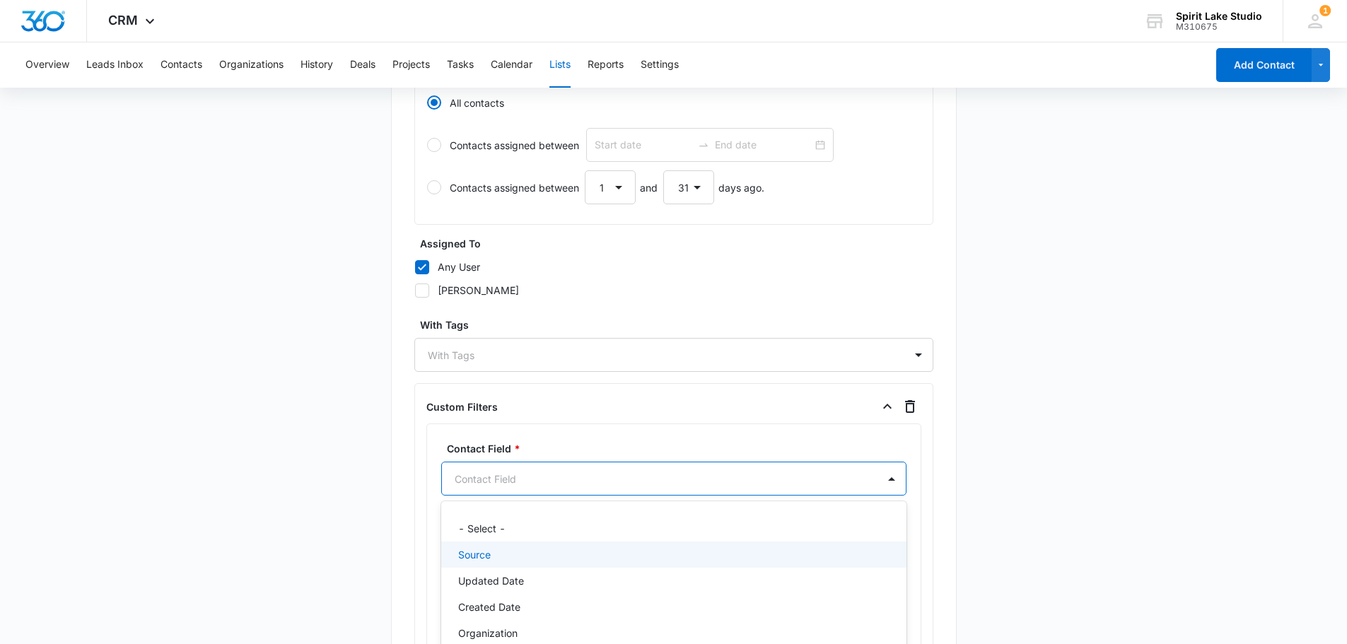
scroll to position [701, 0]
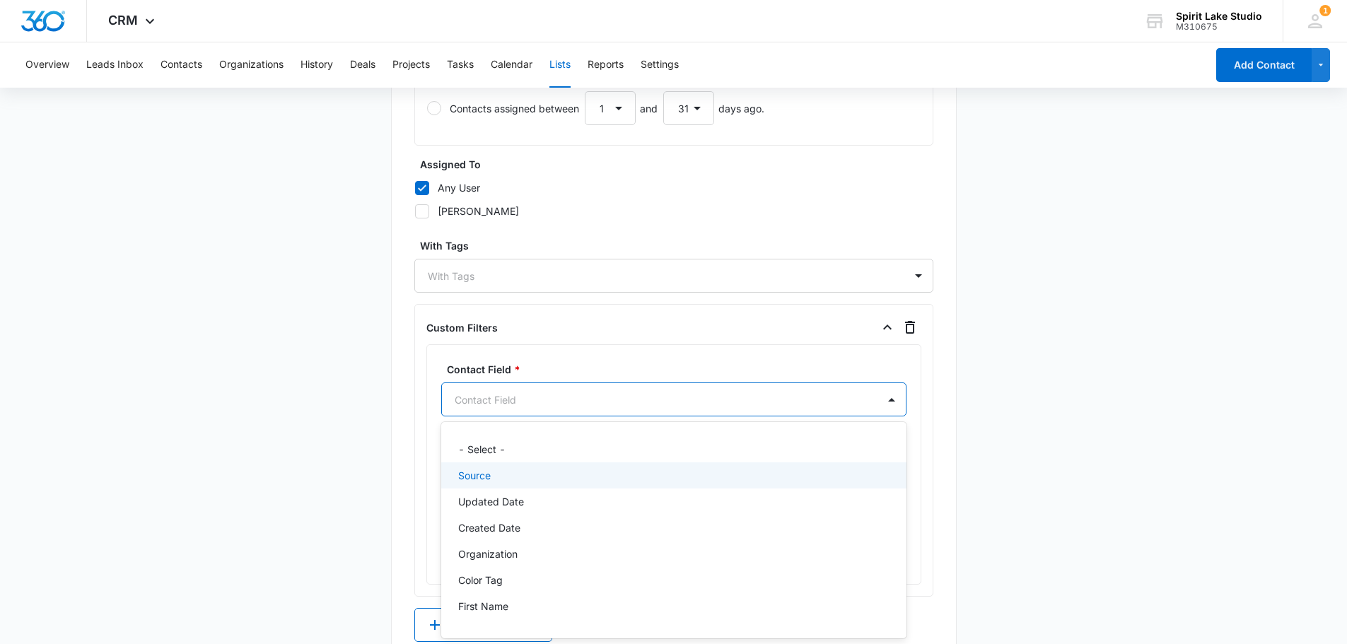
click at [678, 417] on div "32 results available. Use Up and Down to choose options, press Enter to select …" at bounding box center [673, 400] width 465 height 34
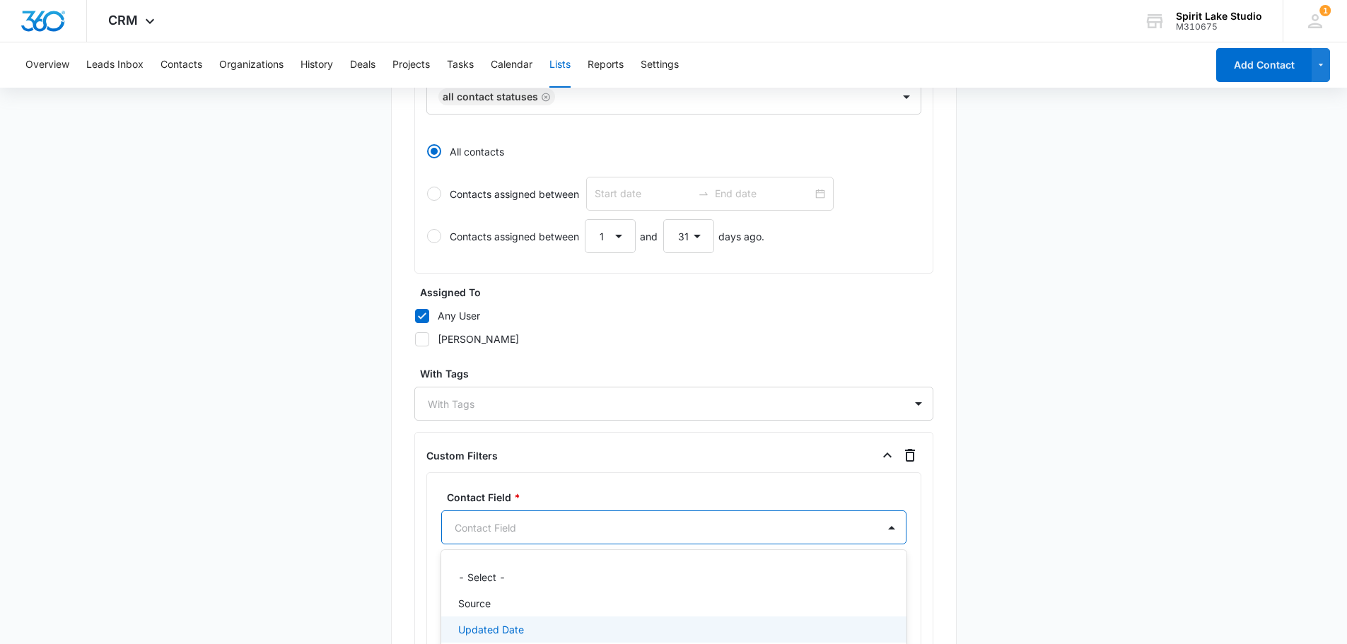
scroll to position [572, 0]
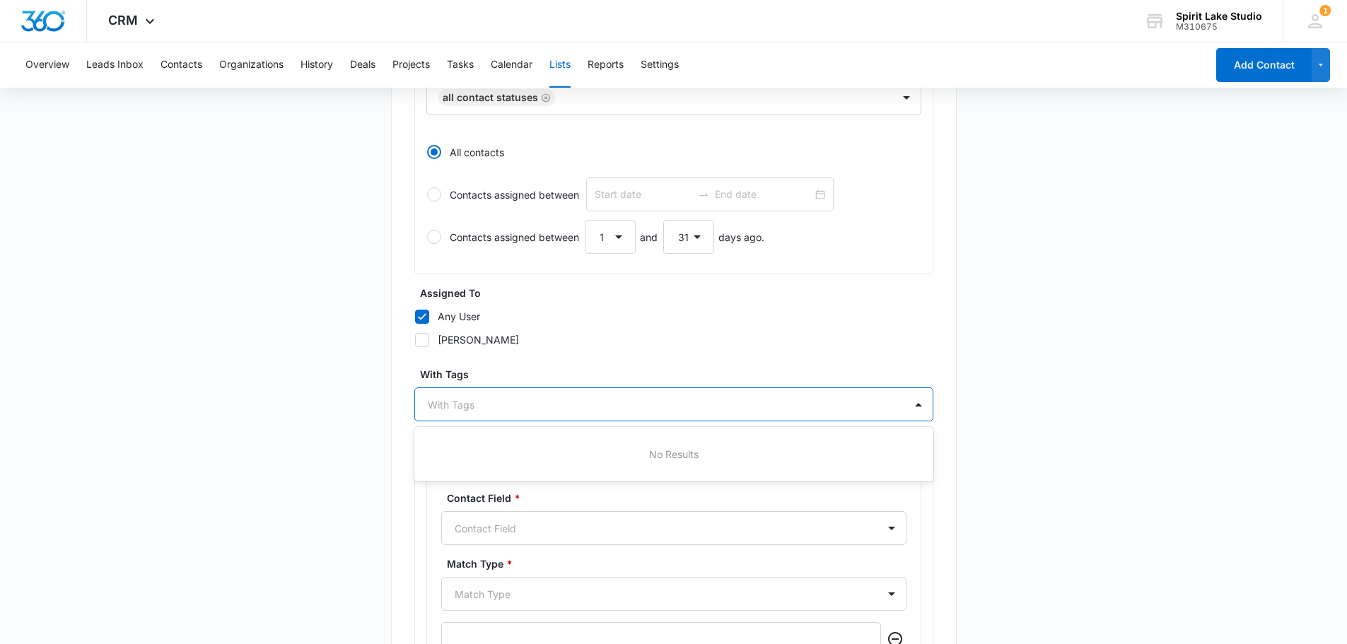
click at [898, 408] on div at bounding box center [665, 405] width 475 height 18
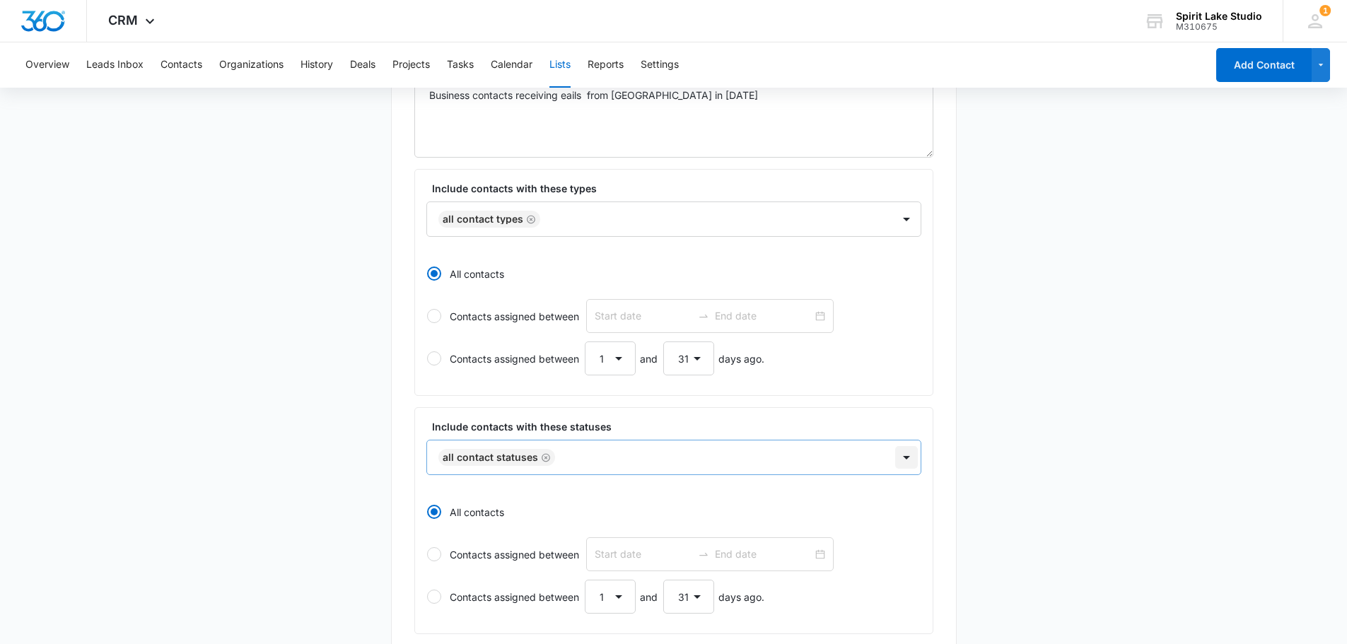
scroll to position [268, 0]
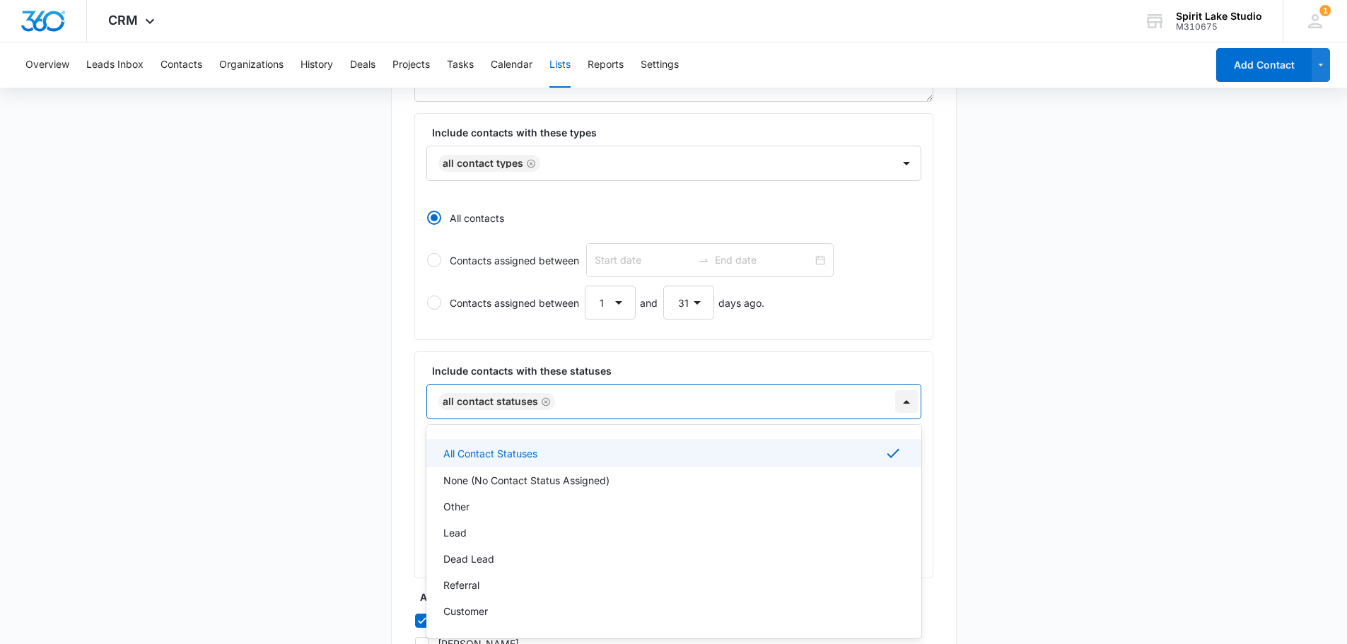
click at [908, 419] on div "7 results available. Use Up and Down to choose options, press Enter to select t…" at bounding box center [674, 401] width 495 height 35
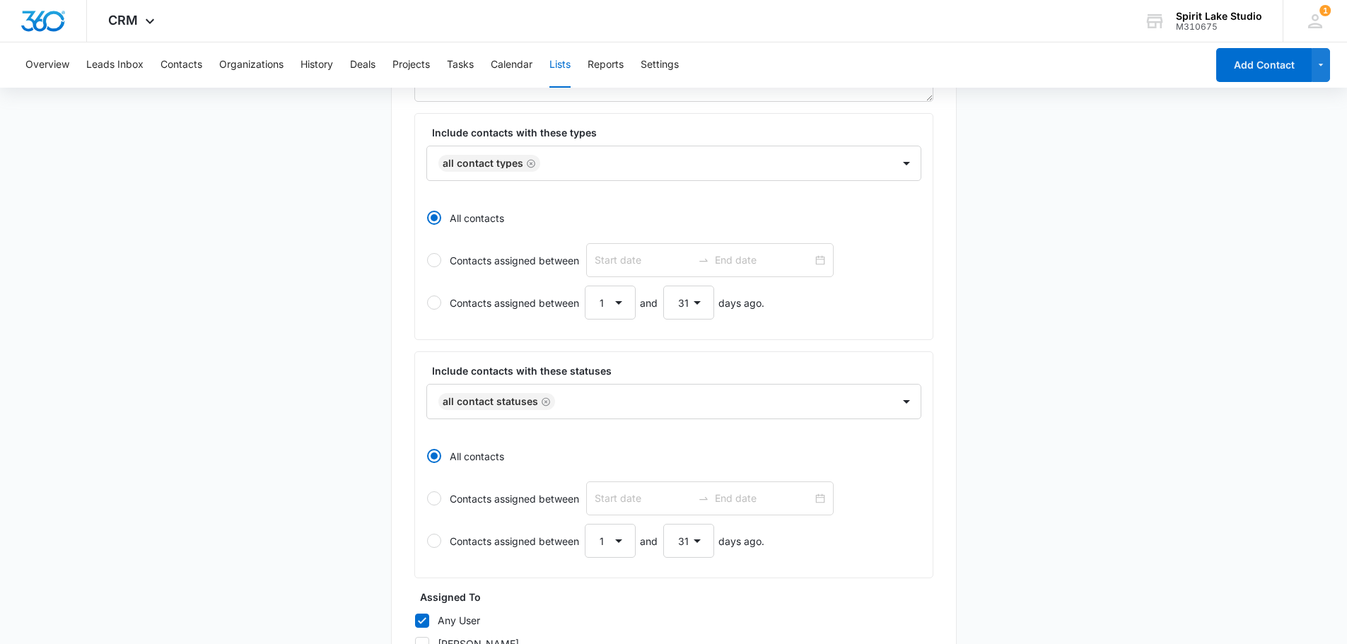
click at [1075, 453] on main "Edit List Contacts In This List : 0 List Name * Business Contacts-25 Descriptio…" at bounding box center [673, 513] width 1347 height 1296
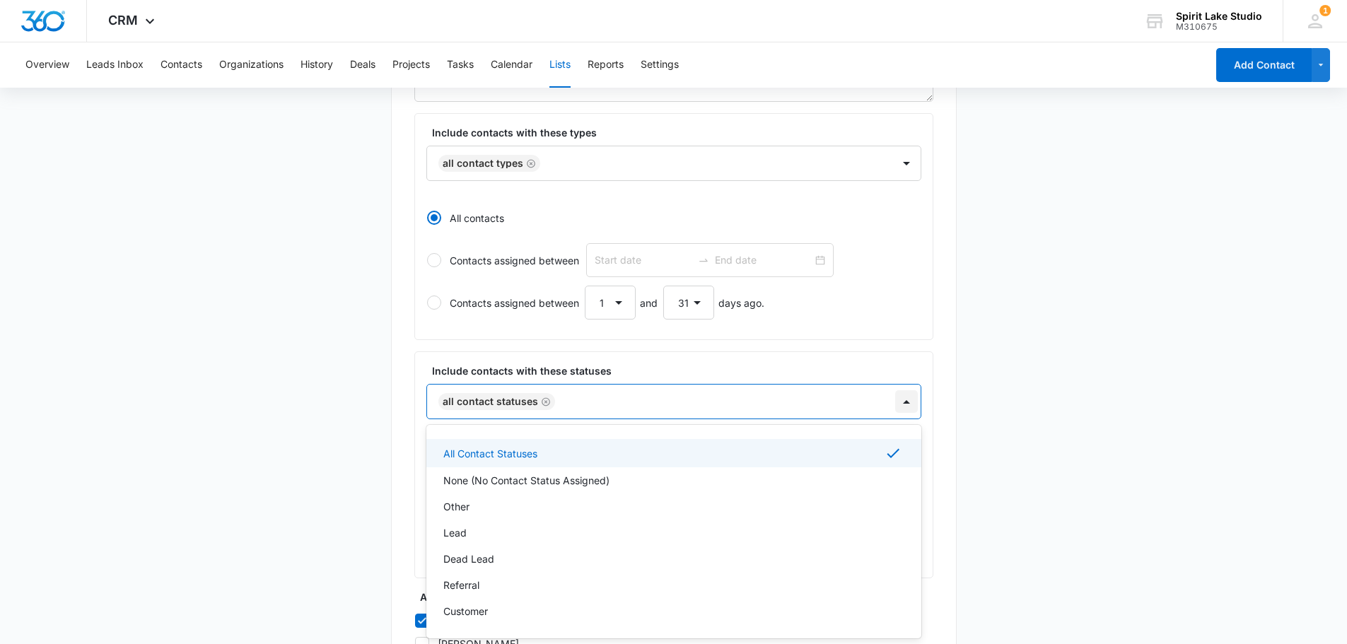
click at [904, 405] on div at bounding box center [906, 401] width 23 height 23
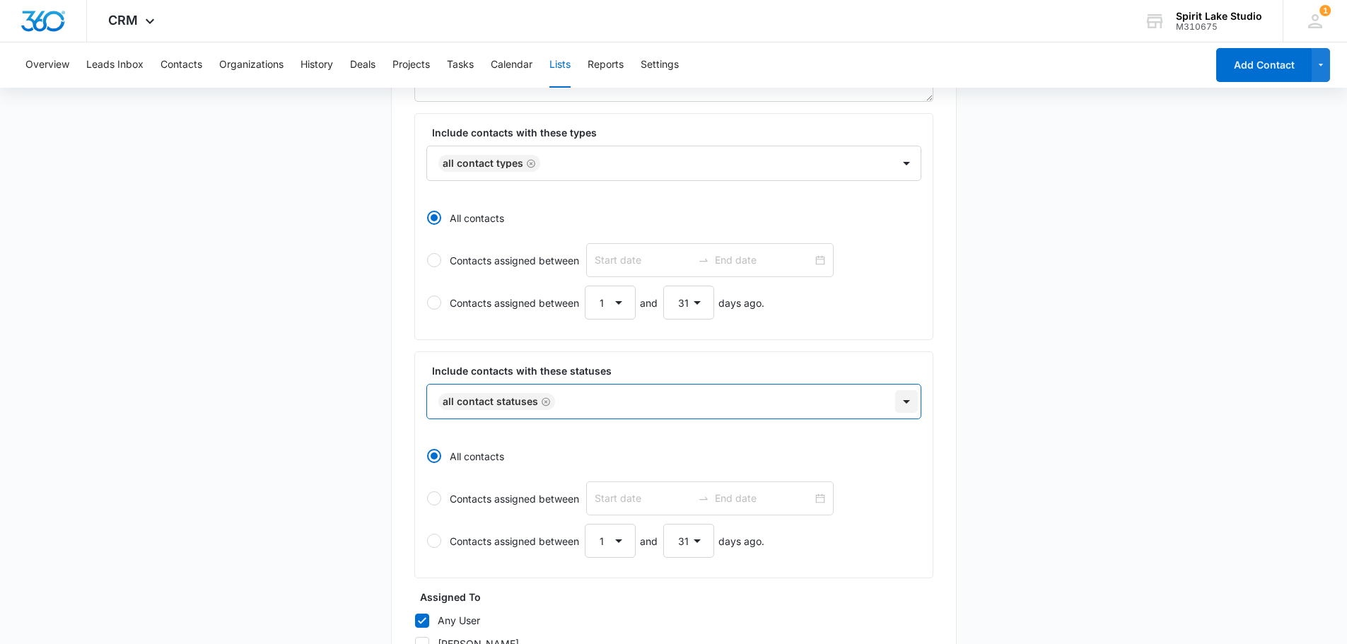
click at [904, 405] on div at bounding box center [906, 401] width 23 height 23
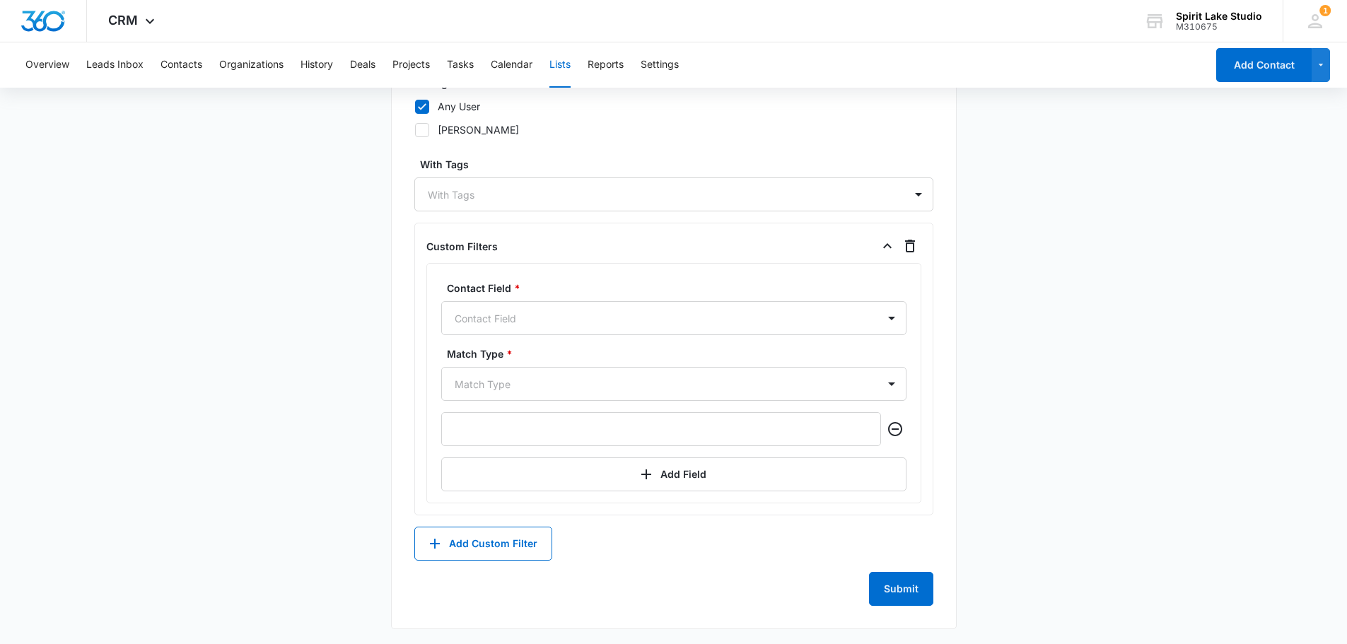
scroll to position [784, 0]
click at [912, 588] on button "Submit" at bounding box center [901, 587] width 64 height 34
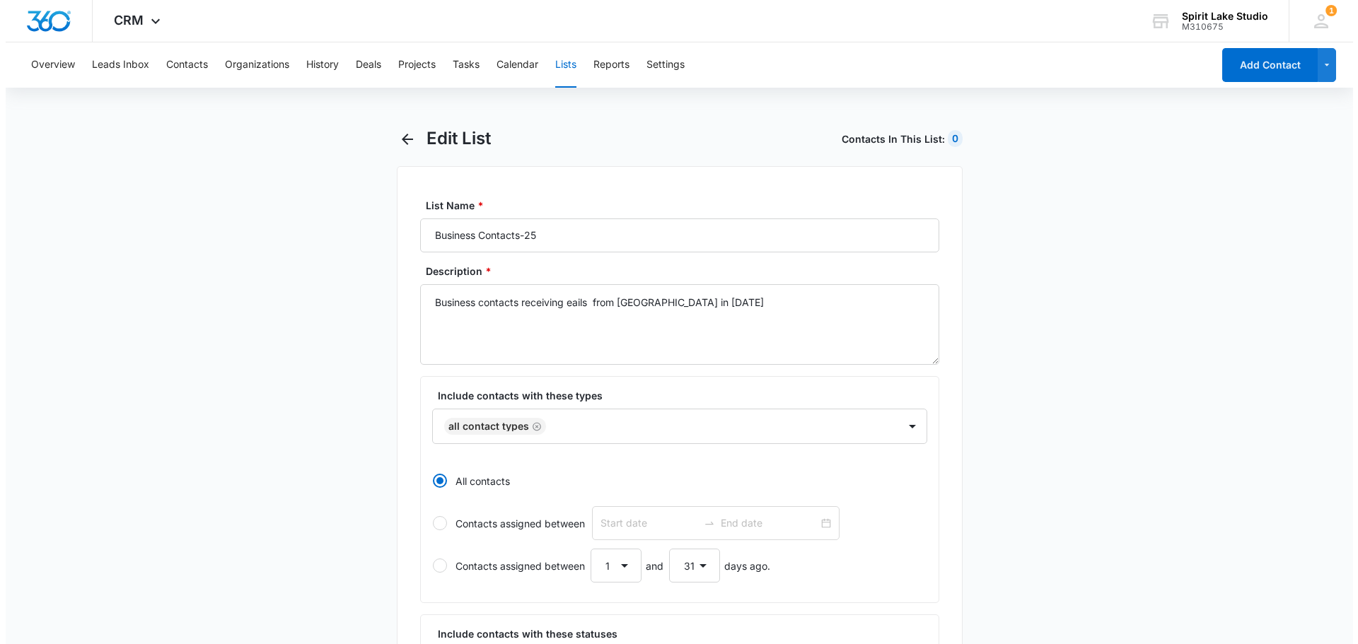
scroll to position [0, 0]
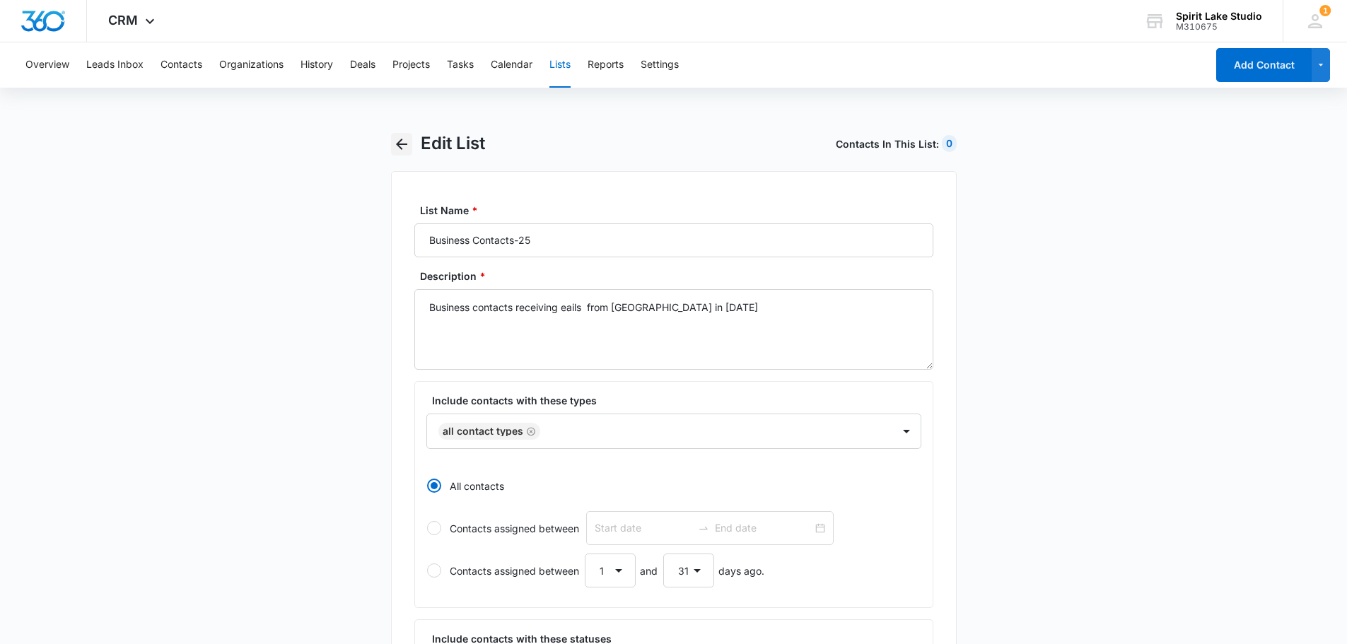
click at [402, 139] on icon "button" at bounding box center [401, 144] width 11 height 11
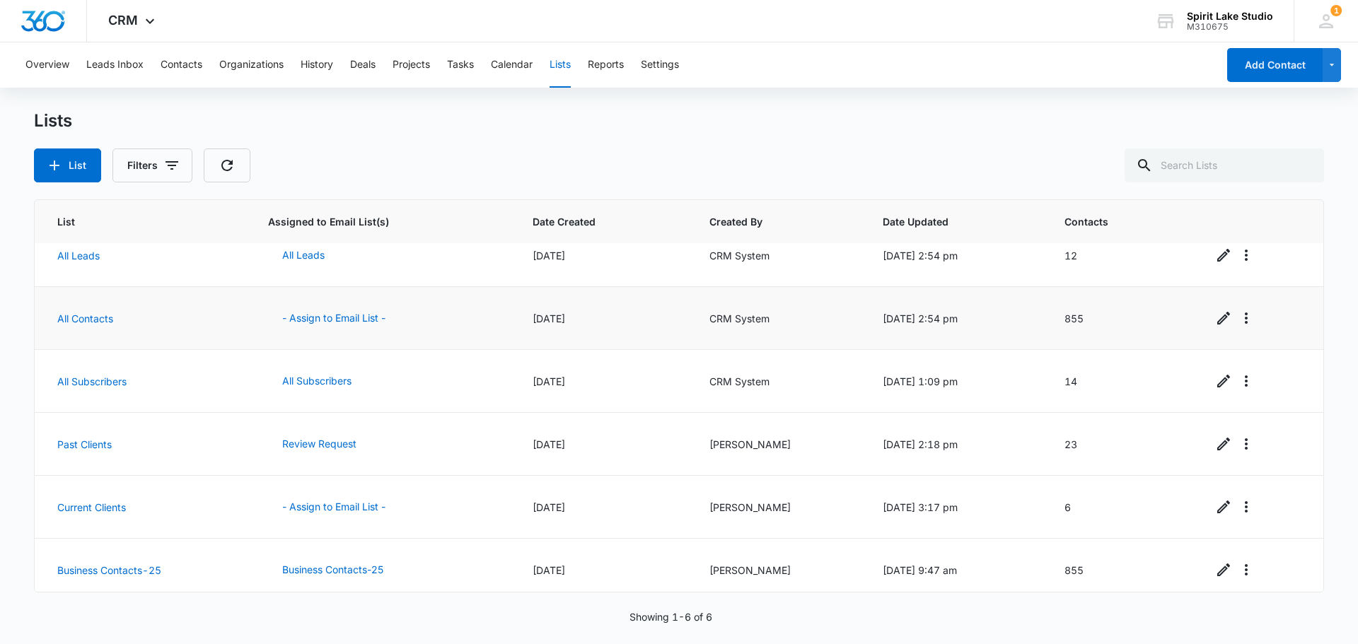
scroll to position [29, 0]
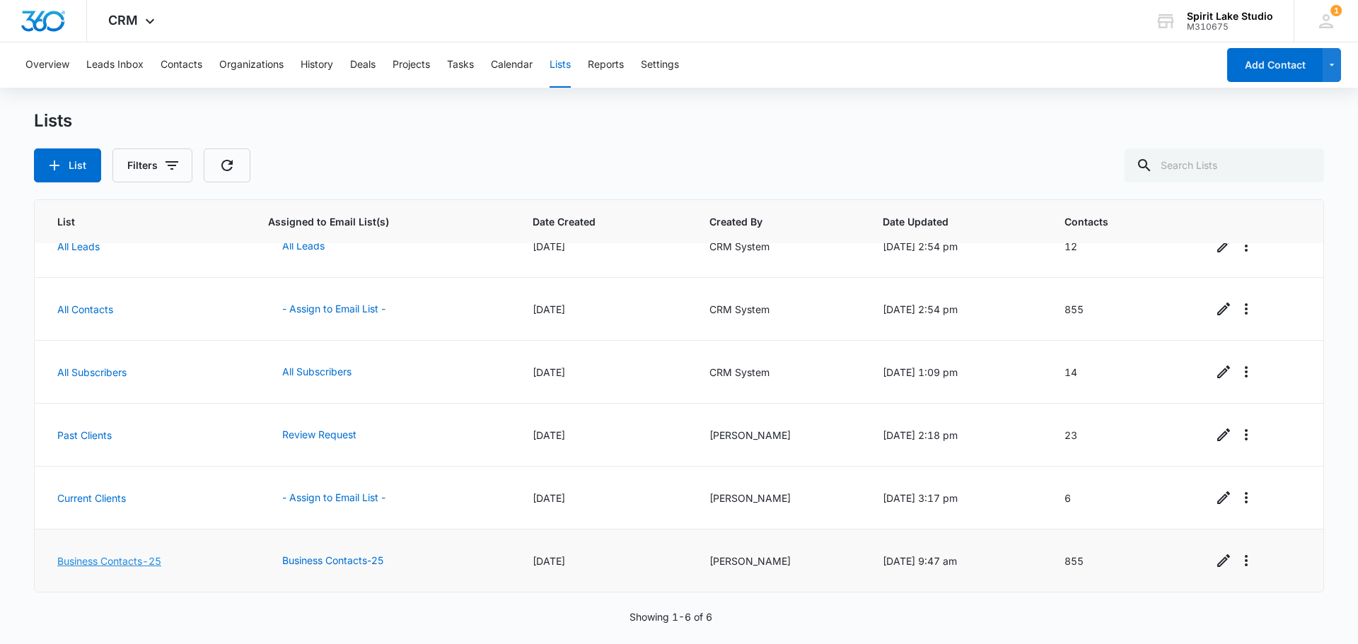
click at [111, 565] on link "Business Contacts-25" at bounding box center [109, 561] width 104 height 12
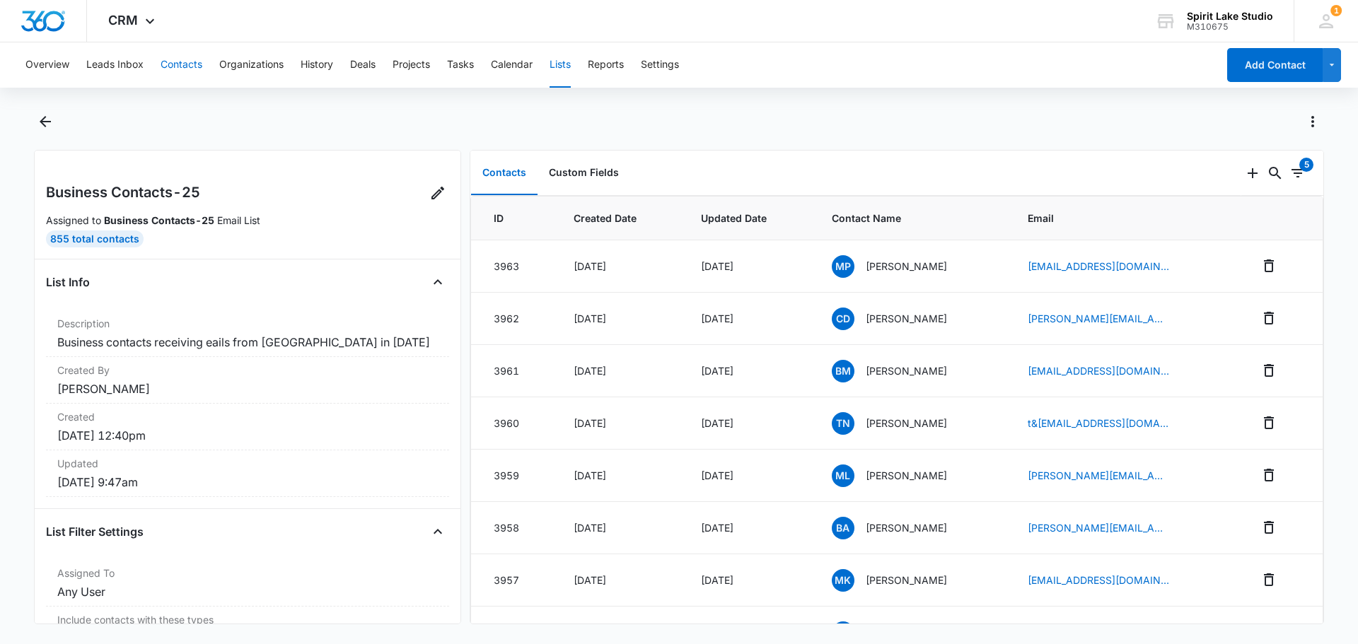
click at [178, 62] on button "Contacts" at bounding box center [182, 64] width 42 height 45
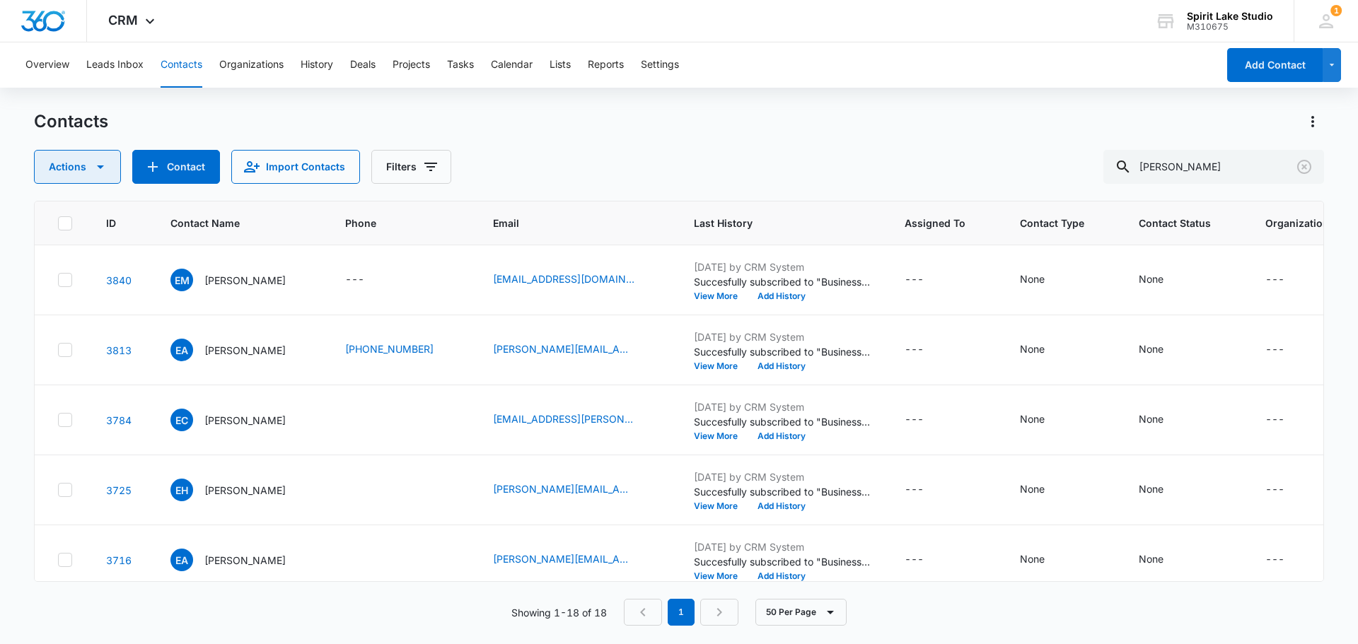
click at [95, 165] on icon "button" at bounding box center [100, 166] width 17 height 17
click at [185, 165] on button "Contact" at bounding box center [176, 167] width 88 height 34
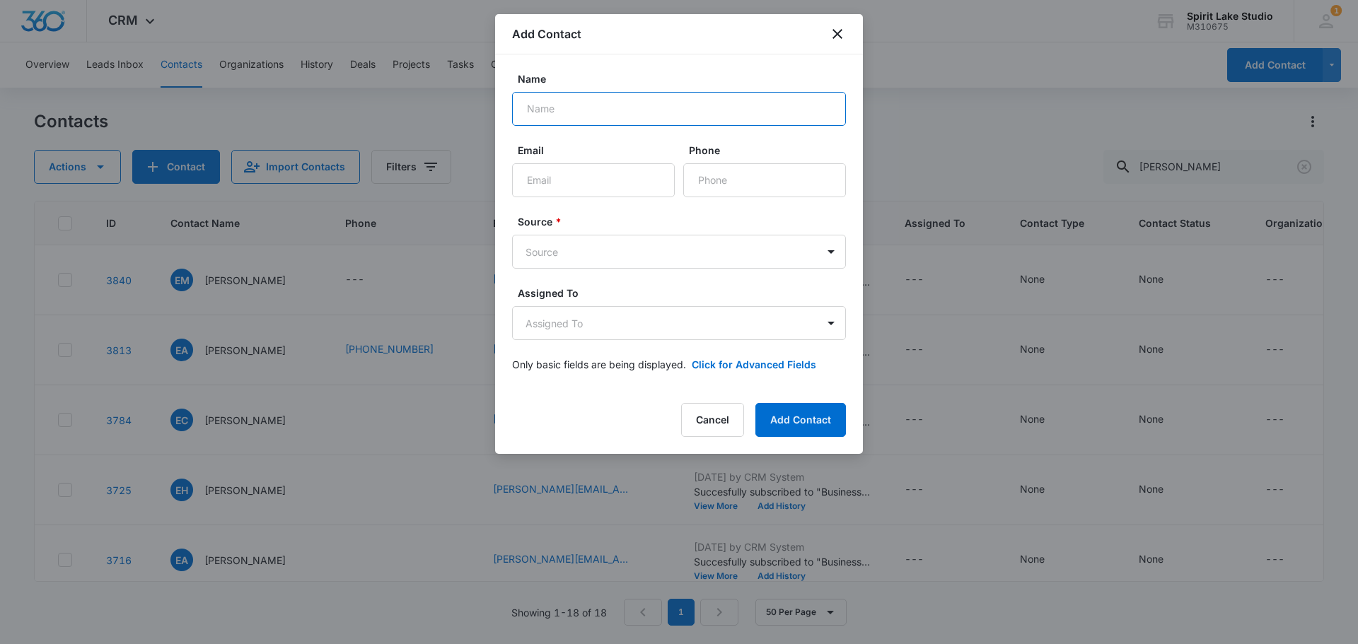
click at [602, 111] on input "Name" at bounding box center [679, 109] width 334 height 34
type input "[PERSON_NAME]"
click at [548, 187] on input "Email" at bounding box center [593, 180] width 163 height 34
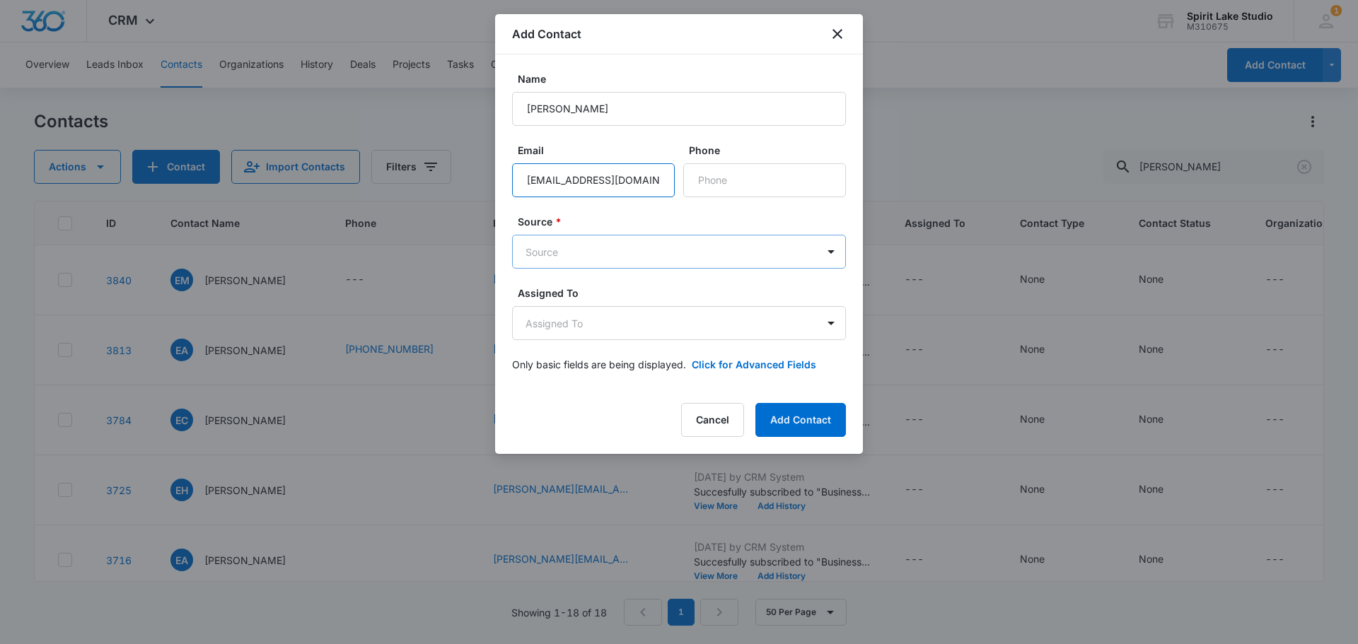
type input "[EMAIL_ADDRESS][DOMAIN_NAME]"
click at [788, 250] on body "CRM Apps Reputation Websites Forms CRM Email Social Payments POS Content Ads In…" at bounding box center [679, 322] width 1358 height 644
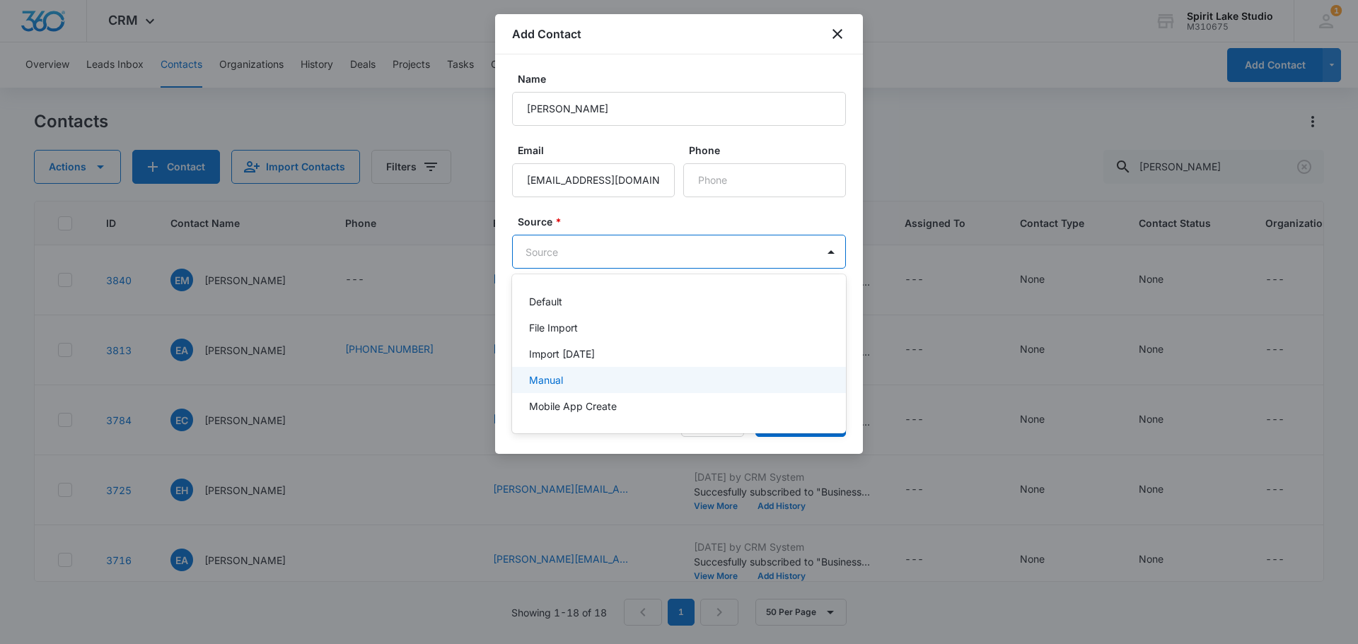
click at [712, 376] on div "Manual" at bounding box center [677, 380] width 297 height 15
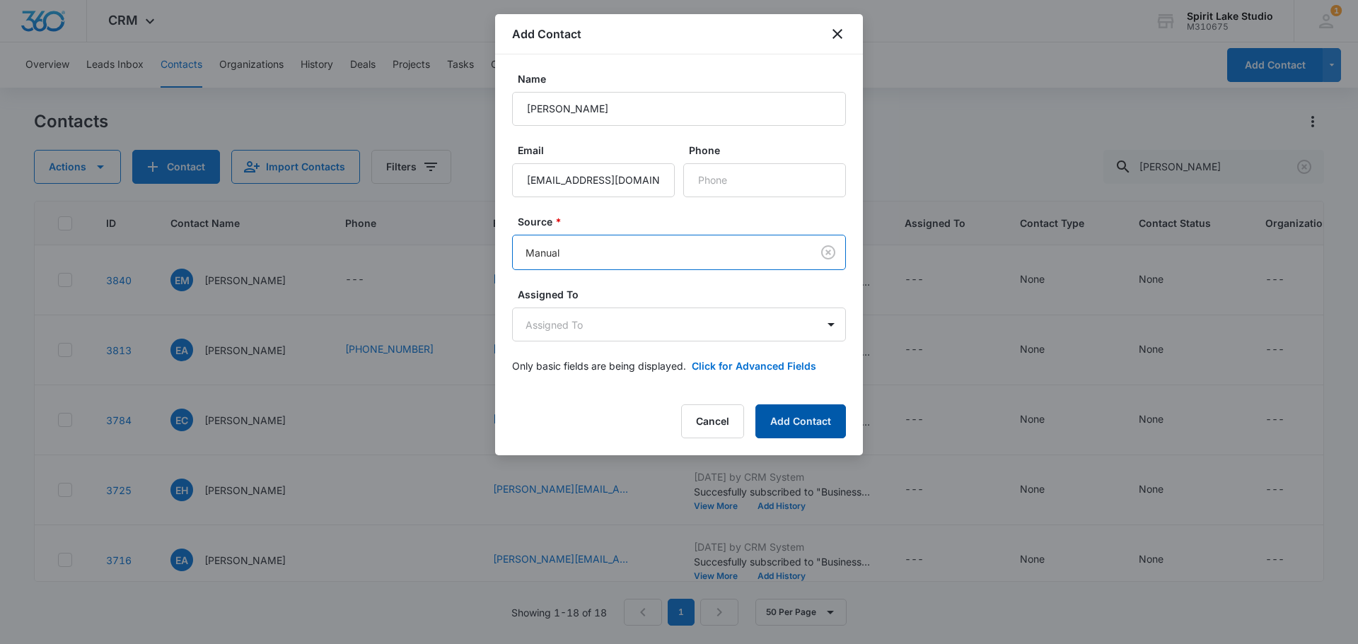
click at [796, 419] on button "Add Contact" at bounding box center [800, 422] width 91 height 34
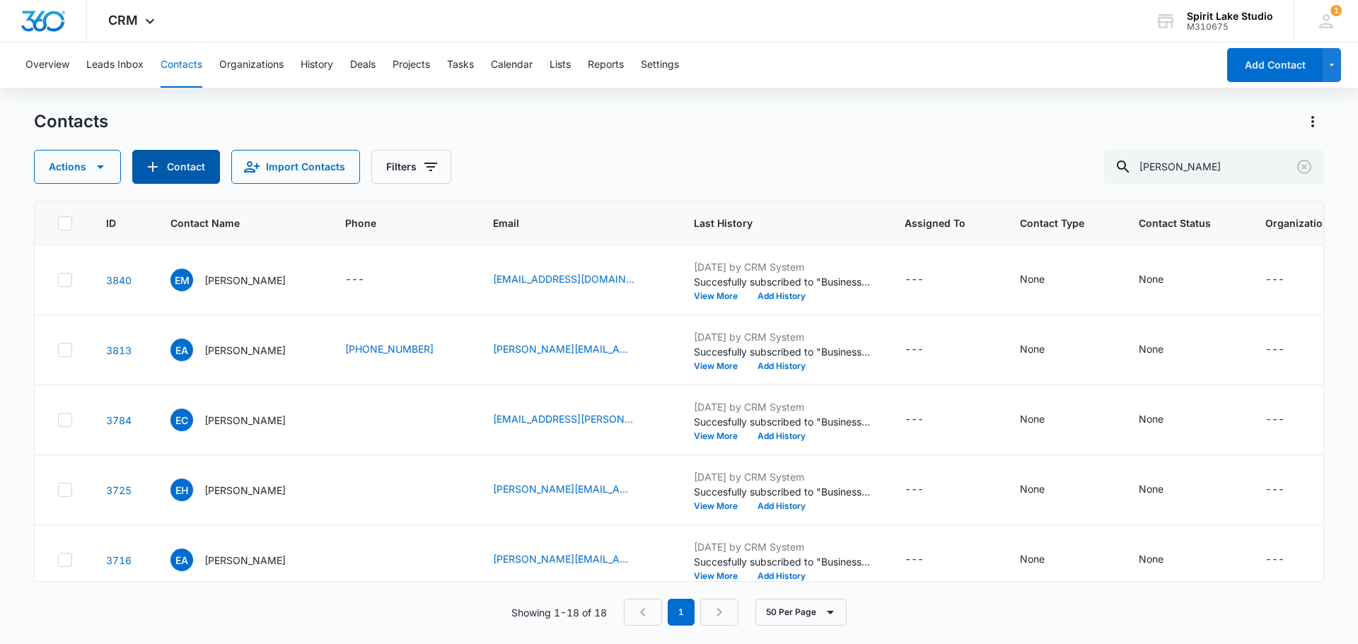
click at [163, 170] on button "Contact" at bounding box center [176, 167] width 88 height 34
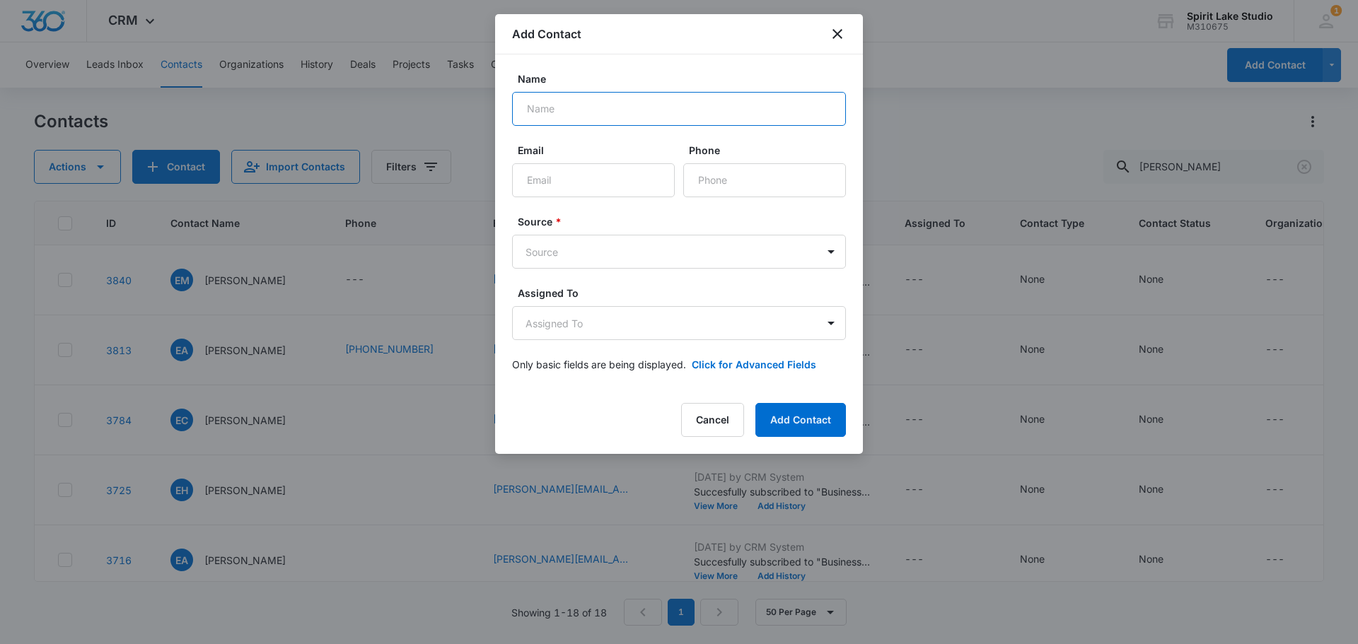
click at [600, 103] on input "Name" at bounding box center [679, 109] width 334 height 34
type input "[PERSON_NAME]"
click at [572, 190] on input "Email" at bounding box center [593, 180] width 163 height 34
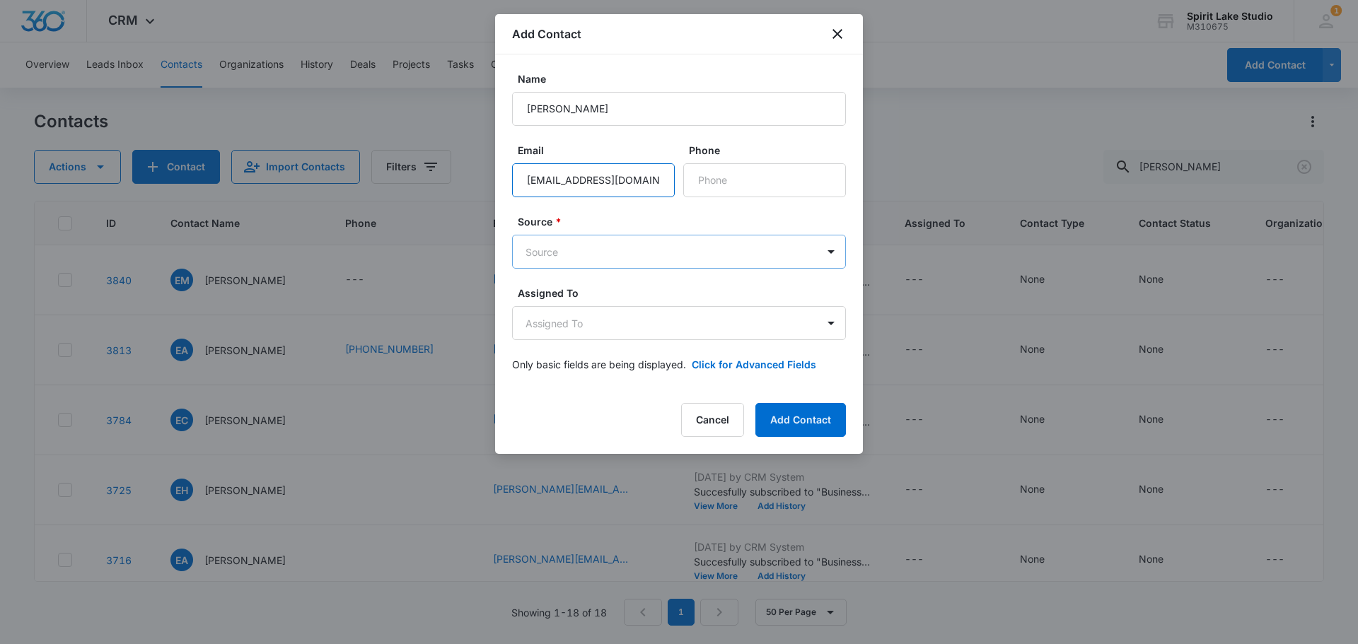
type input "[EMAIL_ADDRESS][DOMAIN_NAME]"
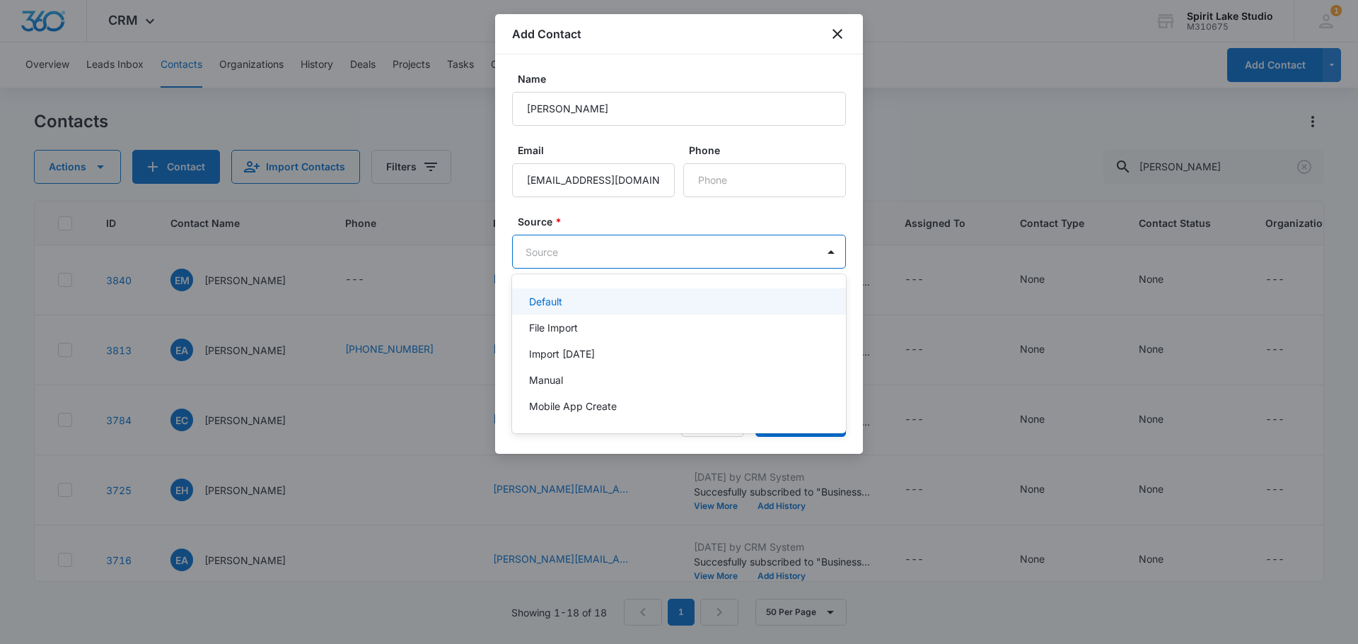
click at [825, 240] on body "CRM Apps Reputation Websites Forms CRM Email Social Payments POS Content Ads In…" at bounding box center [679, 322] width 1358 height 644
click at [823, 257] on div at bounding box center [679, 322] width 1358 height 644
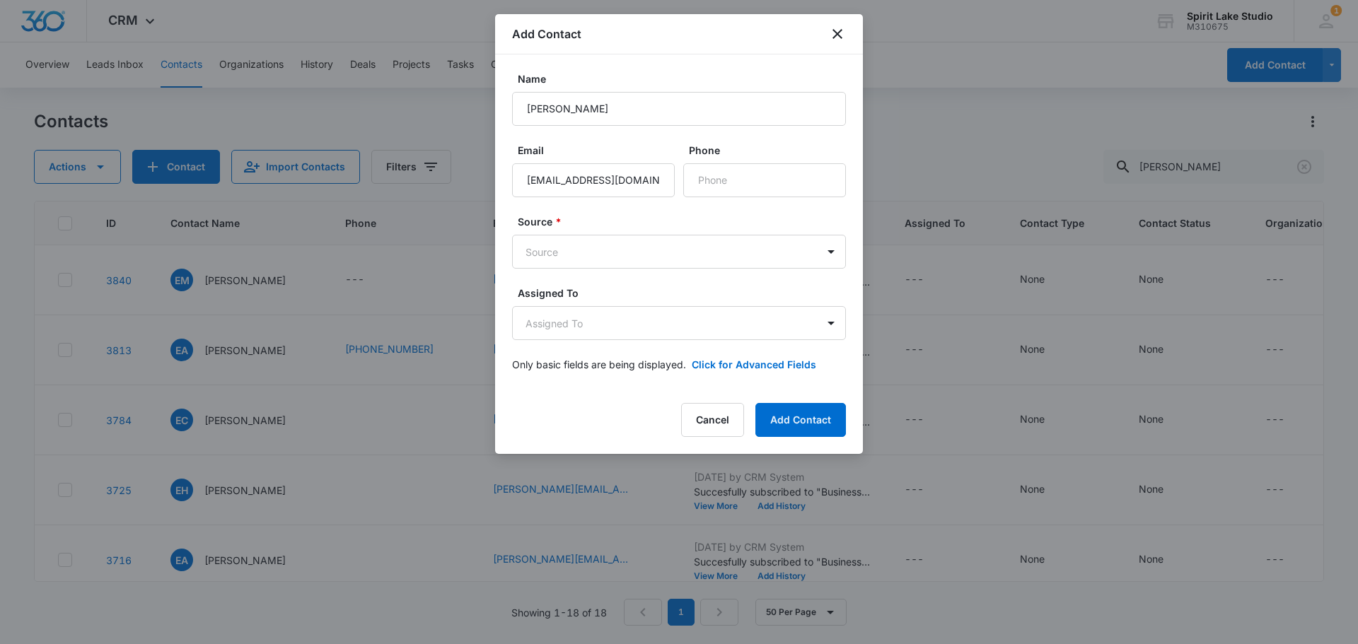
click at [823, 257] on body "CRM Apps Reputation Websites Forms CRM Email Social Payments POS Content Ads In…" at bounding box center [679, 322] width 1358 height 644
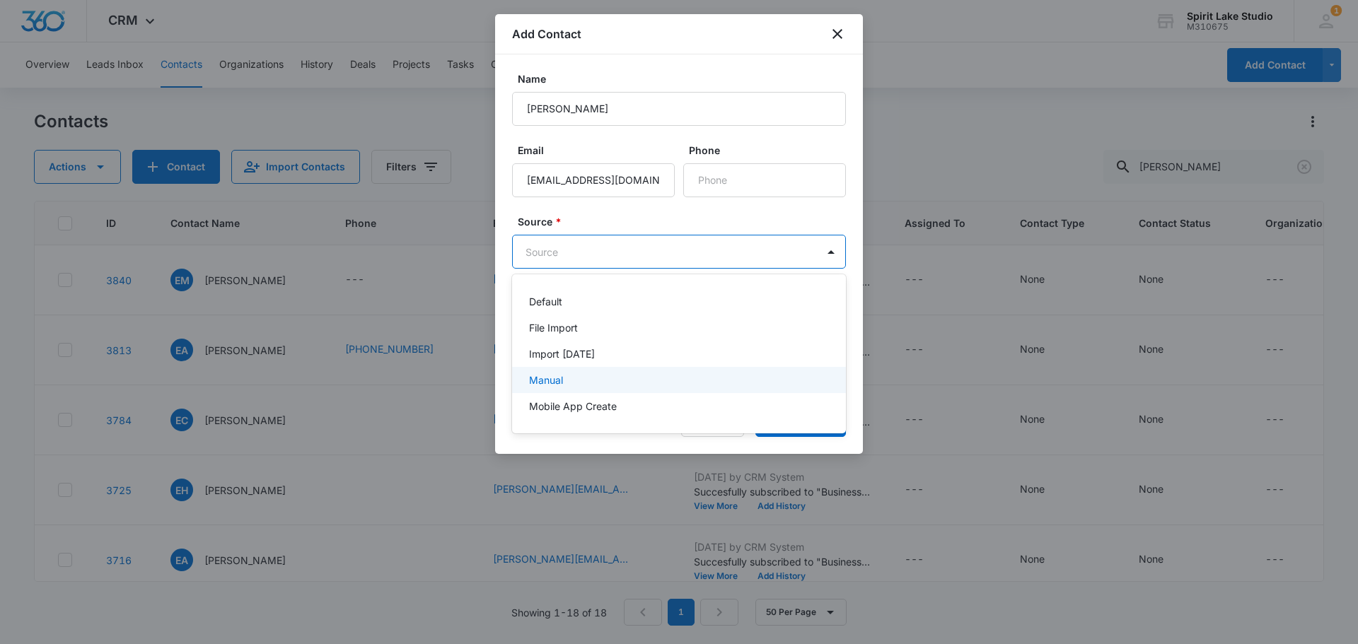
click at [736, 374] on div "Manual" at bounding box center [677, 380] width 297 height 15
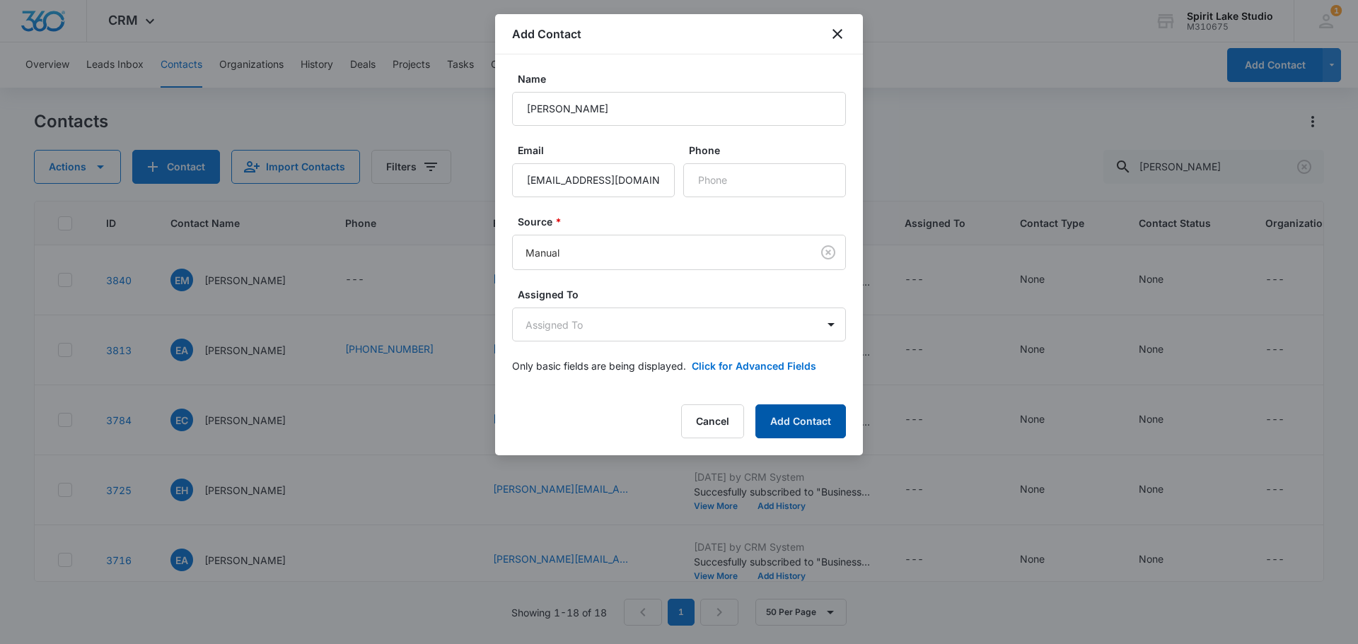
click at [784, 410] on button "Add Contact" at bounding box center [800, 422] width 91 height 34
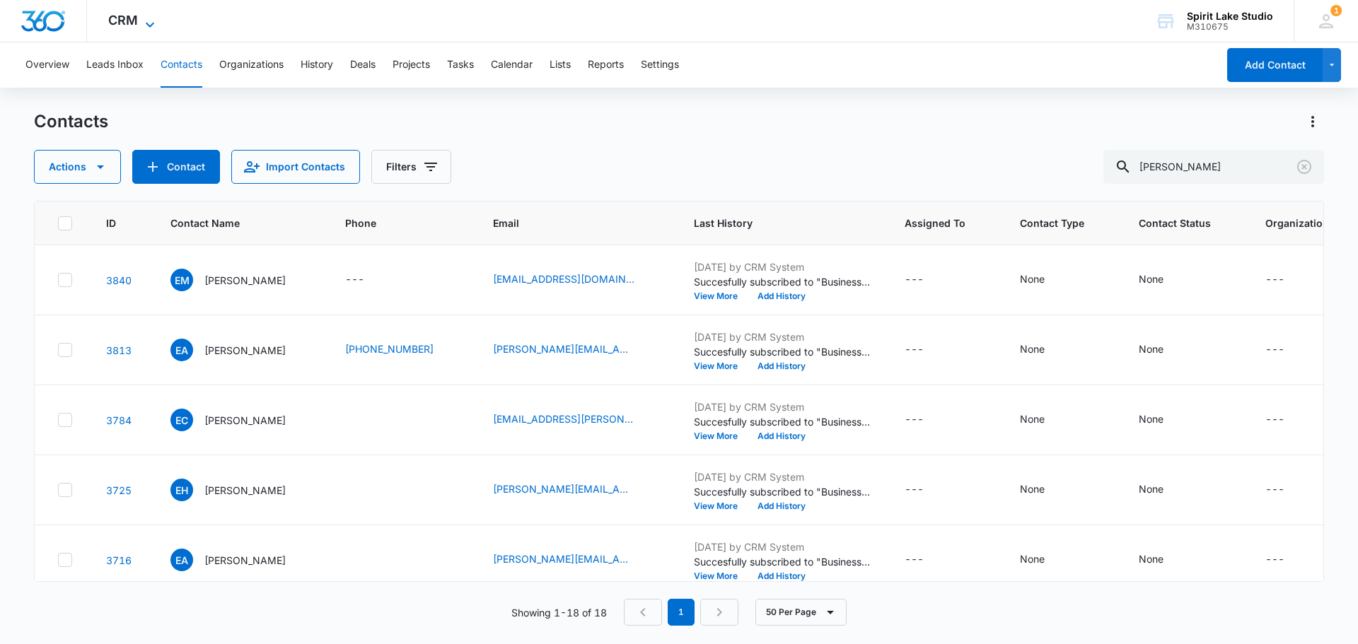
click at [141, 22] on icon at bounding box center [149, 24] width 17 height 17
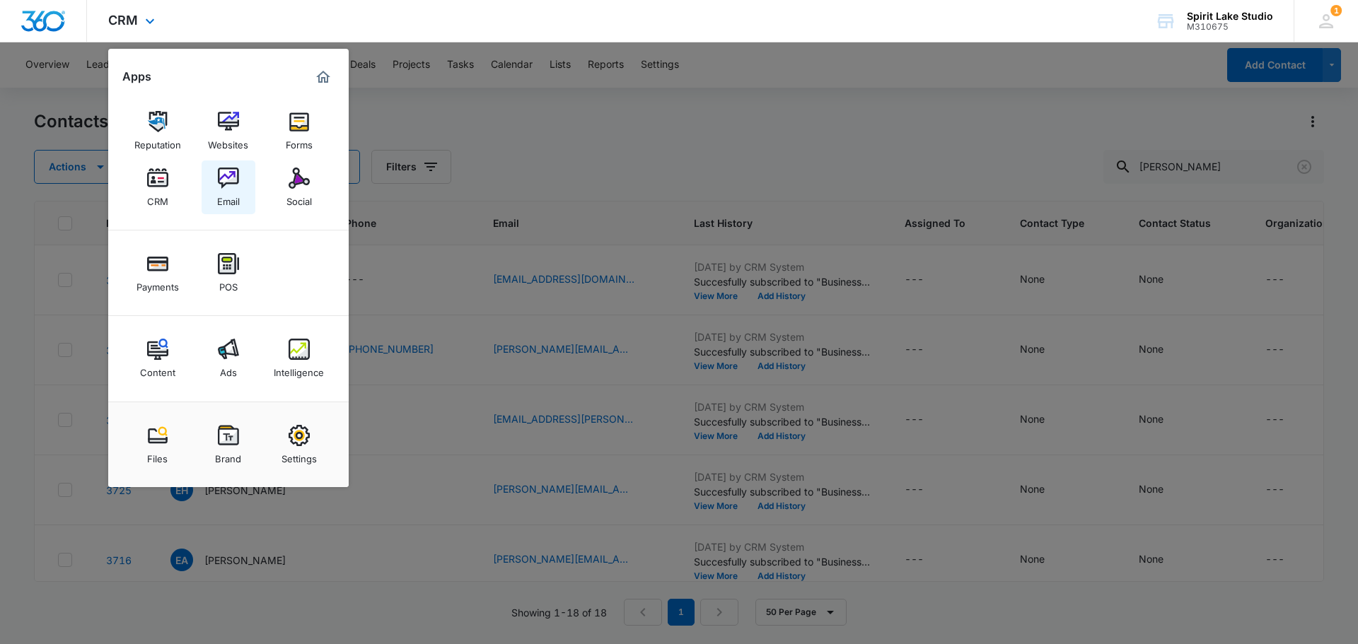
click at [221, 168] on img at bounding box center [228, 178] width 21 height 21
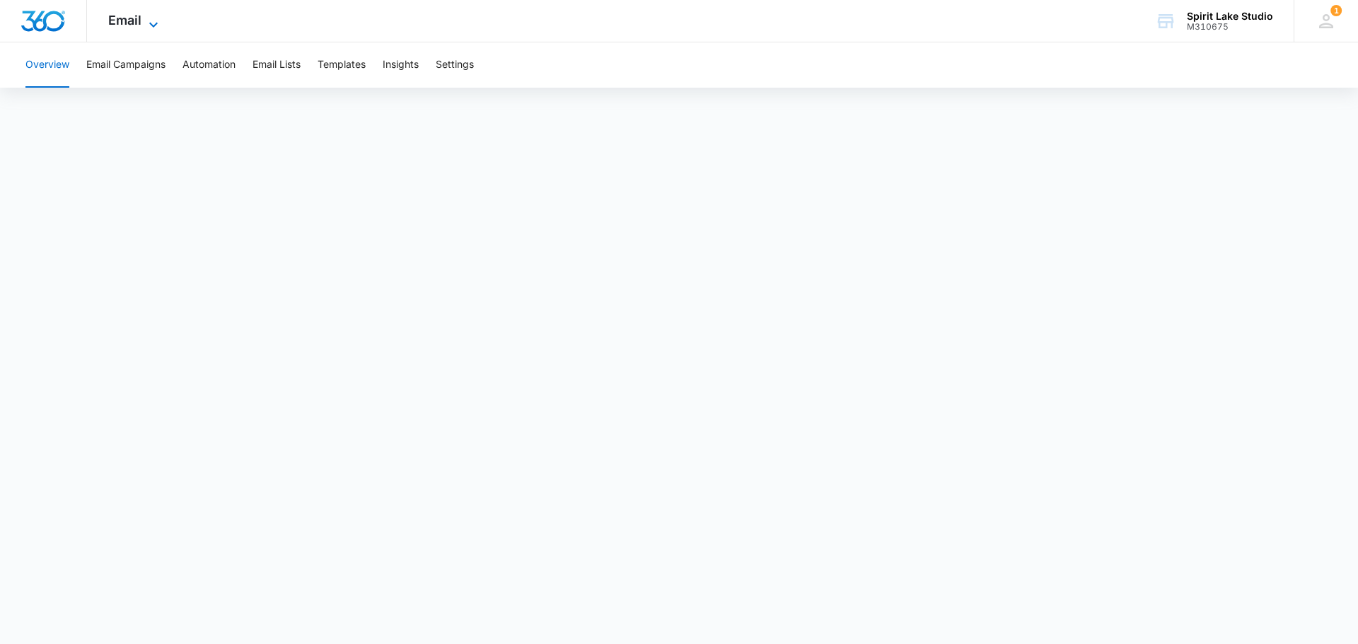
click at [134, 17] on span "Email" at bounding box center [124, 20] width 33 height 15
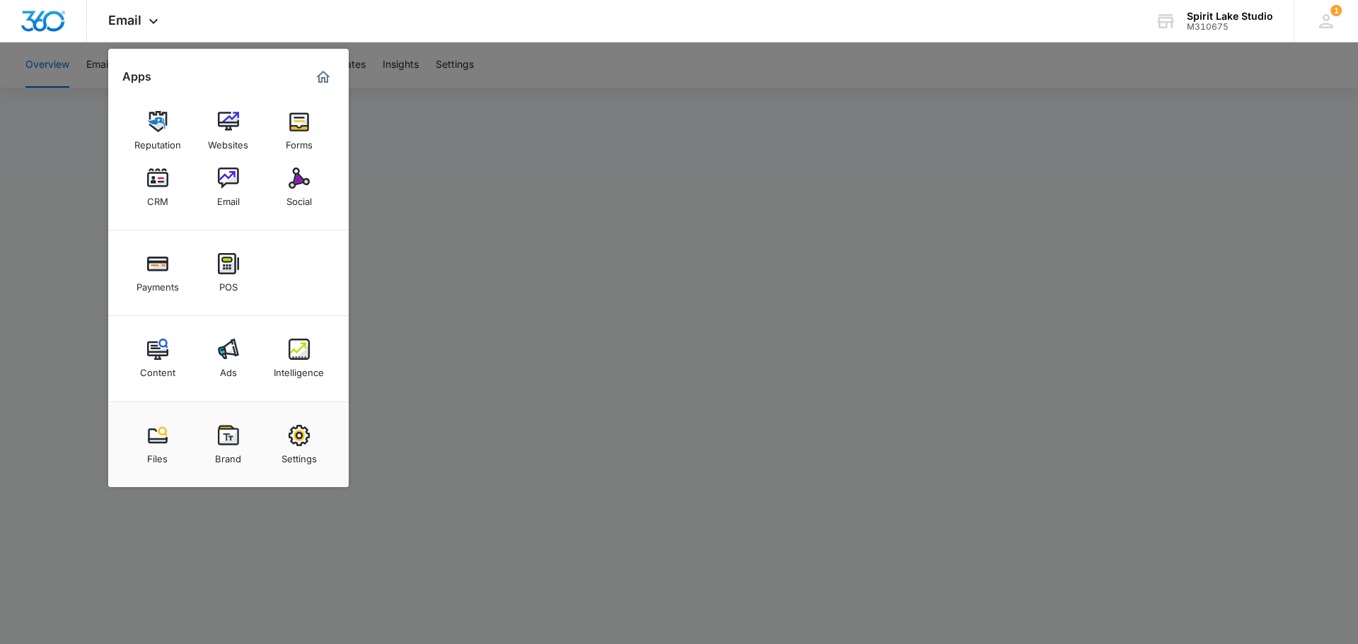
click at [163, 180] on img at bounding box center [157, 178] width 21 height 21
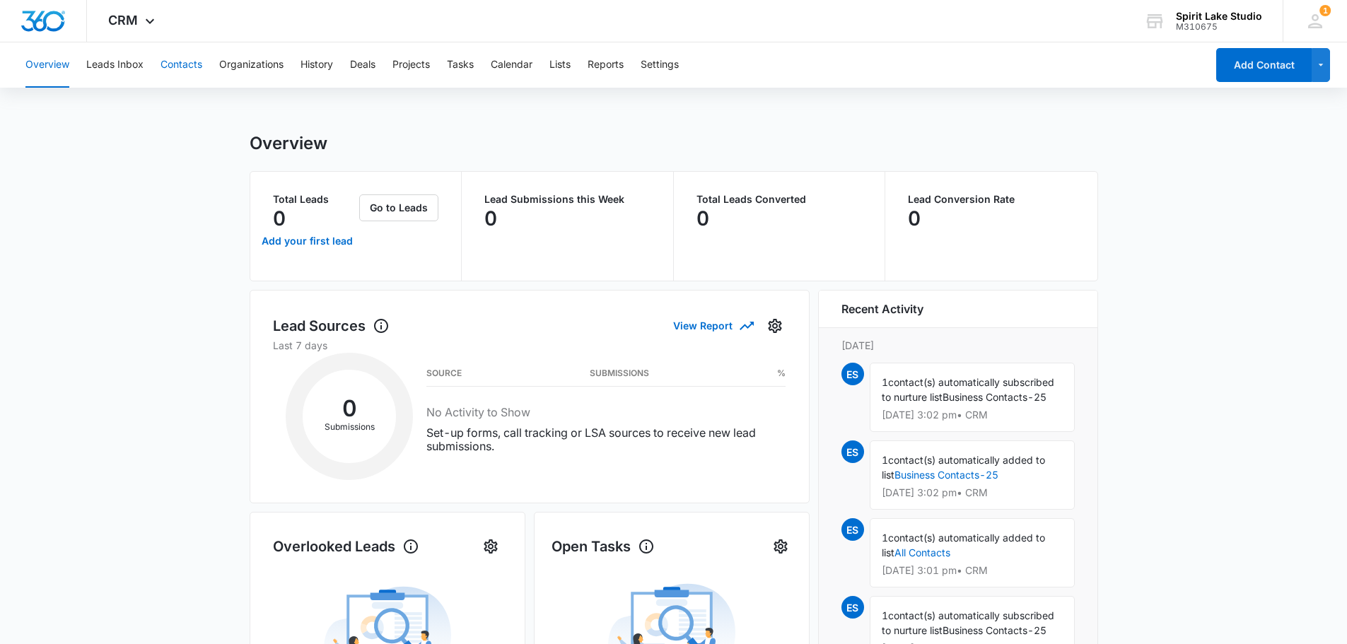
click at [187, 68] on button "Contacts" at bounding box center [182, 64] width 42 height 45
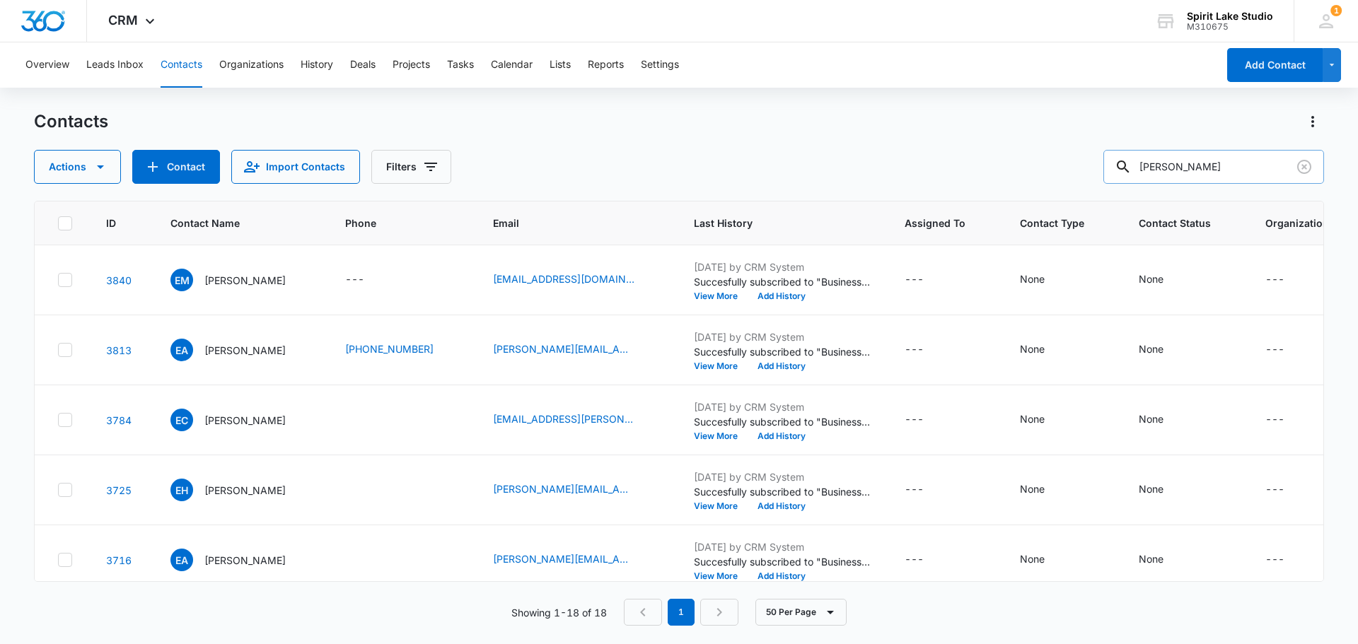
click at [1255, 154] on input "eric" at bounding box center [1213, 167] width 221 height 34
click at [1306, 169] on icon "Clear" at bounding box center [1304, 167] width 14 height 14
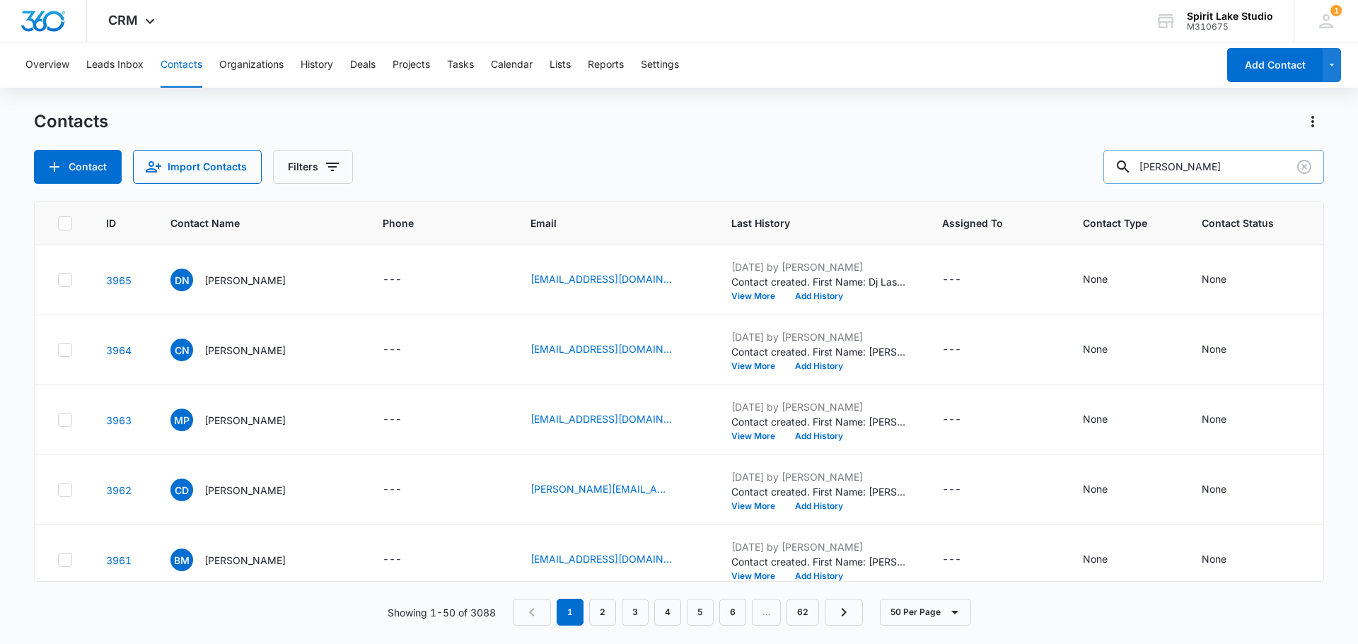
click at [1228, 161] on input "daniel" at bounding box center [1213, 167] width 221 height 34
type input "daniel"
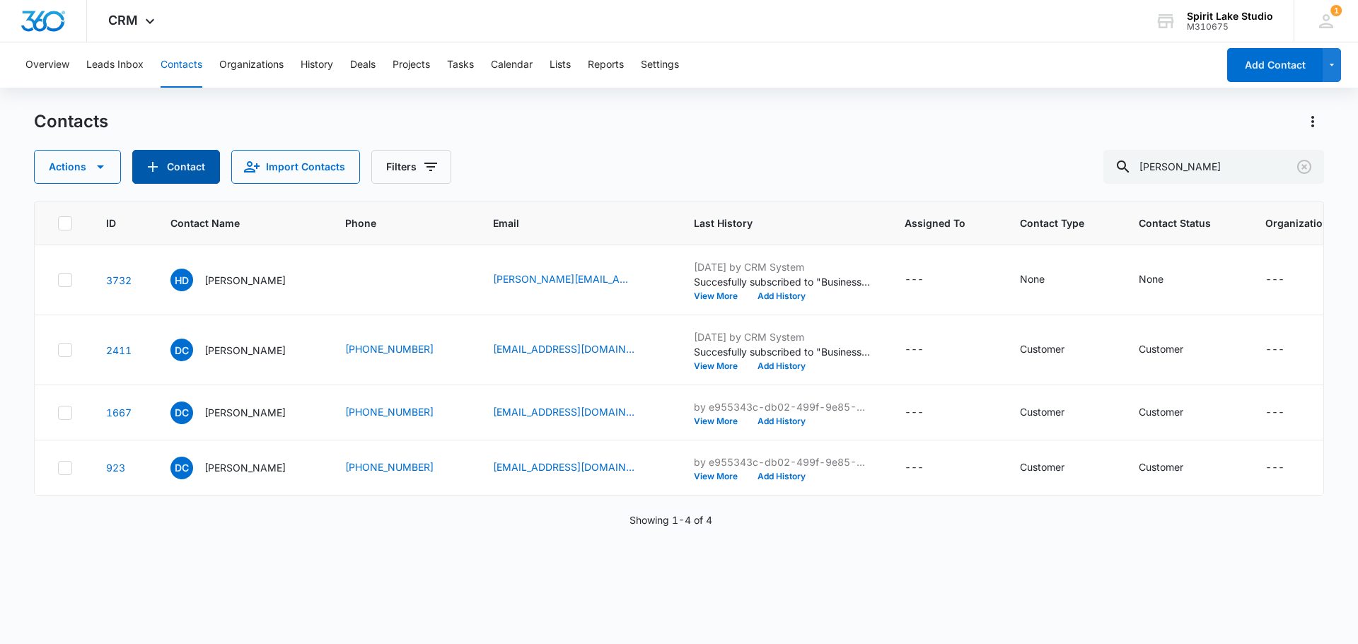
click at [164, 158] on button "Contact" at bounding box center [176, 167] width 88 height 34
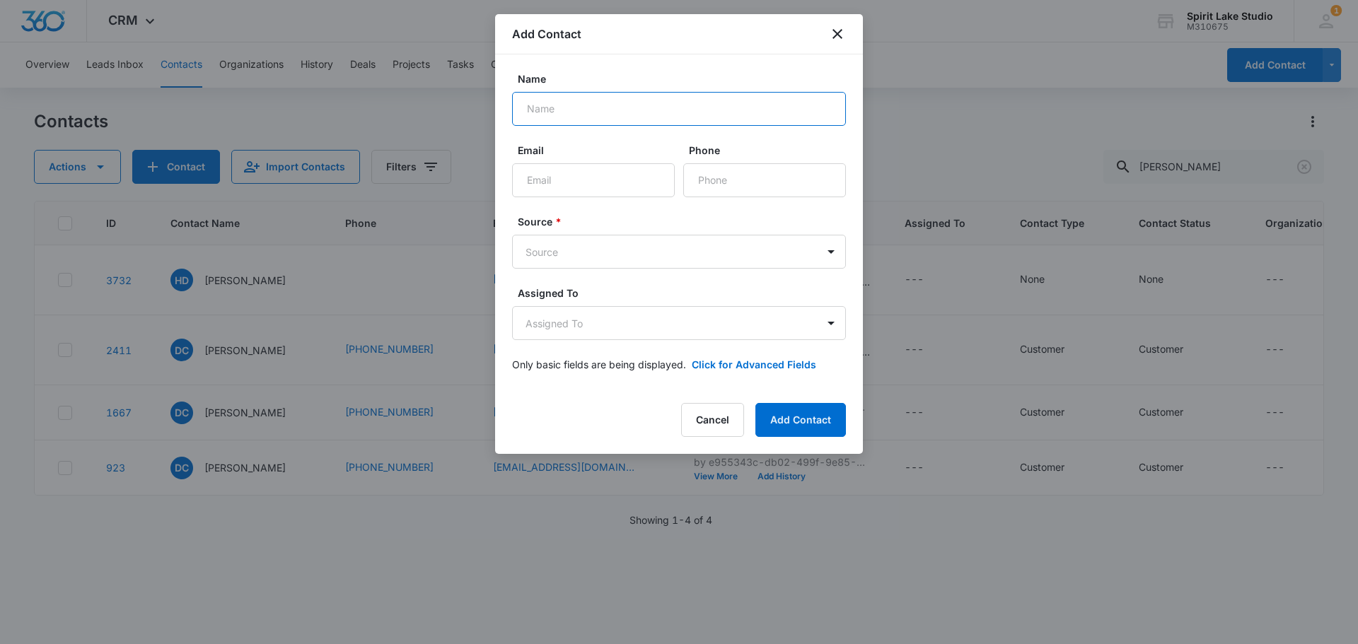
click at [524, 108] on input "Name" at bounding box center [679, 109] width 334 height 34
type input "dsteger@dgsarchitecture.com"
drag, startPoint x: 709, startPoint y: 116, endPoint x: 402, endPoint y: 97, distance: 307.6
click at [405, 97] on body "CRM Apps Reputation Websites Forms CRM Email Social Payments POS Content Ads In…" at bounding box center [679, 322] width 1358 height 644
click at [543, 185] on input "Email" at bounding box center [593, 180] width 163 height 34
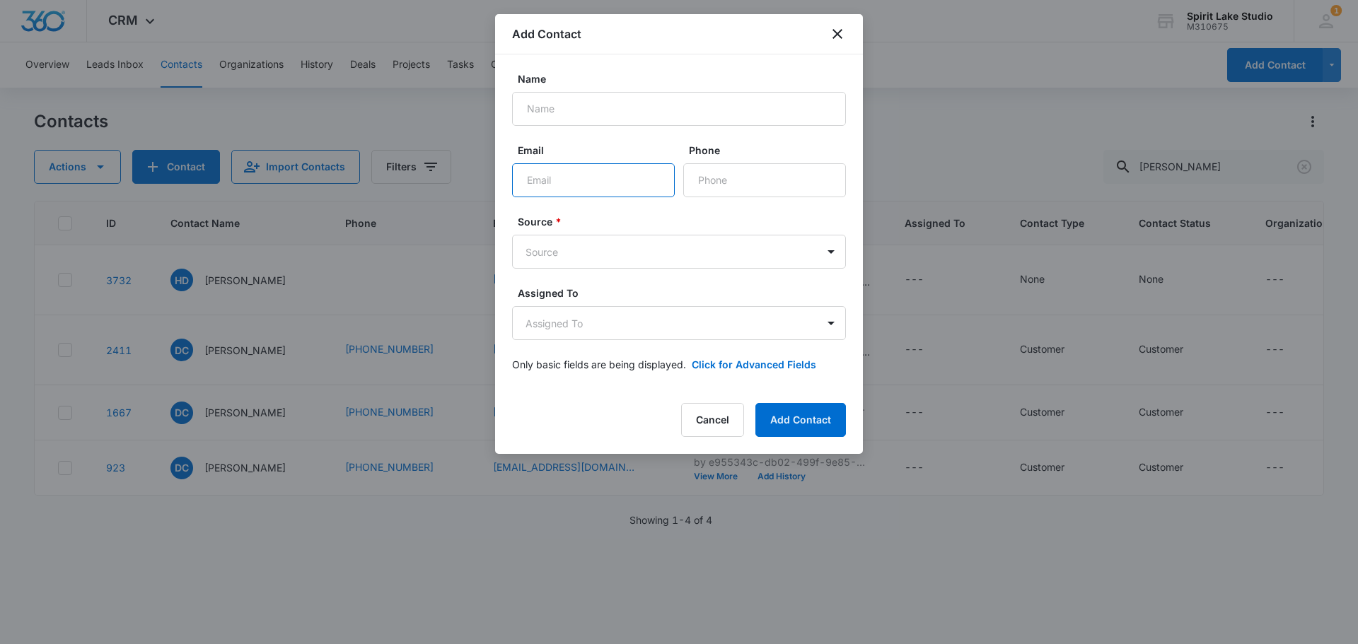
paste input "dsteger@dgsarchitecture.com"
type input "dsteger@dgsarchitecture.com"
click at [533, 120] on input "Name" at bounding box center [679, 109] width 334 height 34
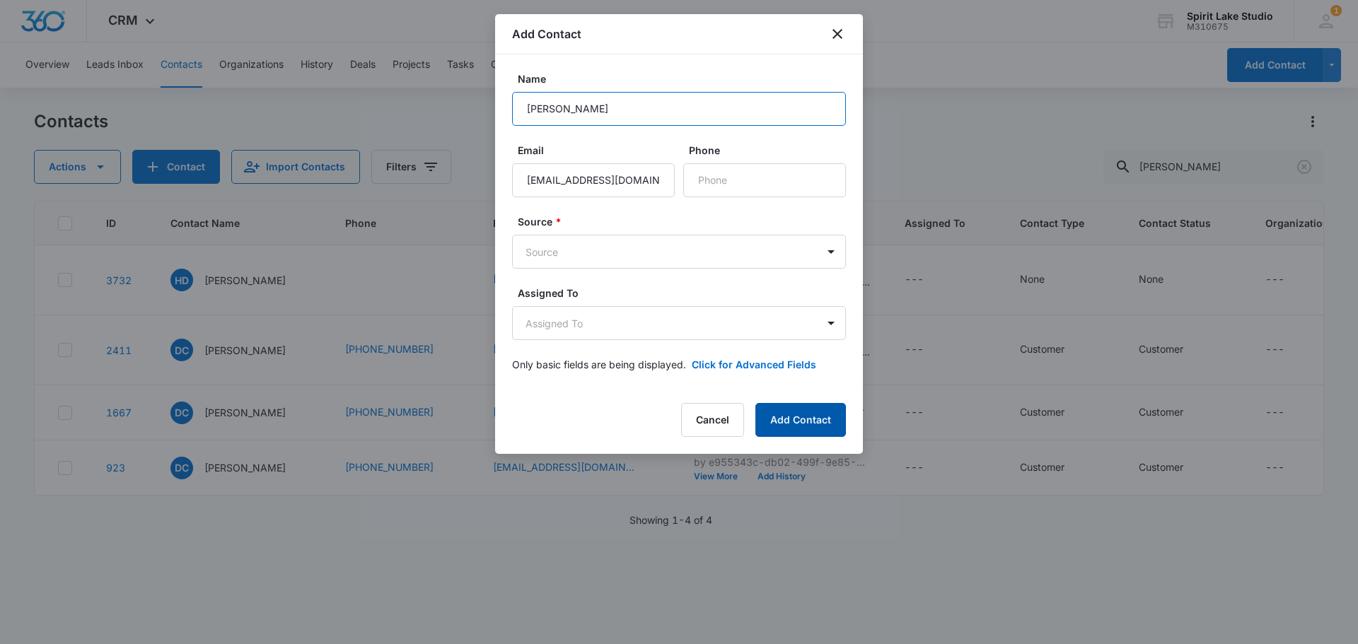
type input "Daniel Steger"
click at [794, 422] on button "Add Contact" at bounding box center [800, 420] width 91 height 34
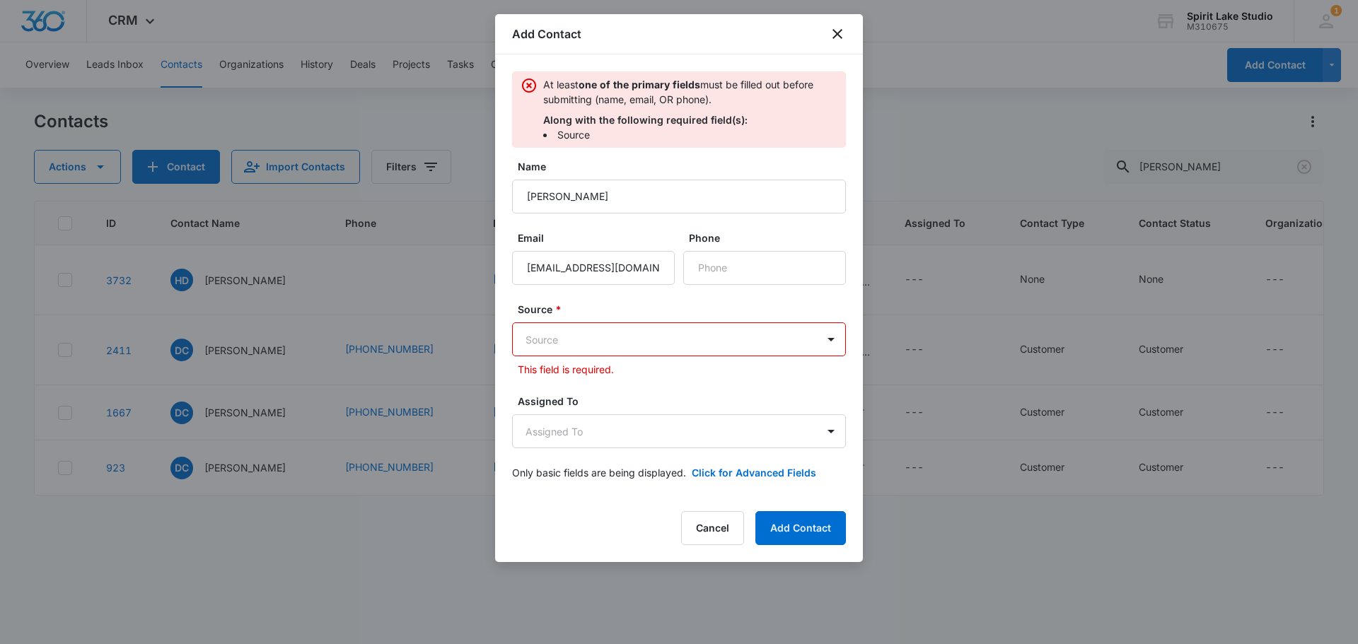
click at [806, 346] on body "CRM Apps Reputation Websites Forms CRM Email Social Payments POS Content Ads In…" at bounding box center [679, 322] width 1358 height 644
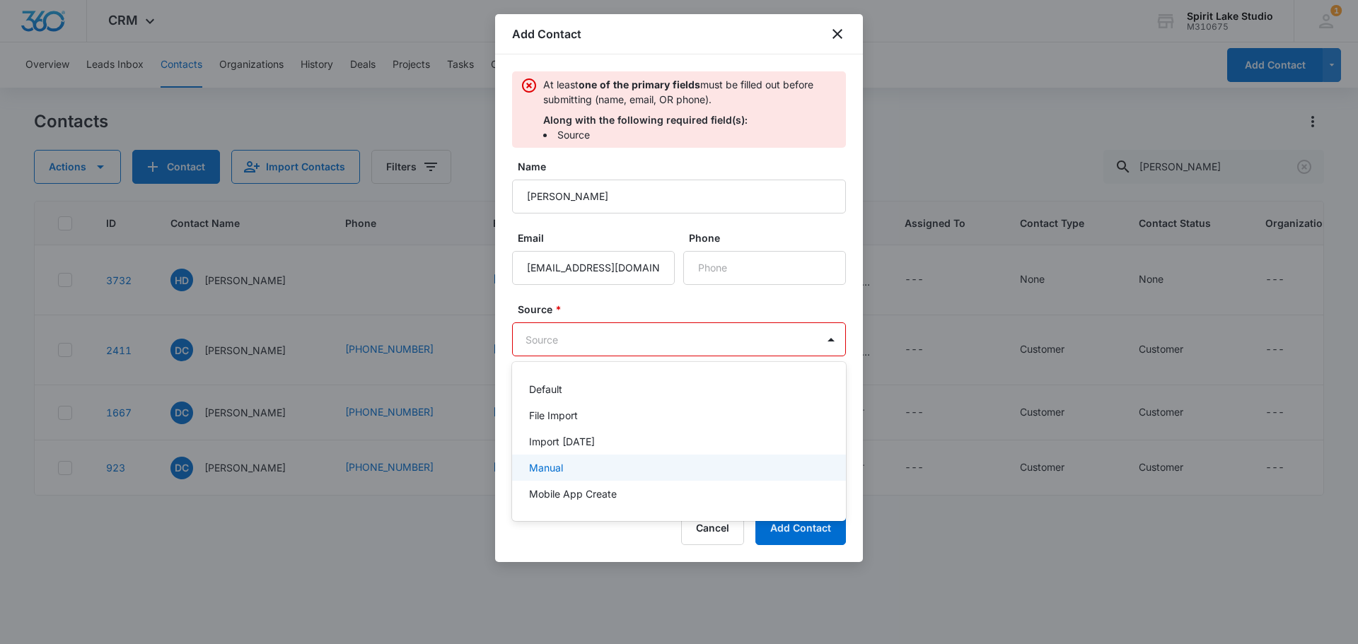
click at [733, 466] on div "Manual" at bounding box center [677, 467] width 297 height 15
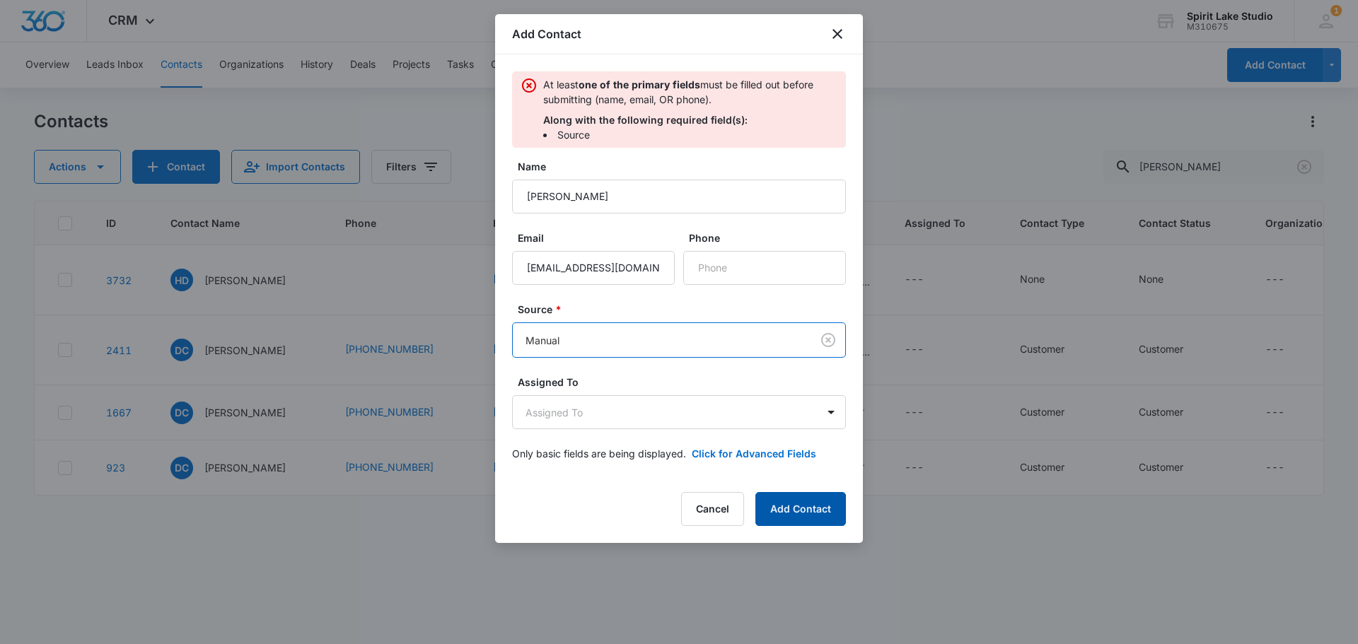
click at [783, 511] on button "Add Contact" at bounding box center [800, 509] width 91 height 34
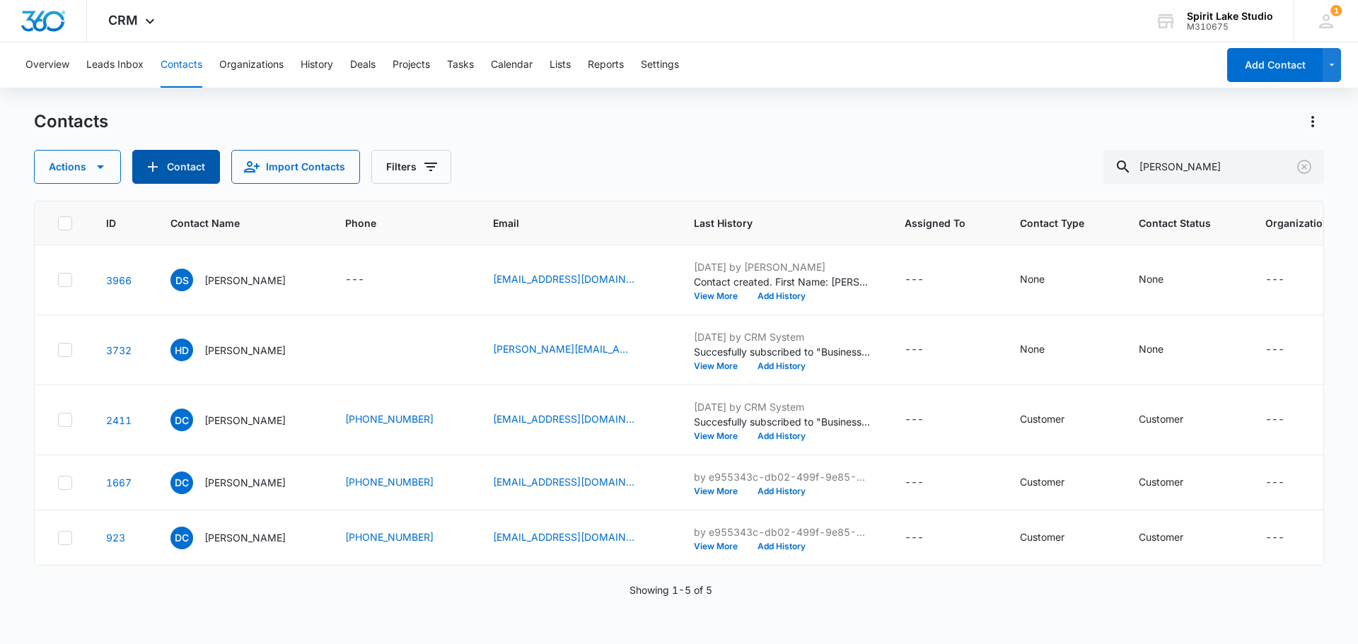
click at [163, 166] on button "Contact" at bounding box center [176, 167] width 88 height 34
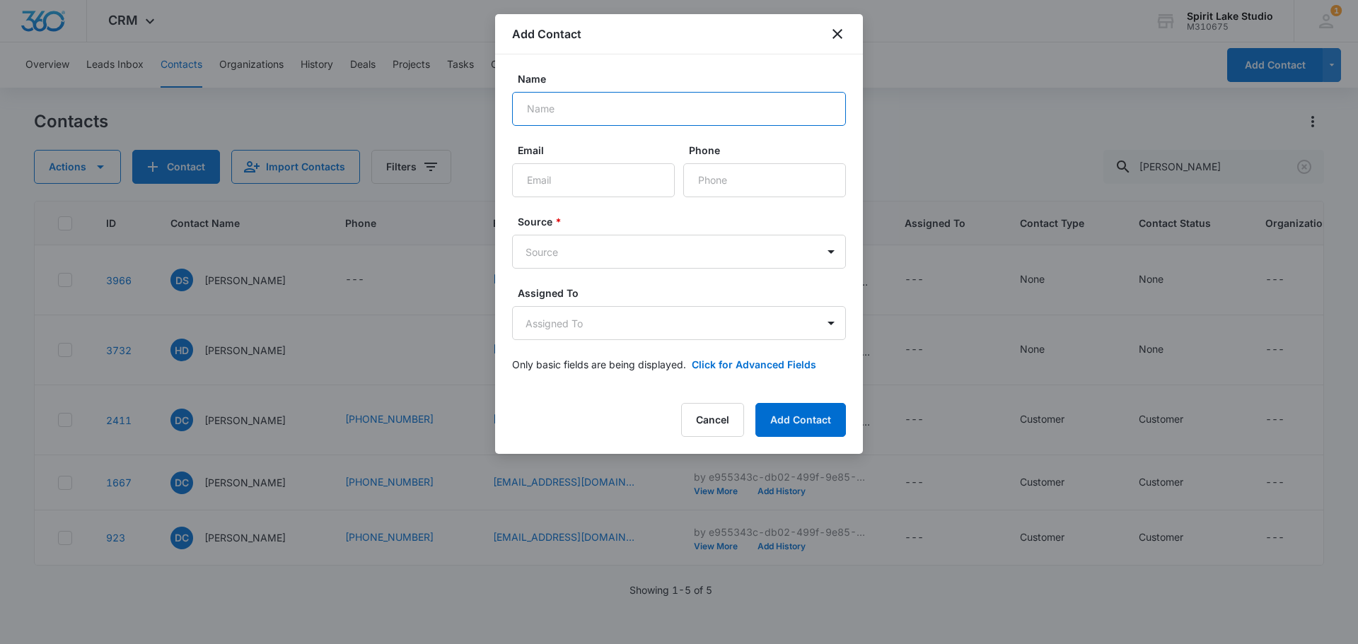
click at [622, 114] on input "Name" at bounding box center [679, 109] width 334 height 34
type input "Andrea Shapiro"
click at [550, 186] on input "Email" at bounding box center [593, 180] width 163 height 34
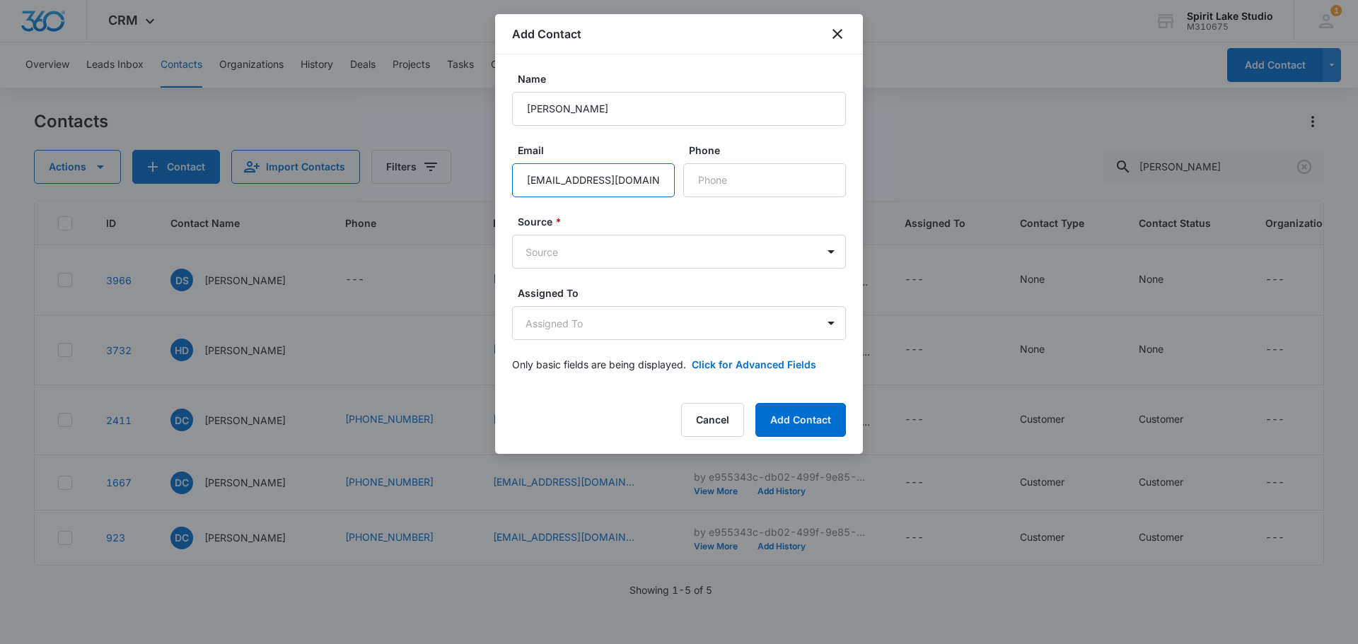
scroll to position [0, 6]
type input "ashapiroarchitect@gmail.com"
click at [832, 255] on body "CRM Apps Reputation Websites Forms CRM Email Social Payments POS Content Ads In…" at bounding box center [679, 322] width 1358 height 644
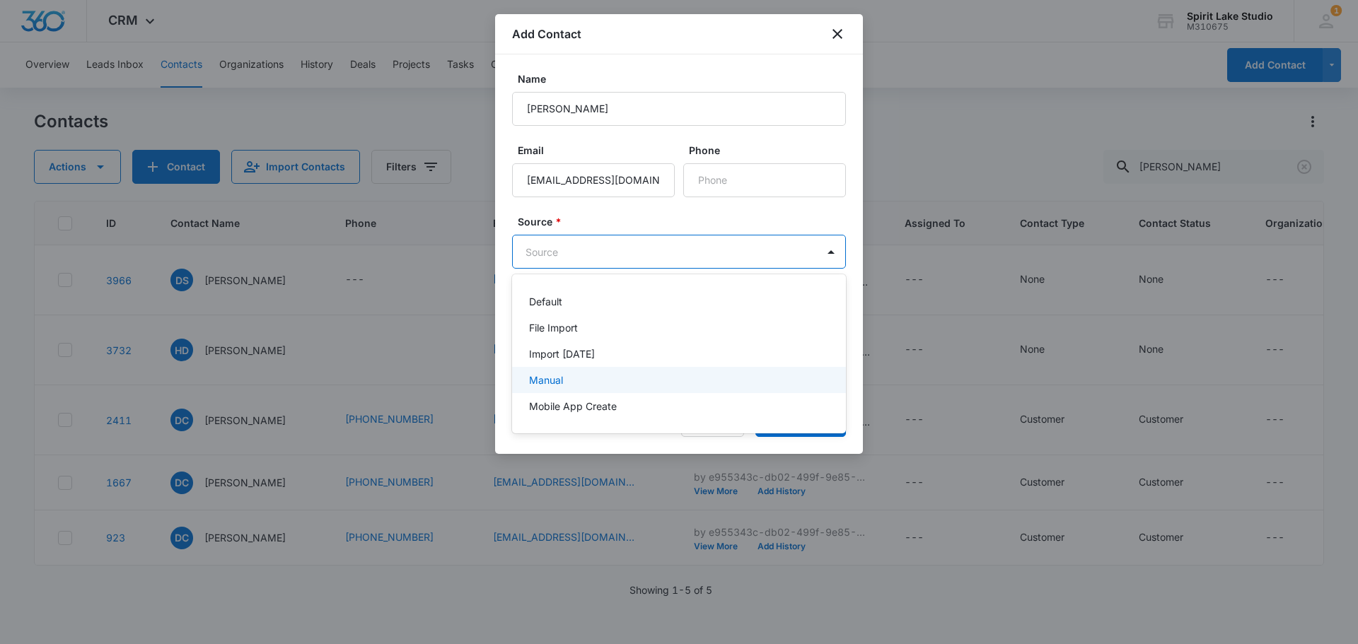
click at [723, 381] on div "Manual" at bounding box center [677, 380] width 297 height 15
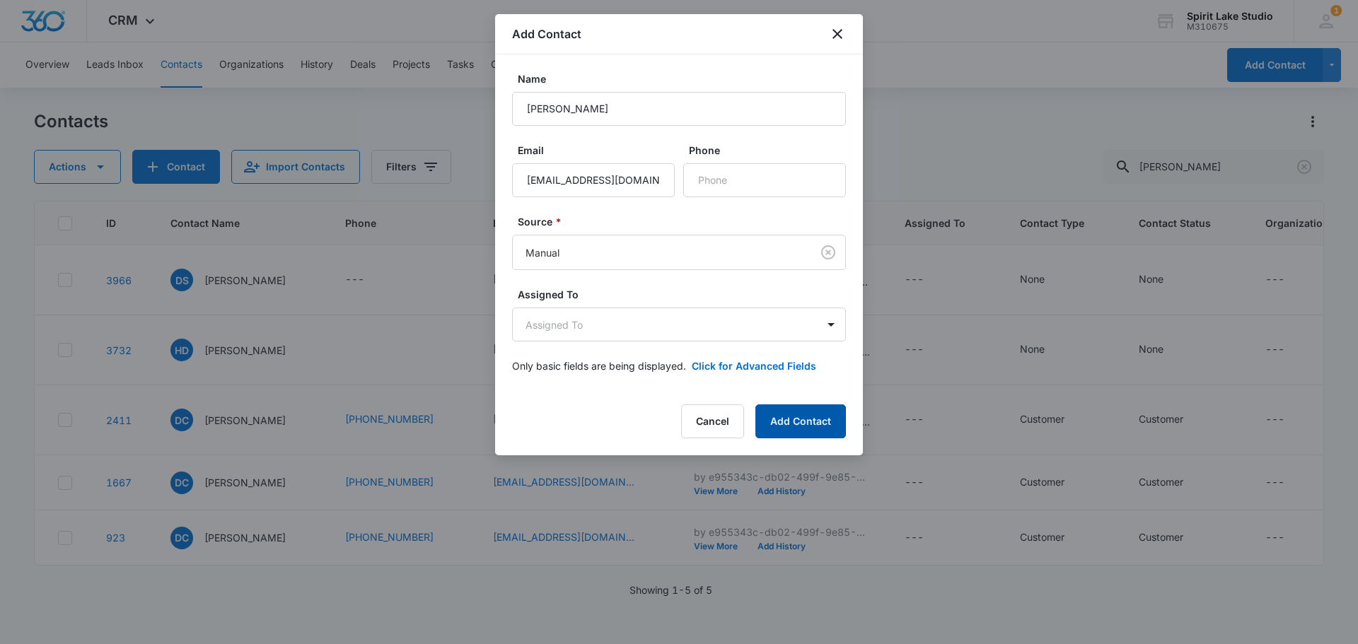
click at [781, 422] on button "Add Contact" at bounding box center [800, 422] width 91 height 34
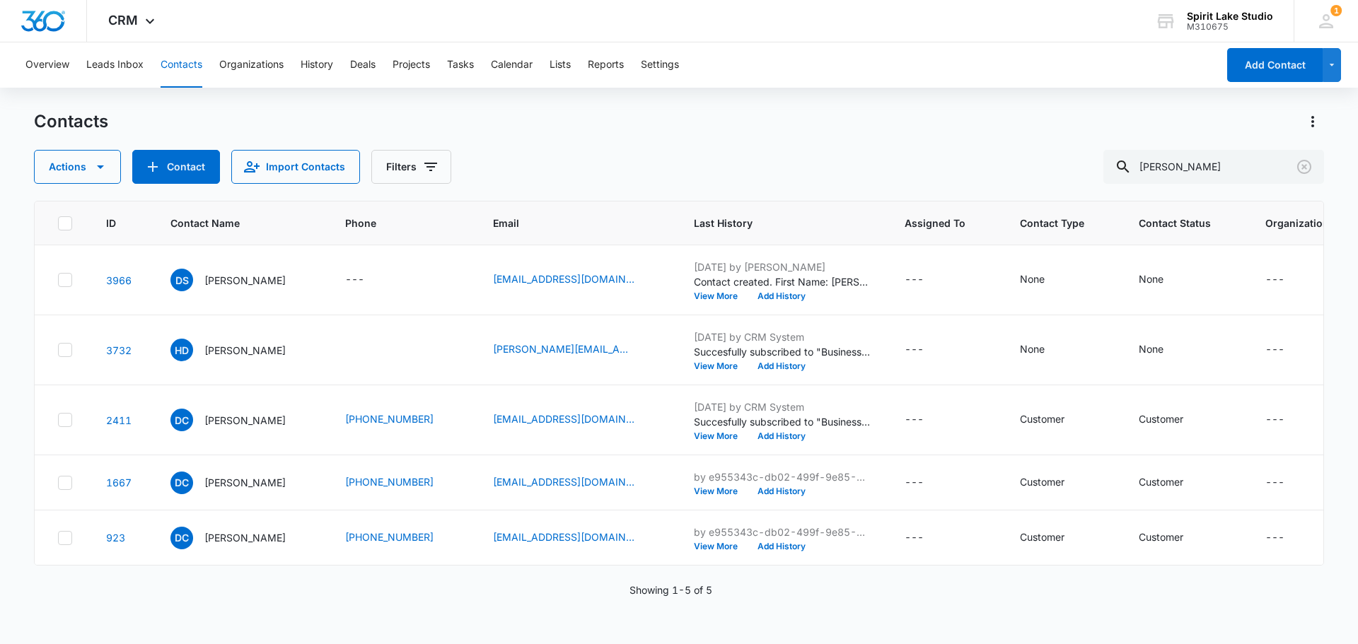
click at [978, 119] on div "Contacts" at bounding box center [679, 121] width 1290 height 23
click at [150, 16] on icon at bounding box center [149, 24] width 17 height 17
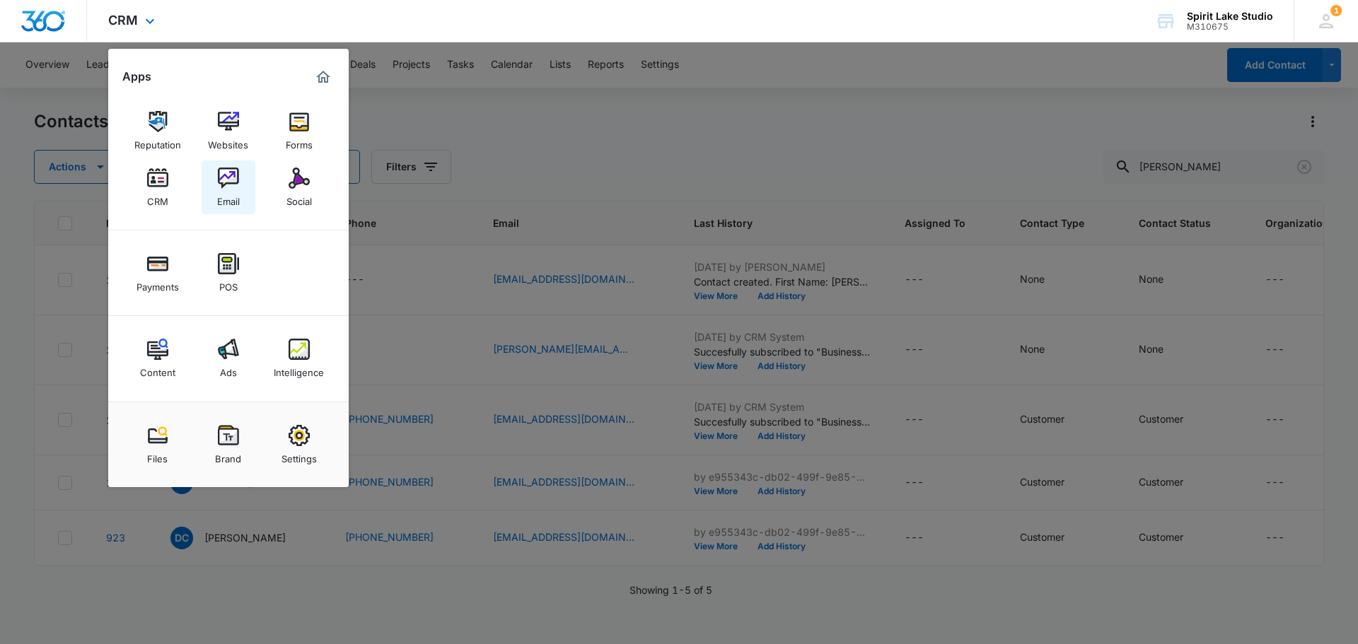
click at [226, 184] on img at bounding box center [228, 178] width 21 height 21
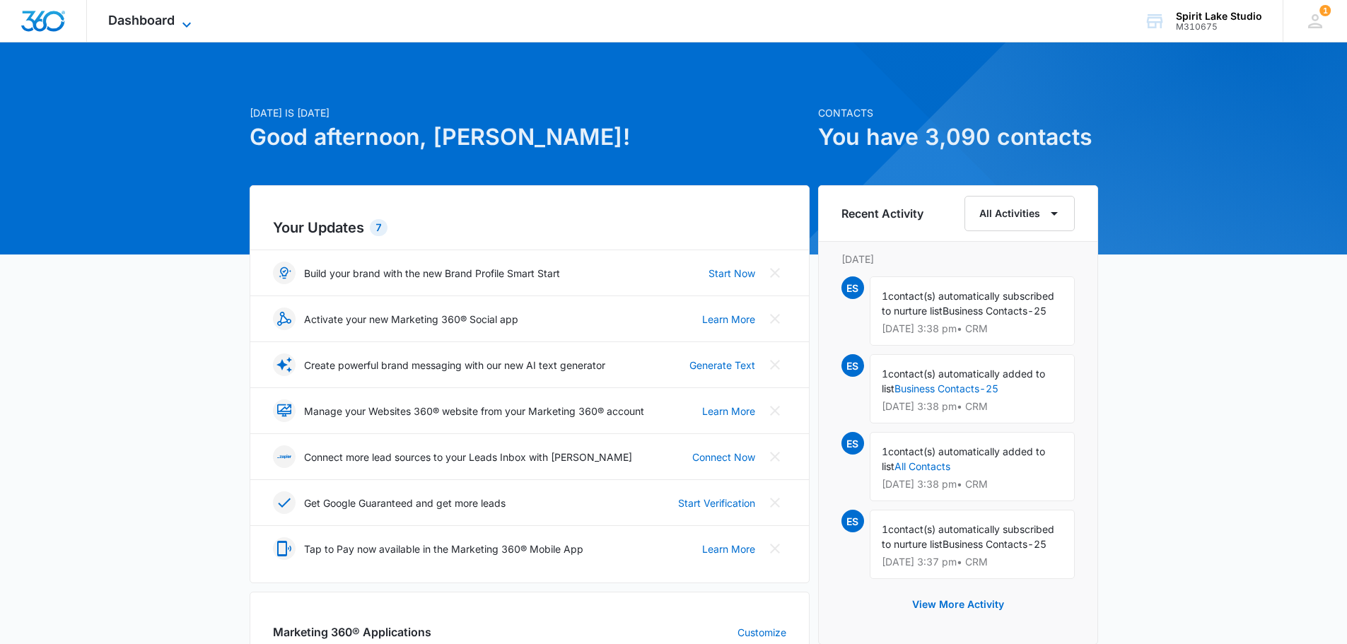
click at [180, 13] on div "Dashboard Apps Reputation Websites Forms CRM Email Social Payments POS Content …" at bounding box center [151, 21] width 129 height 42
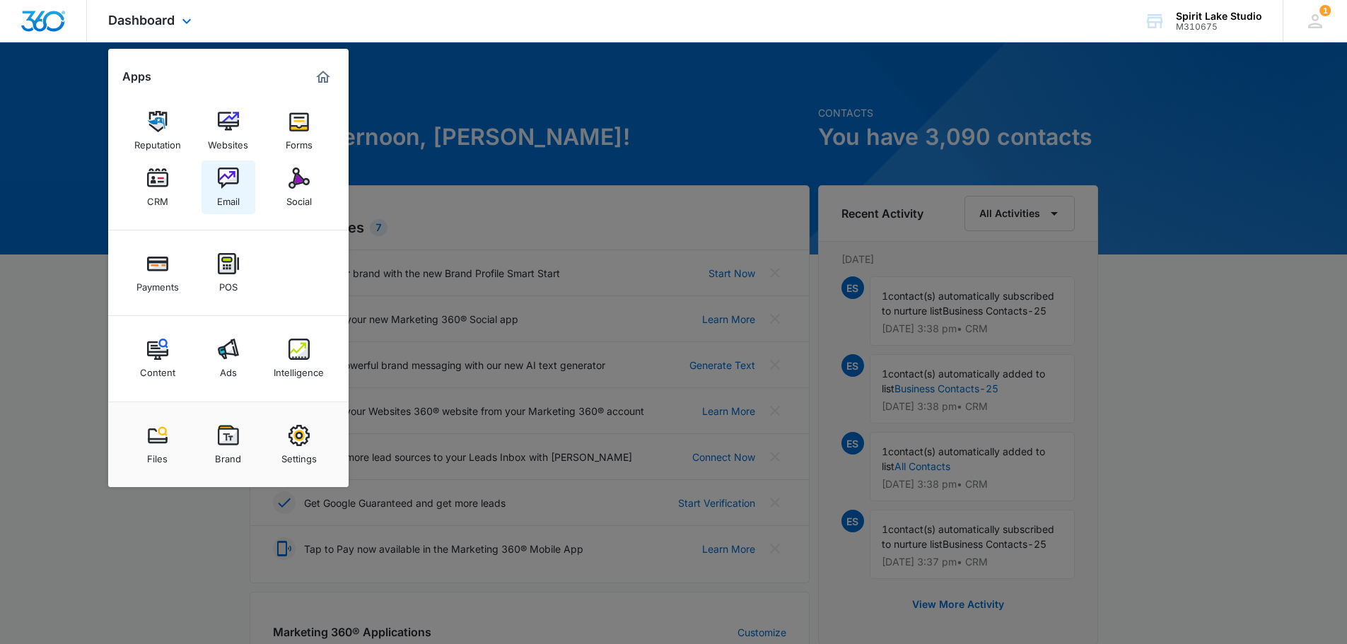
click at [230, 186] on img at bounding box center [228, 178] width 21 height 21
